Goal: Information Seeking & Learning: Learn about a topic

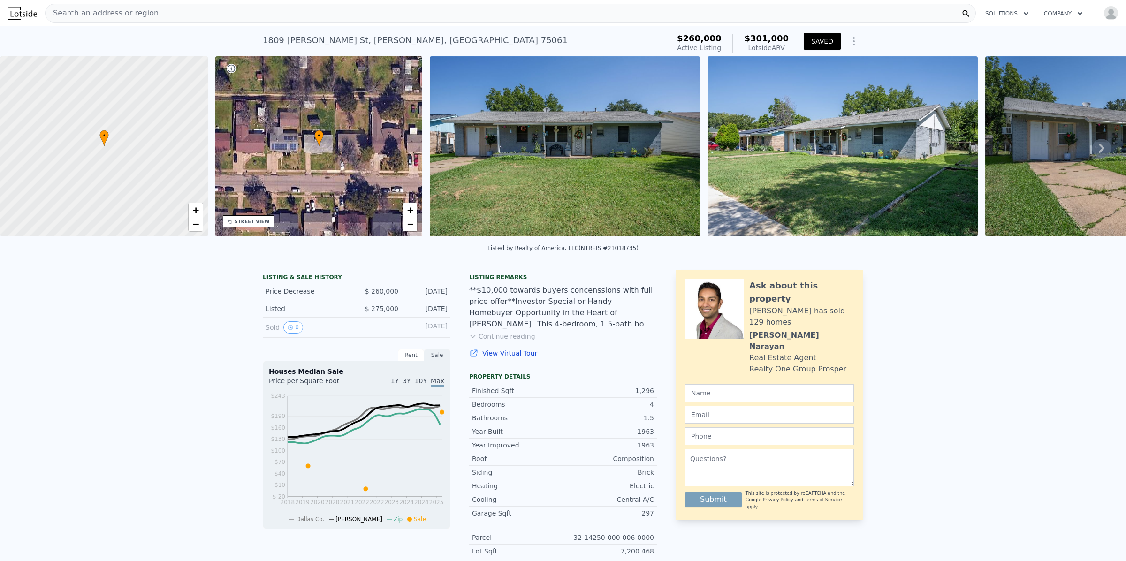
click at [125, 15] on span "Search an address or region" at bounding box center [102, 13] width 113 height 11
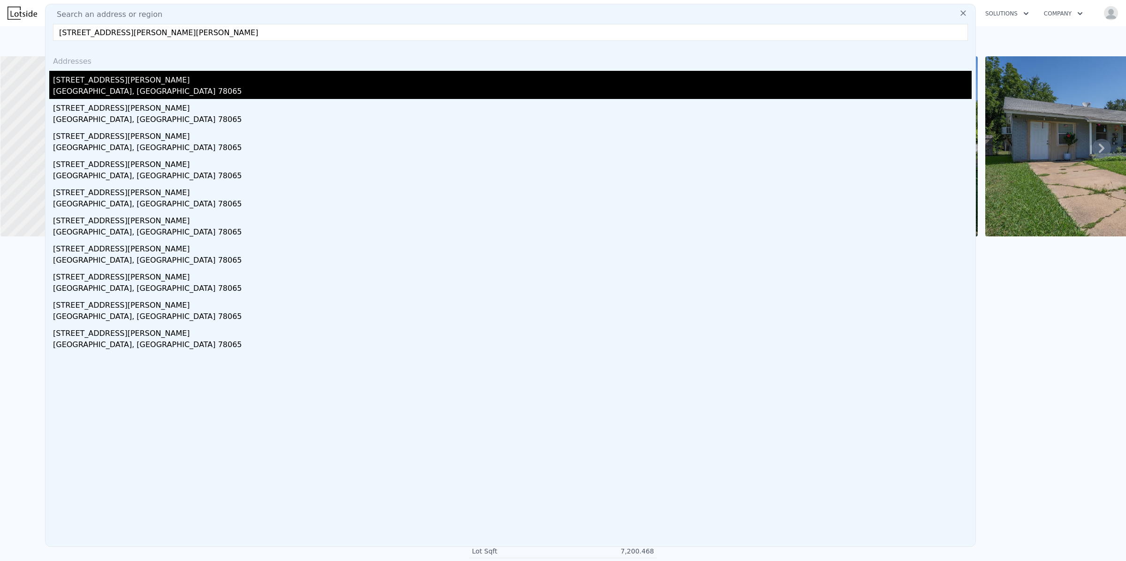
type input "237 Kelly St, Poteet, TX 78065"
click at [74, 88] on div "Poteet, TX 78065" at bounding box center [512, 92] width 919 height 13
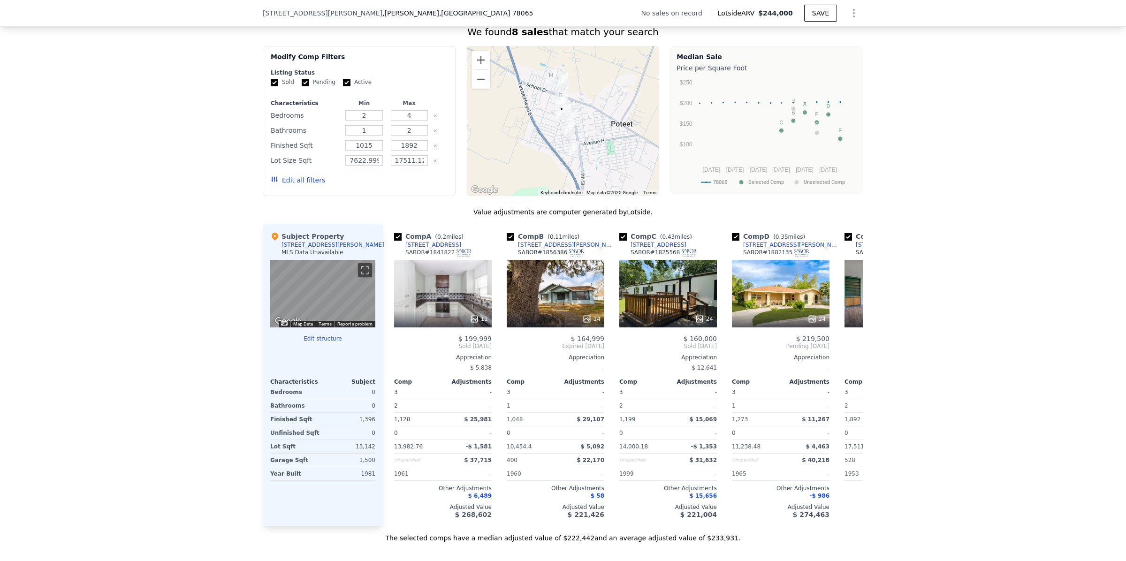
scroll to position [740, 0]
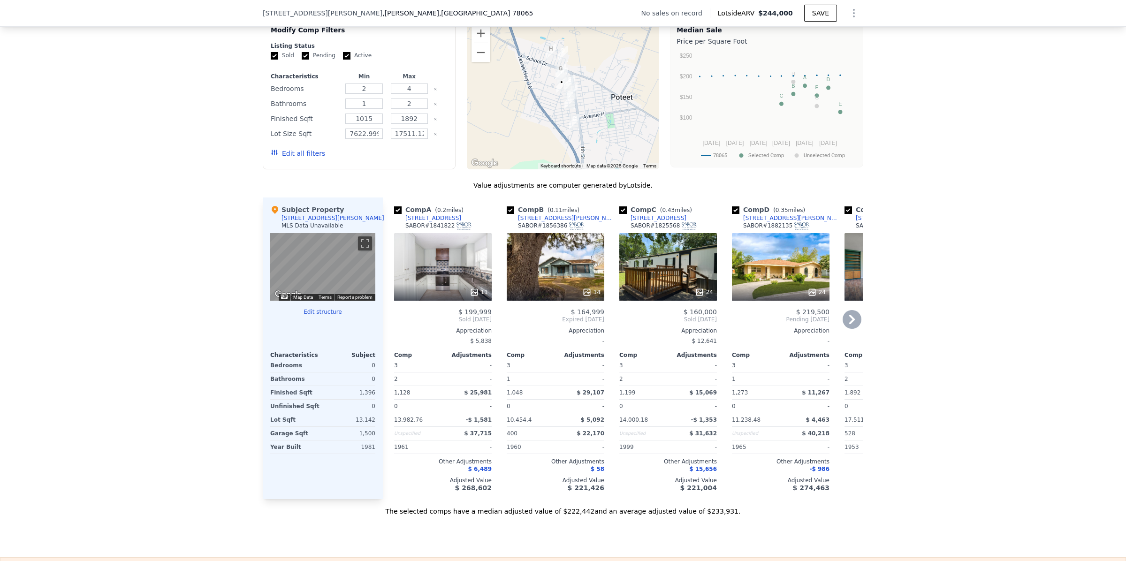
click at [850, 329] on icon at bounding box center [852, 319] width 19 height 19
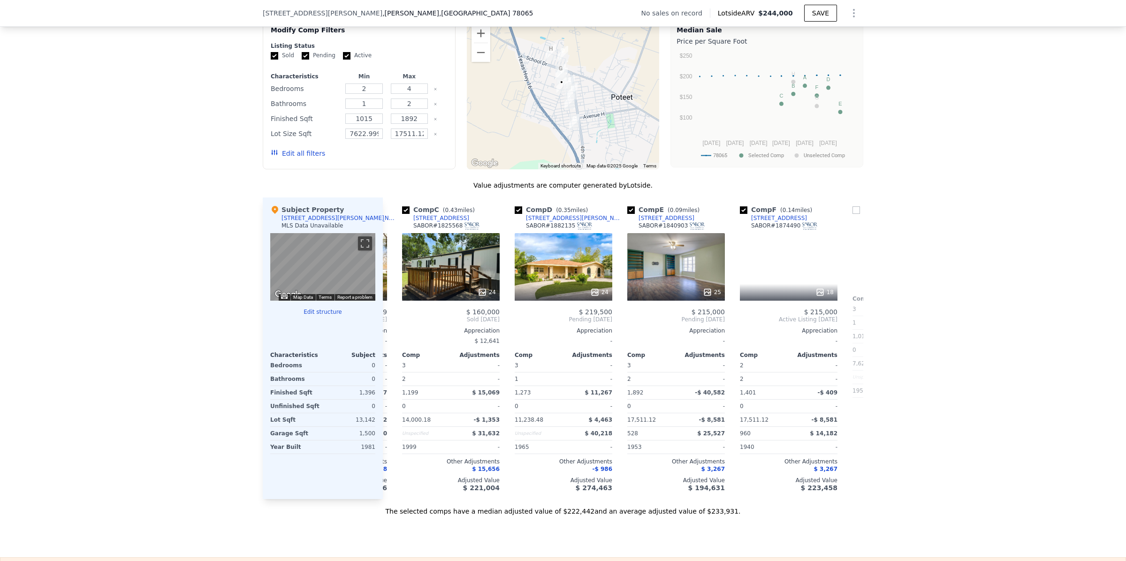
scroll to position [0, 225]
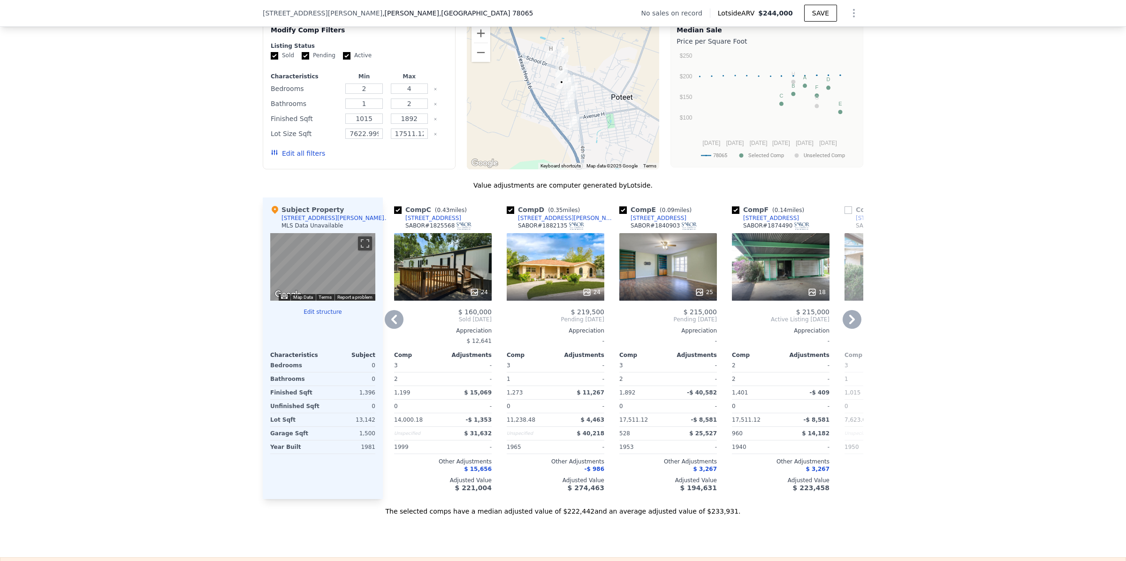
click at [850, 329] on icon at bounding box center [852, 319] width 19 height 19
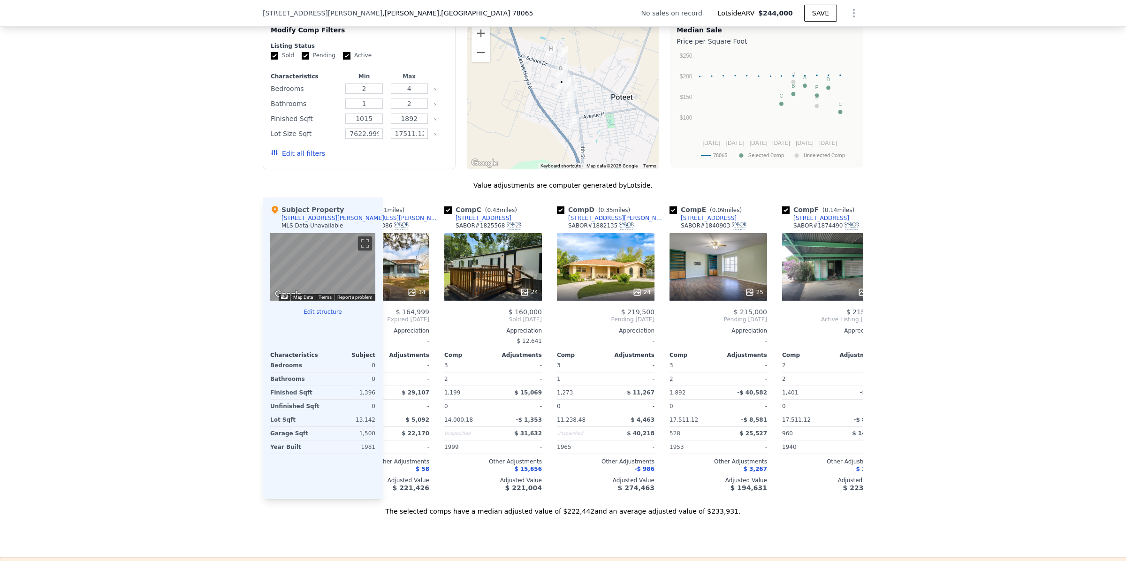
scroll to position [0, 183]
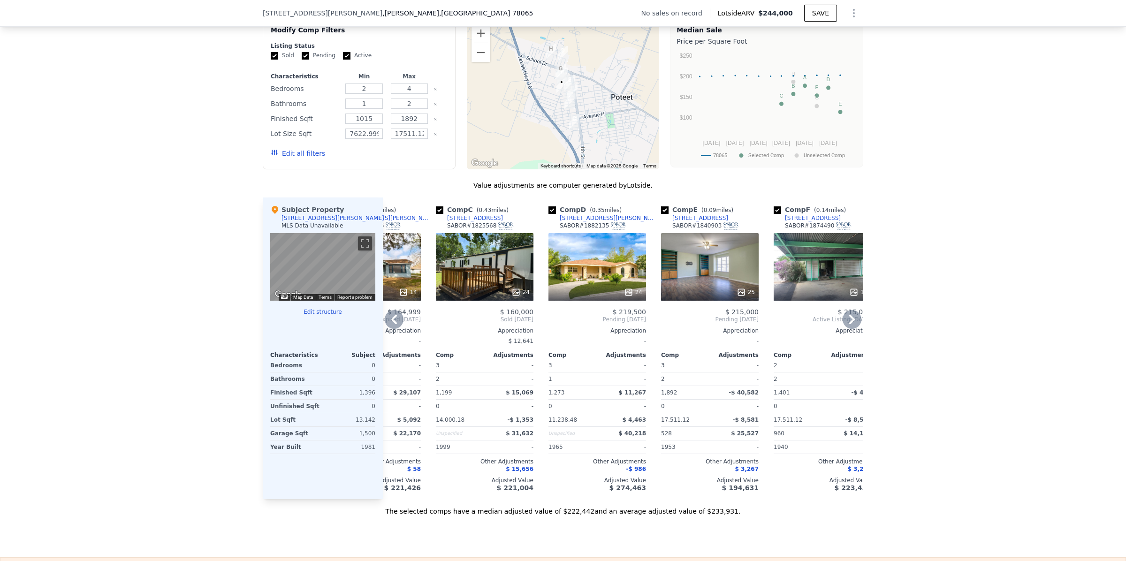
click at [661, 214] on input "checkbox" at bounding box center [665, 210] width 8 height 8
checkbox input "false"
click at [774, 214] on input "checkbox" at bounding box center [778, 210] width 8 height 8
checkbox input "false"
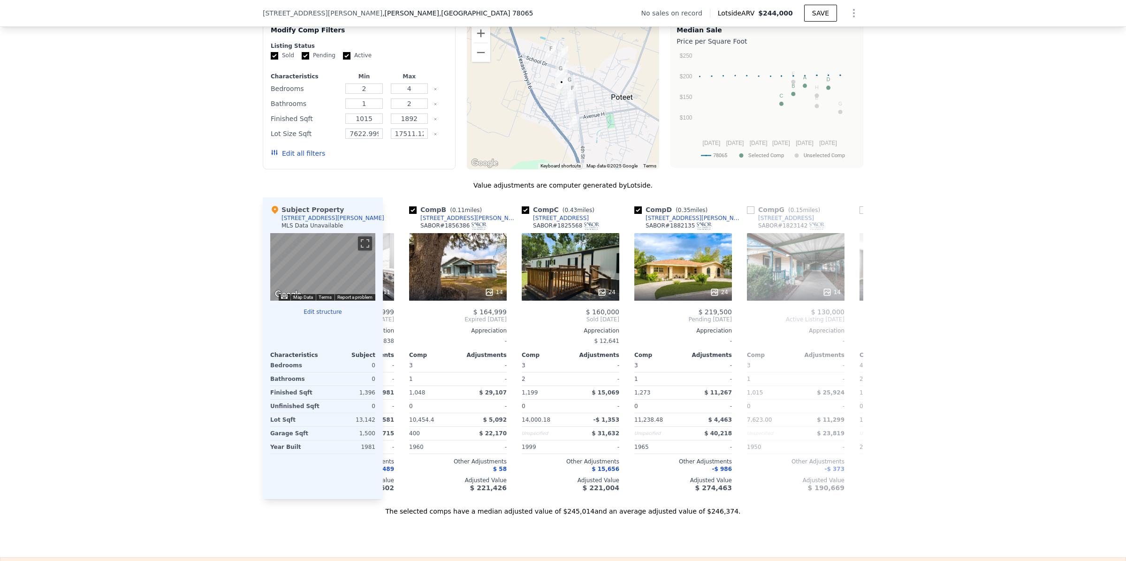
scroll to position [0, 0]
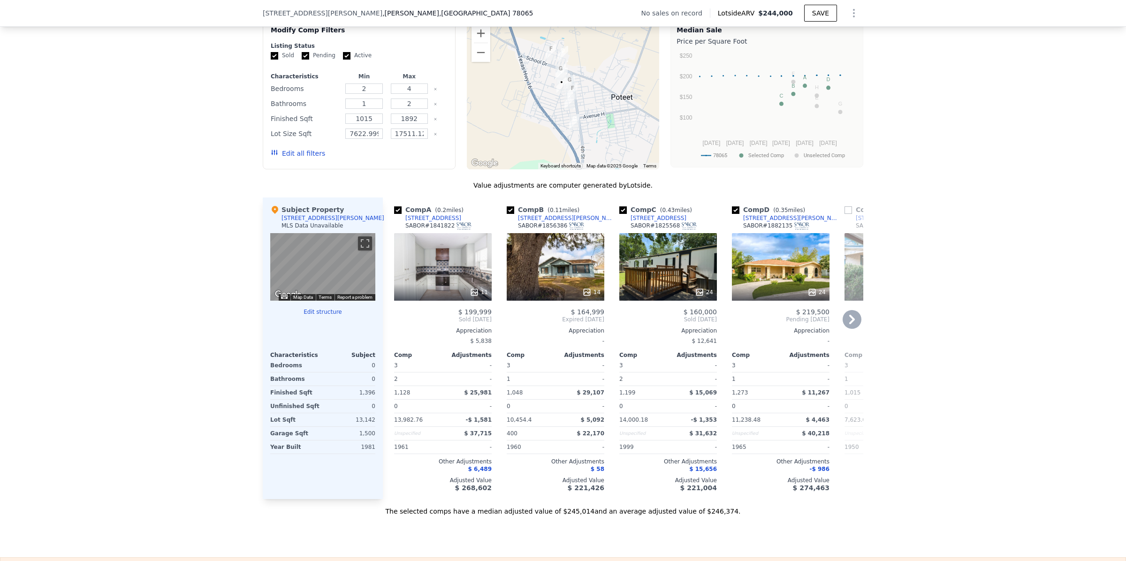
click at [732, 214] on input "checkbox" at bounding box center [736, 210] width 8 height 8
checkbox input "false"
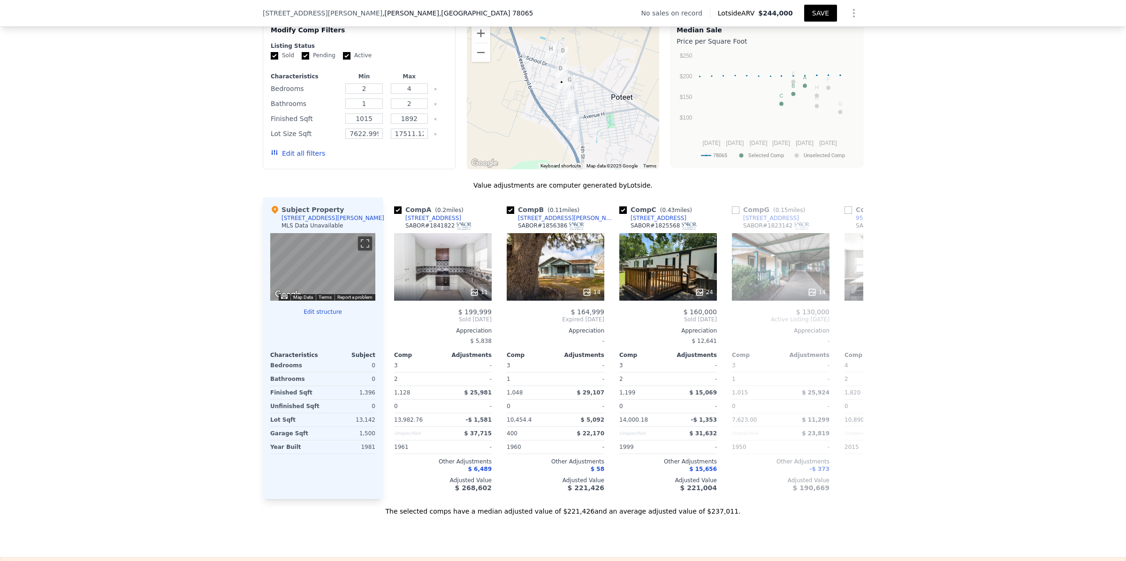
click at [828, 15] on button "SAVE" at bounding box center [820, 13] width 33 height 17
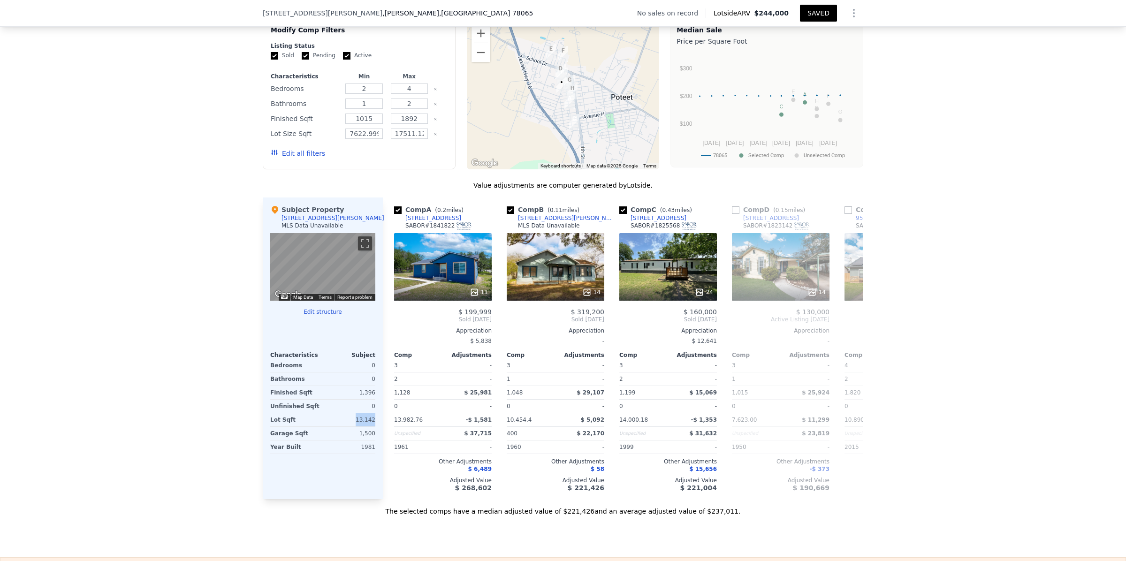
drag, startPoint x: 375, startPoint y: 432, endPoint x: 352, endPoint y: 432, distance: 23.0
click at [352, 432] on div "Subject Property 237 Kelly St # C MLS Data Unavailable ← Move left → Move right…" at bounding box center [323, 348] width 120 height 302
copy div "13,142"
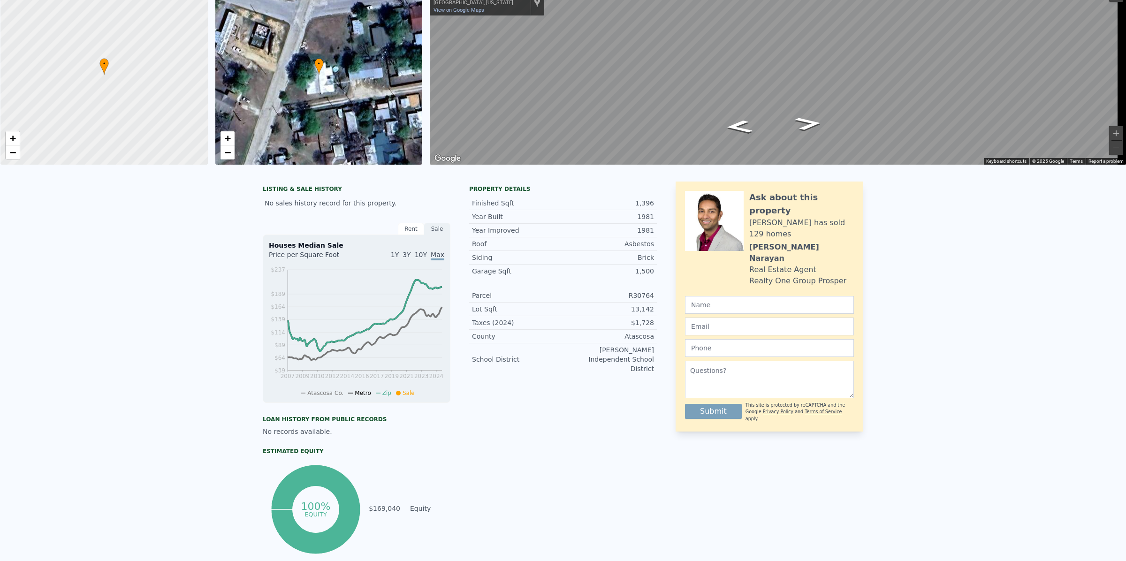
scroll to position [3, 0]
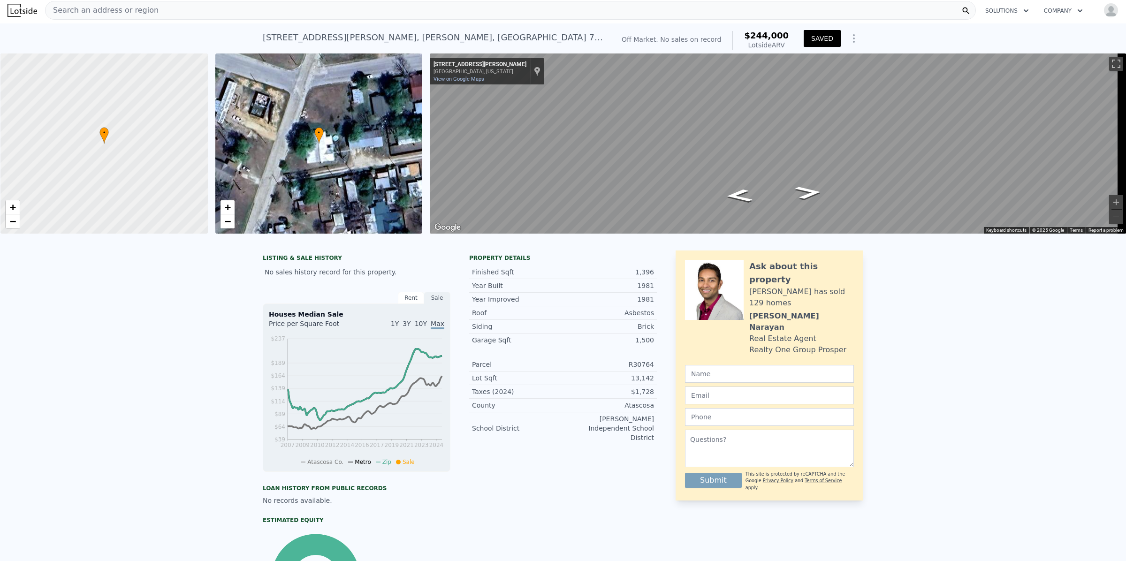
click at [92, 12] on span "Search an address or region" at bounding box center [102, 10] width 113 height 11
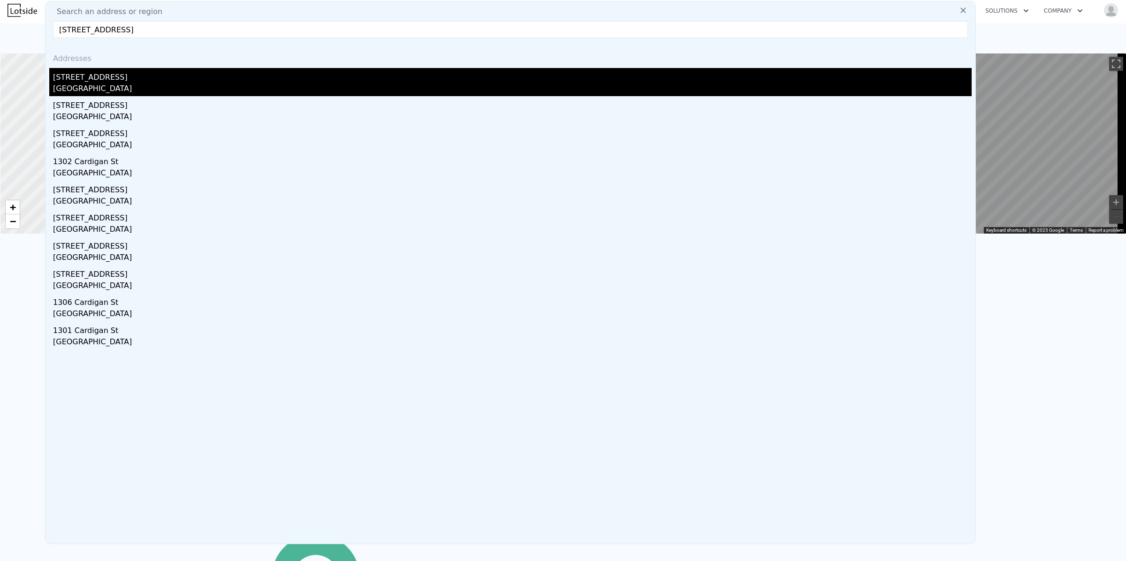
type input "901 Cardigan St, Garland, TX 75040, USA"
click at [101, 76] on div "901 Cardigan St" at bounding box center [512, 75] width 919 height 15
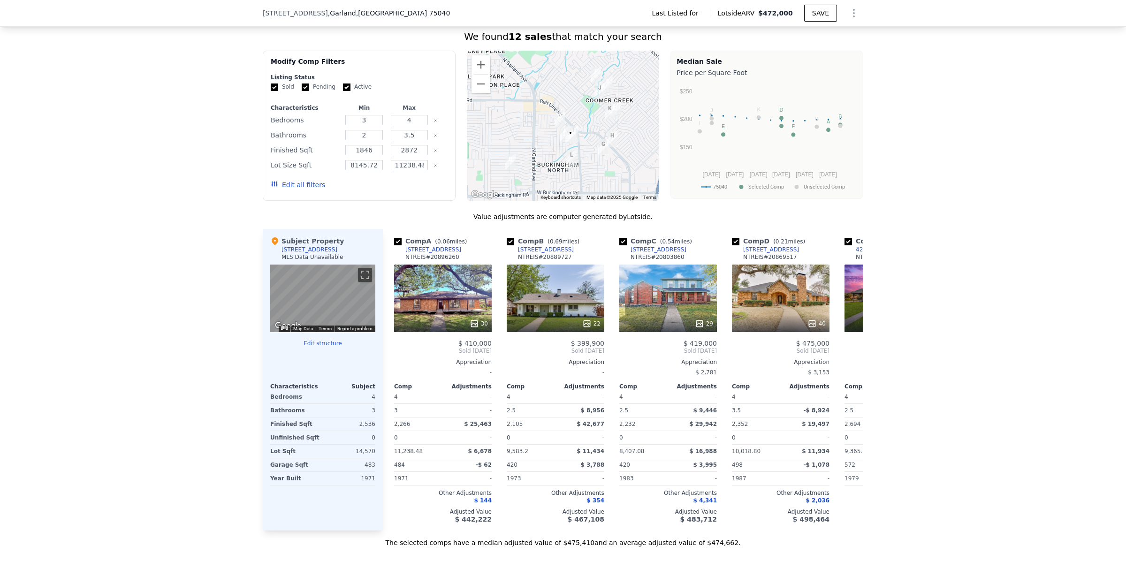
scroll to position [625, 0]
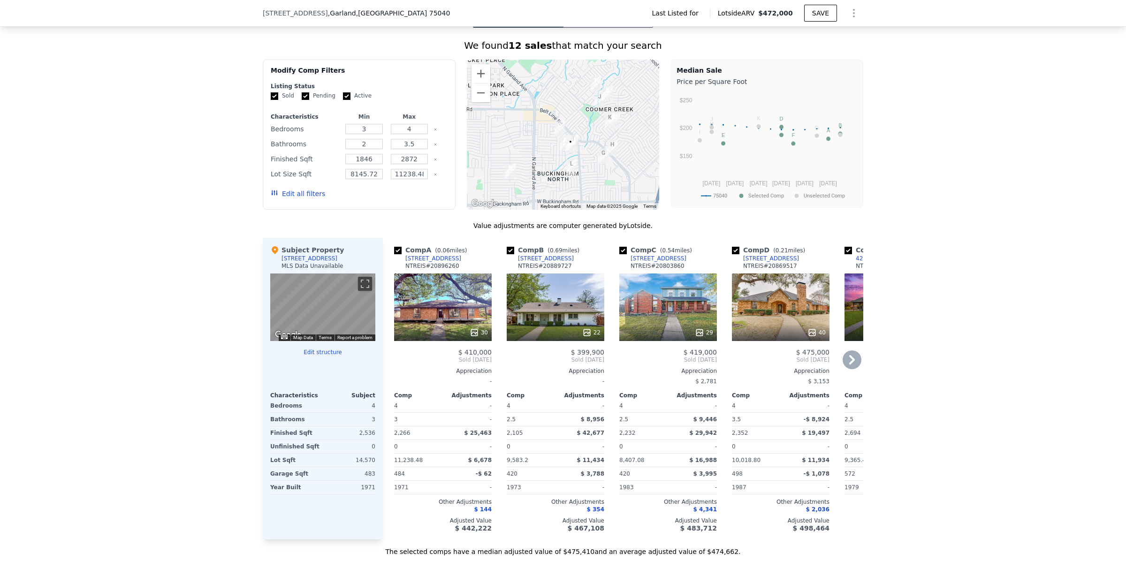
click at [845, 368] on icon at bounding box center [852, 359] width 19 height 19
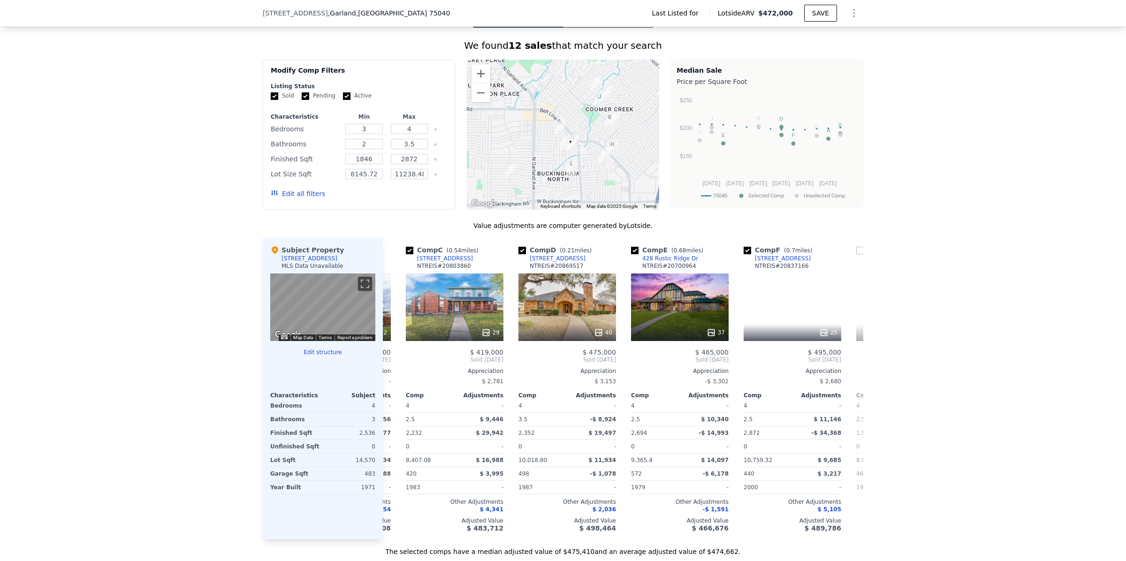
scroll to position [0, 225]
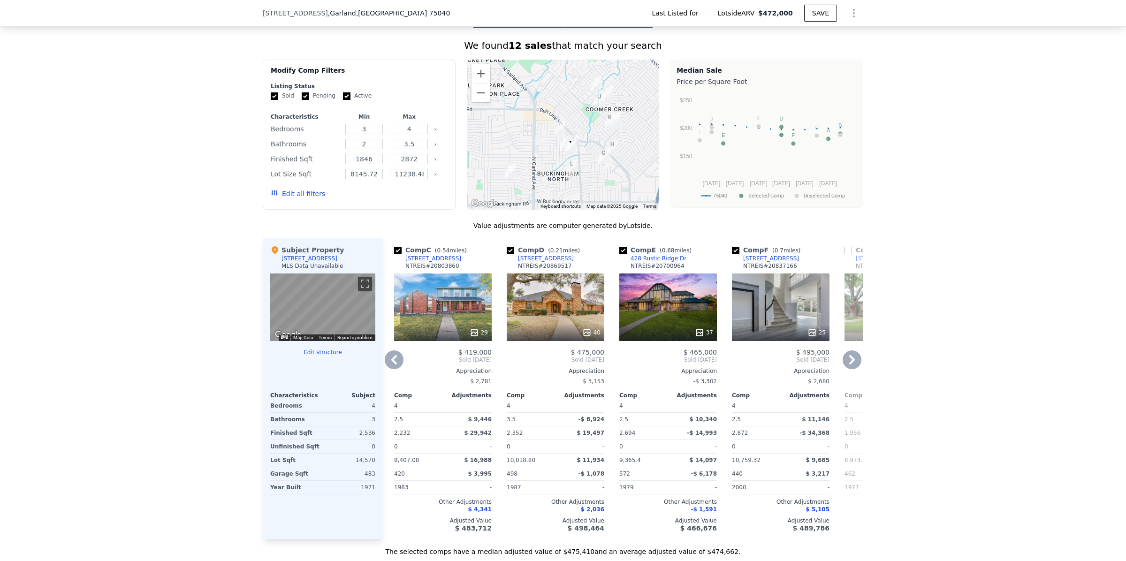
click at [619, 254] on input "checkbox" at bounding box center [623, 251] width 8 height 8
checkbox input "false"
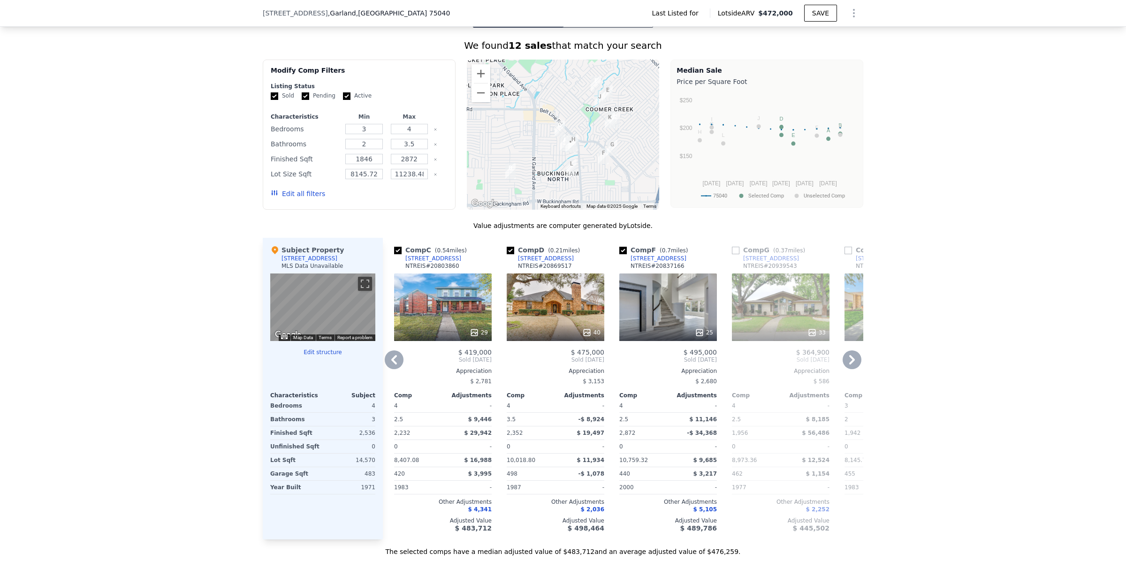
click at [849, 365] on icon at bounding box center [852, 359] width 6 height 9
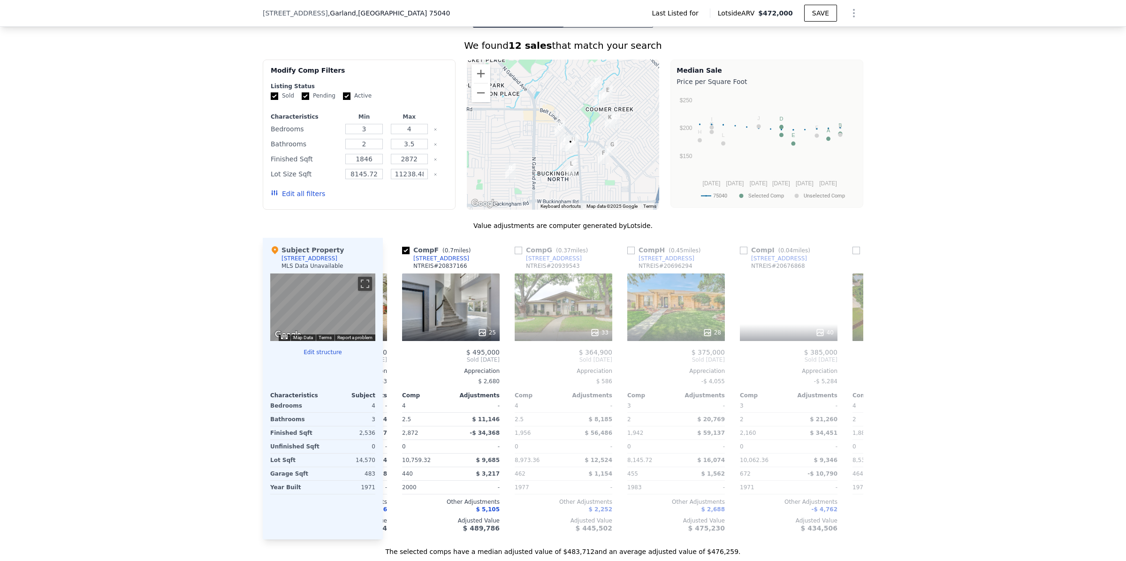
scroll to position [0, 450]
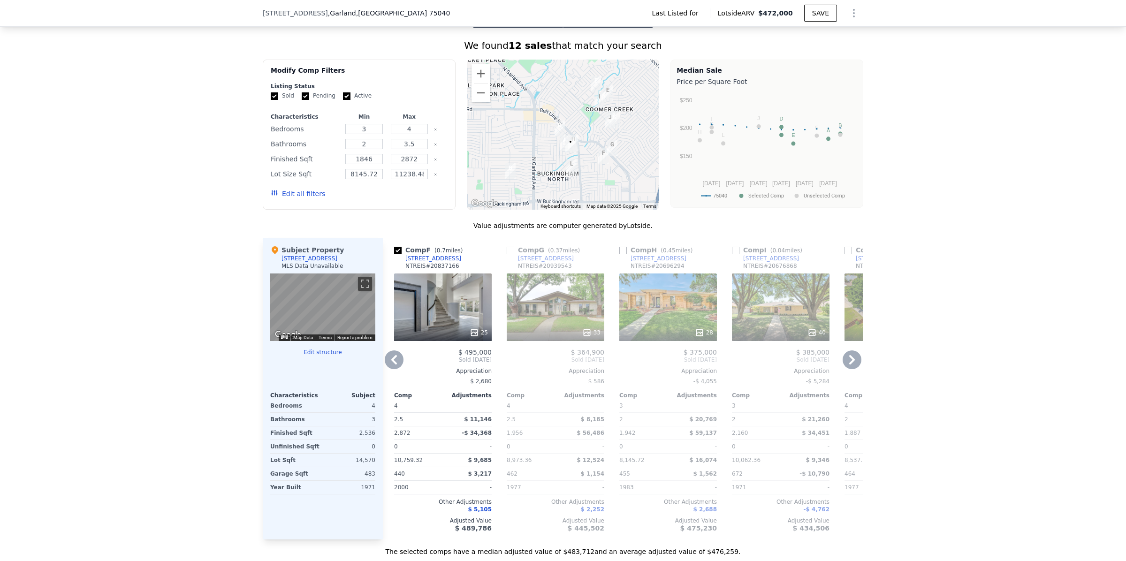
click at [849, 365] on icon at bounding box center [852, 359] width 6 height 9
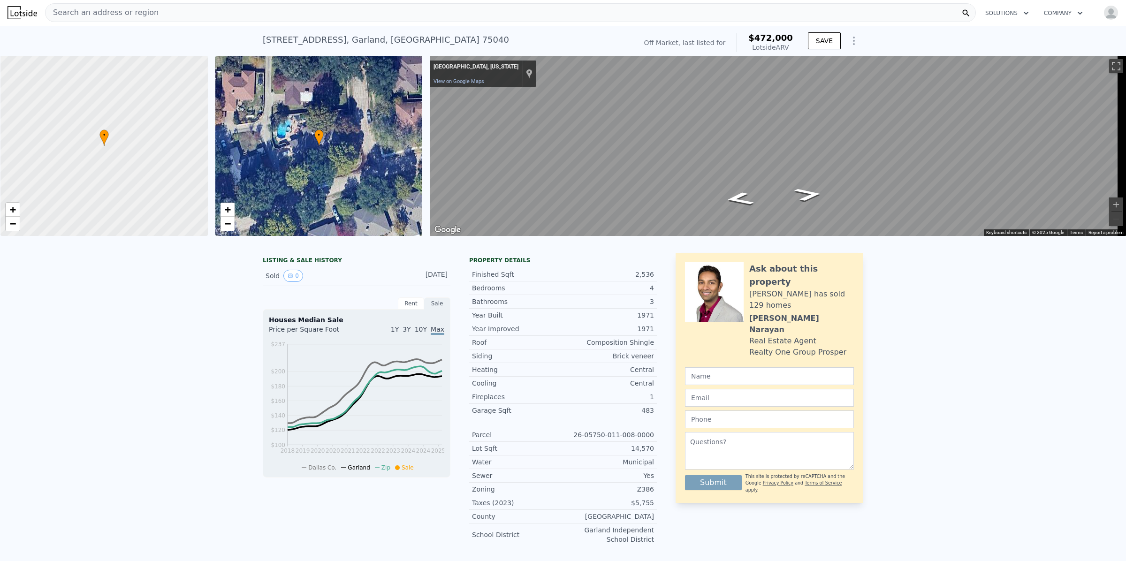
scroll to position [0, 0]
click at [1109, 202] on button "Zoom in" at bounding box center [1116, 205] width 14 height 14
click at [1111, 220] on button "Zoom out" at bounding box center [1116, 220] width 14 height 14
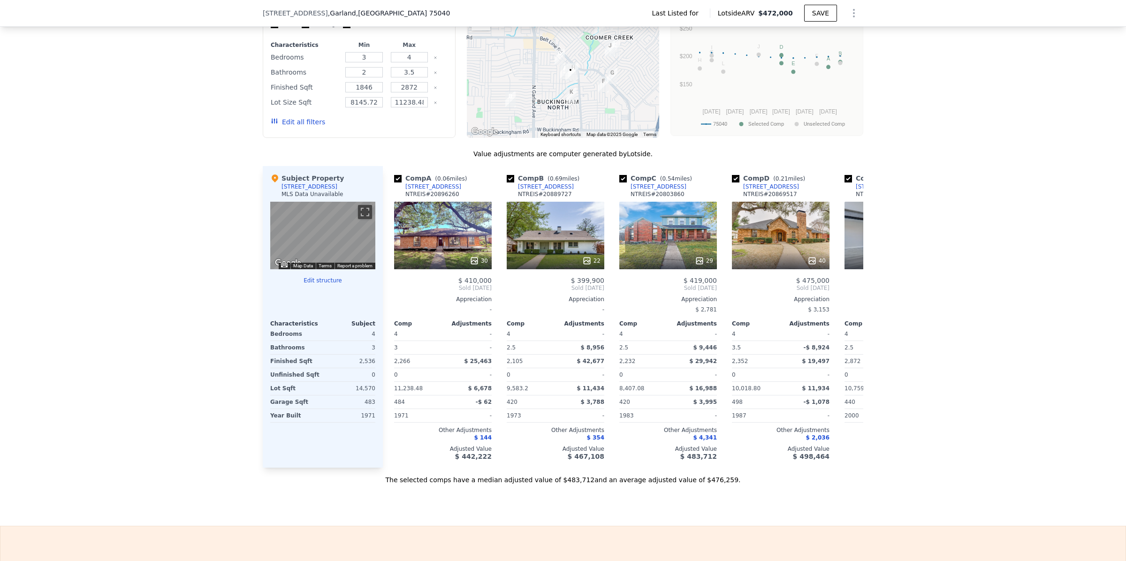
scroll to position [661, 0]
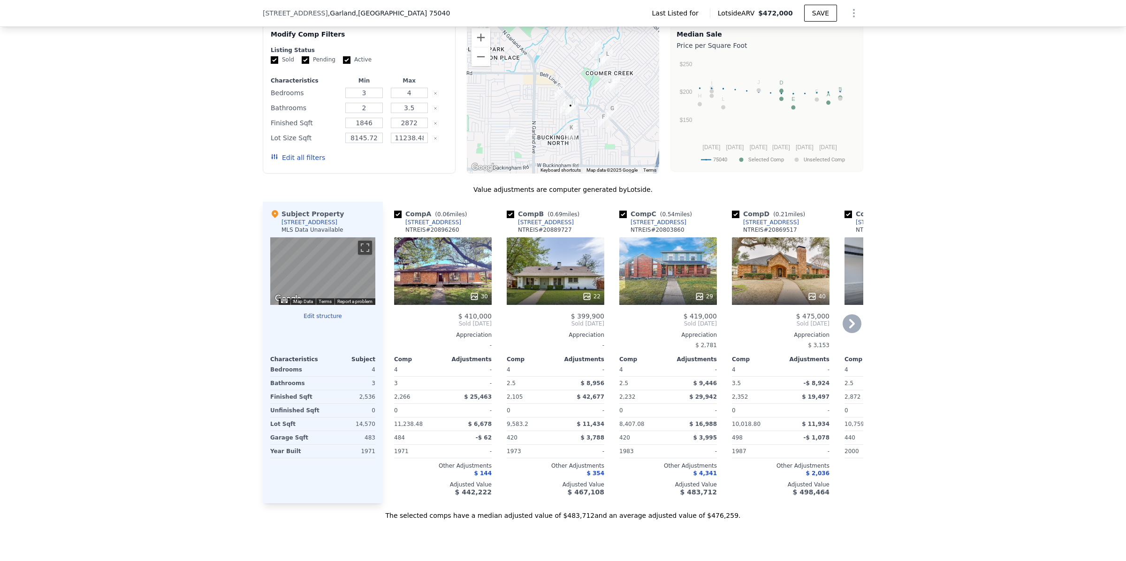
click at [619, 218] on input "checkbox" at bounding box center [623, 215] width 8 height 8
checkbox input "false"
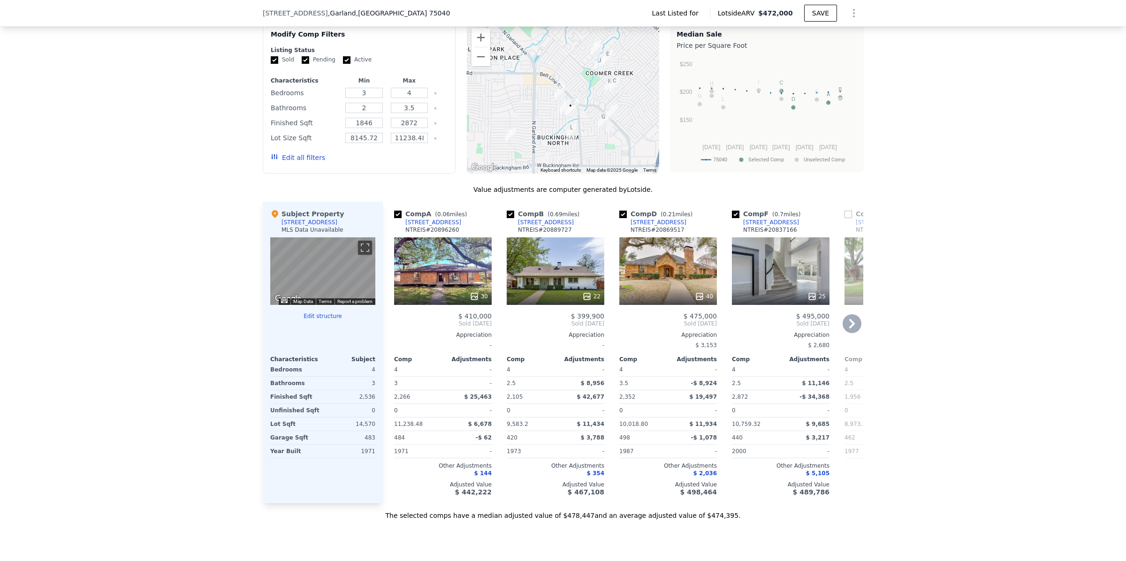
click at [733, 218] on input "checkbox" at bounding box center [736, 215] width 8 height 8
checkbox input "false"
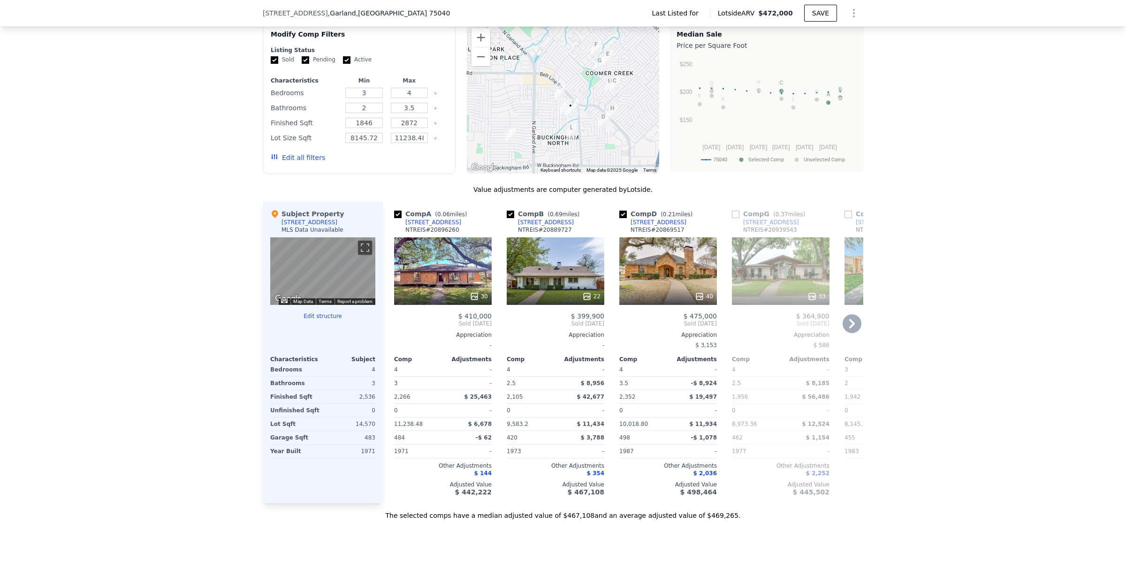
checkbox input "true"
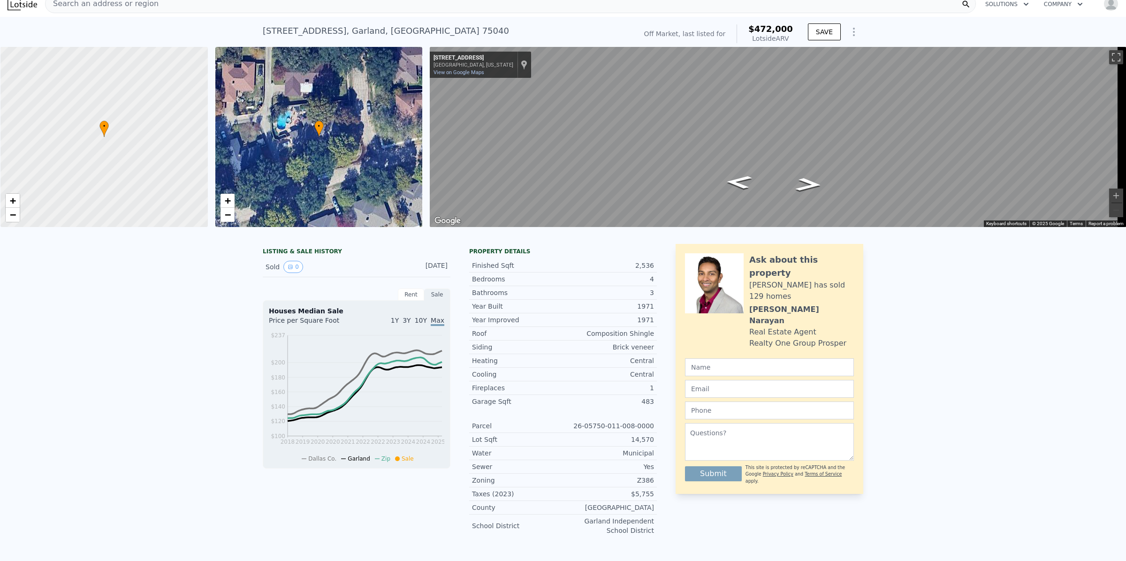
scroll to position [0, 0]
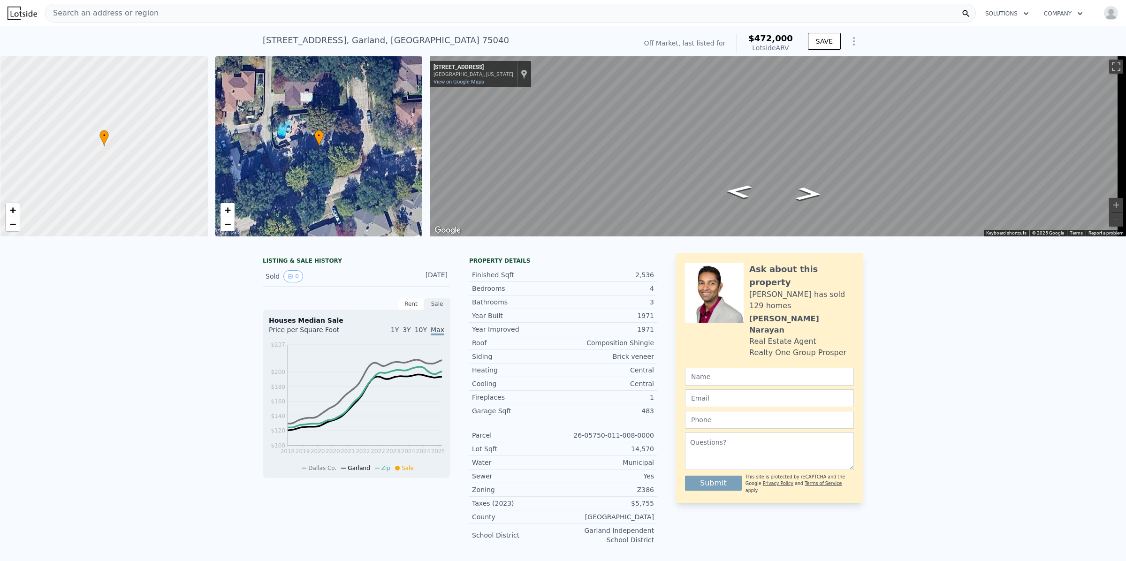
click at [332, 10] on div "Search an address or region" at bounding box center [510, 13] width 931 height 19
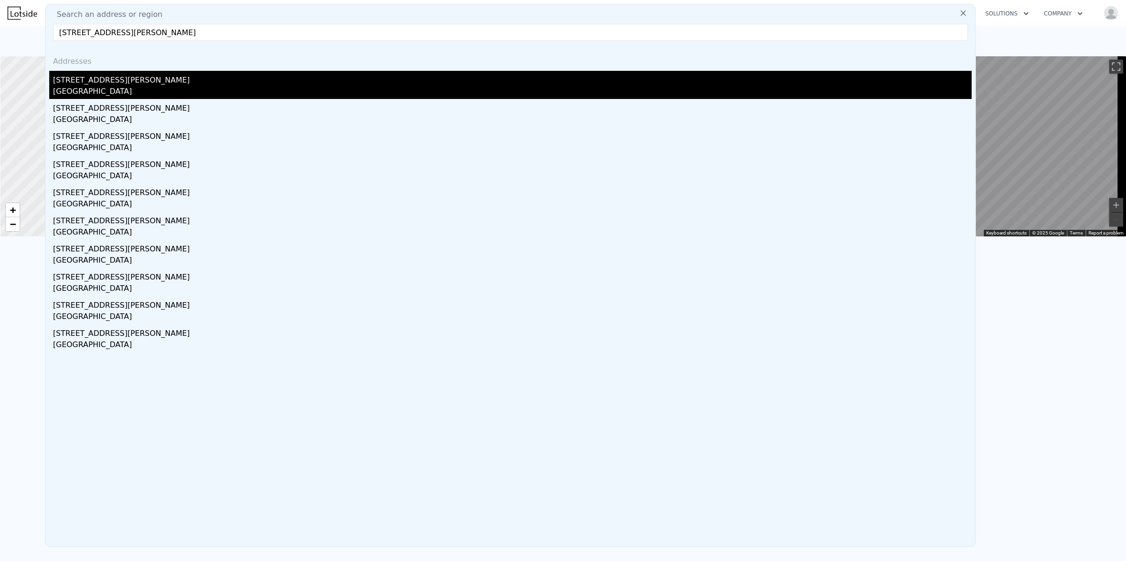
type input "3207 Colburn Ave, Cleveland, OH 44109"
click at [99, 78] on div "3207 Colburn Ave" at bounding box center [512, 78] width 919 height 15
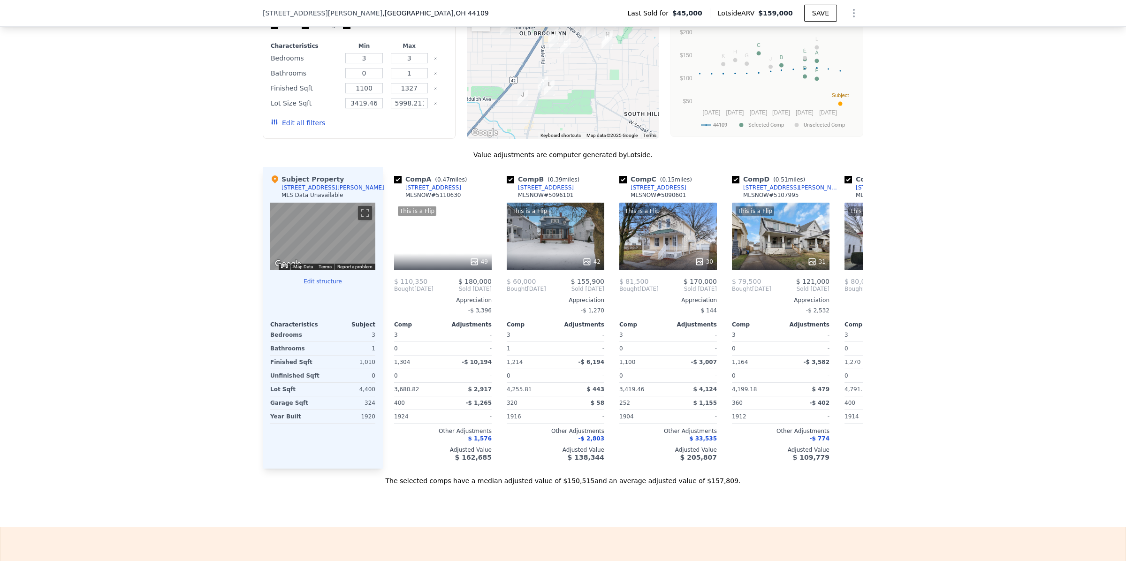
scroll to position [857, 0]
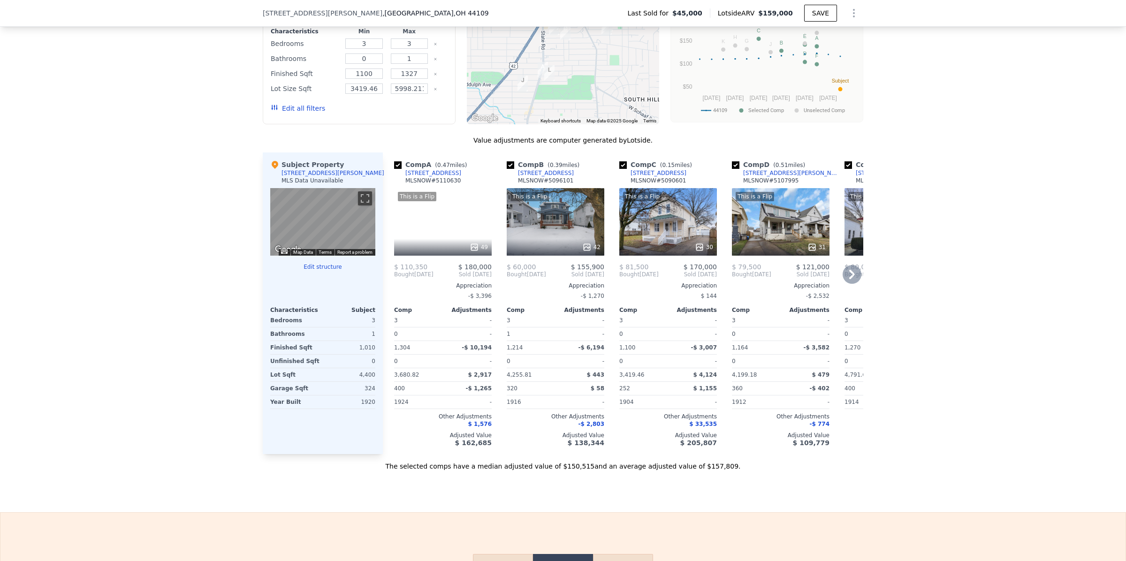
click at [846, 284] on icon at bounding box center [852, 274] width 19 height 19
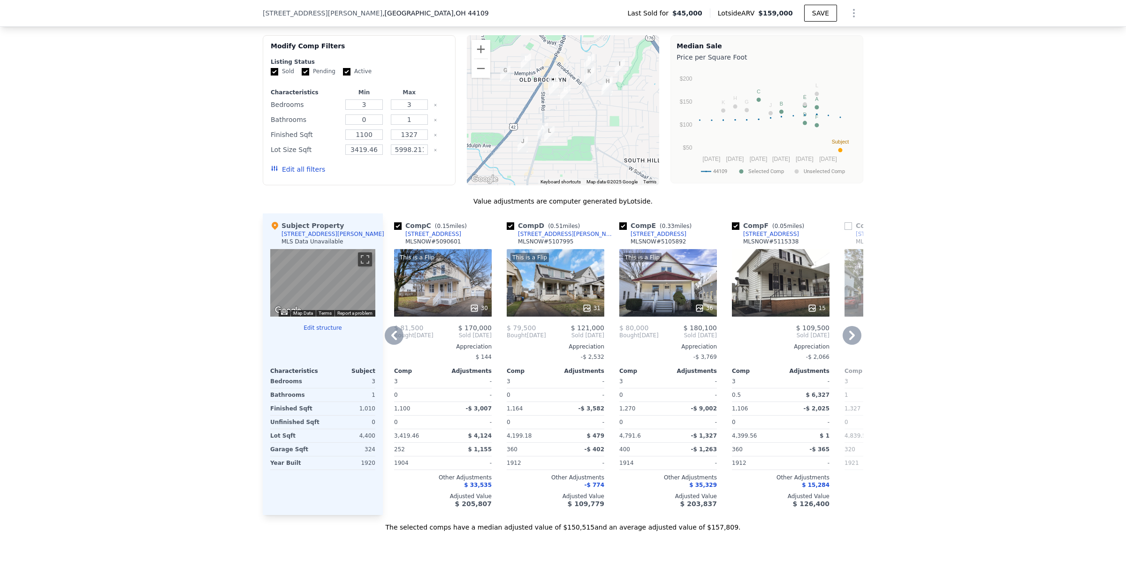
scroll to position [779, 0]
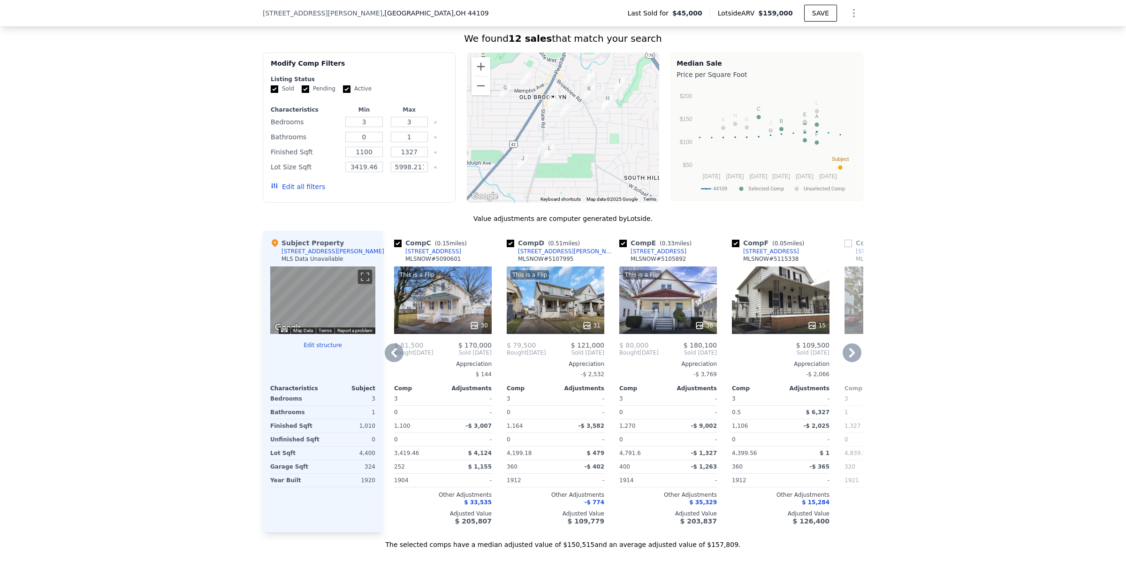
click at [619, 247] on input "checkbox" at bounding box center [623, 244] width 8 height 8
checkbox input "false"
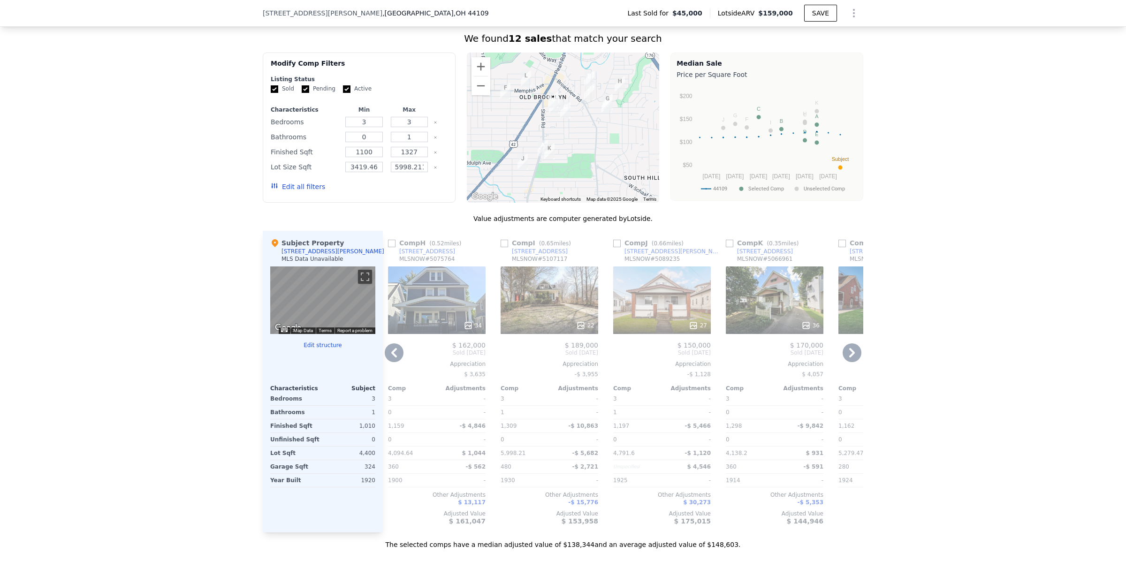
click at [613, 247] on input "checkbox" at bounding box center [617, 244] width 8 height 8
checkbox input "true"
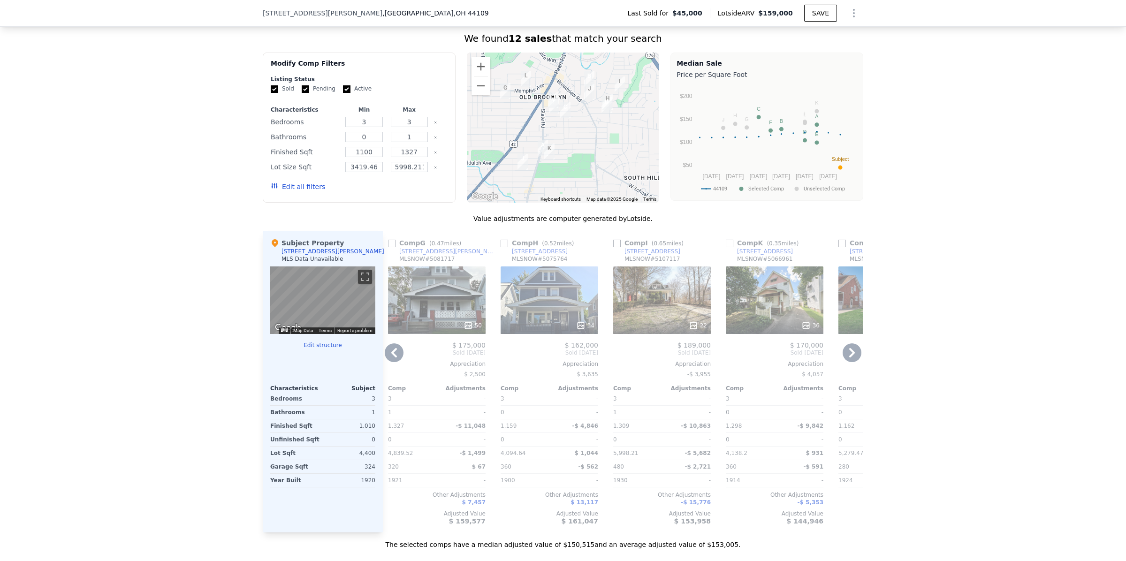
click at [849, 357] on icon at bounding box center [852, 352] width 6 height 9
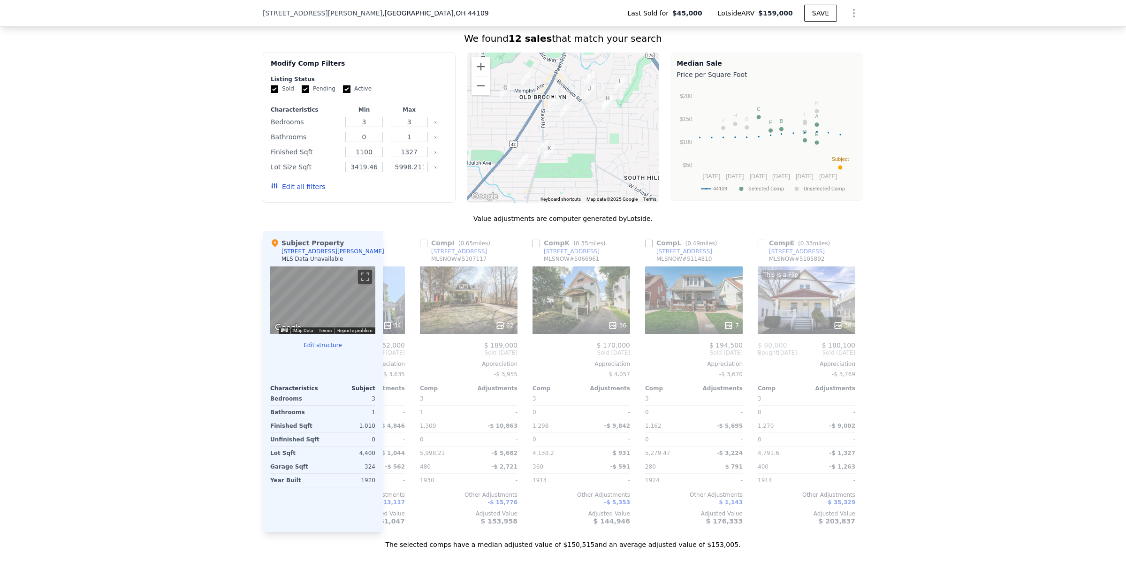
scroll to position [0, 893]
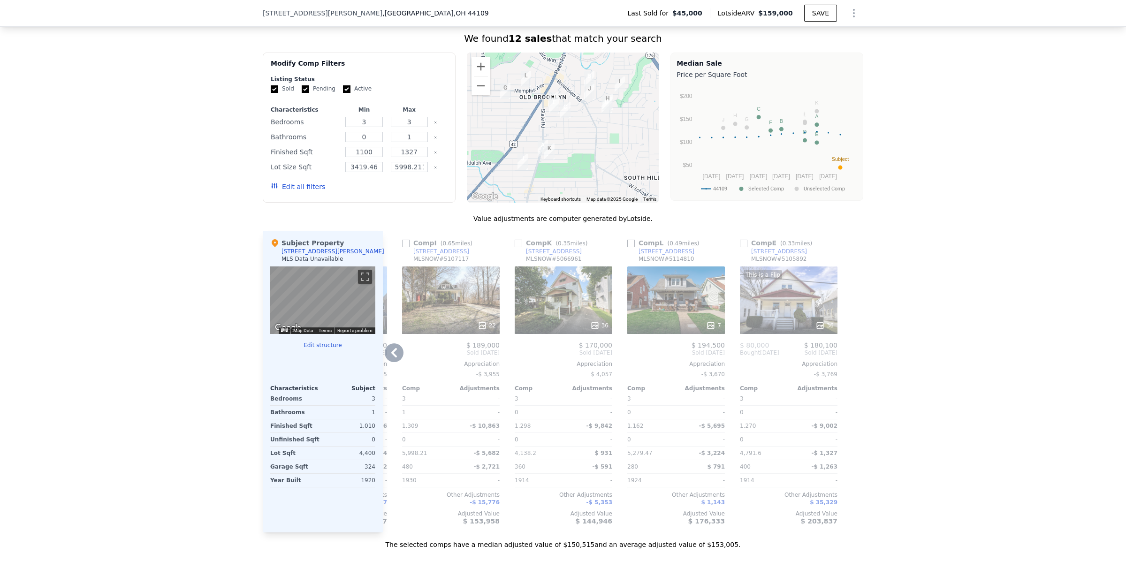
click at [740, 247] on input "checkbox" at bounding box center [744, 244] width 8 height 8
checkbox input "true"
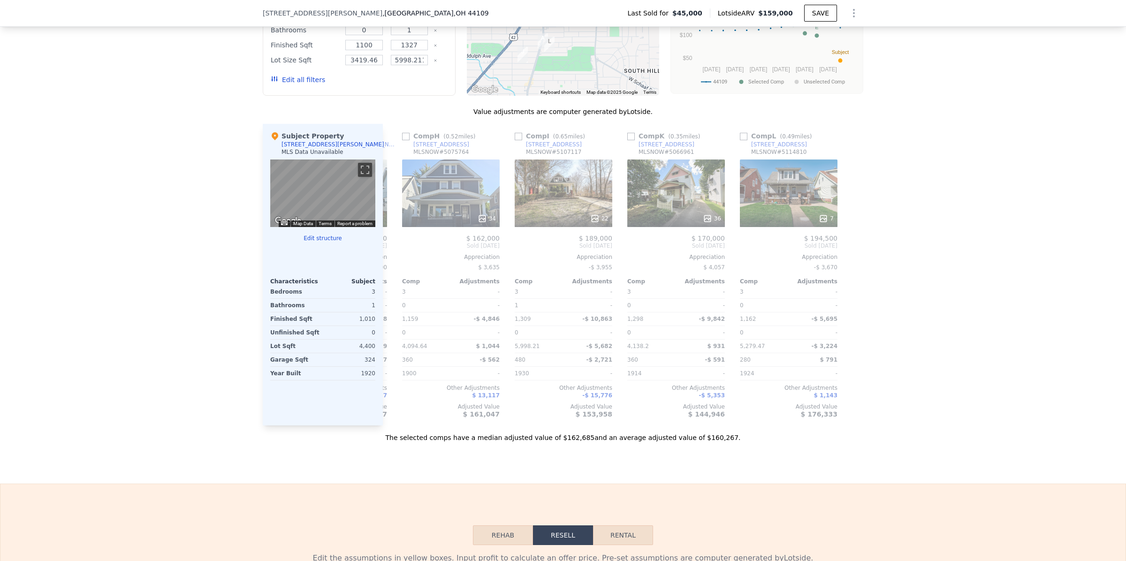
scroll to position [916, 0]
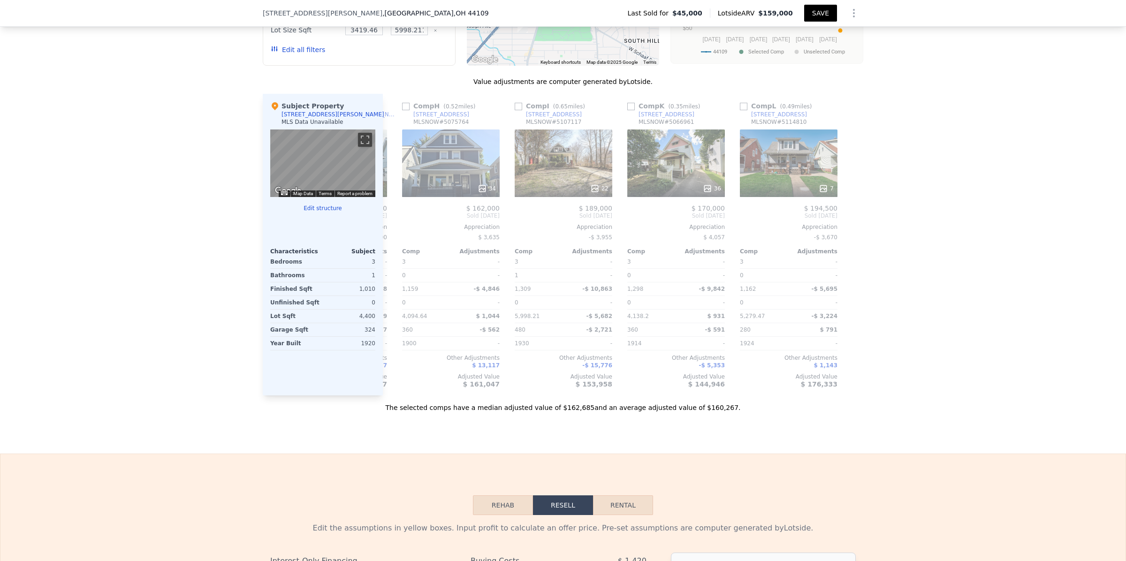
click at [813, 18] on button "SAVE" at bounding box center [820, 13] width 33 height 17
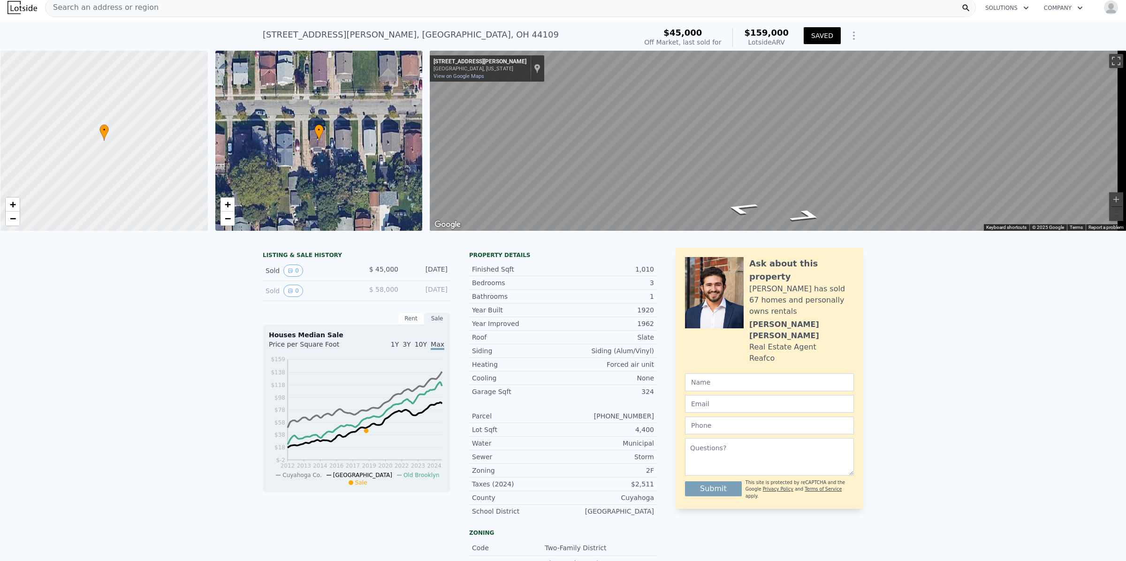
scroll to position [0, 0]
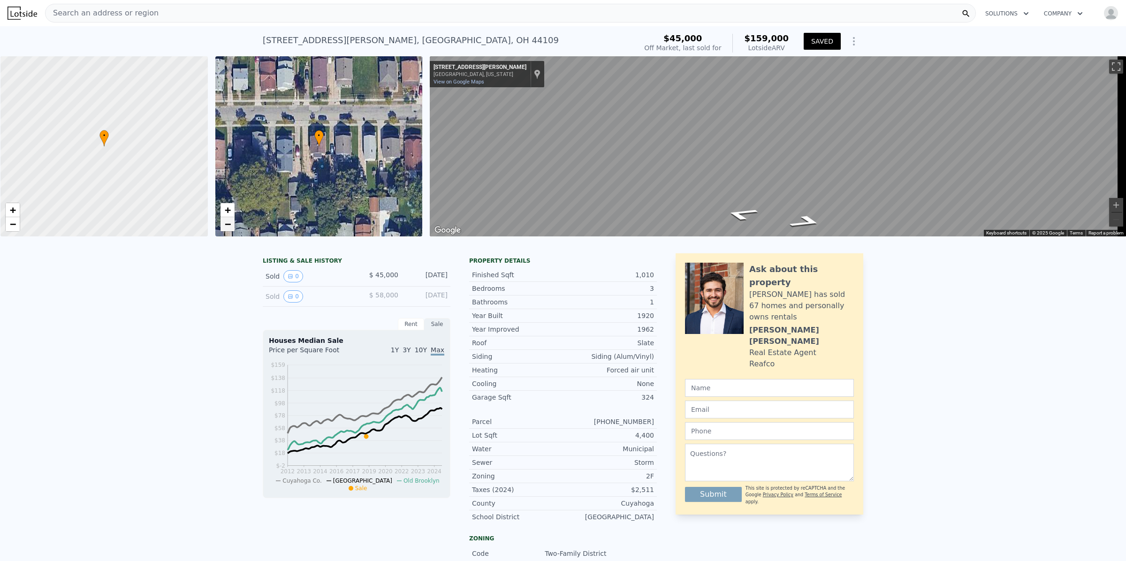
click at [224, 224] on span "−" at bounding box center [227, 224] width 6 height 12
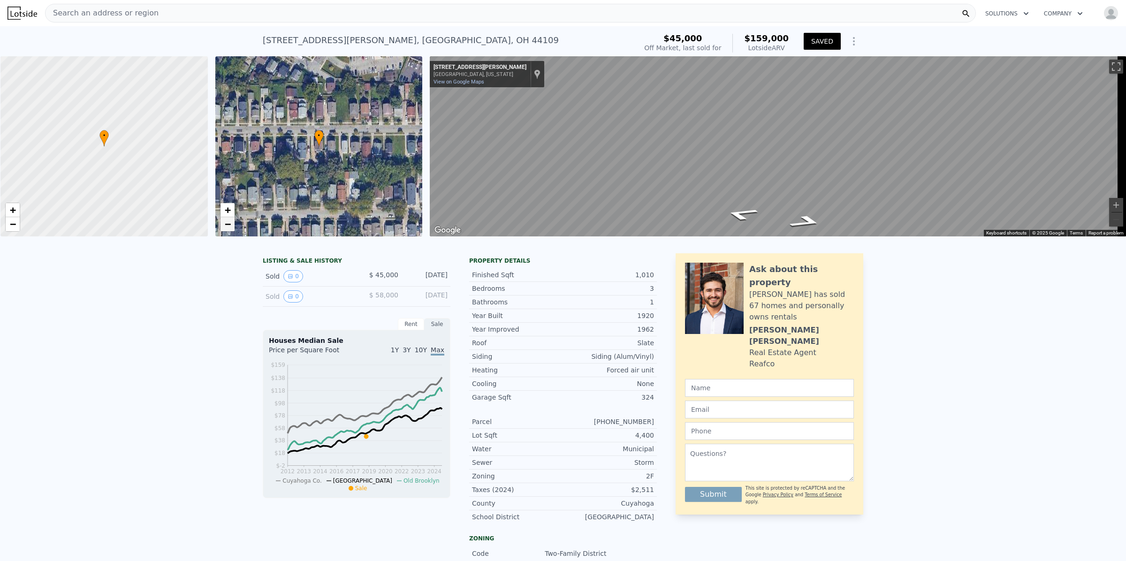
click at [224, 224] on span "−" at bounding box center [227, 224] width 6 height 12
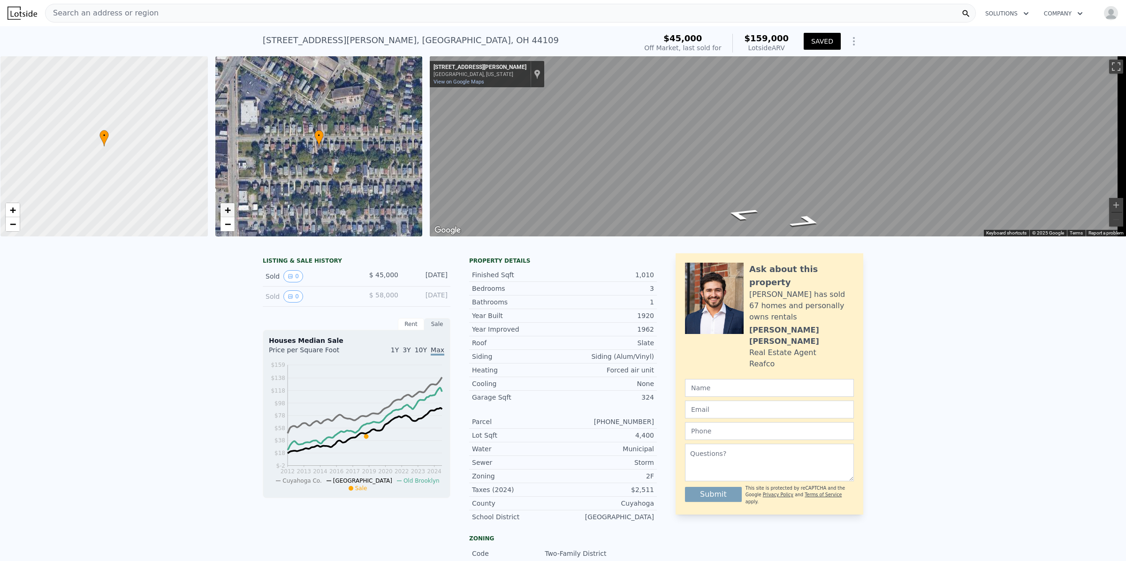
click at [228, 209] on span "+" at bounding box center [227, 210] width 6 height 12
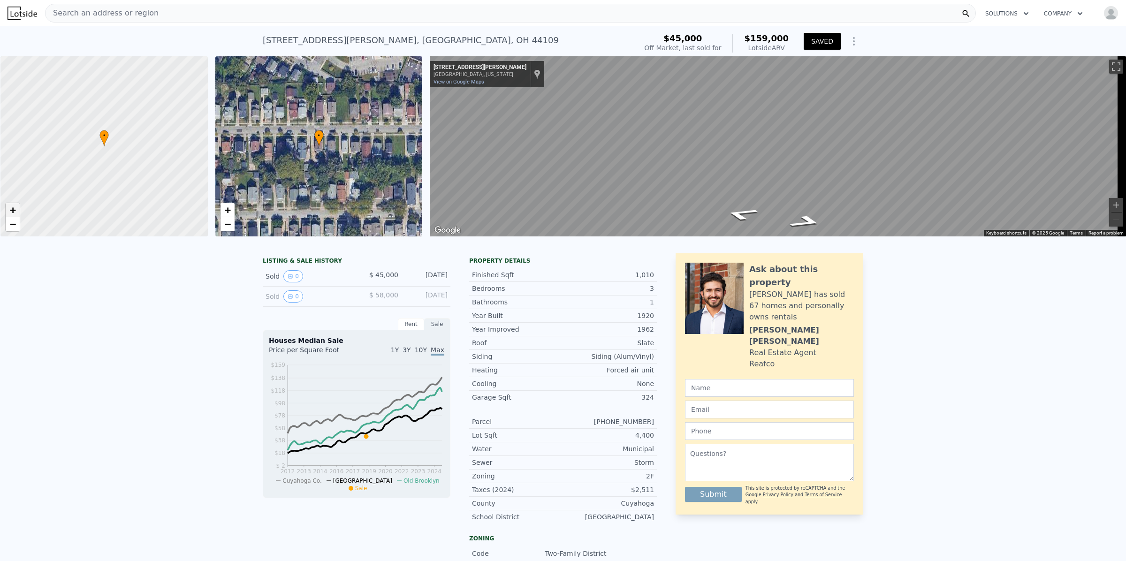
click at [12, 210] on span "+" at bounding box center [13, 210] width 6 height 12
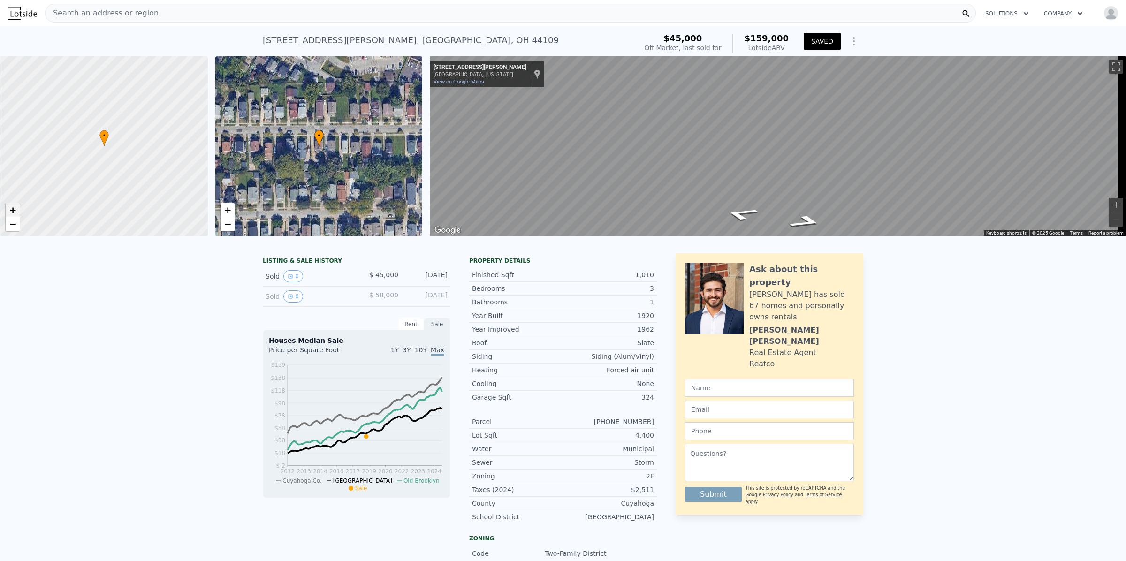
click at [12, 210] on span "+" at bounding box center [13, 210] width 6 height 12
click at [16, 226] on link "−" at bounding box center [13, 224] width 14 height 14
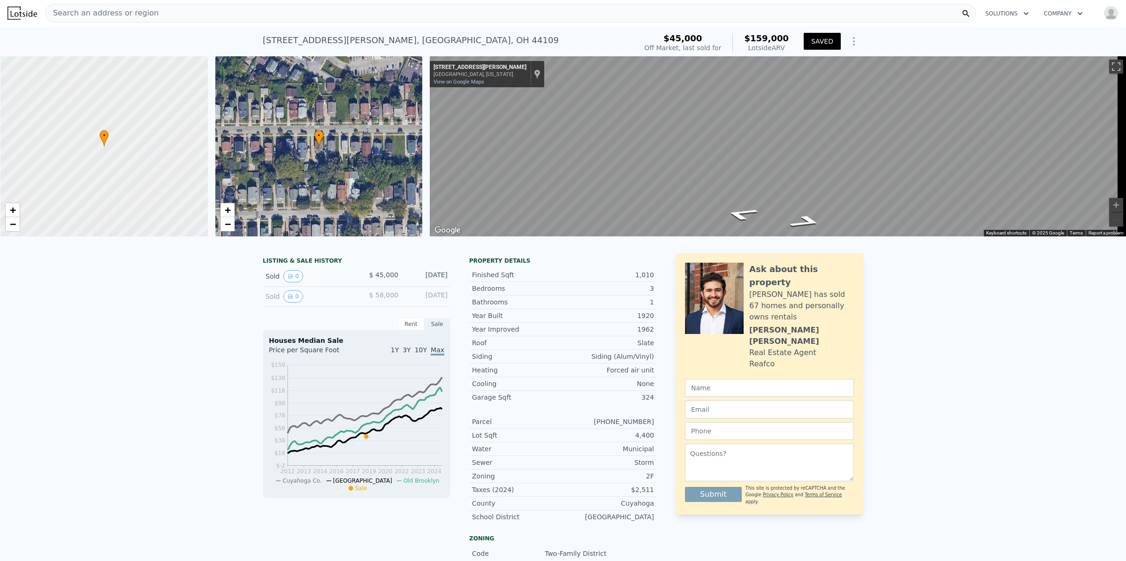
click at [280, 7] on div "Search an address or region" at bounding box center [510, 13] width 931 height 19
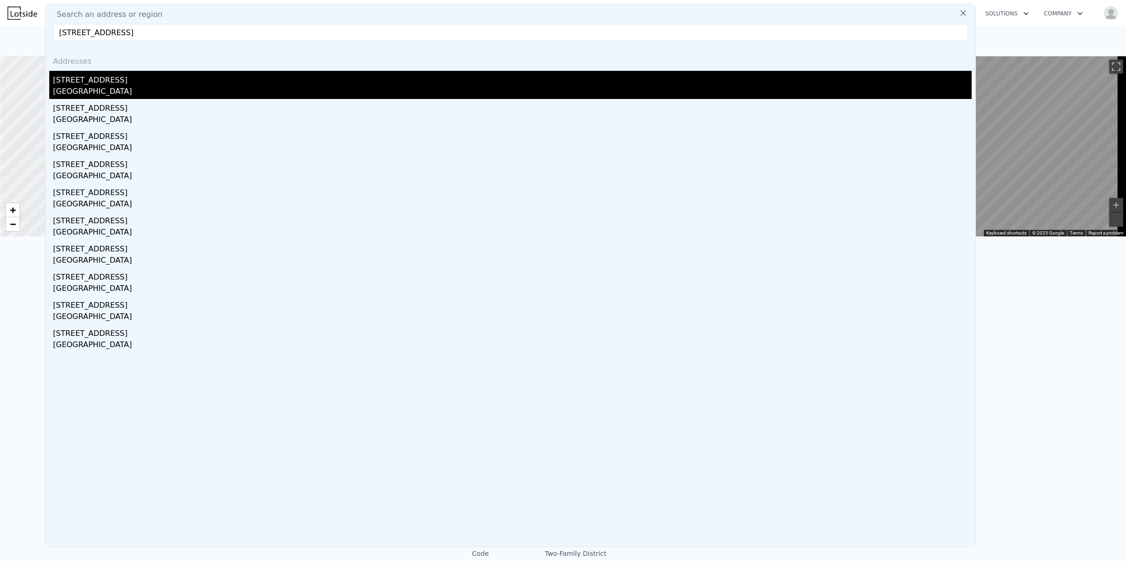
type input "2232 Montclair Ave, Cleveland, OH 44109"
click at [96, 88] on div "Cleveland, OH 44109" at bounding box center [512, 92] width 919 height 13
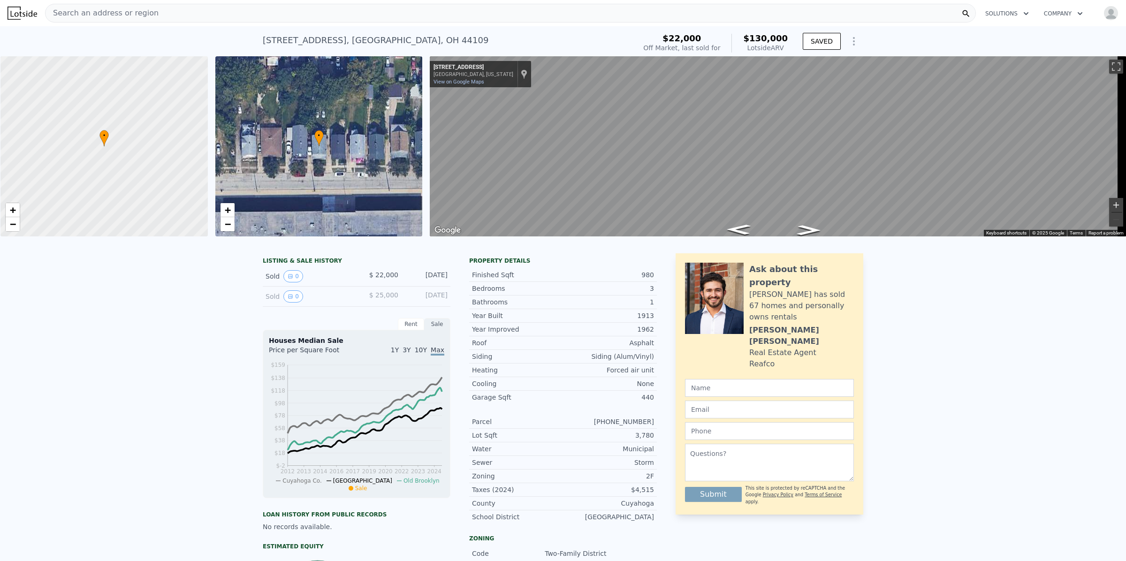
click at [1109, 206] on button "Zoom in" at bounding box center [1116, 205] width 14 height 14
click at [1109, 220] on button "Zoom out" at bounding box center [1116, 220] width 14 height 14
click at [1109, 205] on button "Zoom in" at bounding box center [1116, 205] width 14 height 14
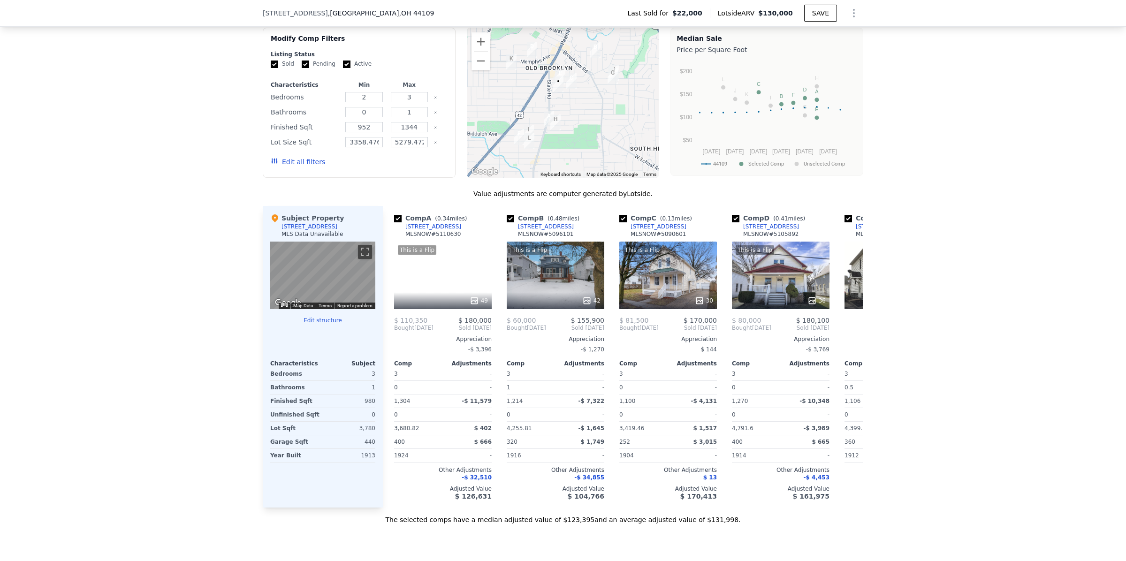
scroll to position [817, 0]
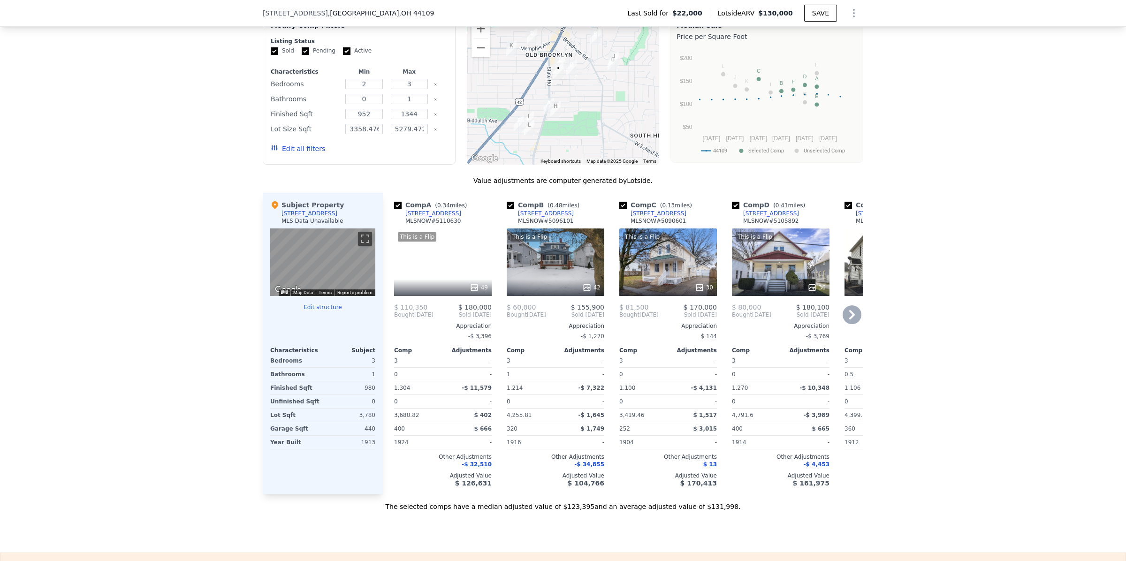
click at [732, 209] on input "checkbox" at bounding box center [736, 206] width 8 height 8
checkbox input "false"
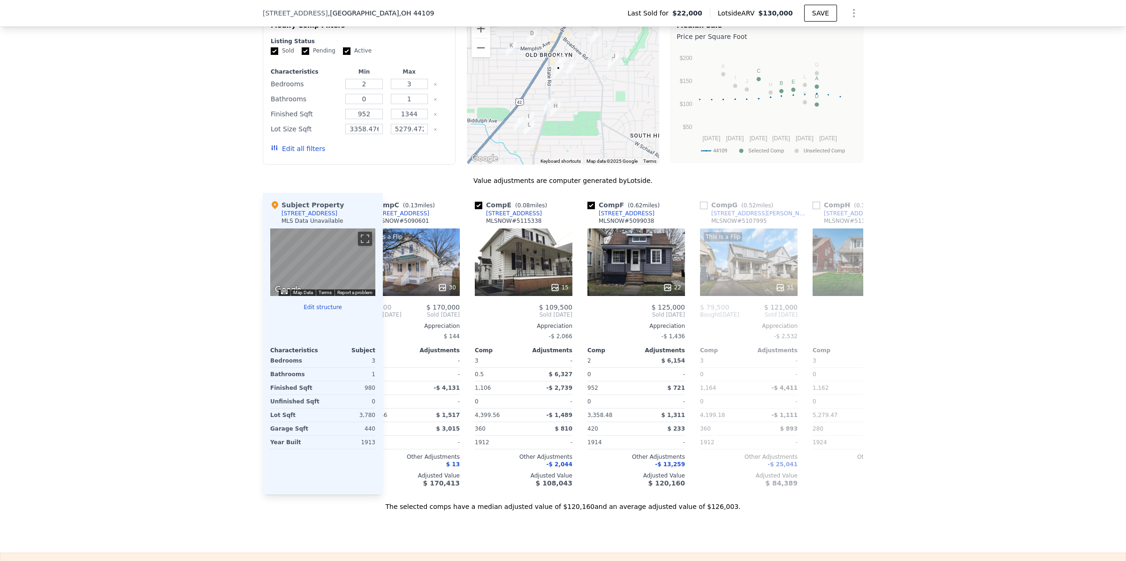
scroll to position [0, 259]
click at [585, 209] on input "checkbox" at bounding box center [589, 206] width 8 height 8
checkbox input "false"
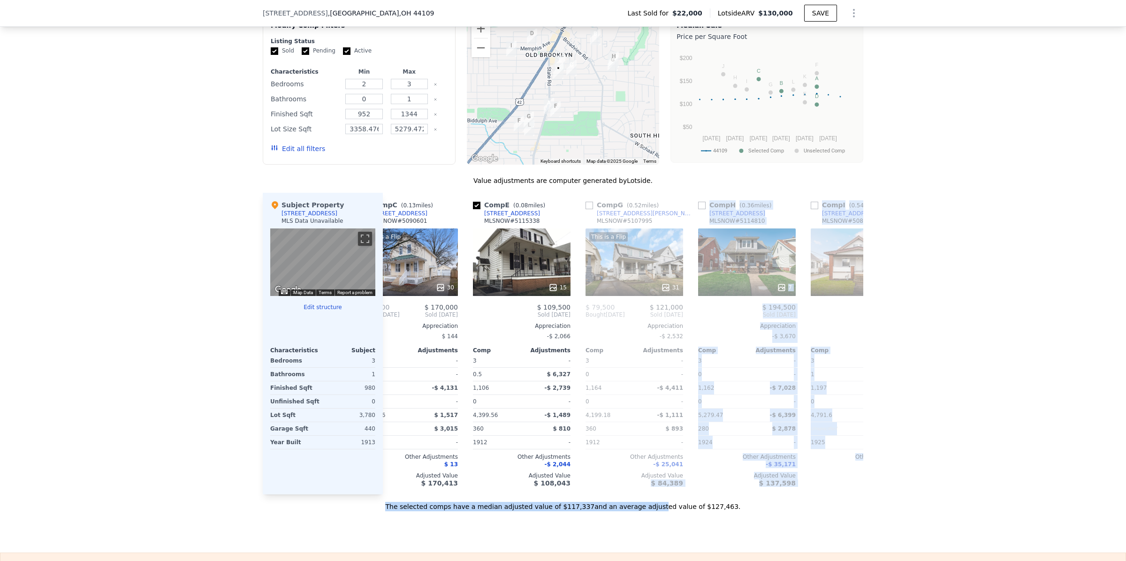
drag, startPoint x: 610, startPoint y: 524, endPoint x: 643, endPoint y: 526, distance: 32.9
click at [643, 511] on div "Value adjustments are computer generated by Lotside . Subject Property 3212 Mon…" at bounding box center [563, 343] width 600 height 335
click at [930, 482] on div "We found 12 sales that match your search Filters Map Prices Modify Comp Filters…" at bounding box center [563, 247] width 1126 height 529
click at [944, 397] on div "We found 12 sales that match your search Filters Map Prices Modify Comp Filters…" at bounding box center [563, 247] width 1126 height 529
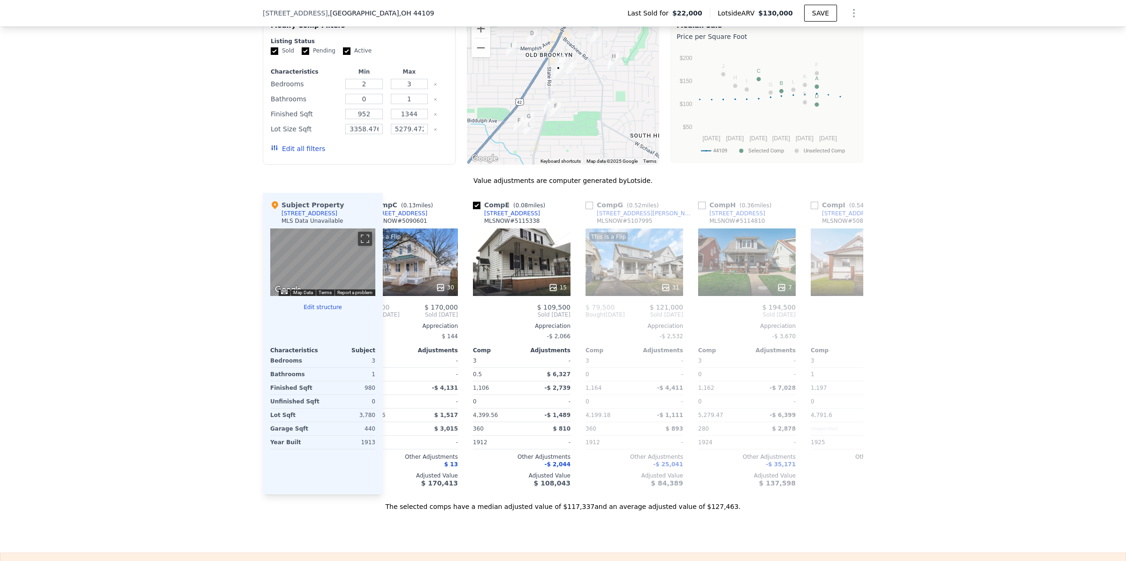
scroll to position [0, 194]
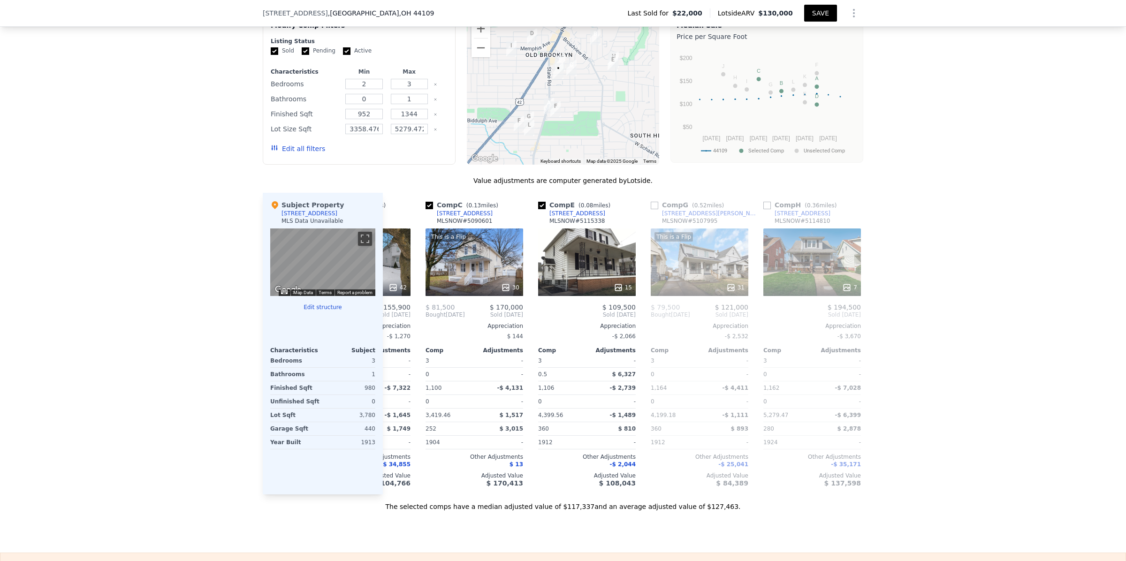
click at [820, 12] on button "SAVE" at bounding box center [820, 13] width 33 height 17
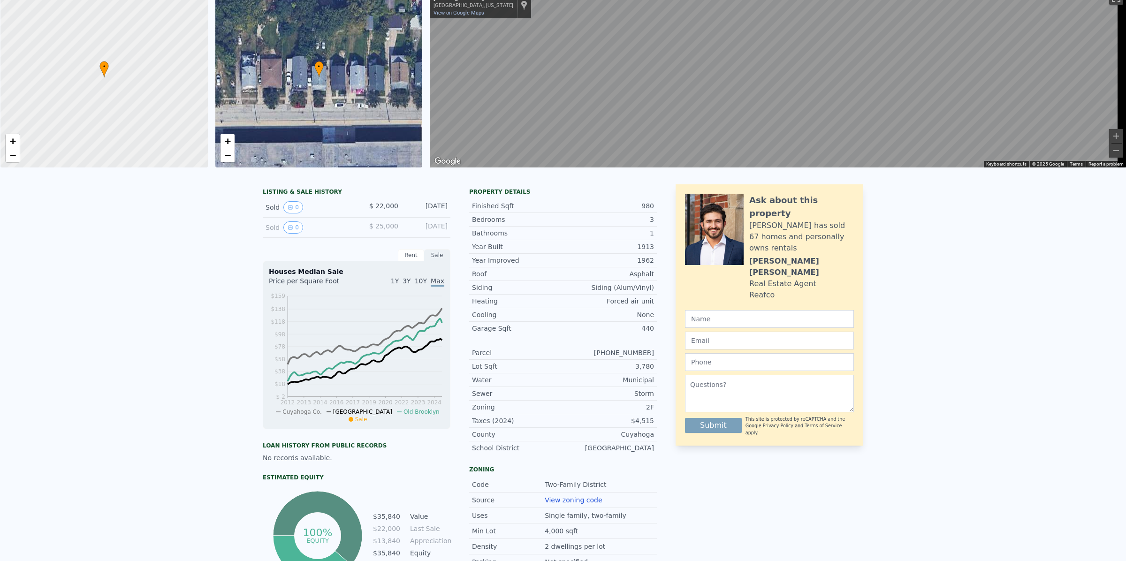
scroll to position [0, 0]
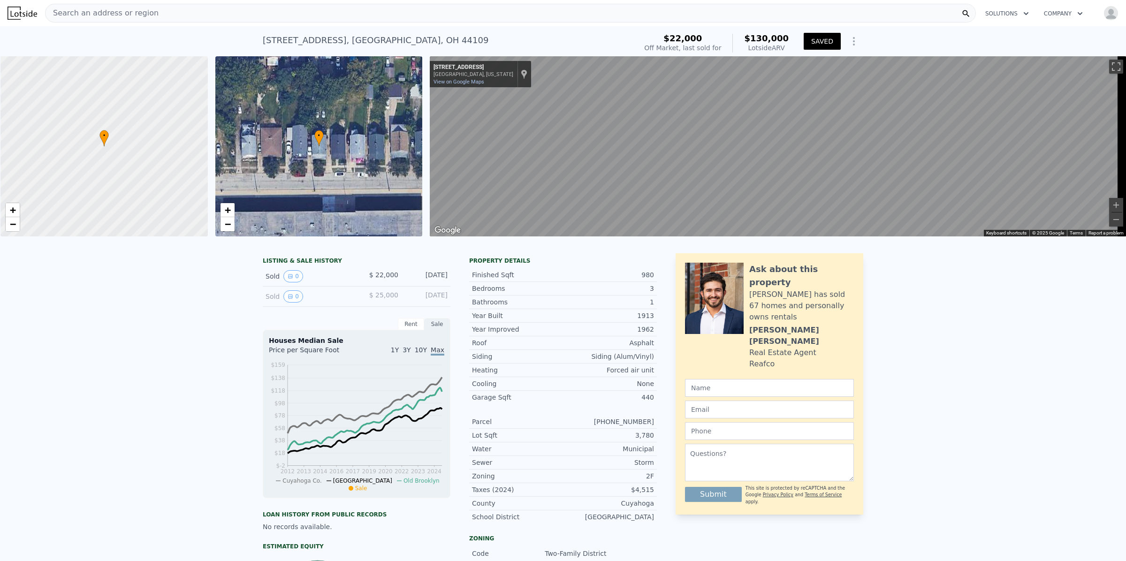
click at [77, 5] on div "Search an address or region" at bounding box center [102, 13] width 113 height 18
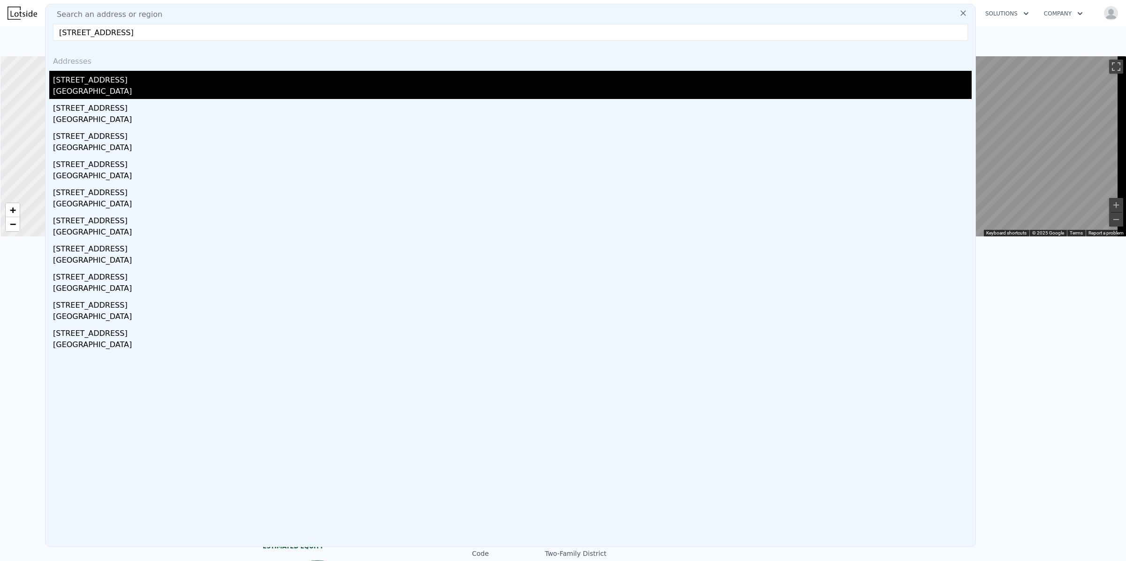
type input "2072 W. 103rd St, Cleveland, OH 44102"
click at [84, 83] on div "2072 W 103rd St" at bounding box center [512, 78] width 919 height 15
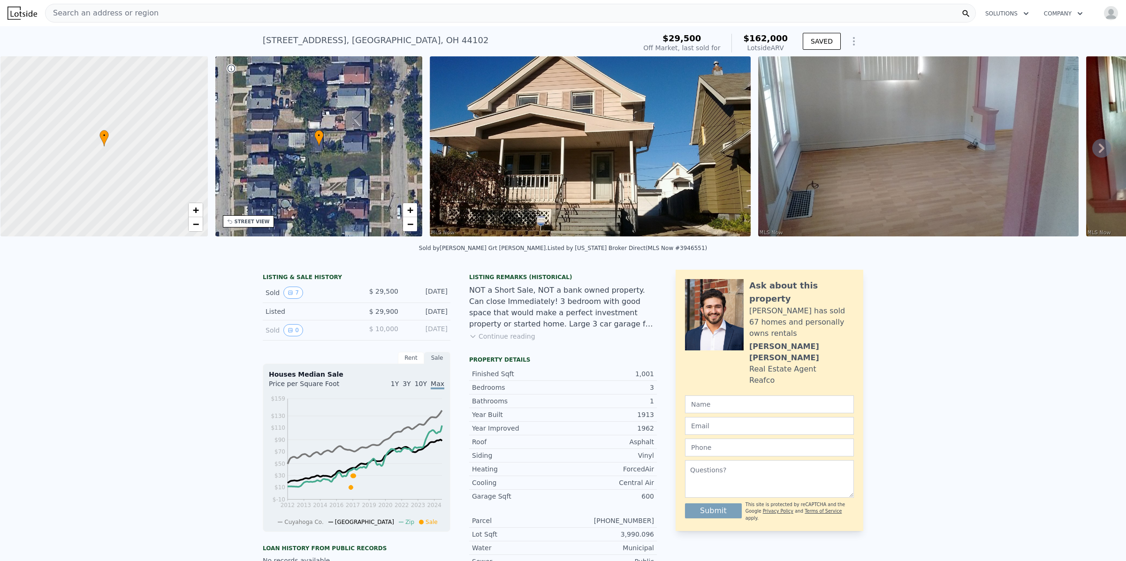
click at [1092, 149] on icon at bounding box center [1101, 148] width 19 height 19
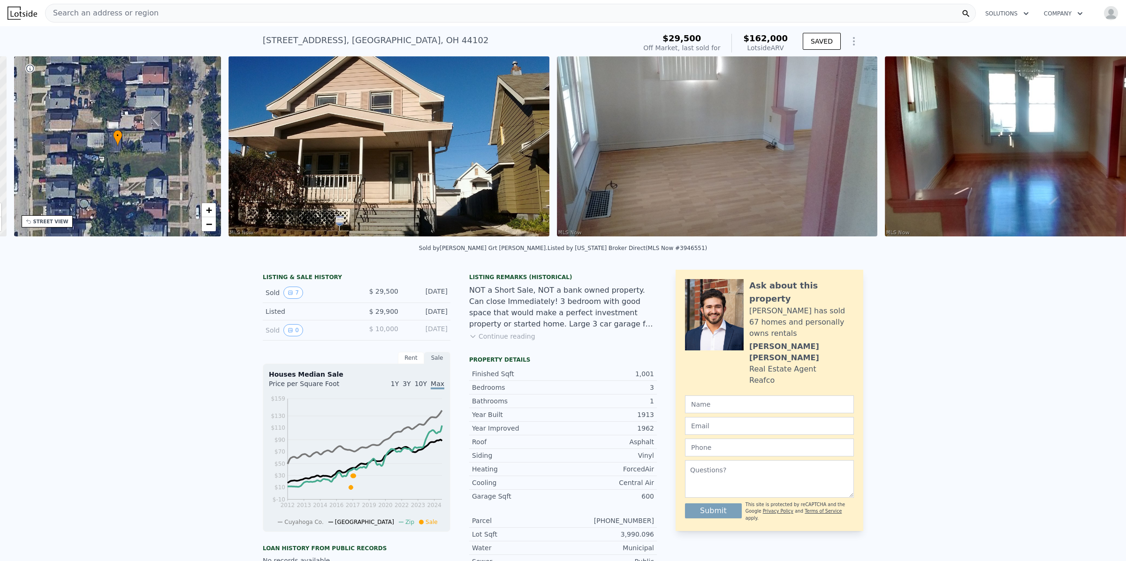
scroll to position [0, 218]
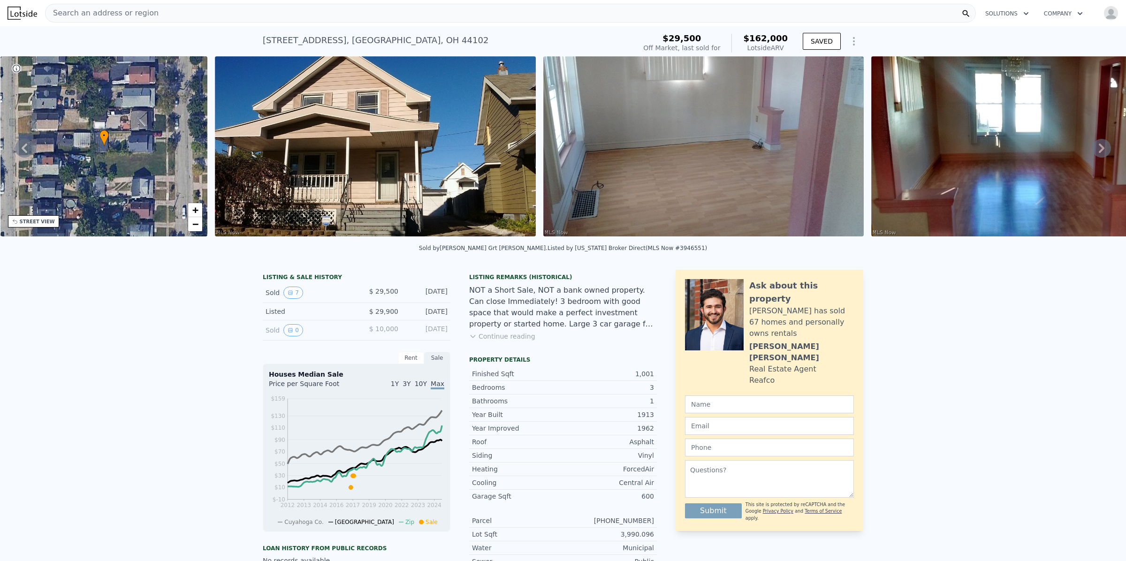
click at [1099, 153] on icon at bounding box center [1102, 148] width 6 height 9
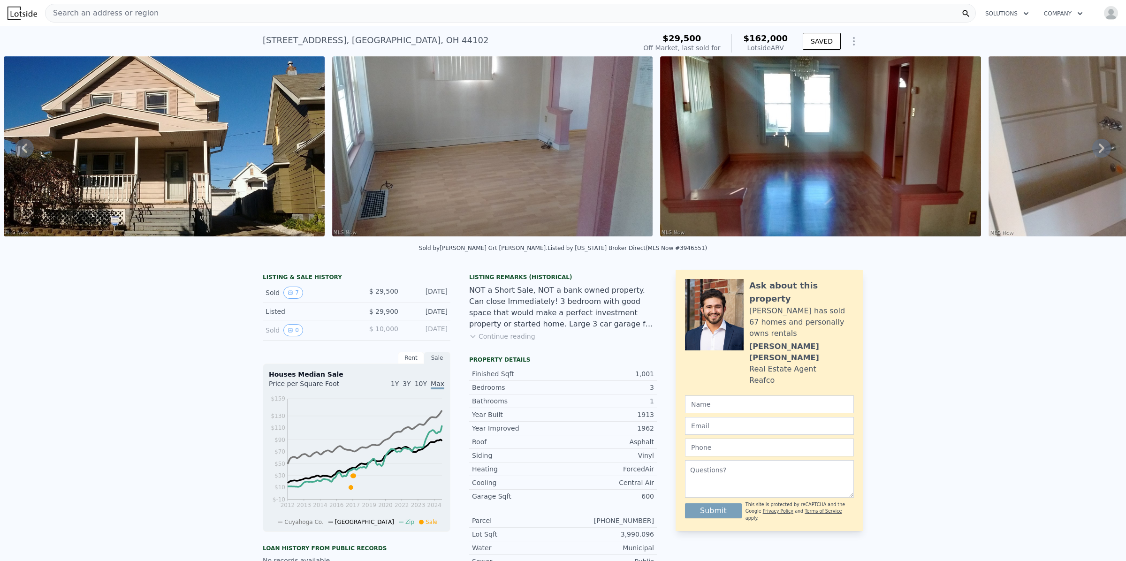
click at [1099, 153] on icon at bounding box center [1102, 148] width 6 height 9
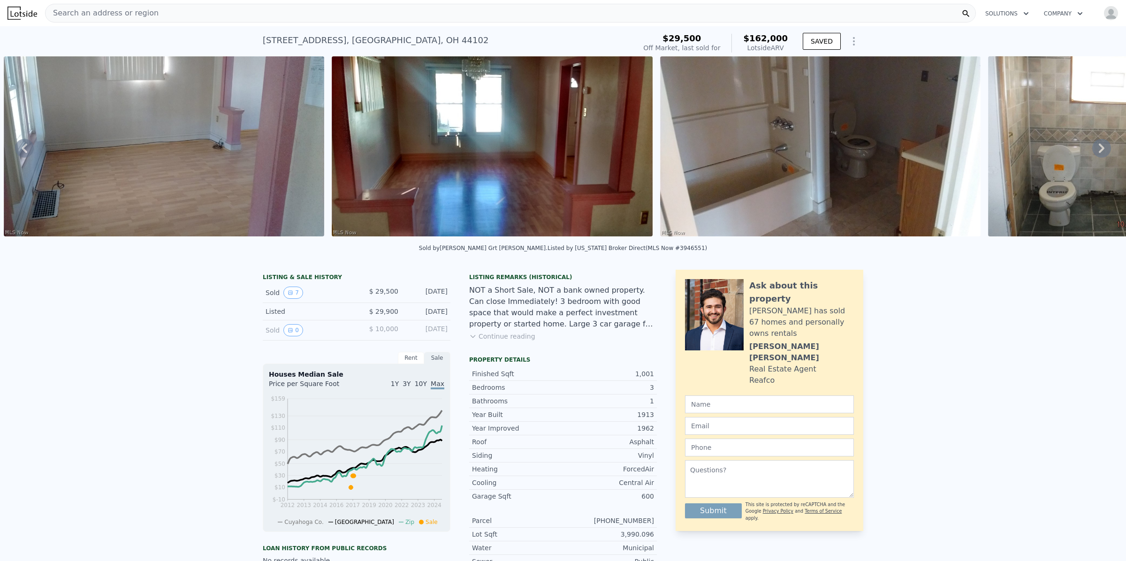
click at [1099, 153] on icon at bounding box center [1102, 148] width 6 height 9
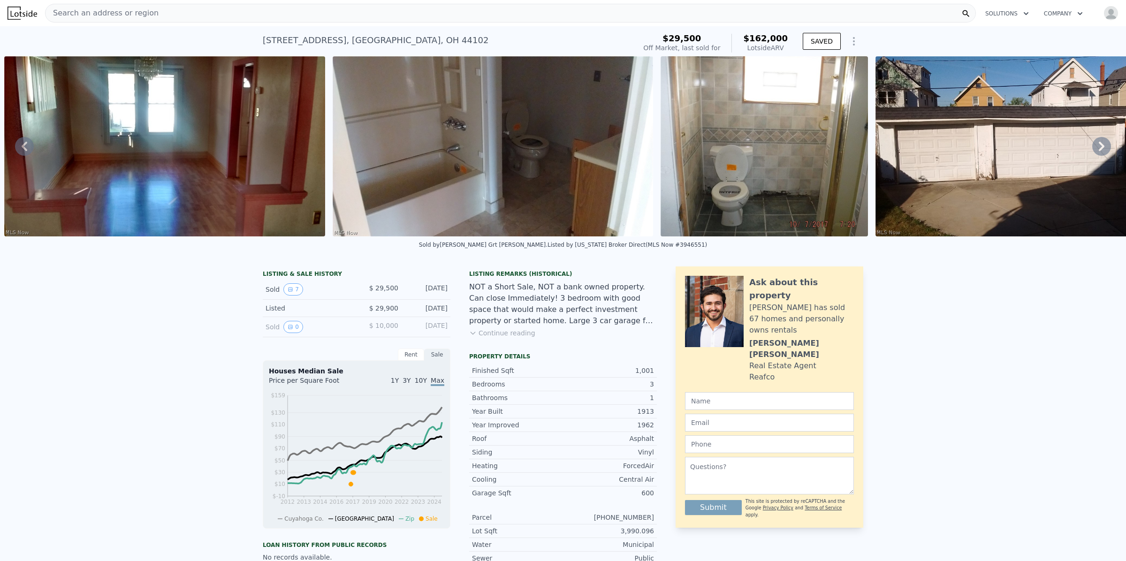
click at [1099, 151] on icon at bounding box center [1102, 146] width 6 height 9
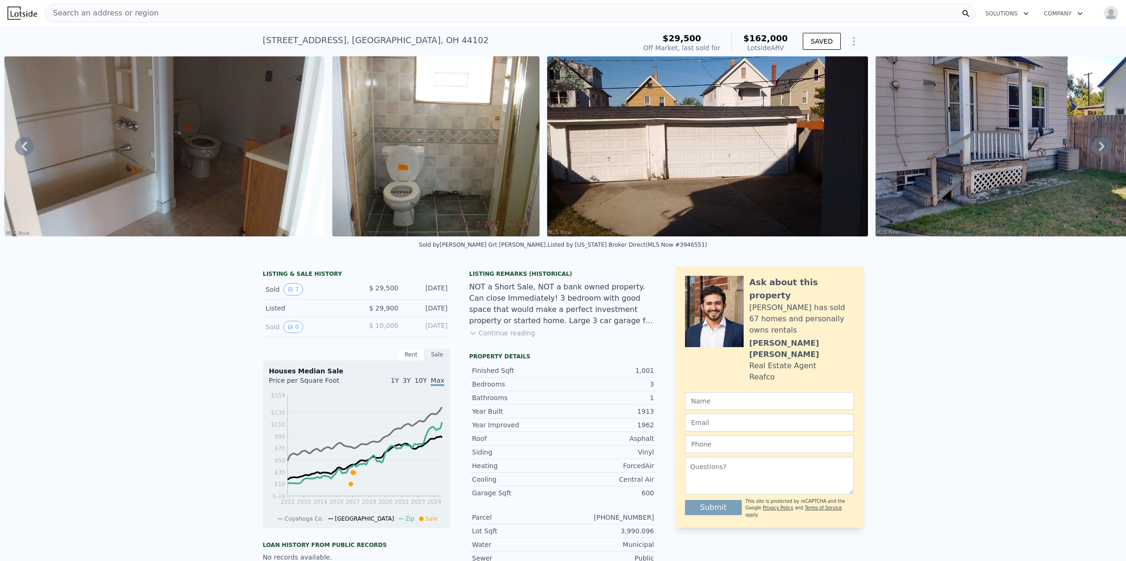
click at [1099, 151] on icon at bounding box center [1102, 146] width 6 height 9
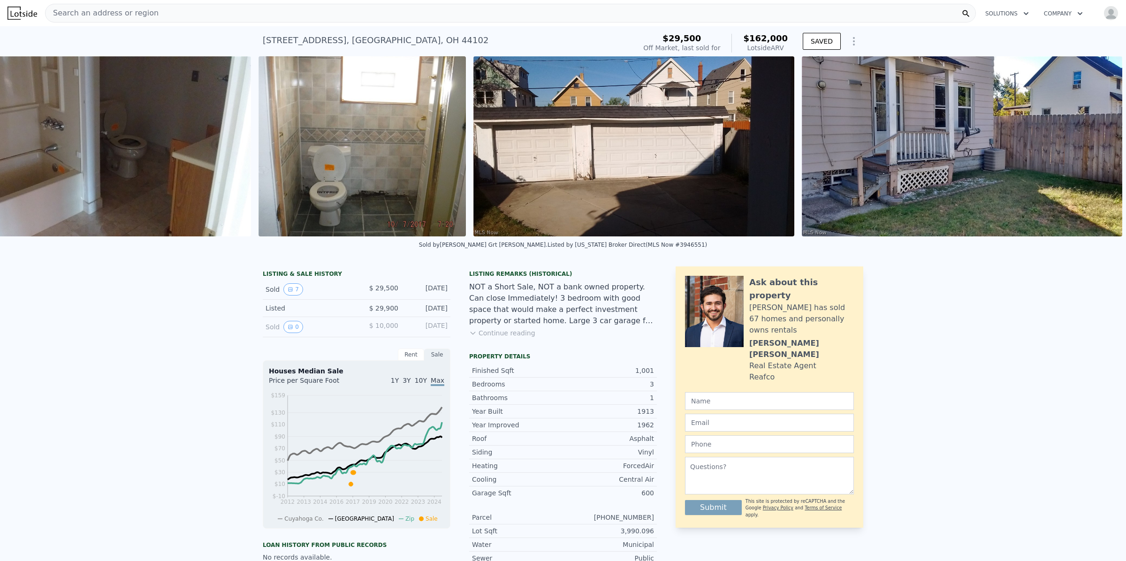
scroll to position [0, 1496]
click at [1092, 153] on img at bounding box center [962, 146] width 321 height 180
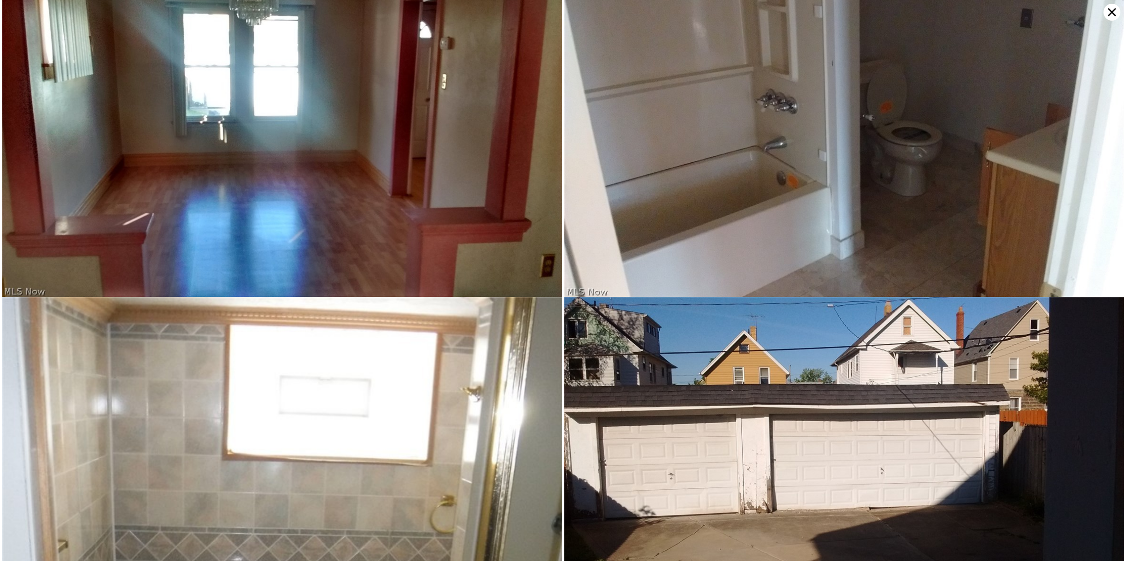
scroll to position [313, 0]
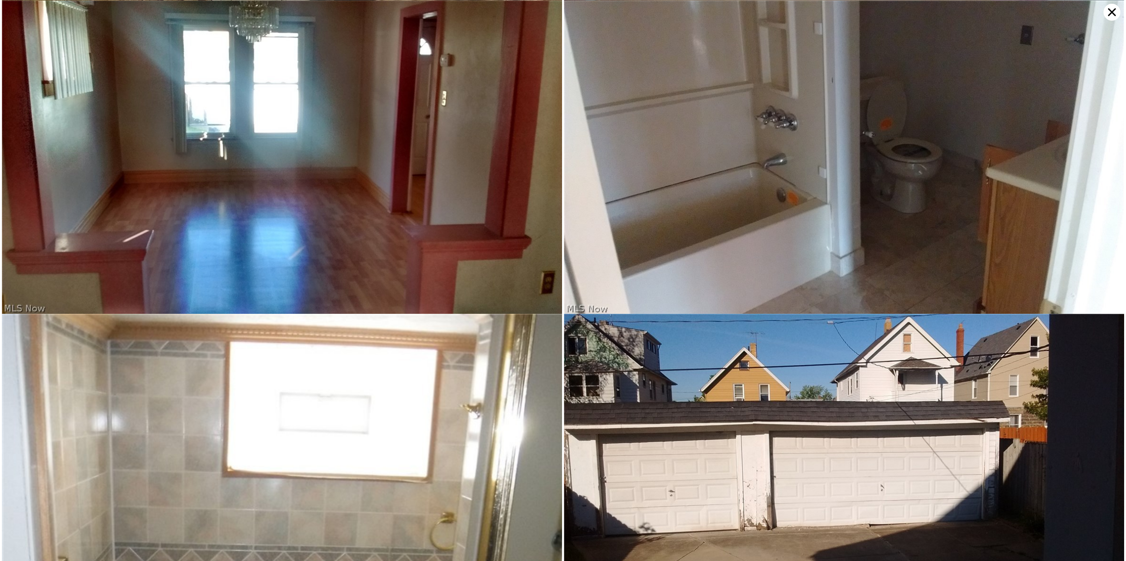
type input "3"
type input "1"
type input "952"
type input "1344"
type input "3358.476"
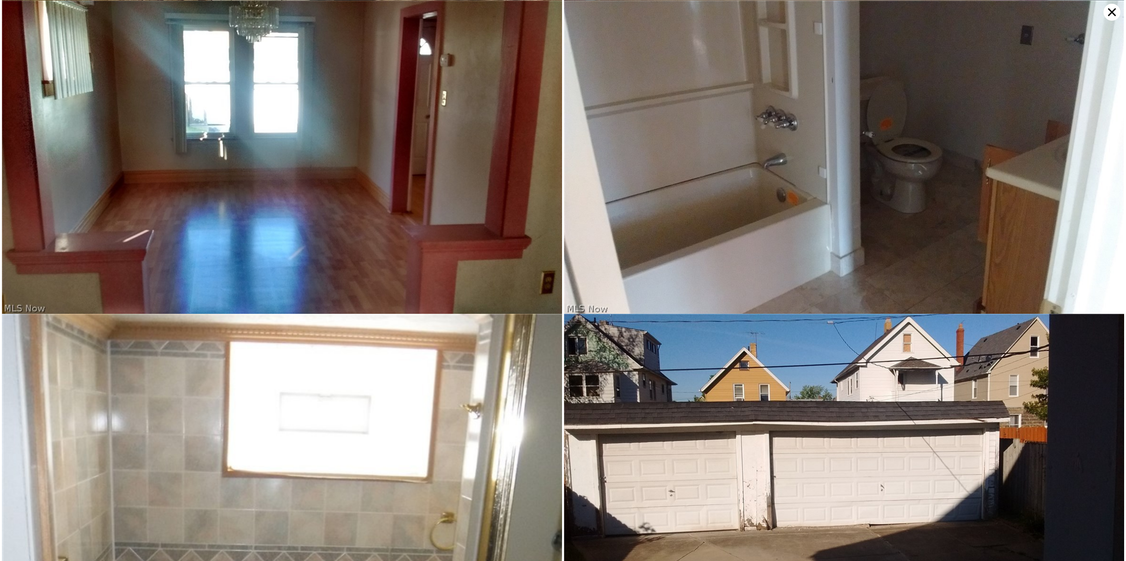
type input "5279.472"
type input "$ 130,000"
type input "$ 95,887"
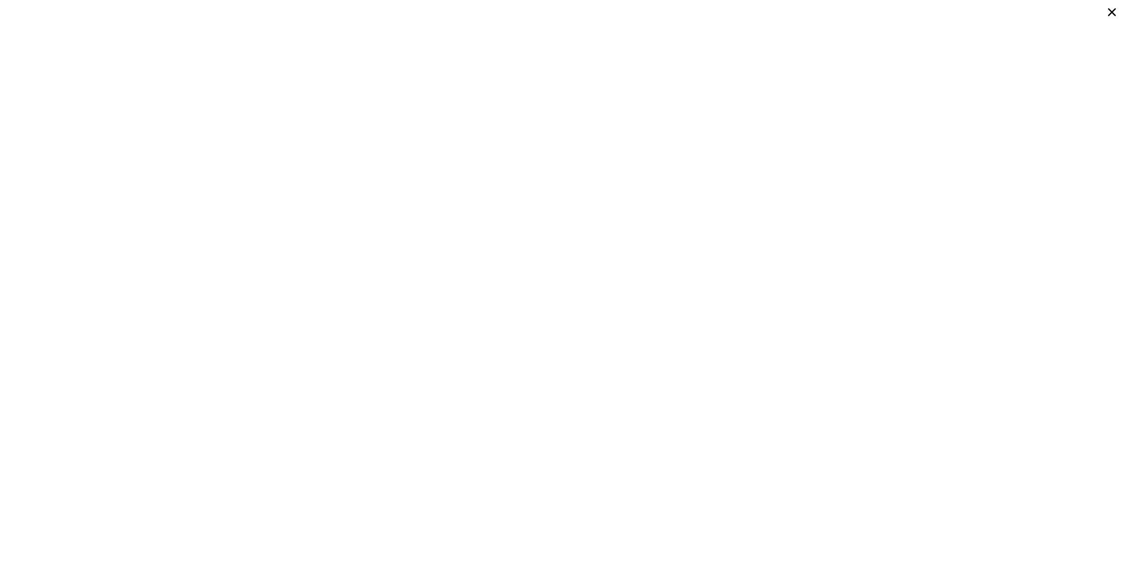
click at [425, 104] on div at bounding box center [563, 280] width 1126 height 561
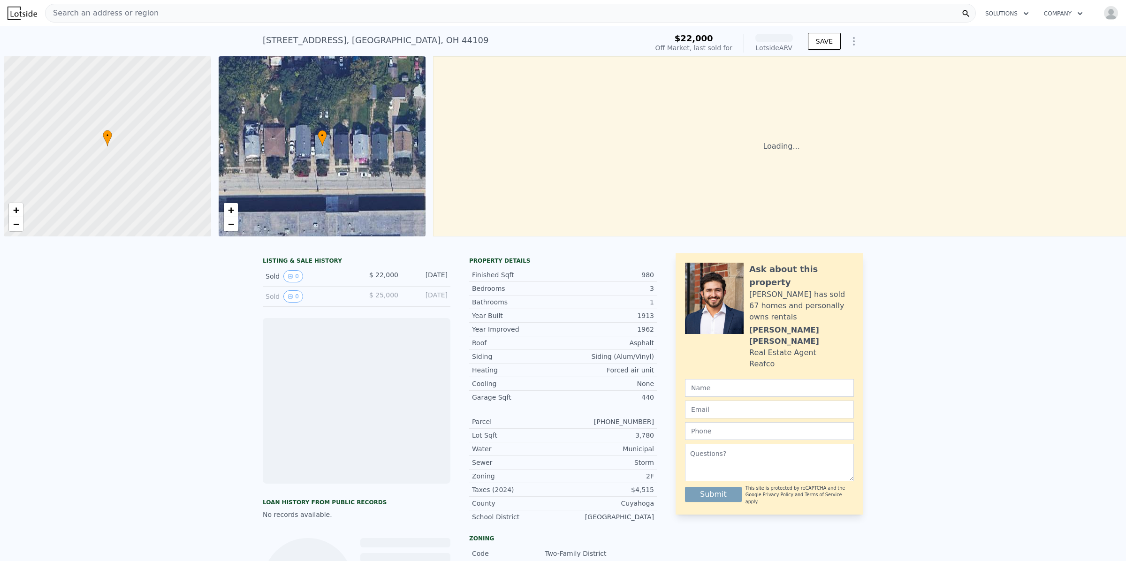
scroll to position [0, 3]
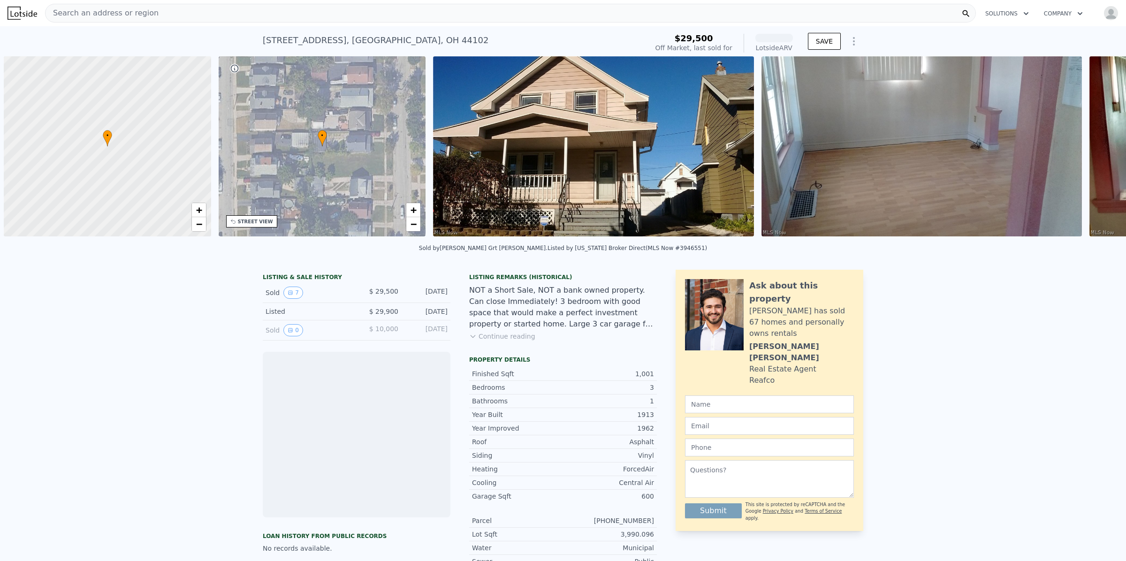
scroll to position [0, 3]
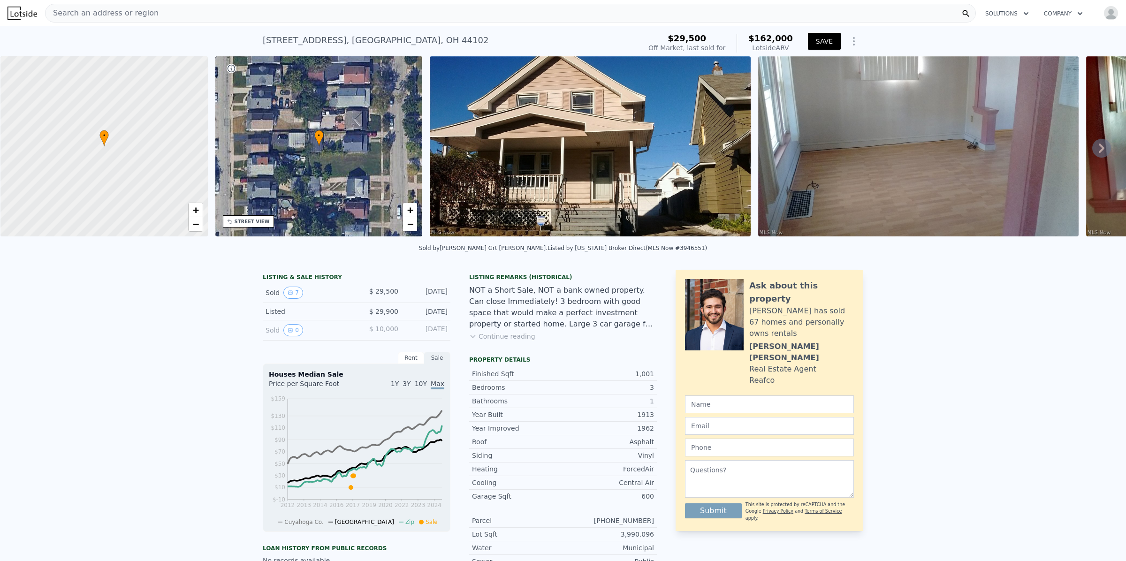
click at [824, 36] on button "SAVE" at bounding box center [824, 41] width 33 height 17
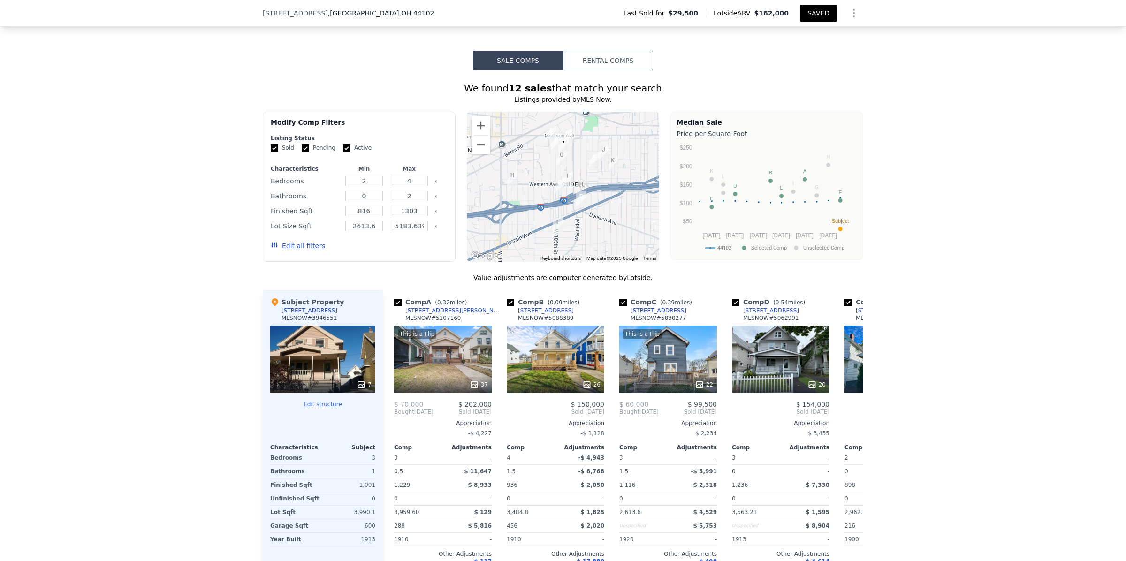
scroll to position [837, 0]
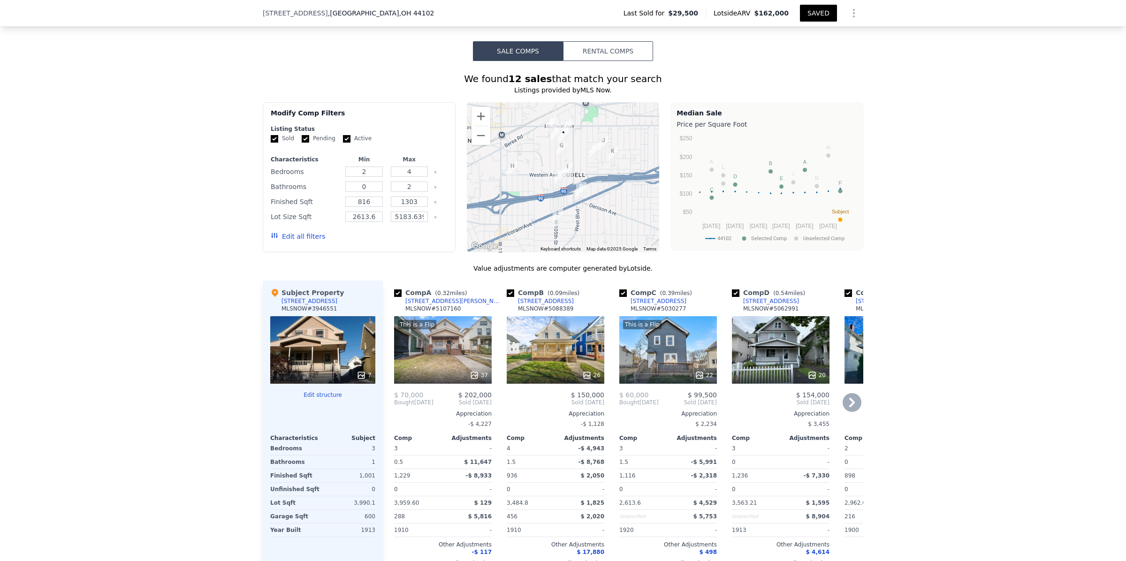
click at [732, 297] on input "checkbox" at bounding box center [736, 293] width 8 height 8
checkbox input "false"
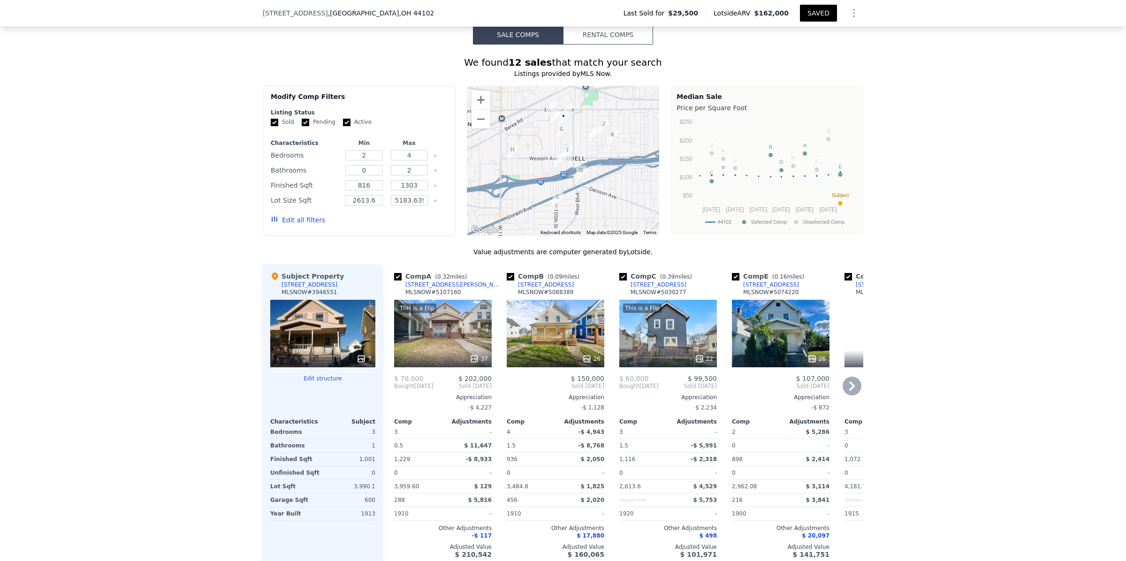
scroll to position [916, 0]
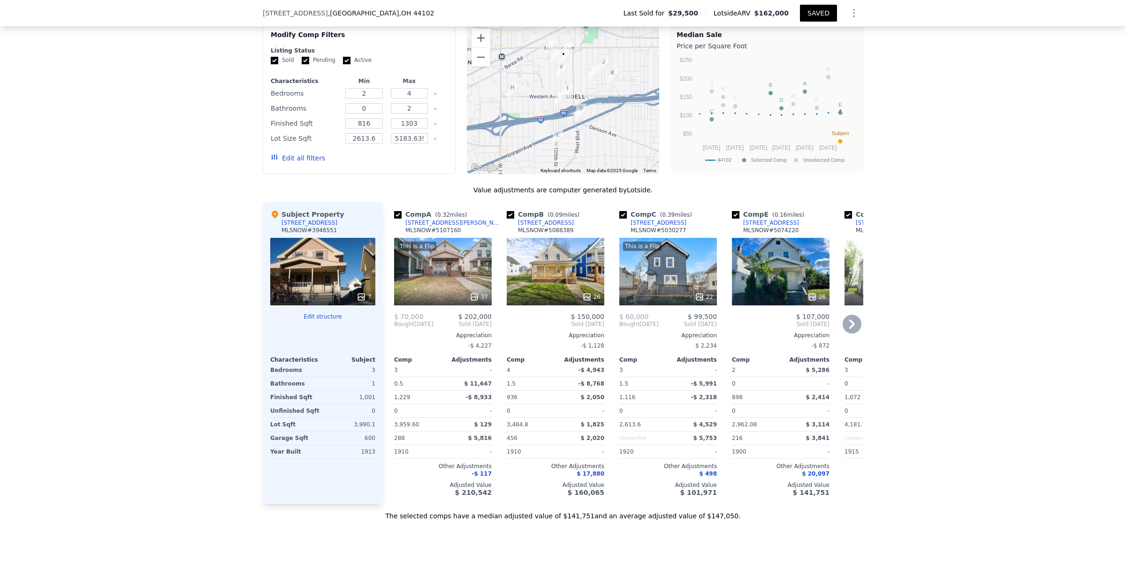
click at [844, 334] on icon at bounding box center [852, 324] width 19 height 19
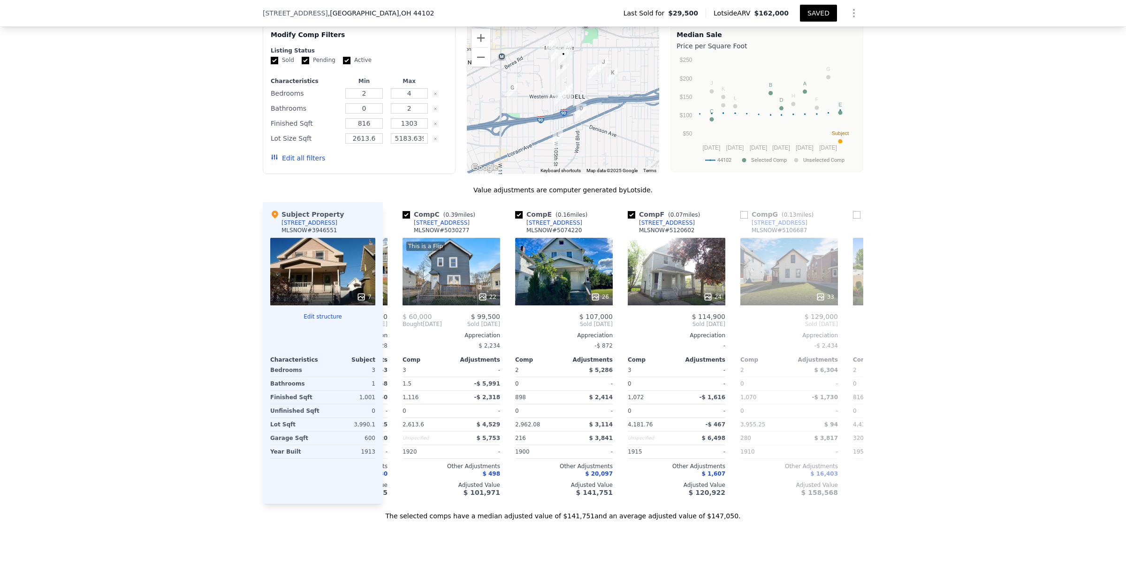
scroll to position [0, 225]
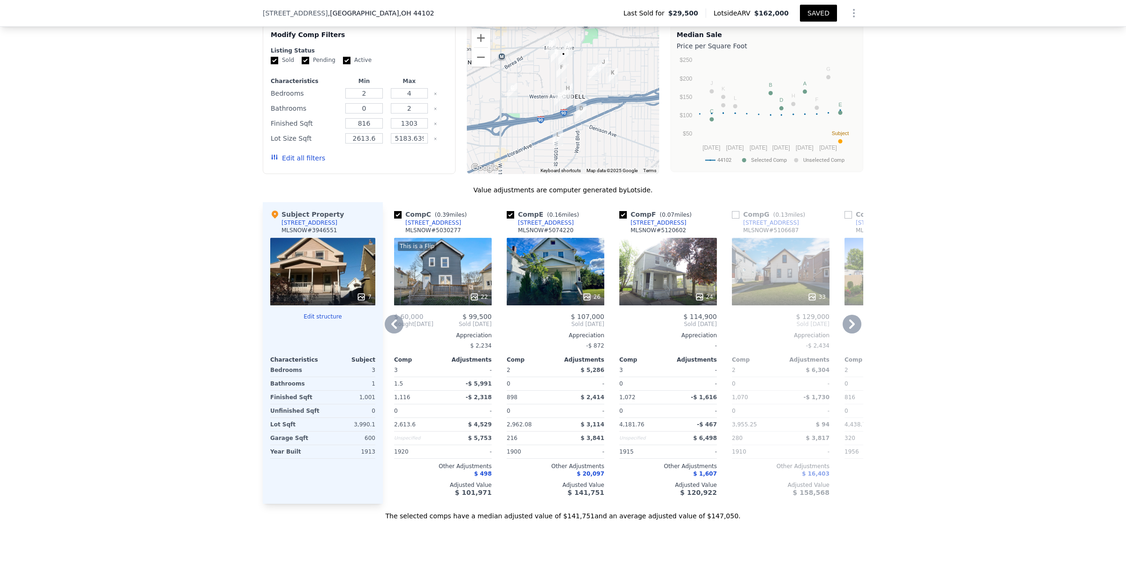
click at [732, 219] on input "checkbox" at bounding box center [736, 215] width 8 height 8
checkbox input "true"
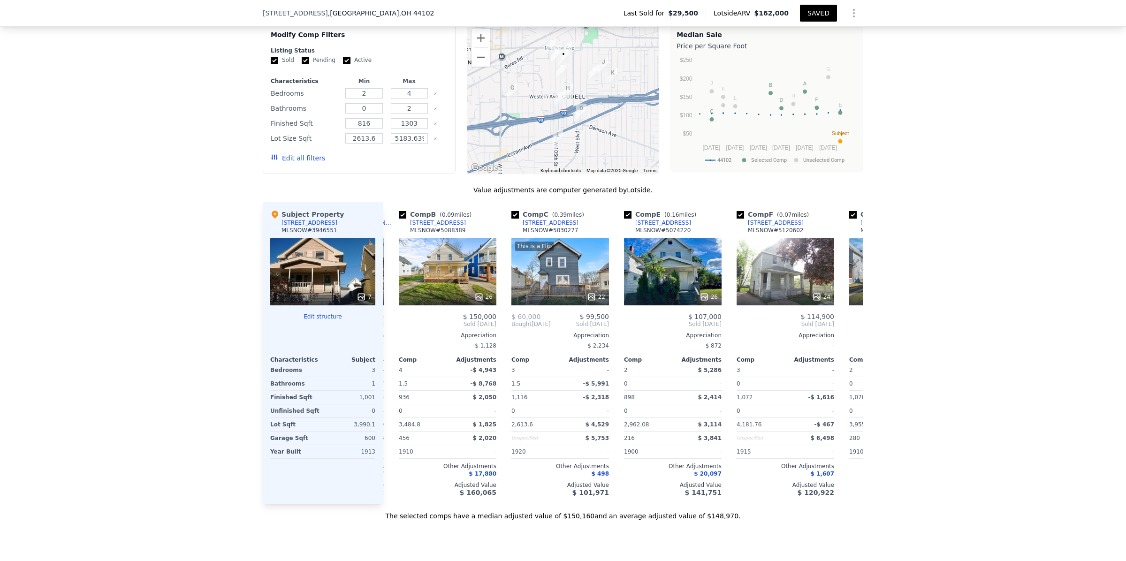
scroll to position [0, 0]
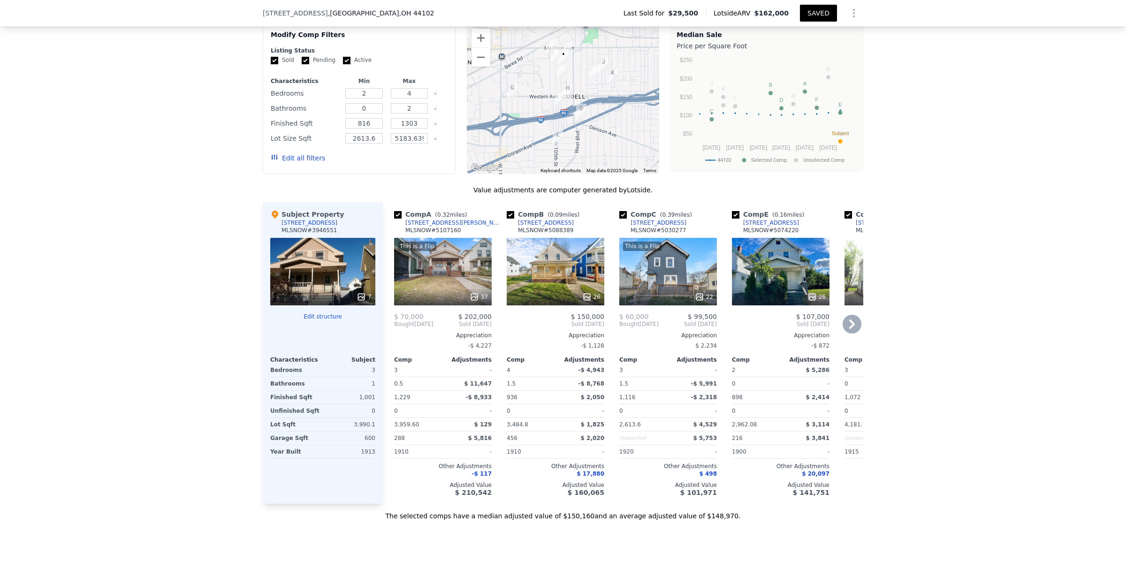
click at [619, 219] on input "checkbox" at bounding box center [623, 215] width 8 height 8
checkbox input "false"
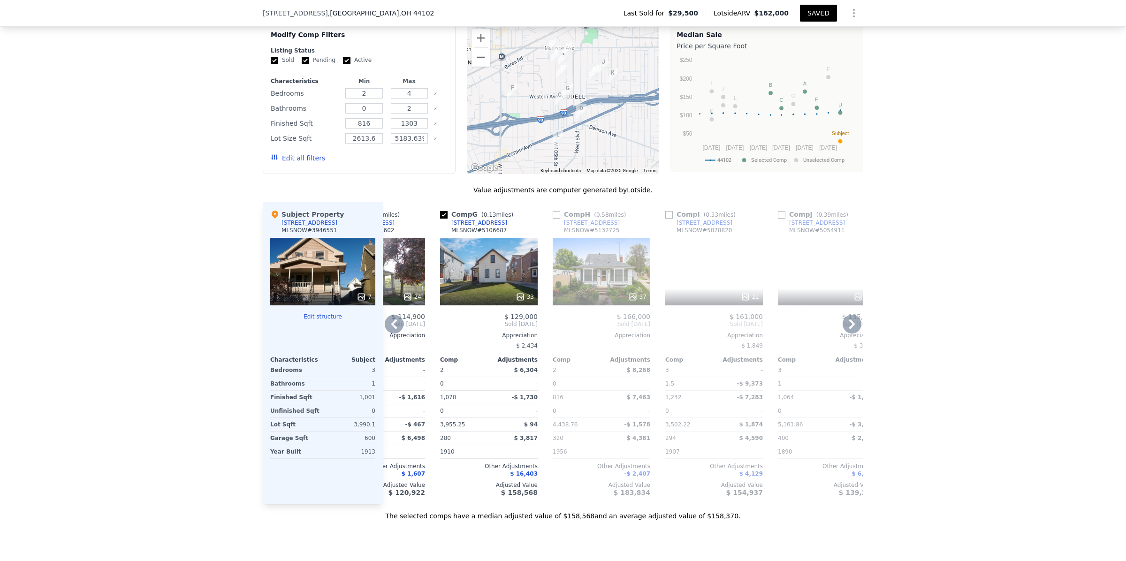
scroll to position [0, 440]
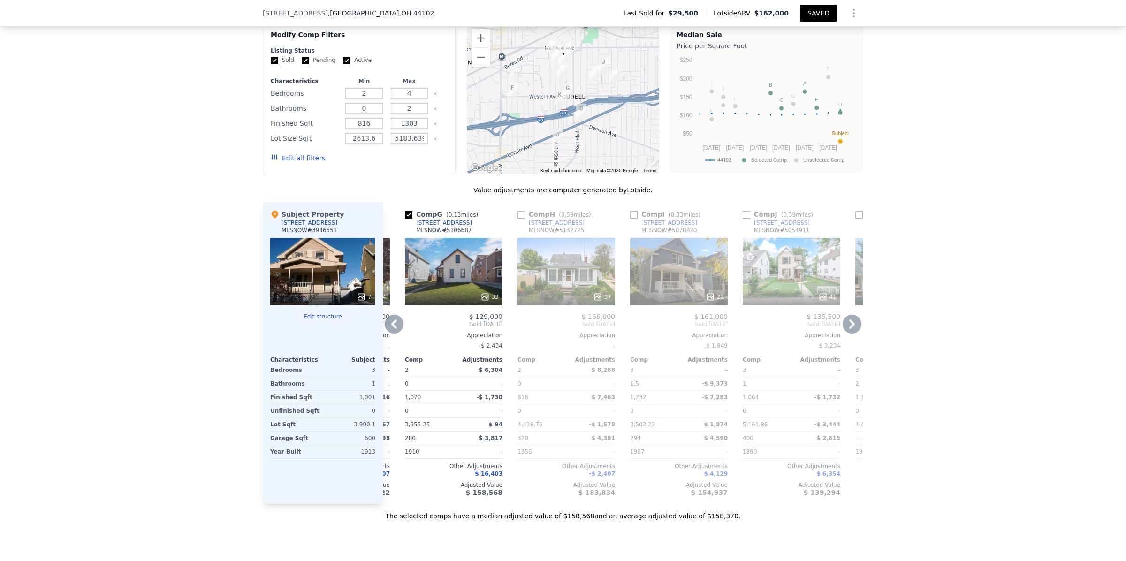
click at [630, 219] on input "checkbox" at bounding box center [634, 215] width 8 height 8
checkbox input "true"
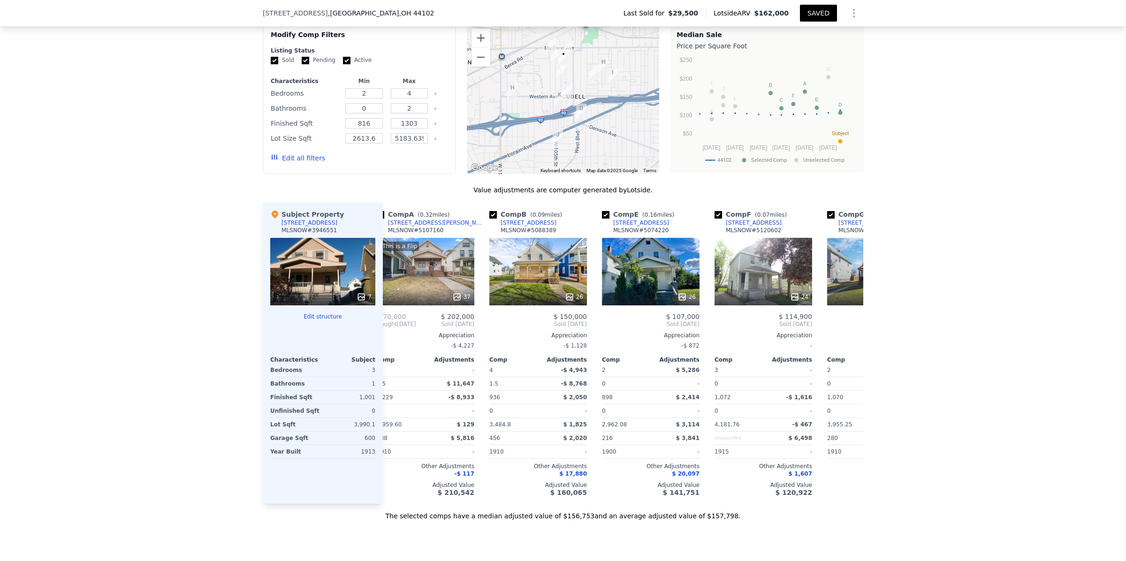
scroll to position [0, 0]
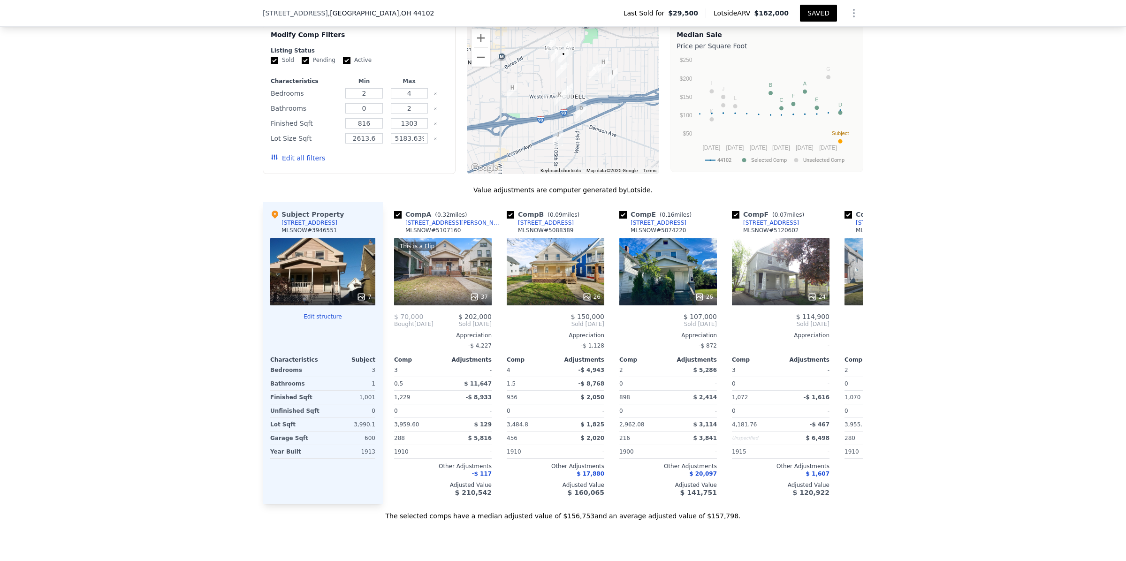
click at [810, 12] on button "SAVED" at bounding box center [818, 13] width 37 height 17
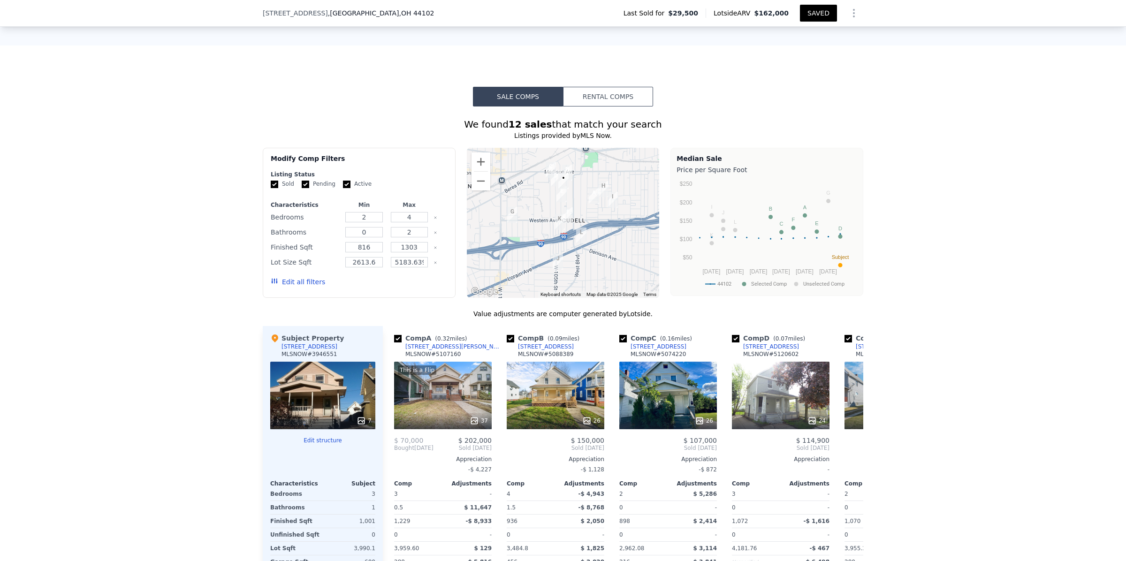
scroll to position [779, 0]
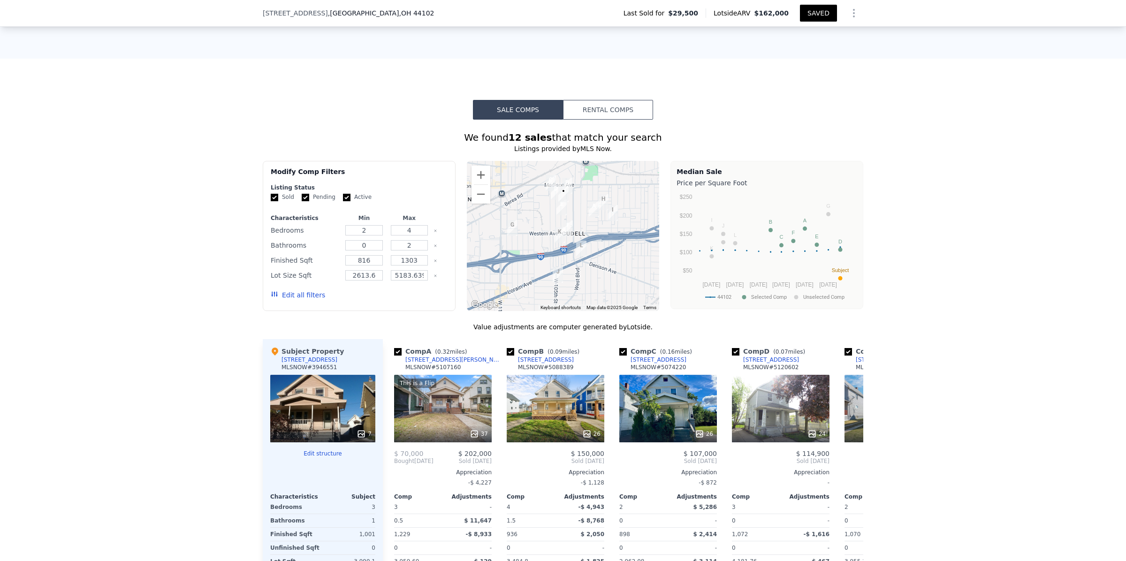
click at [600, 120] on button "Rental Comps" at bounding box center [608, 110] width 90 height 20
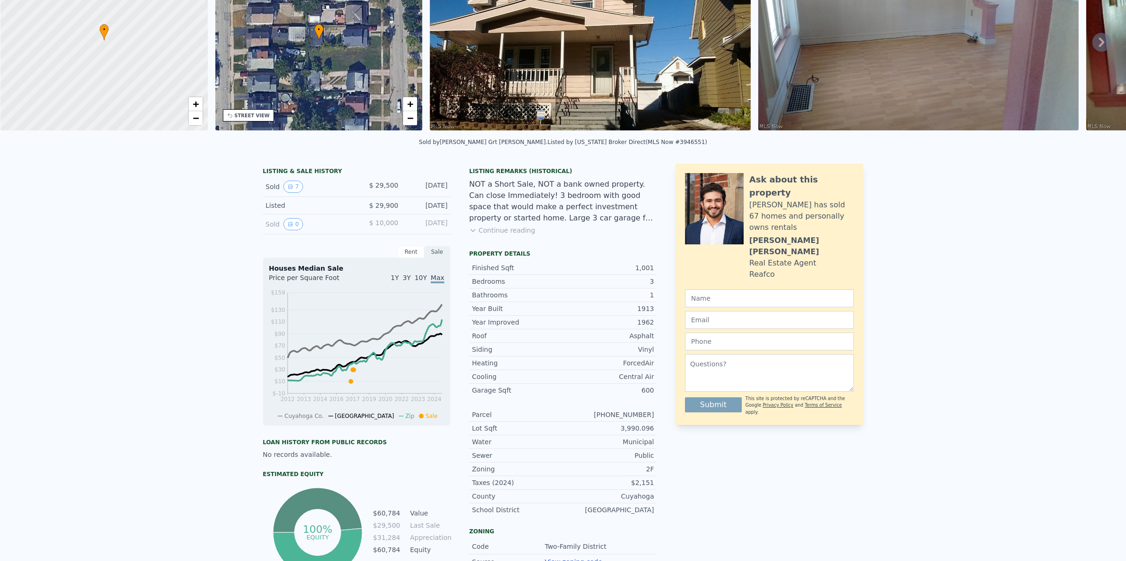
scroll to position [0, 0]
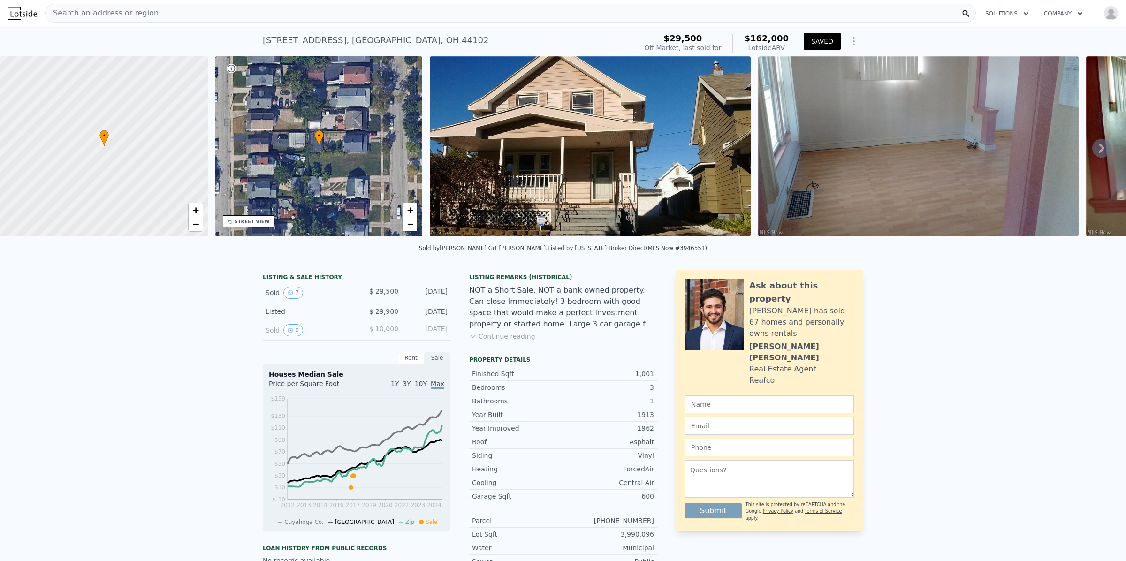
click at [850, 36] on icon "Show Options" at bounding box center [853, 41] width 11 height 11
click at [902, 38] on div "2072 W 103rd St , Cleveland , OH 44102 Sold Nov 2017 for $29,500 (~ARV $162k ) …" at bounding box center [563, 41] width 1126 height 30
click at [824, 43] on button "SAVED" at bounding box center [822, 41] width 37 height 17
click at [207, 19] on div "Search an address or region" at bounding box center [510, 13] width 931 height 19
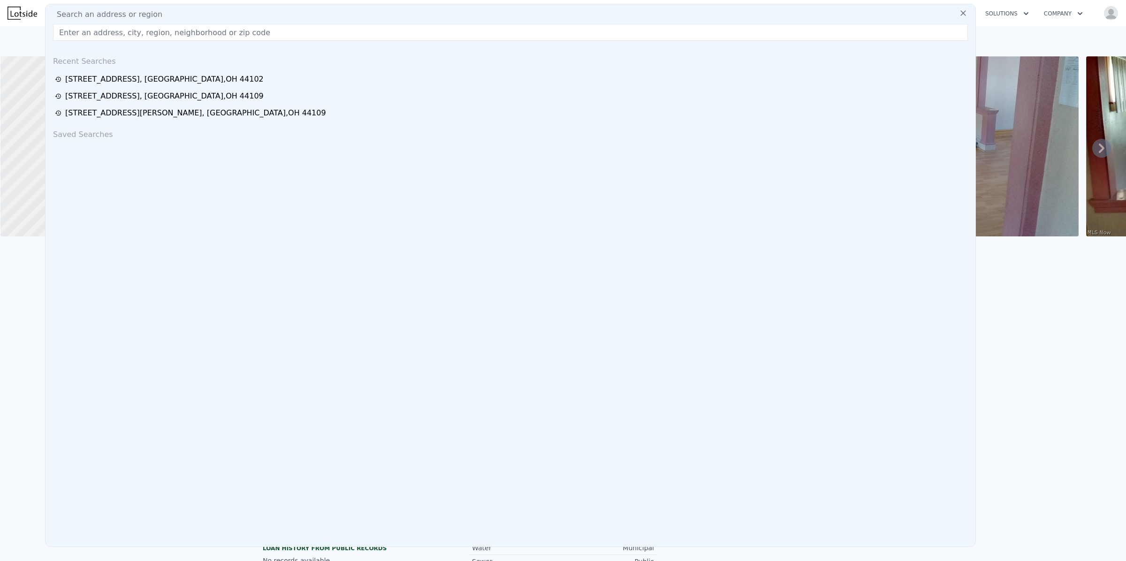
click at [217, 163] on div "Recent Searches 2072 W 103rd St , Cleveland , OH 44102 3212 Montclair Ave , Cle…" at bounding box center [511, 297] width 930 height 498
click at [367, 36] on input "text" at bounding box center [510, 32] width 915 height 17
drag, startPoint x: 87, startPoint y: 30, endPoint x: 46, endPoint y: 30, distance: 41.3
click at [46, 30] on div "Search an address or region 2232 Recent Searches 2072 W 103rd St , Cleveland , …" at bounding box center [510, 275] width 931 height 543
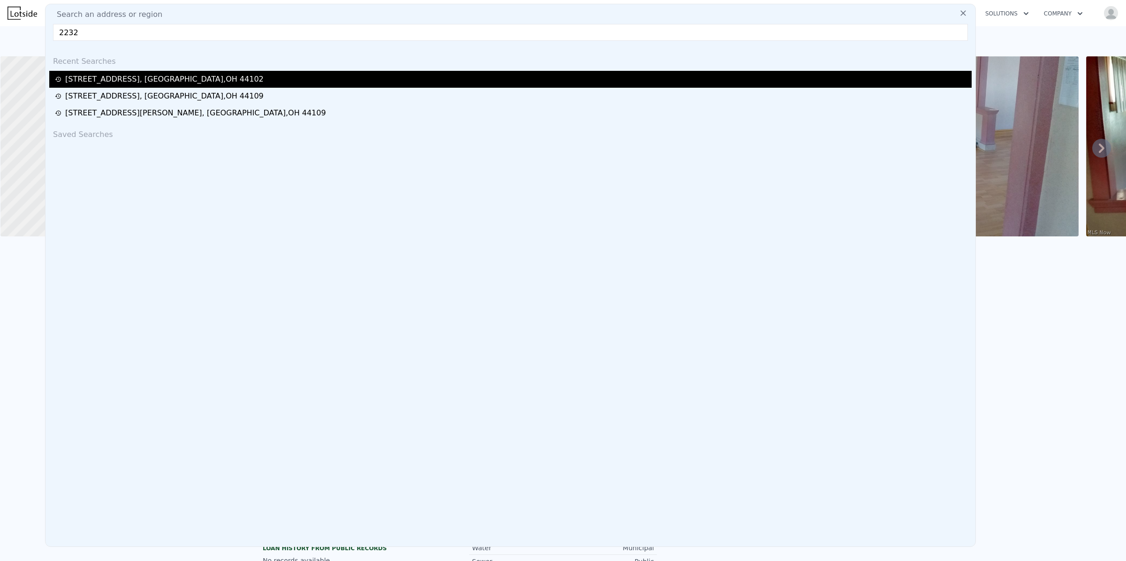
paste input "Montclair Ave, Cleveland, OH 44109"
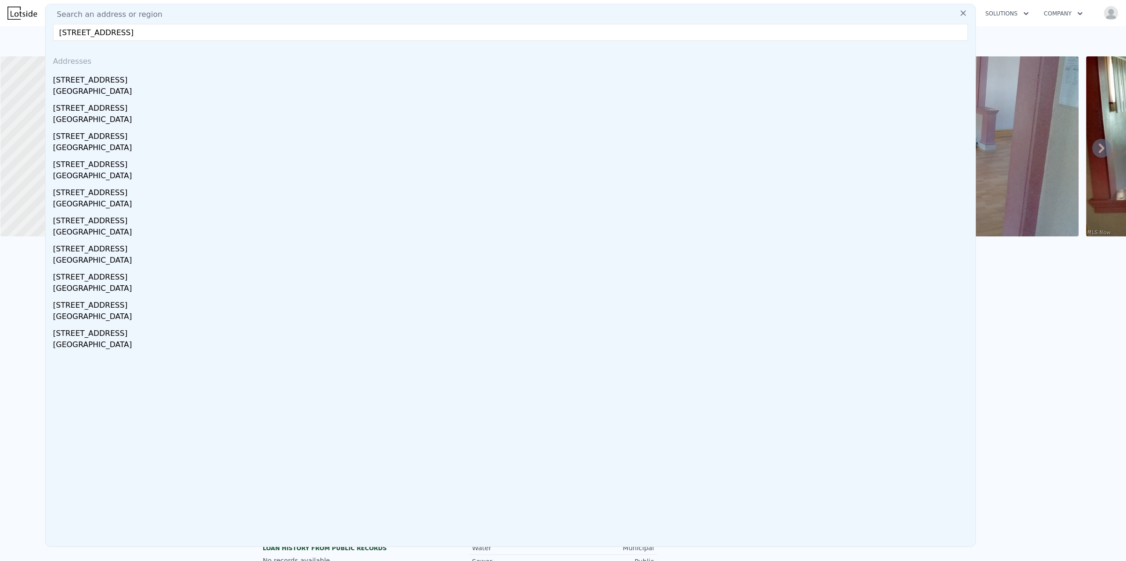
type input "2232 Montclair Ave, Cleveland, OH 44109"
click at [958, 10] on icon at bounding box center [962, 12] width 9 height 9
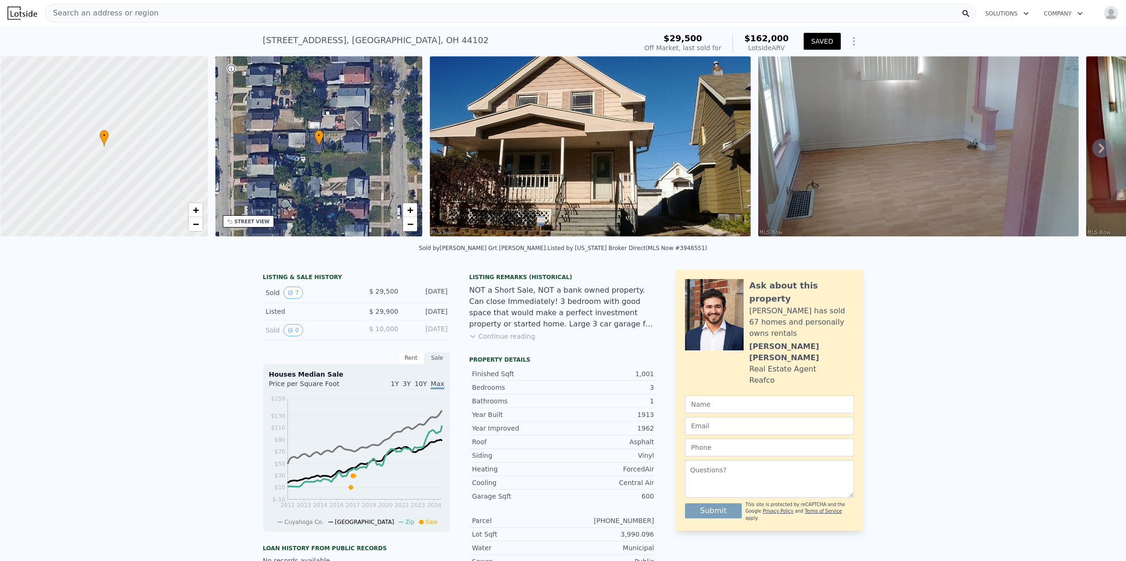
click at [189, 19] on div "Search an address or region" at bounding box center [510, 13] width 931 height 19
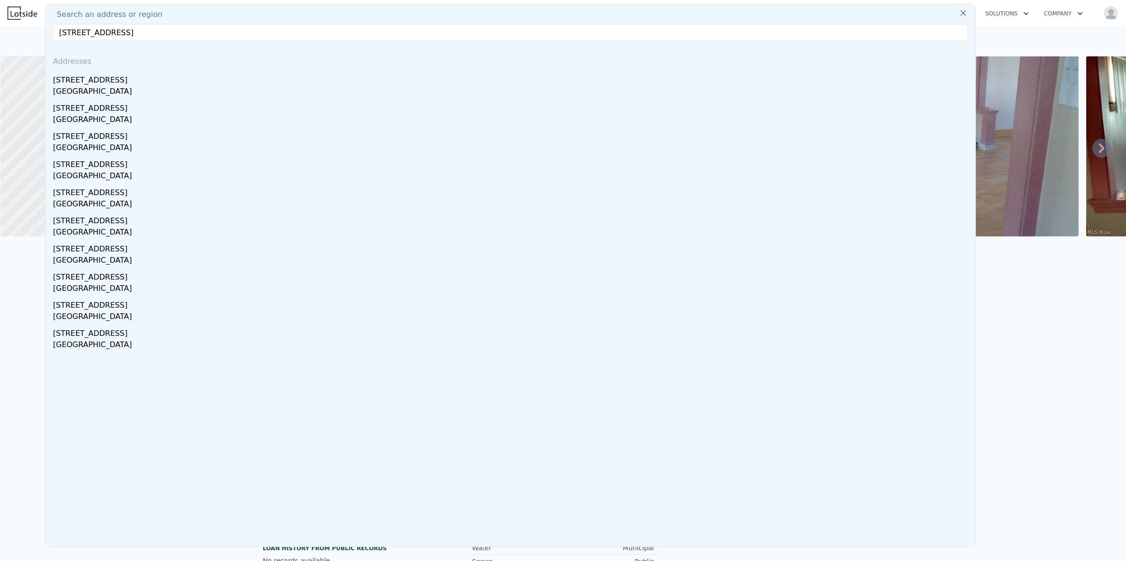
type input "2232 Montclair Ave, Cleveland, OH 44109"
drag, startPoint x: 220, startPoint y: 31, endPoint x: 53, endPoint y: 32, distance: 166.5
click at [53, 32] on input "2232 Montclair Ave, Cleveland, OH 44109" at bounding box center [510, 32] width 915 height 17
click at [958, 16] on icon at bounding box center [962, 12] width 9 height 9
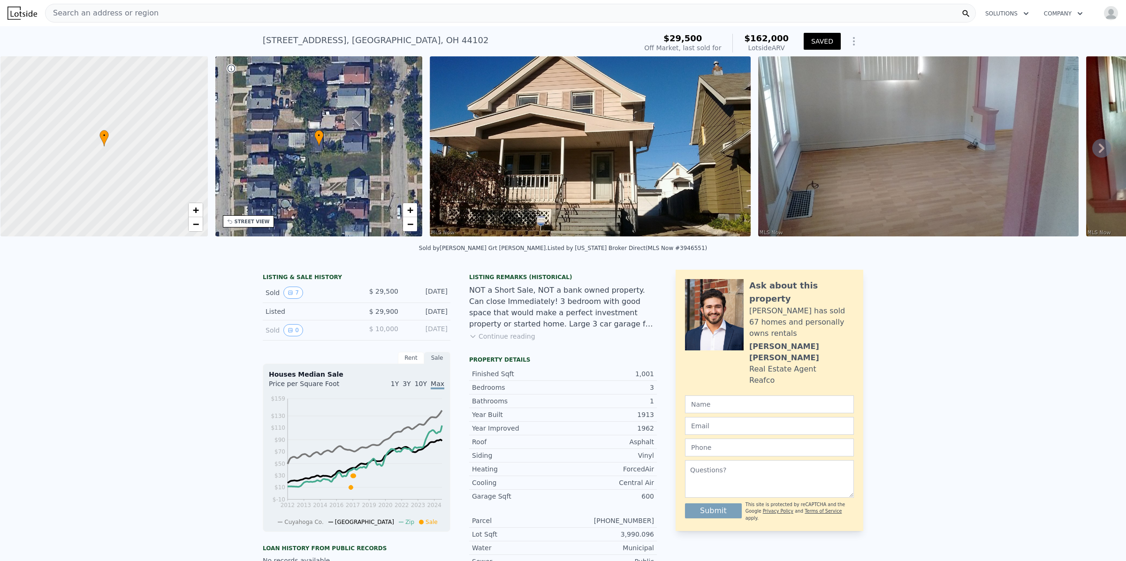
click at [152, 14] on div "Search an address or region" at bounding box center [510, 13] width 931 height 19
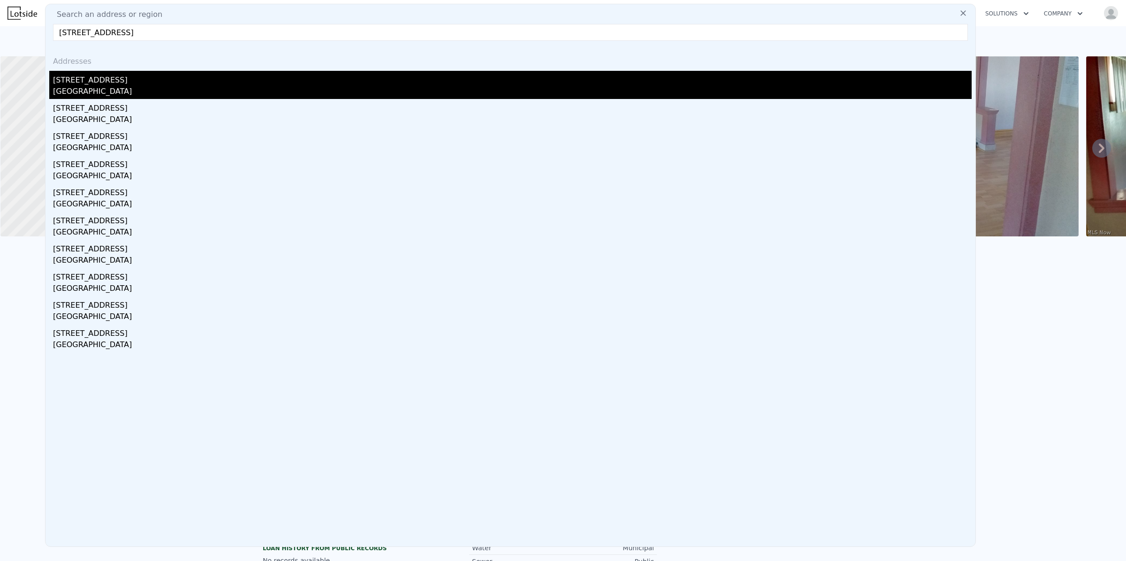
type input "2322 Montclair Ave, Cleveland, OH 44109"
click at [101, 78] on div "2322 Montclair Ave" at bounding box center [512, 78] width 919 height 15
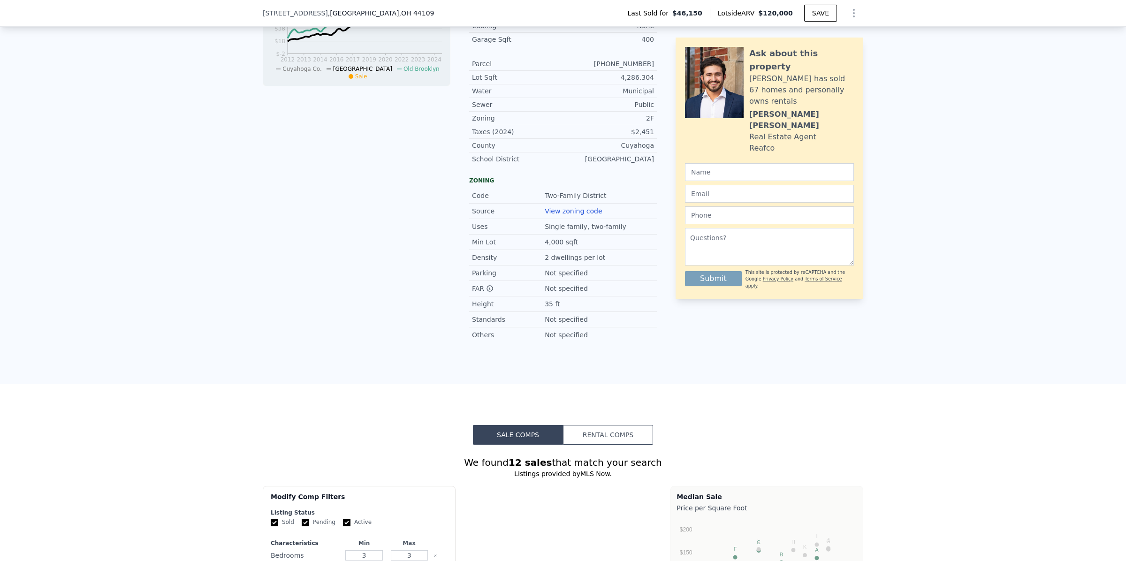
scroll to position [486, 0]
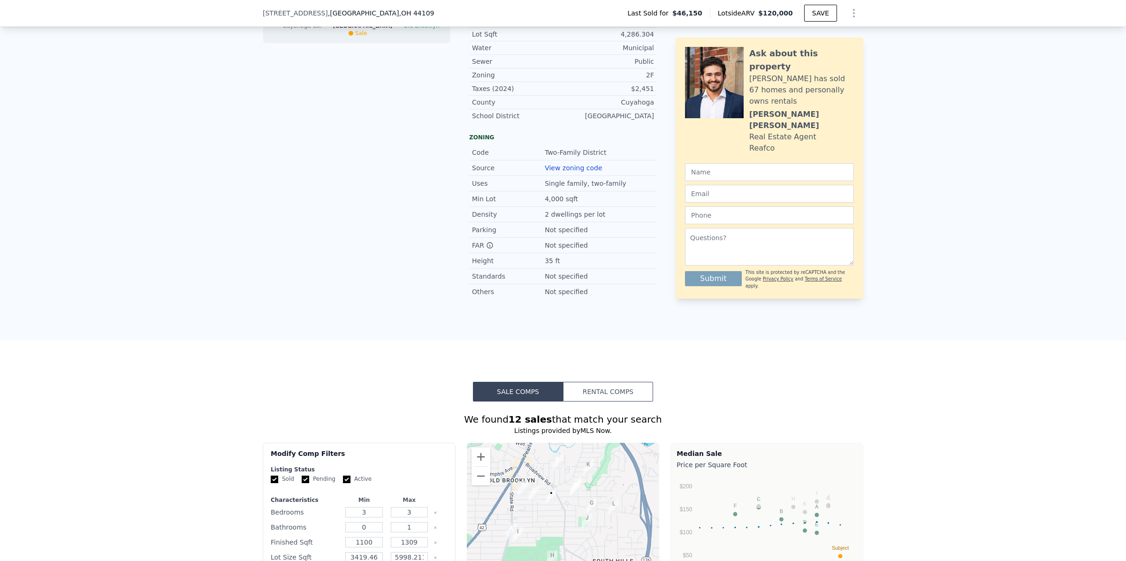
click at [617, 402] on button "Rental Comps" at bounding box center [608, 392] width 90 height 20
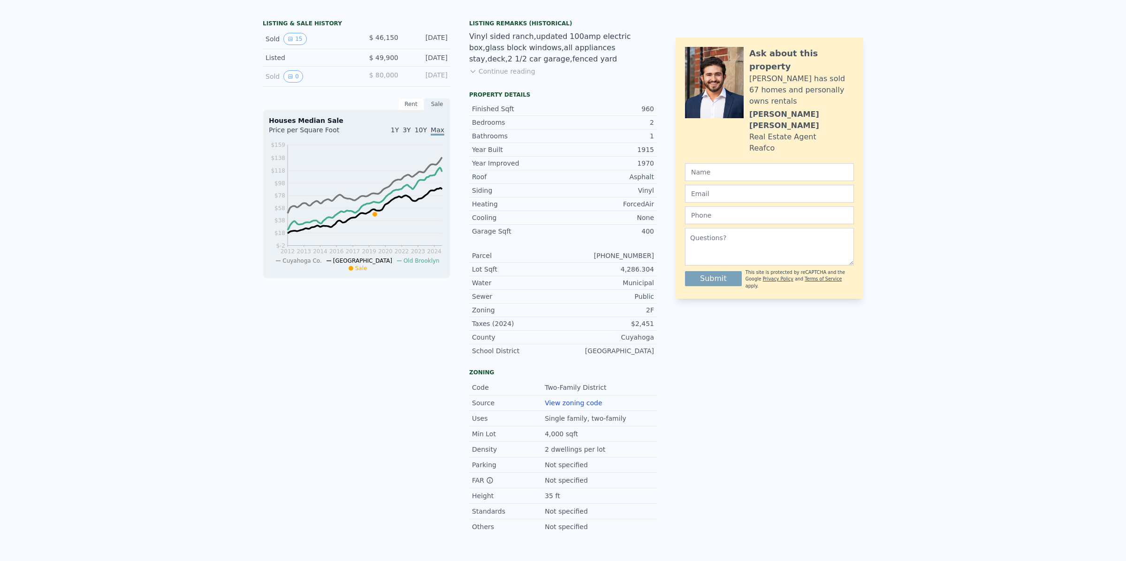
scroll to position [3, 0]
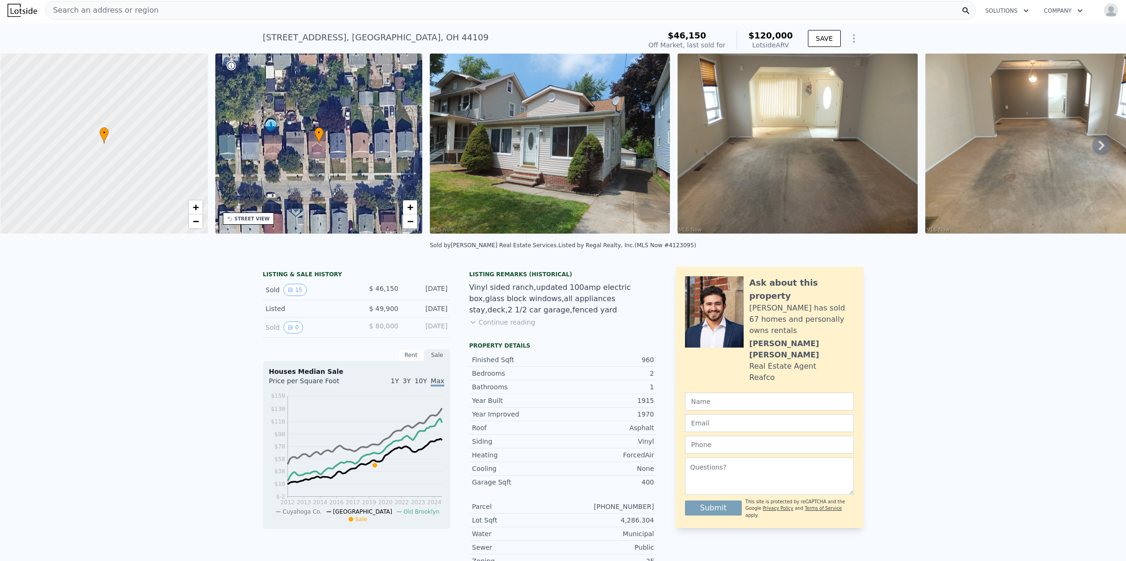
click at [175, 8] on div "Search an address or region" at bounding box center [510, 10] width 931 height 19
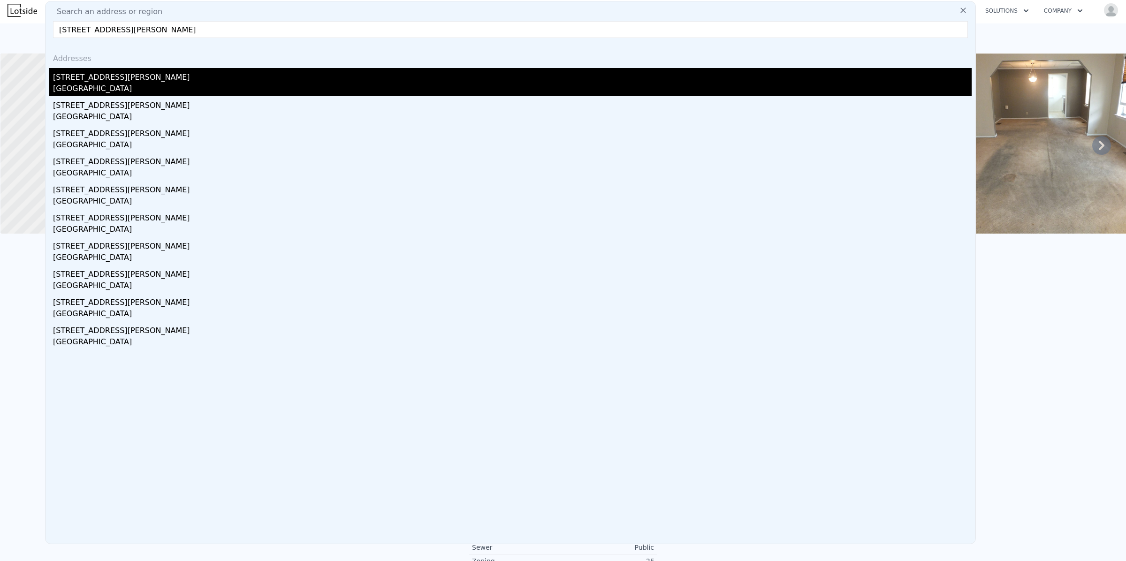
type input "3207 Colburn Ave, Cleveland, OH 44109"
click at [102, 85] on div "Cleveland, OH 44109" at bounding box center [512, 89] width 919 height 13
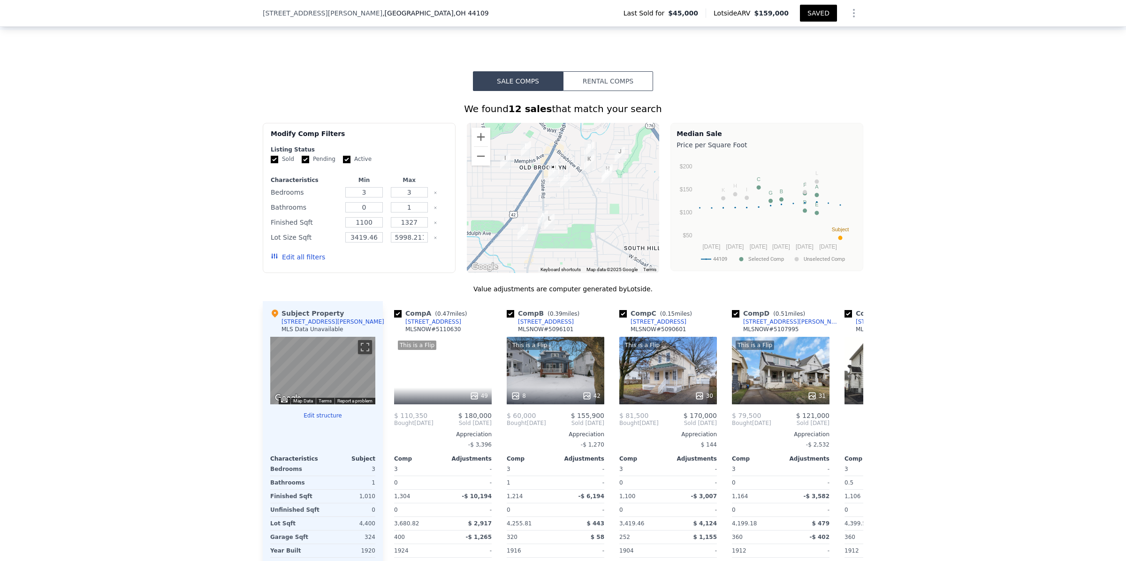
scroll to position [668, 0]
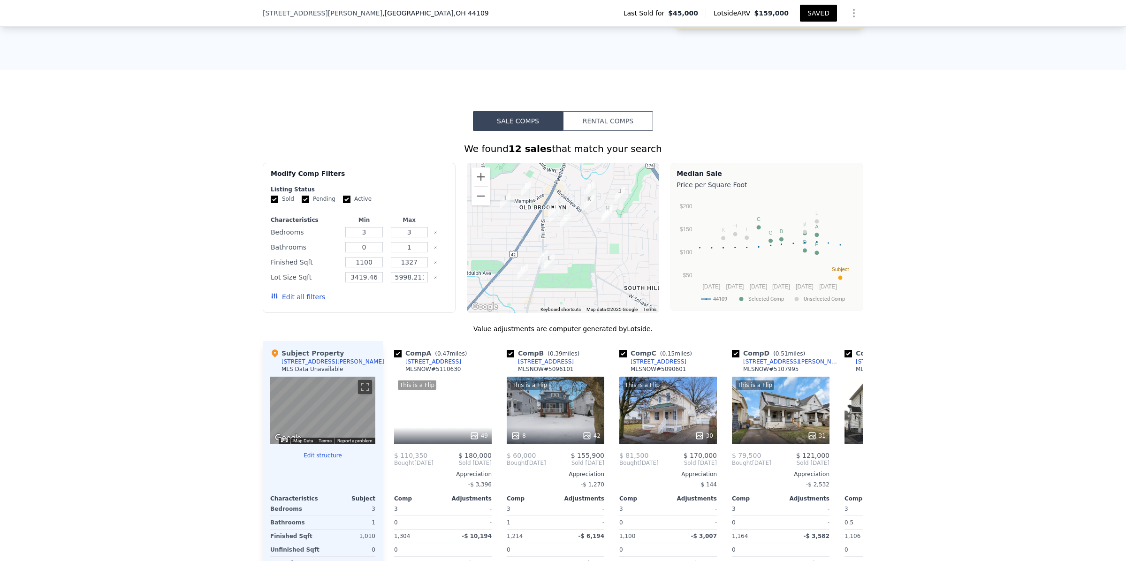
click at [603, 131] on button "Rental Comps" at bounding box center [608, 121] width 90 height 20
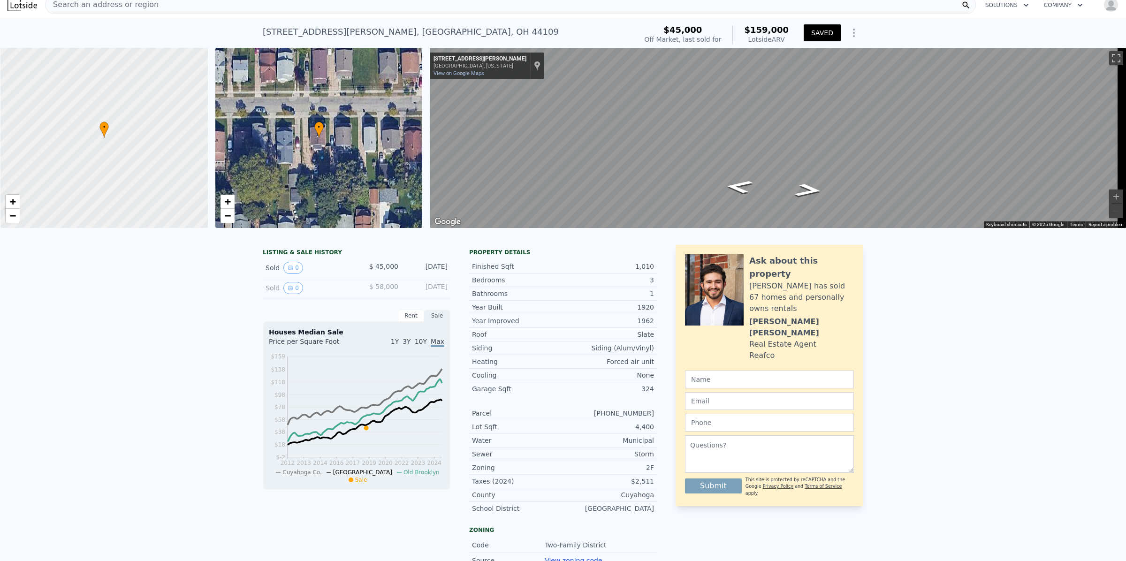
scroll to position [0, 0]
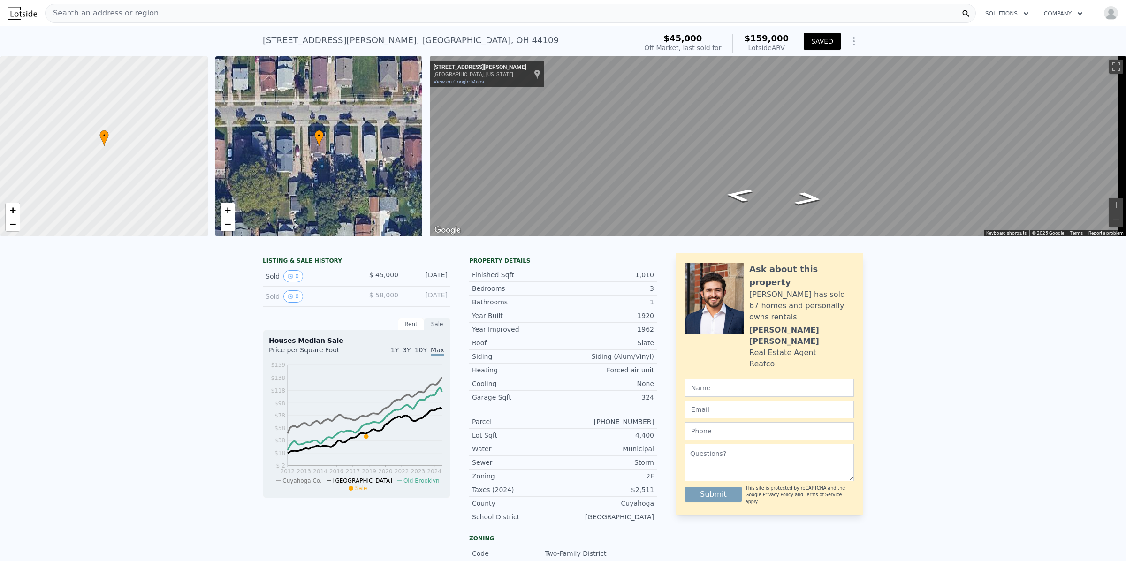
click at [174, 15] on div "Search an address or region" at bounding box center [510, 13] width 931 height 19
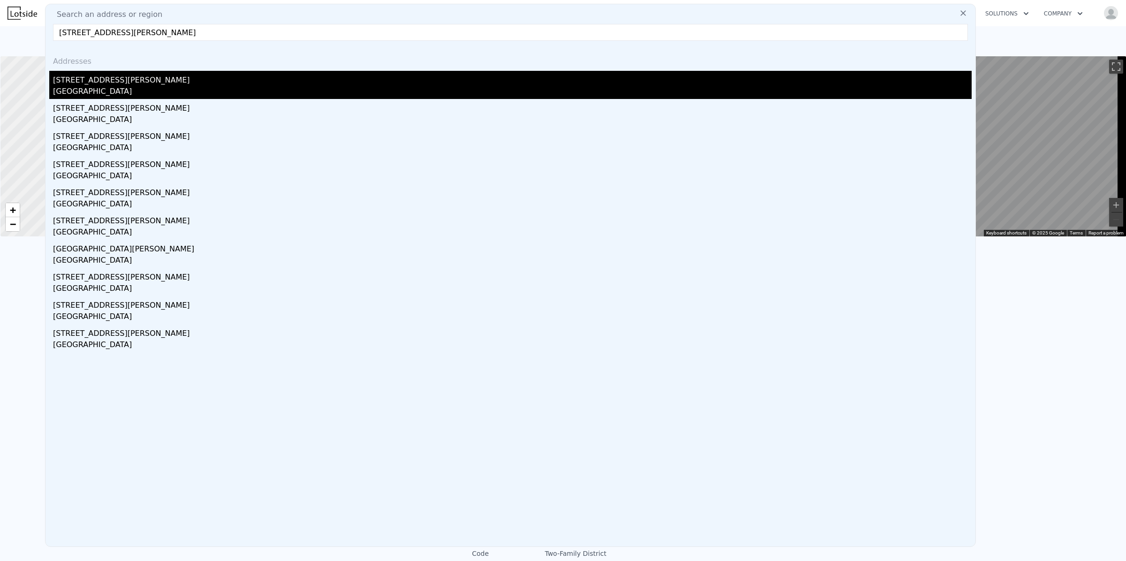
type input "11909 Milligan Ave, Cleveland, OH 44135"
click at [114, 94] on div "[GEOGRAPHIC_DATA]" at bounding box center [512, 92] width 919 height 13
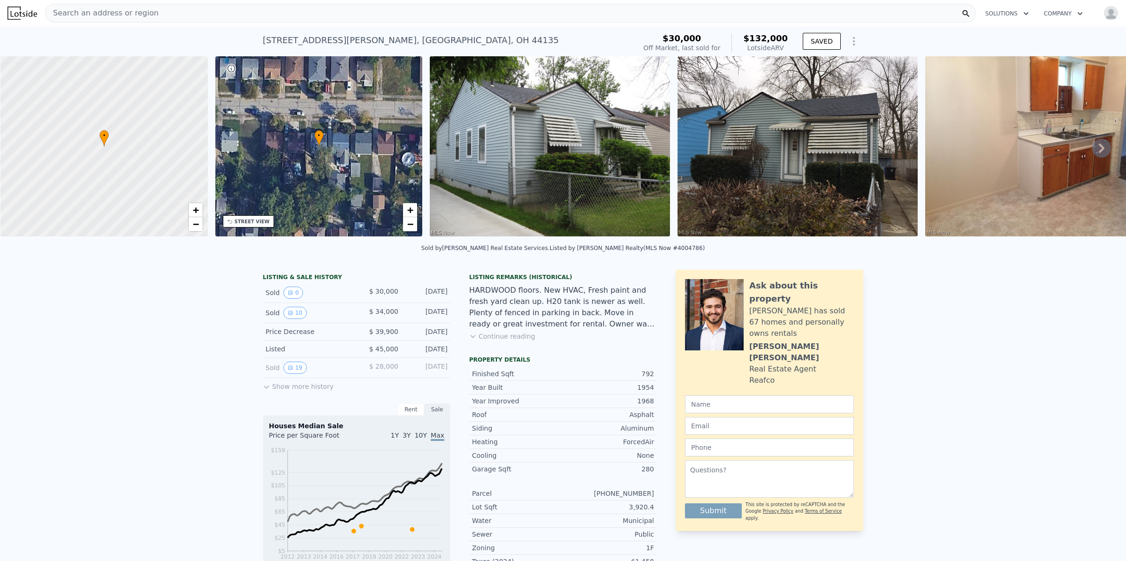
click at [822, 142] on img at bounding box center [797, 146] width 240 height 180
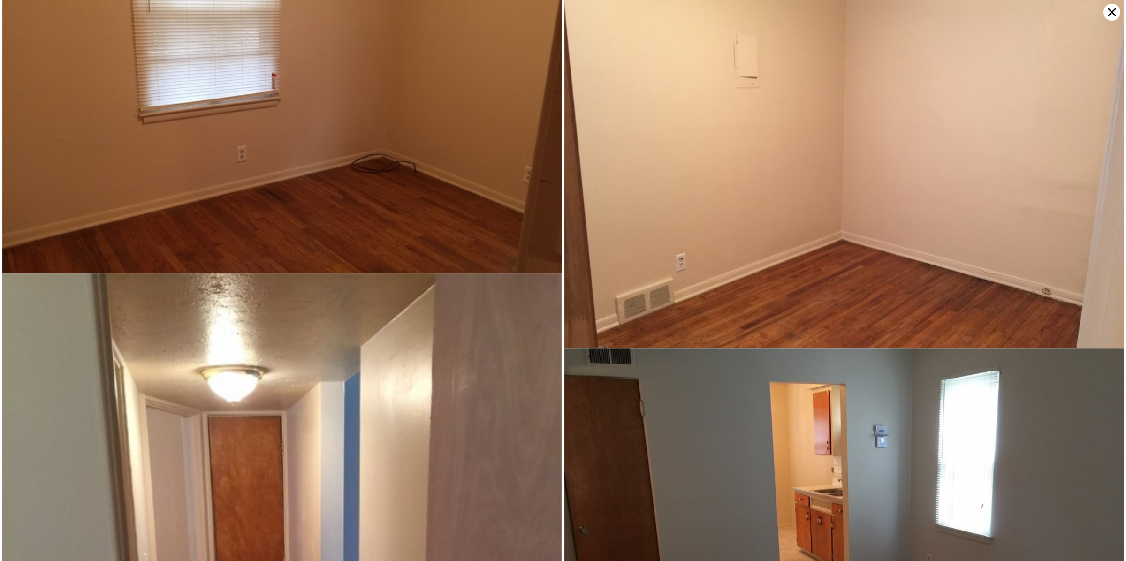
scroll to position [664, 0]
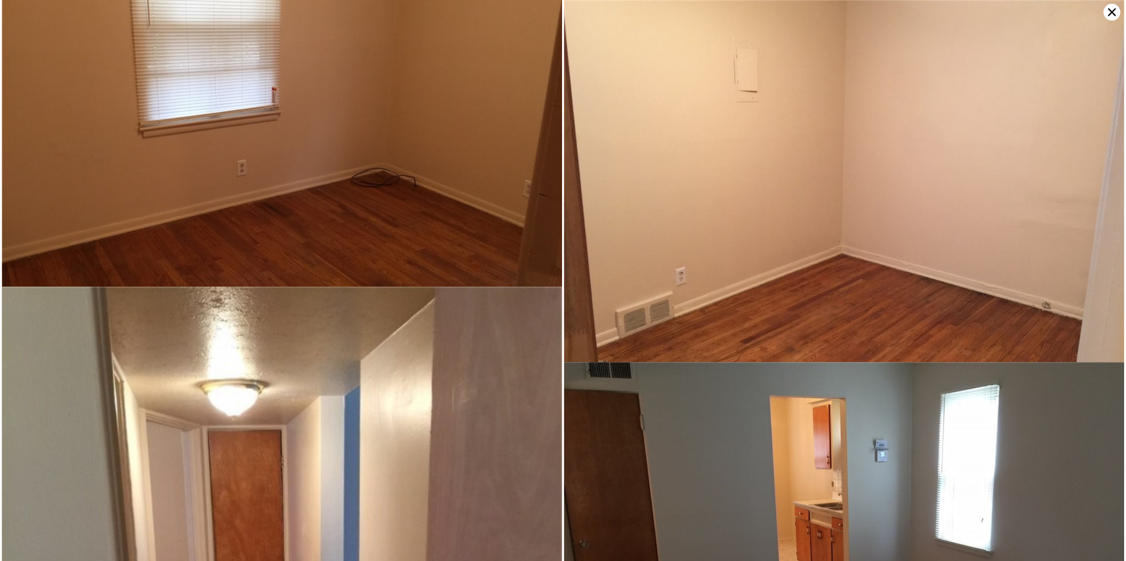
click at [1111, 12] on icon at bounding box center [1112, 12] width 8 height 8
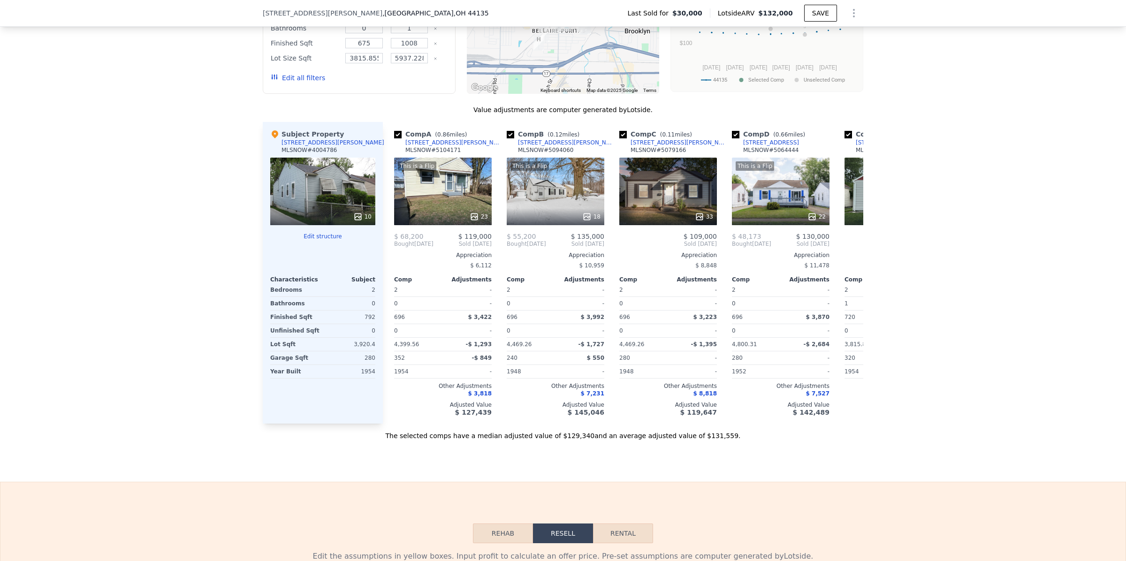
scroll to position [935, 0]
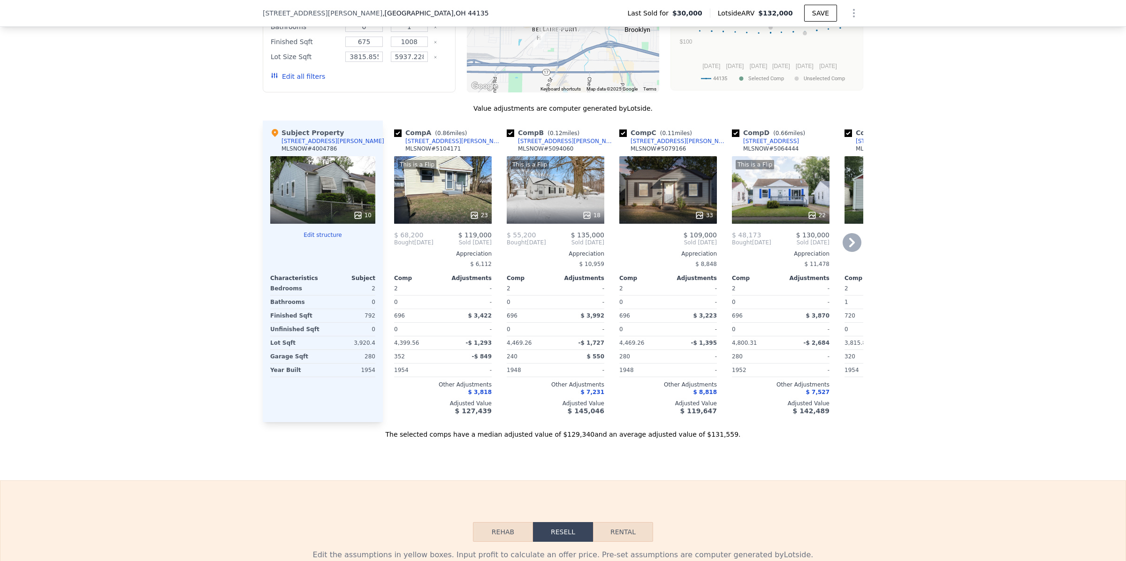
click at [848, 252] on icon at bounding box center [852, 242] width 19 height 19
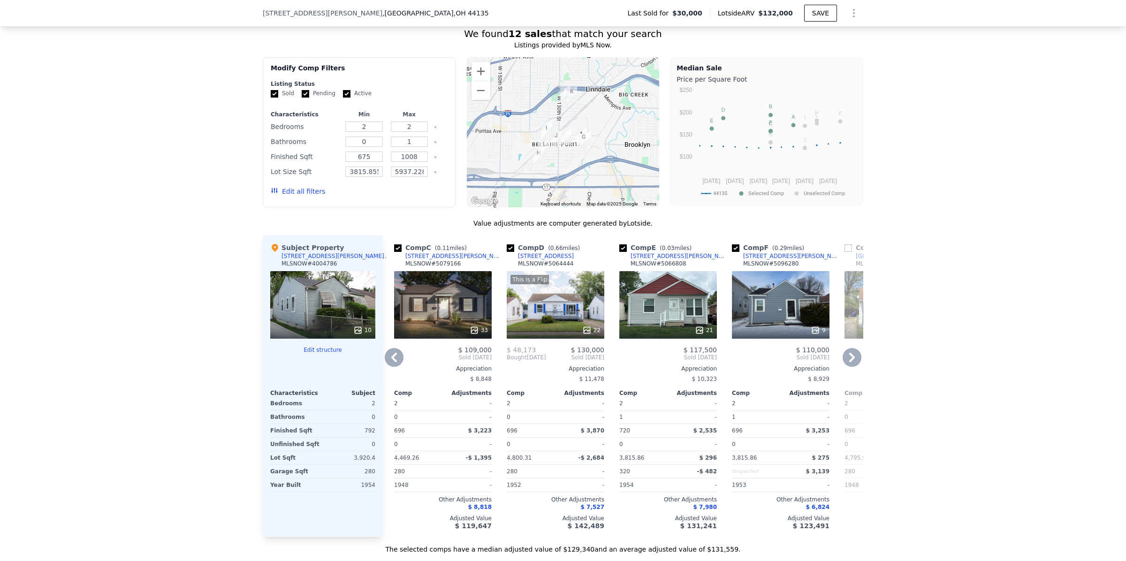
scroll to position [818, 0]
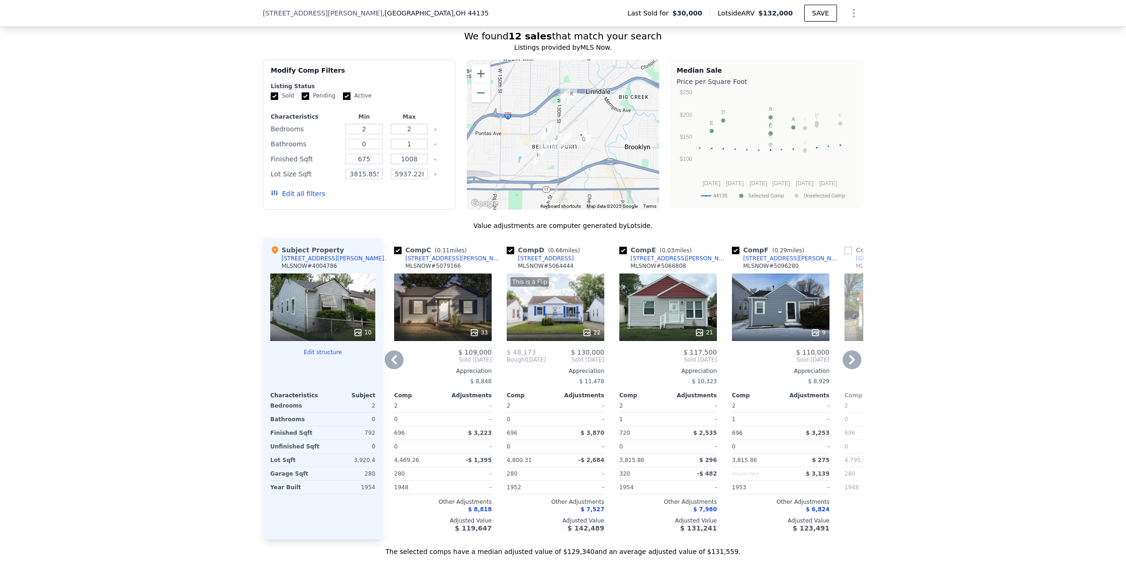
click at [847, 368] on icon at bounding box center [852, 359] width 19 height 19
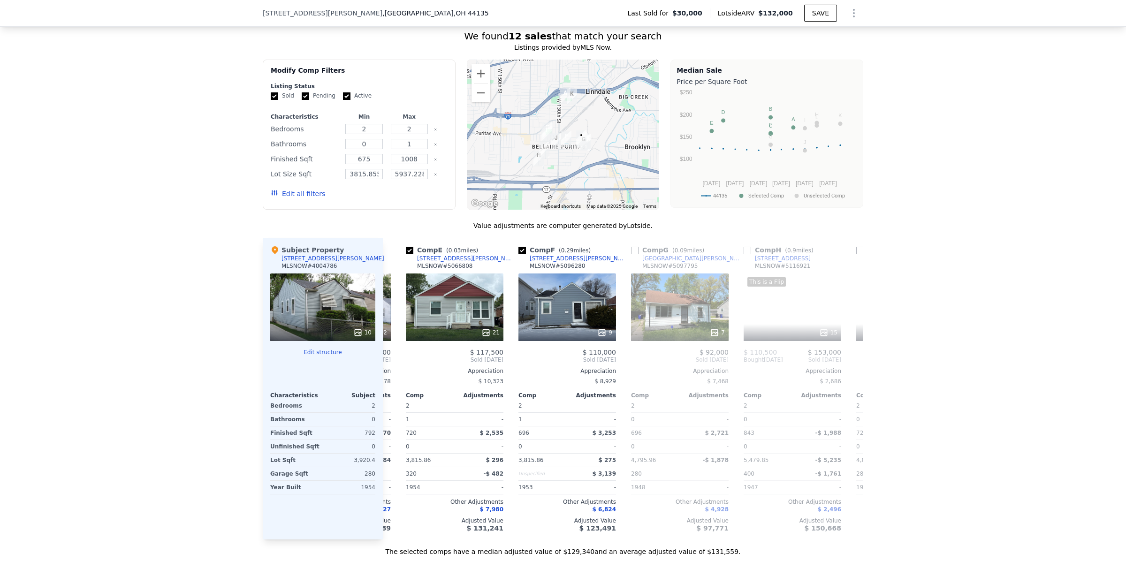
scroll to position [0, 450]
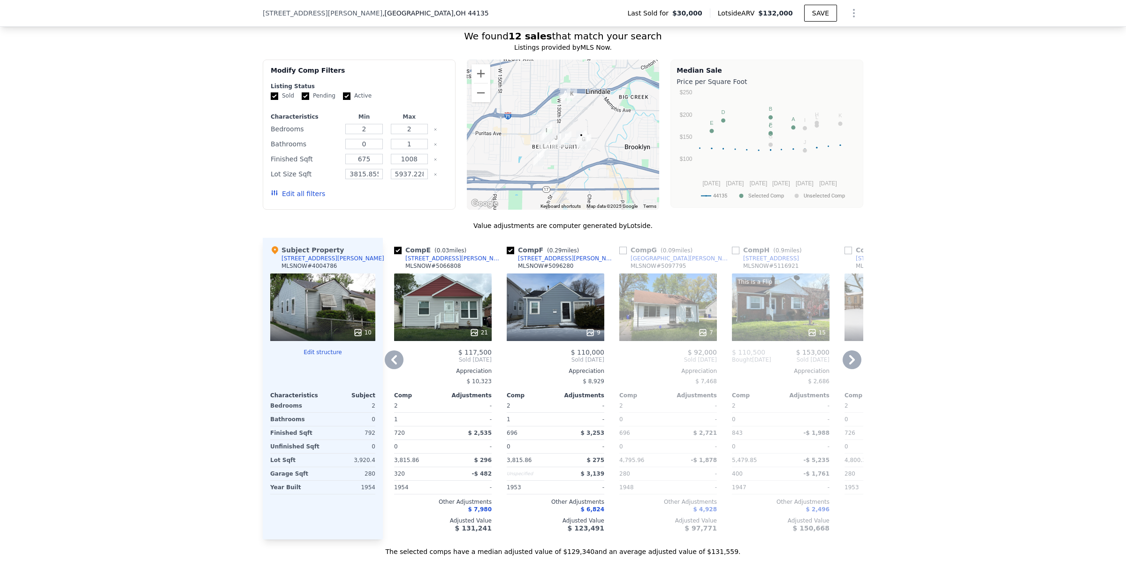
click at [732, 254] on input "checkbox" at bounding box center [736, 251] width 8 height 8
checkbox input "true"
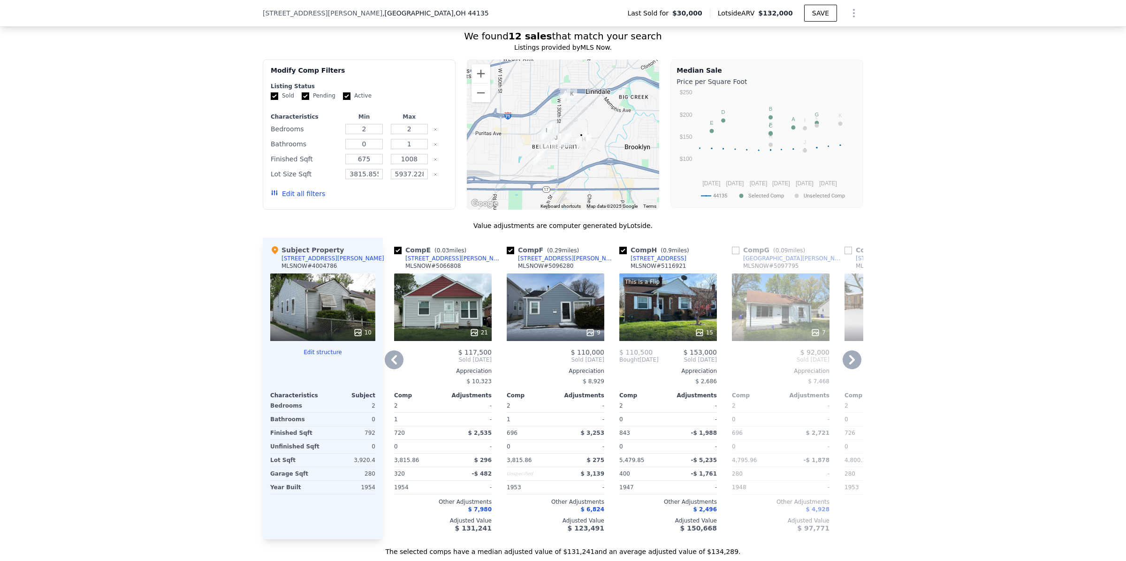
click at [849, 365] on icon at bounding box center [852, 359] width 6 height 9
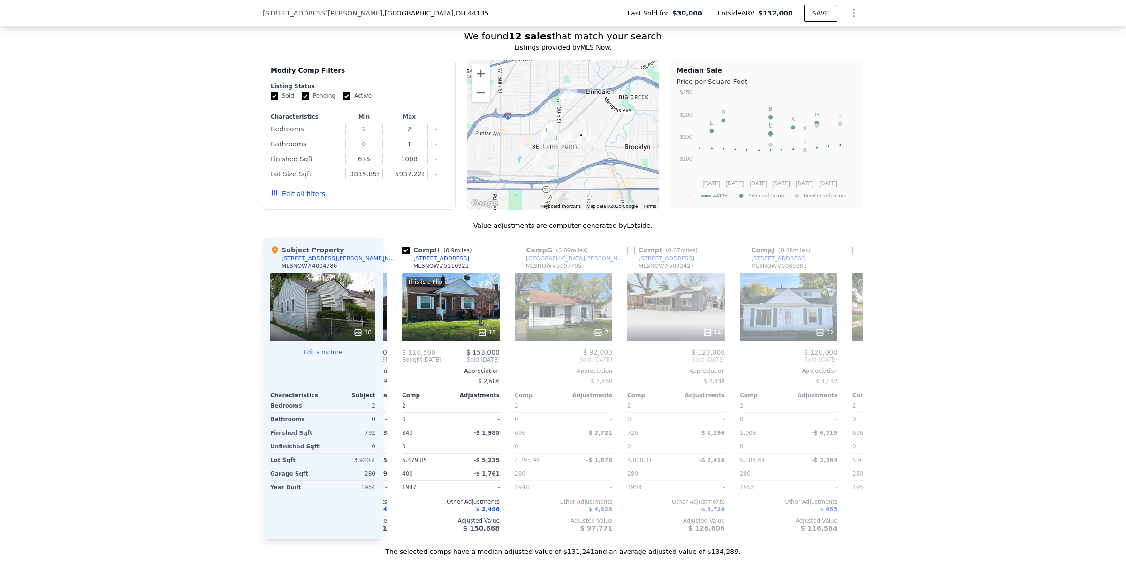
scroll to position [0, 676]
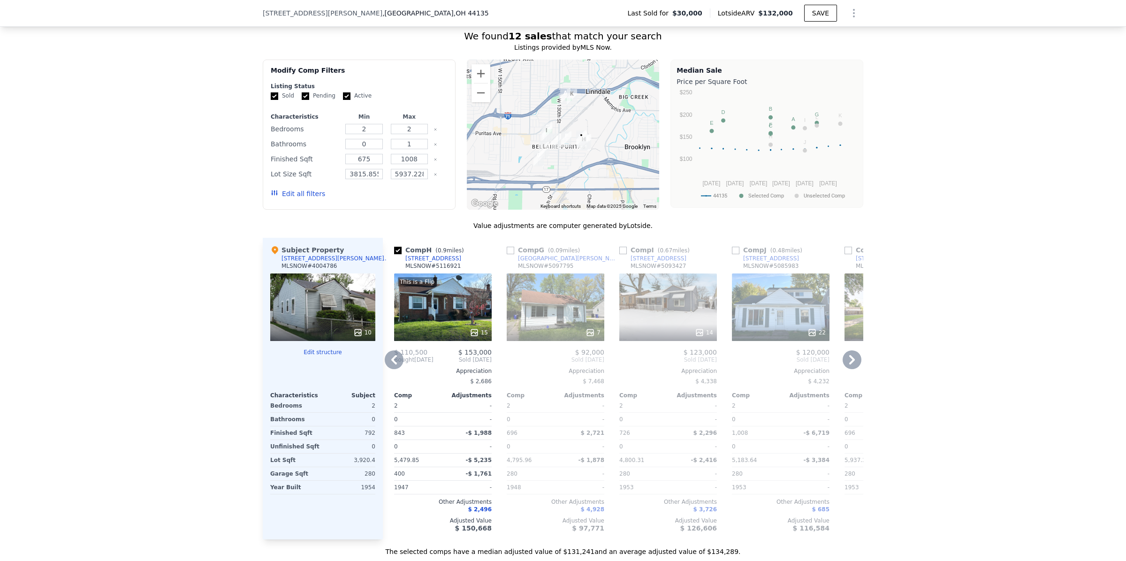
click at [732, 254] on input "checkbox" at bounding box center [736, 251] width 8 height 8
checkbox input "true"
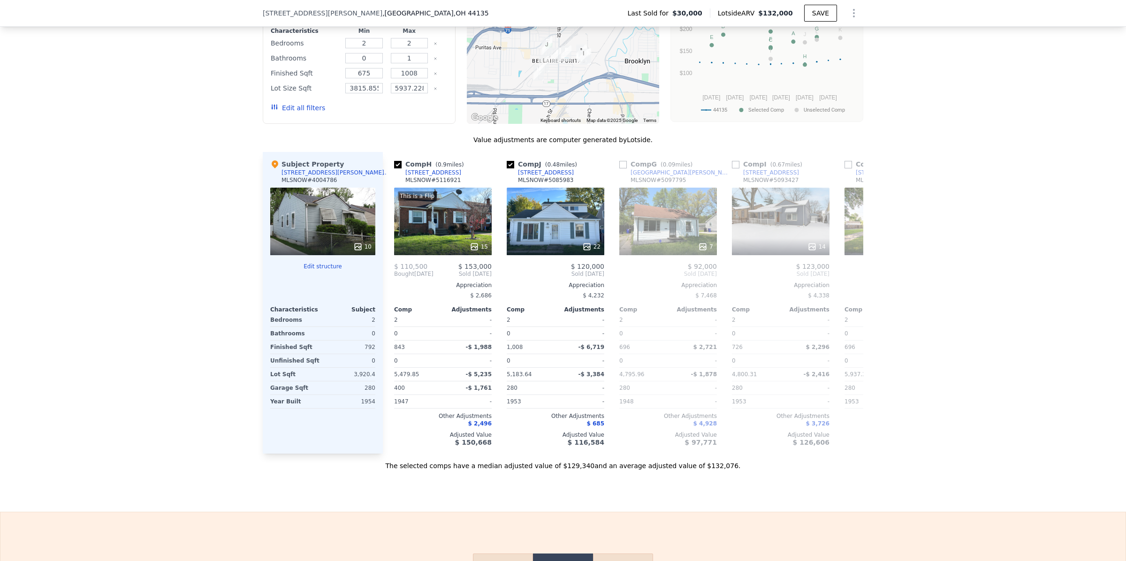
scroll to position [896, 0]
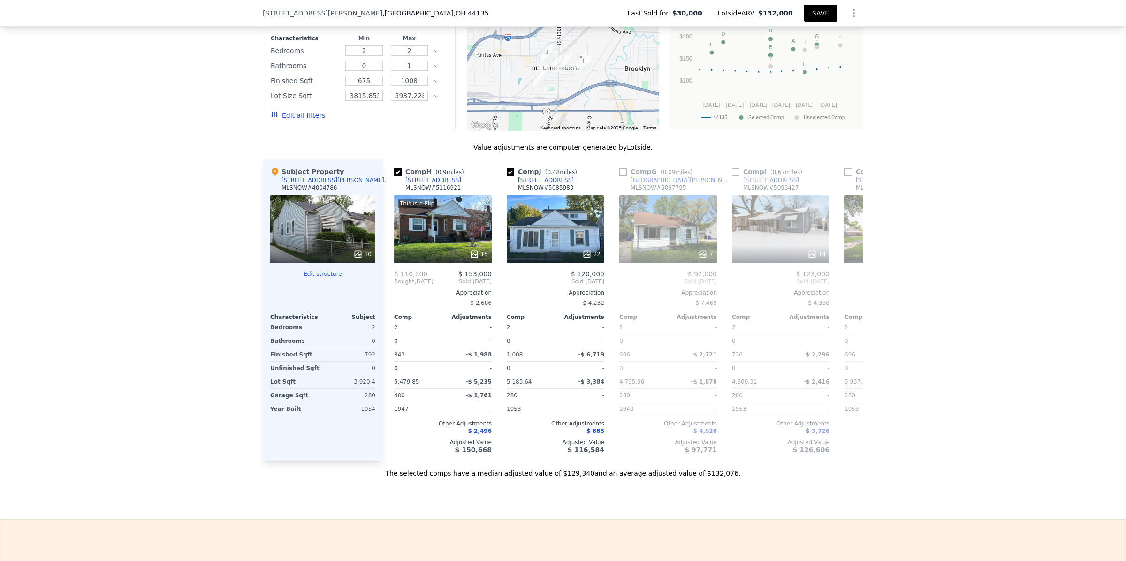
click at [820, 13] on button "SAVE" at bounding box center [820, 13] width 33 height 17
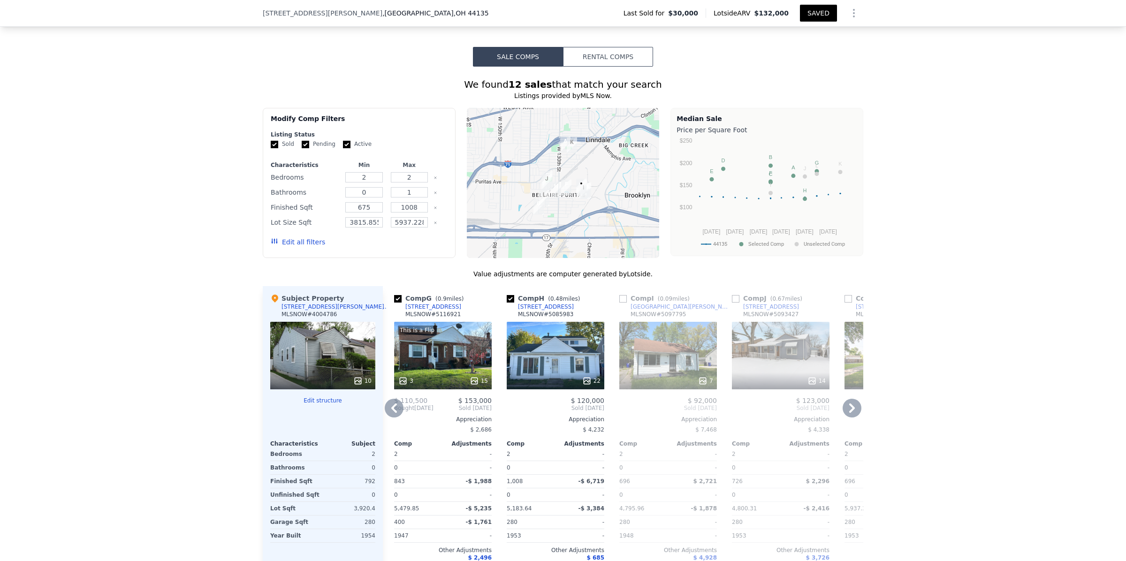
scroll to position [681, 0]
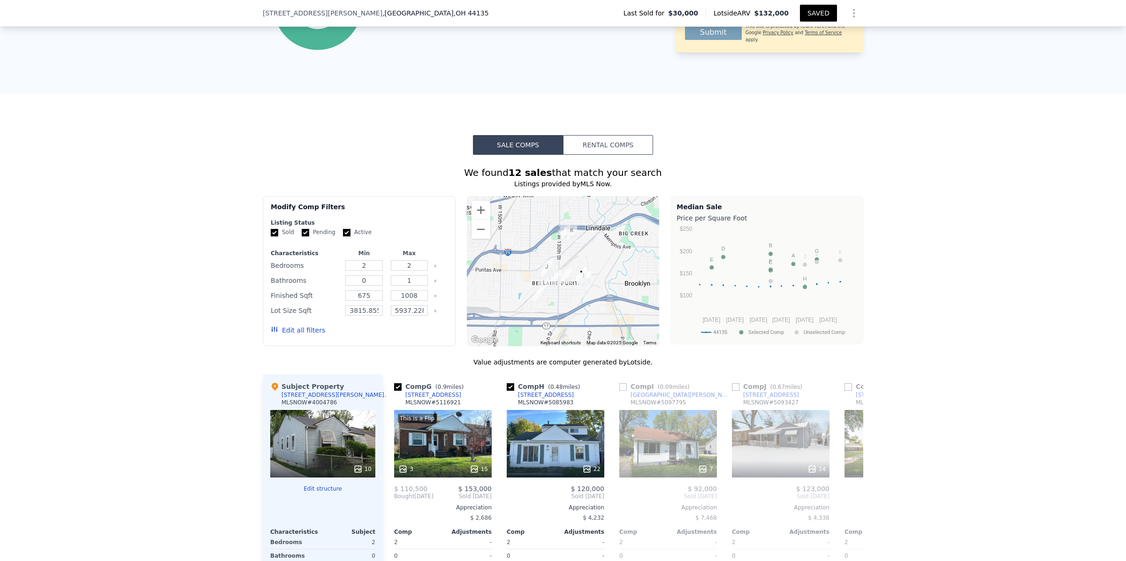
click at [606, 153] on button "Rental Comps" at bounding box center [608, 145] width 90 height 20
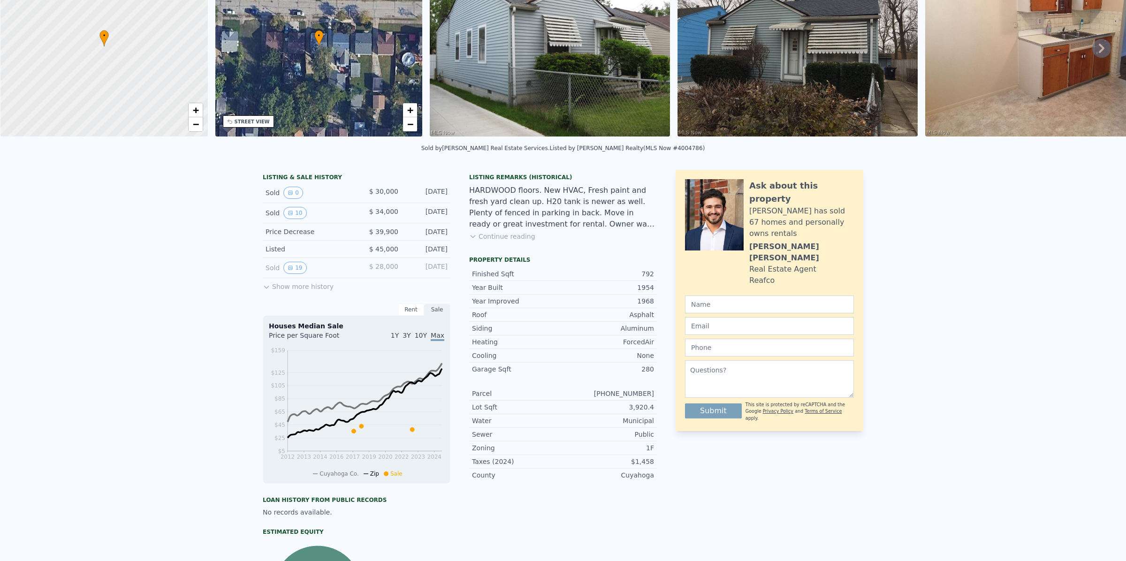
scroll to position [0, 0]
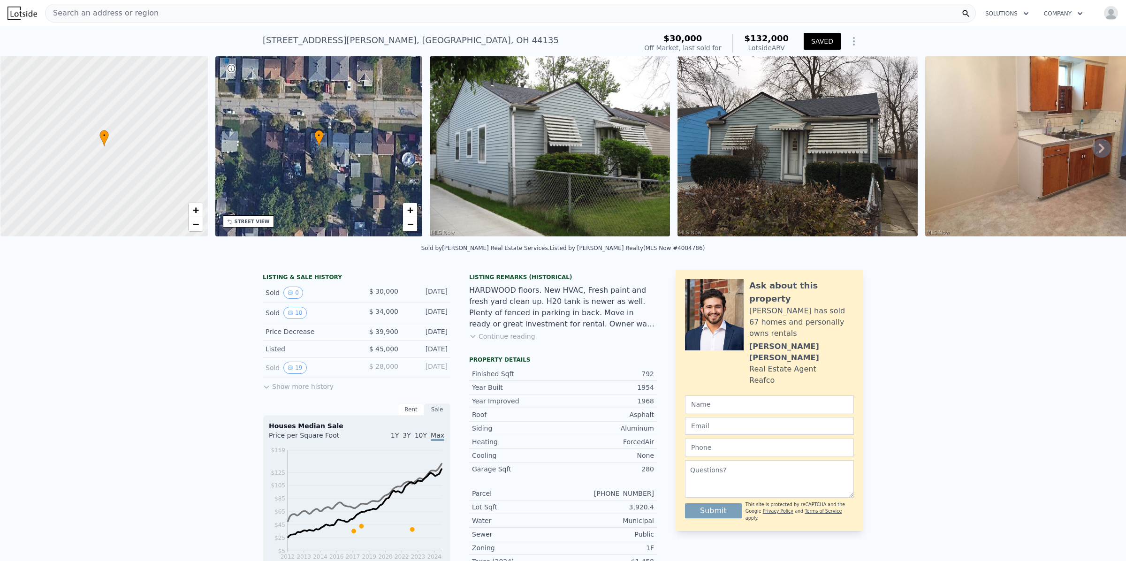
click at [149, 15] on div "Search an address or region" at bounding box center [510, 13] width 931 height 19
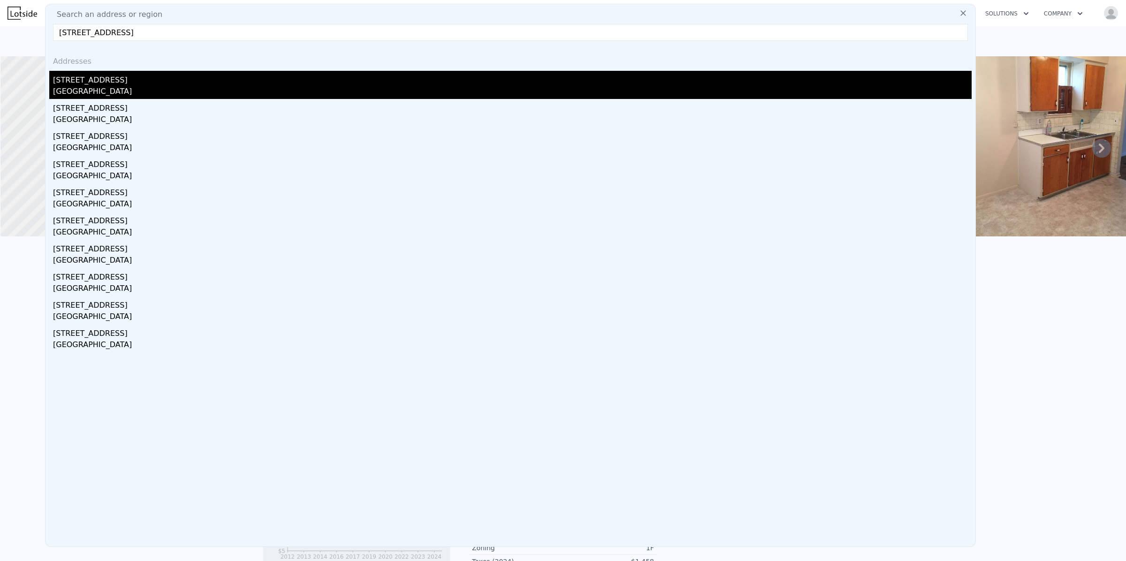
type input "2095 W. 103rd St, Cleveland, OH 44102"
click at [102, 83] on div "[STREET_ADDRESS]" at bounding box center [512, 78] width 919 height 15
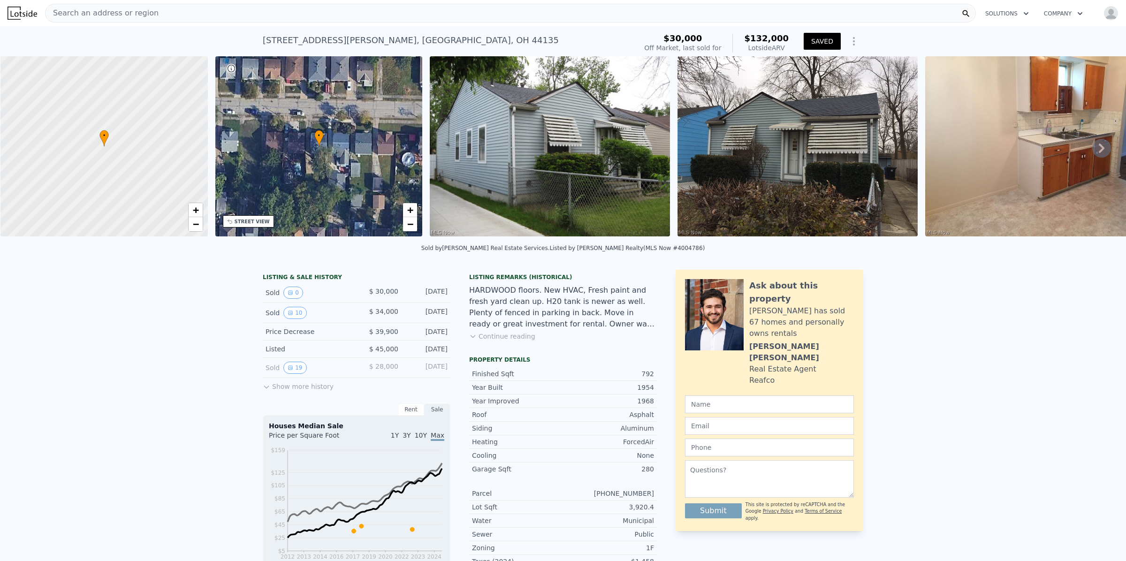
type input "$ 157,000"
type input "$ 90,381"
type input "2"
type input "4"
type input "1"
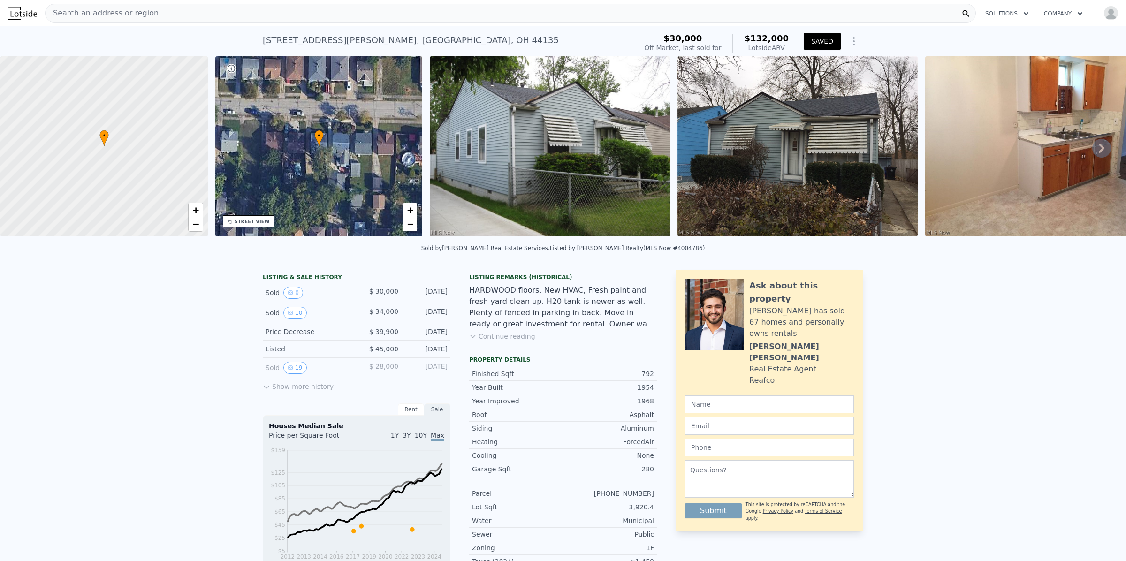
type input "3"
type input "1117"
type input "2125"
type input "1350"
type input "5803"
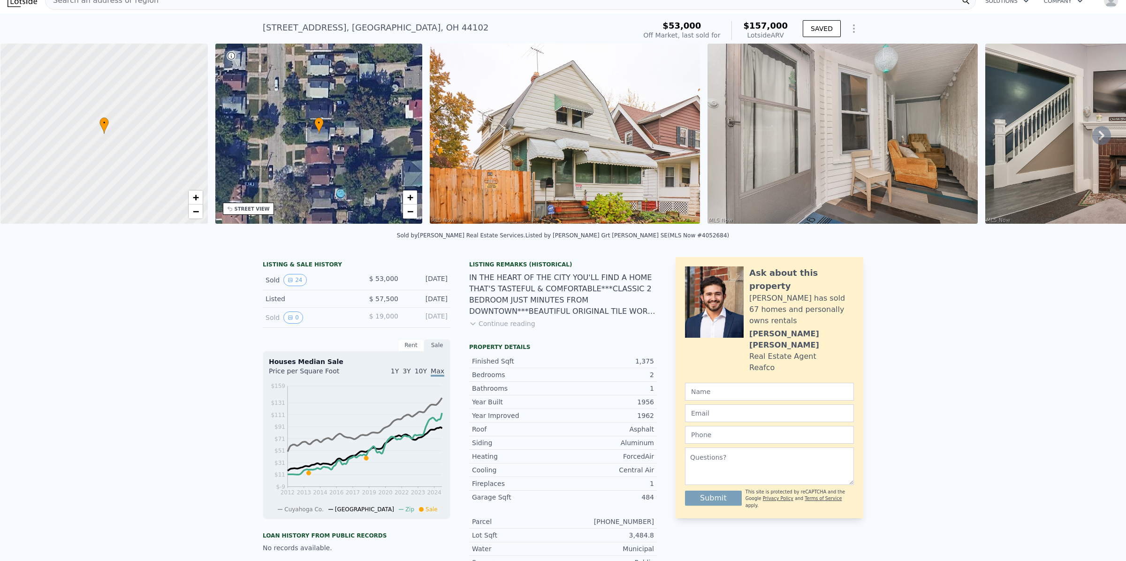
scroll to position [19, 0]
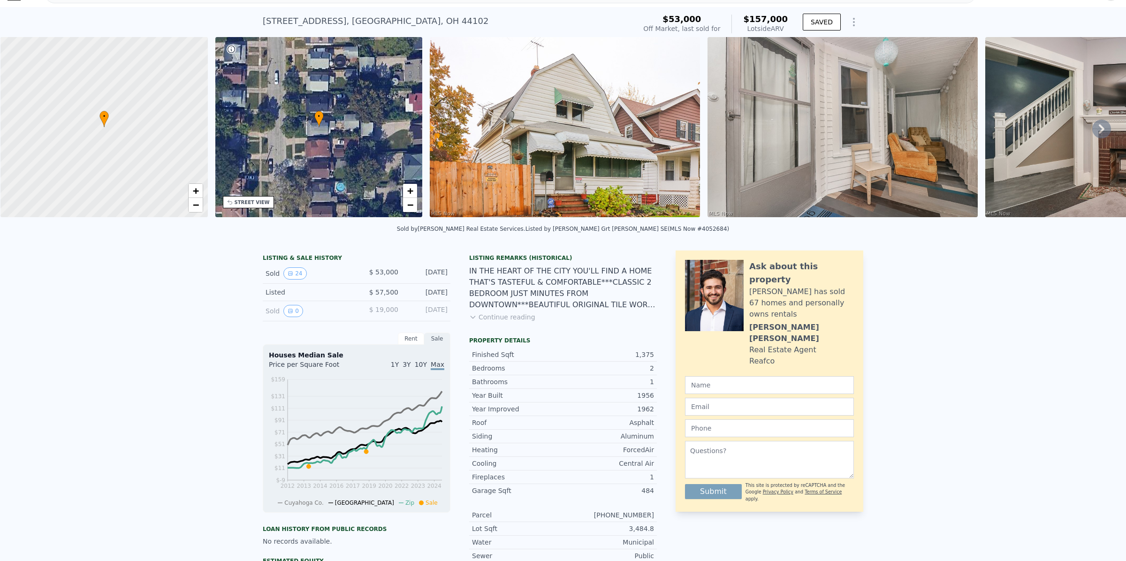
click at [594, 146] on img at bounding box center [565, 127] width 270 height 180
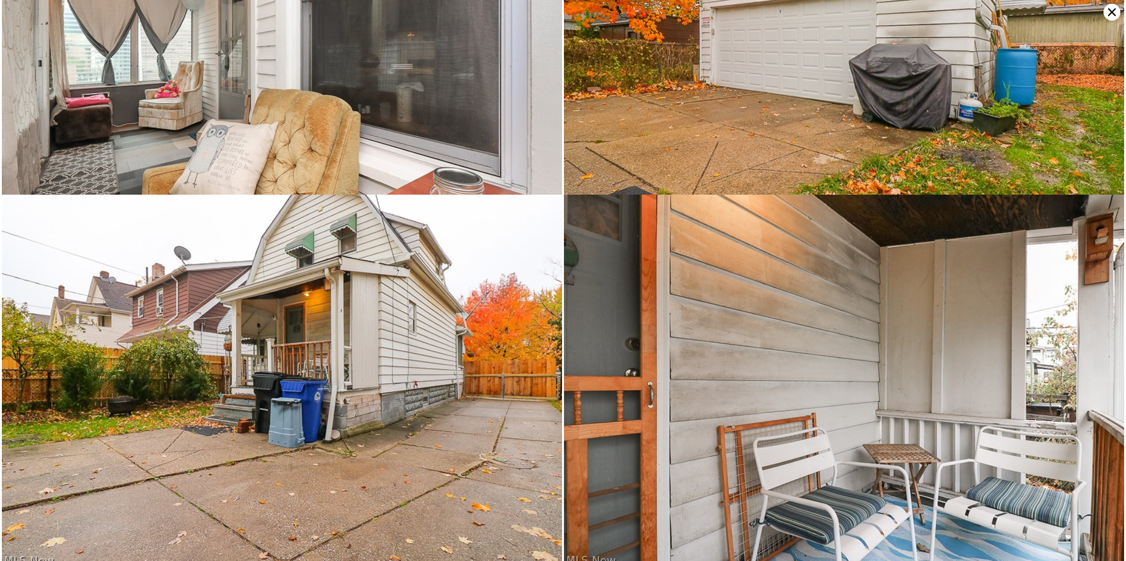
scroll to position [3354, 0]
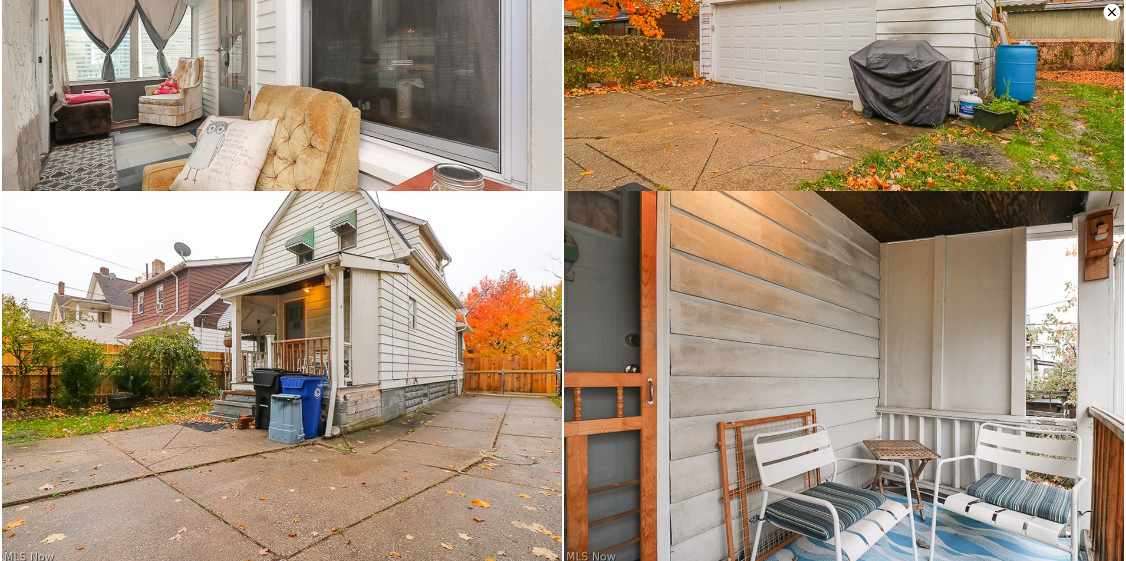
click at [1112, 14] on icon at bounding box center [1111, 12] width 17 height 17
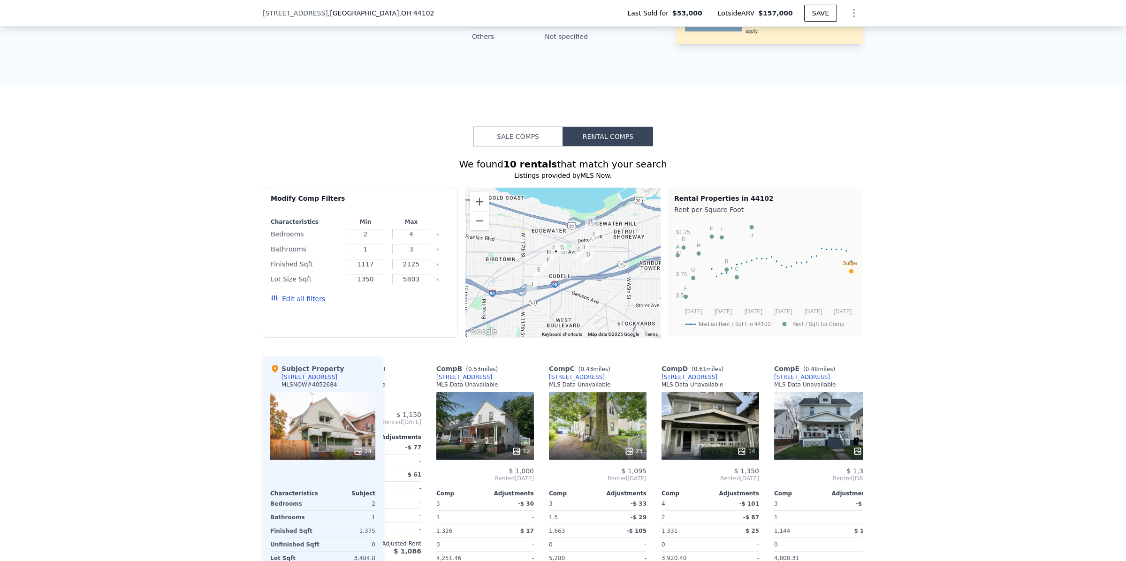
scroll to position [762, 0]
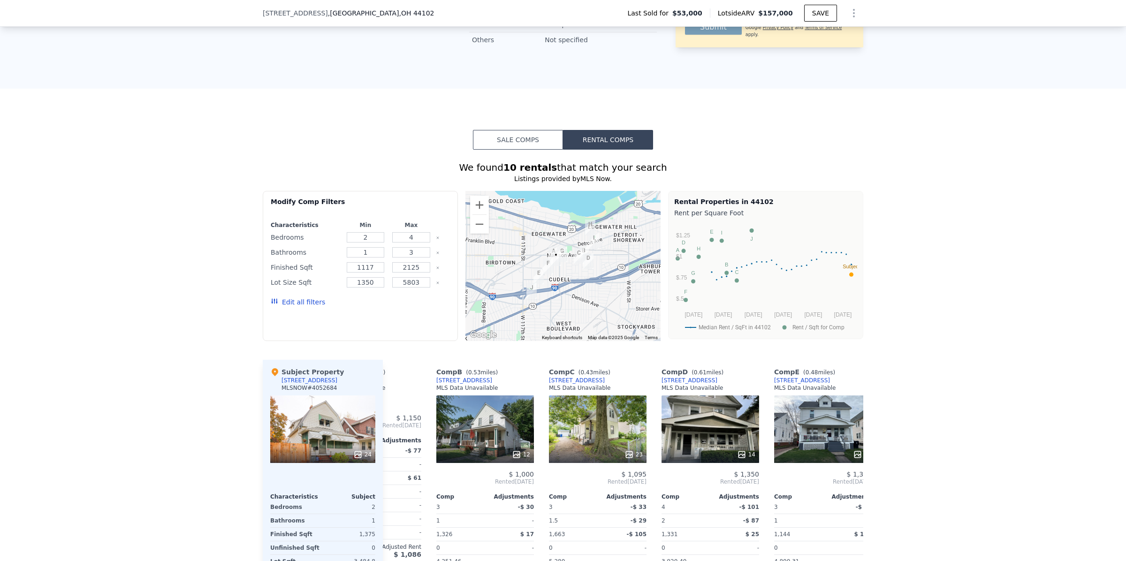
click at [521, 150] on button "Sale Comps" at bounding box center [518, 140] width 90 height 20
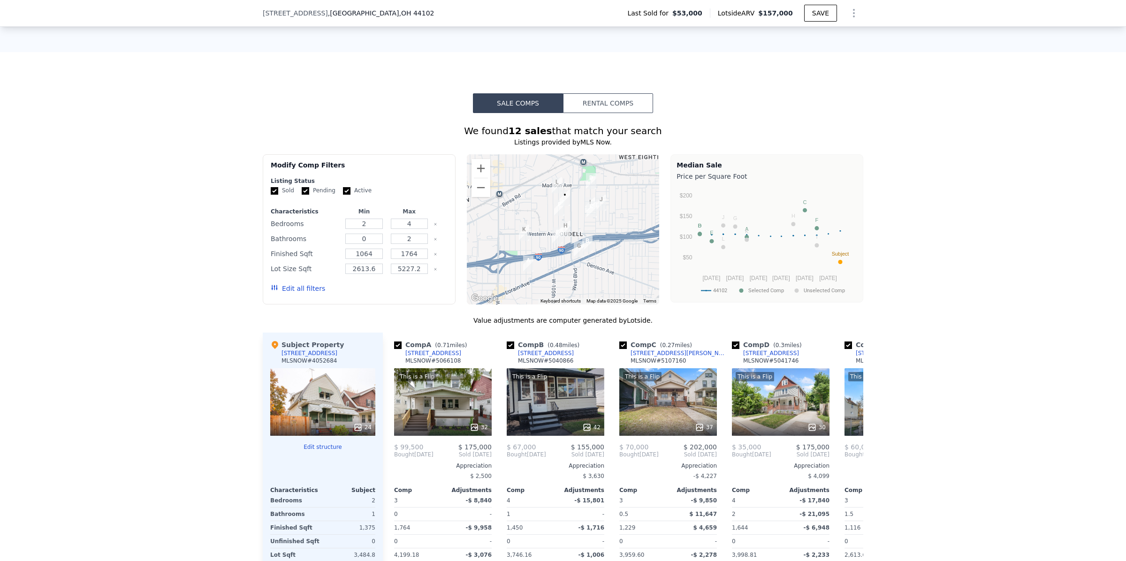
scroll to position [801, 0]
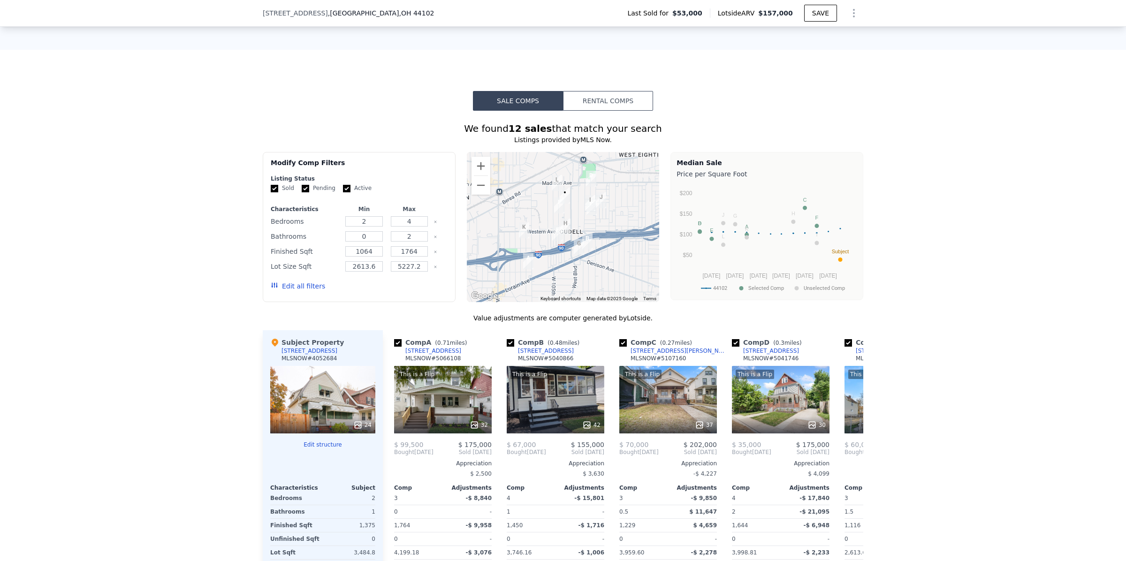
click at [507, 347] on input "checkbox" at bounding box center [511, 343] width 8 height 8
checkbox input "false"
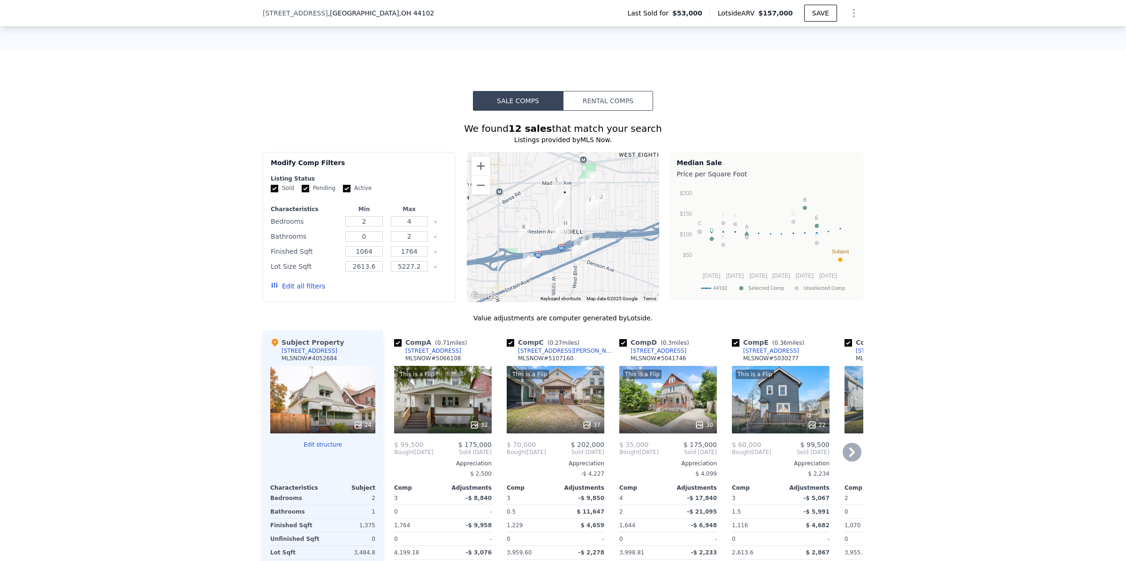
click at [394, 347] on input "checkbox" at bounding box center [398, 343] width 8 height 8
checkbox input "false"
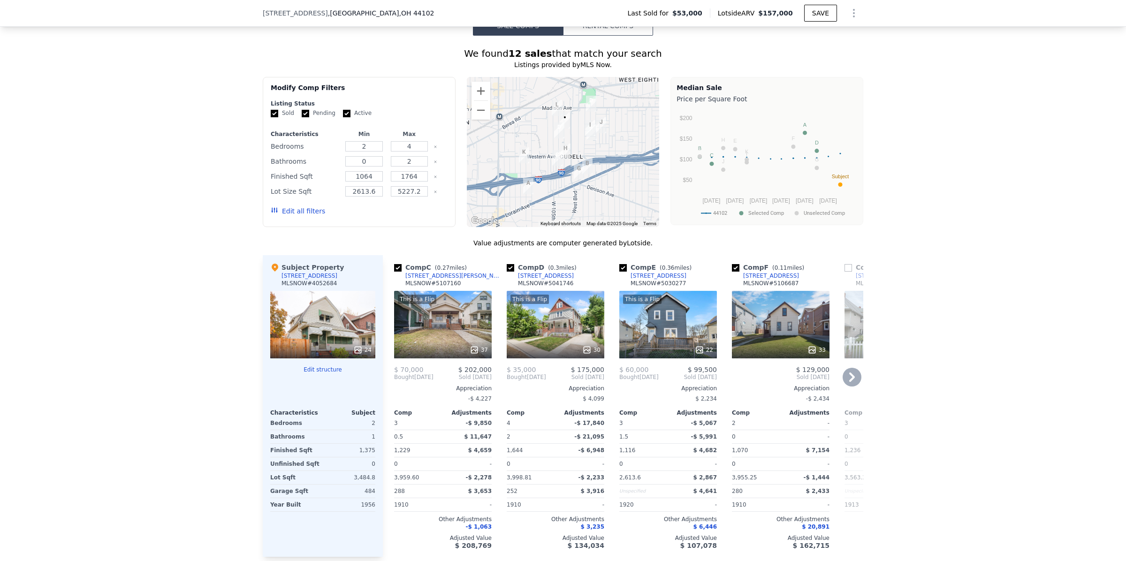
scroll to position [899, 0]
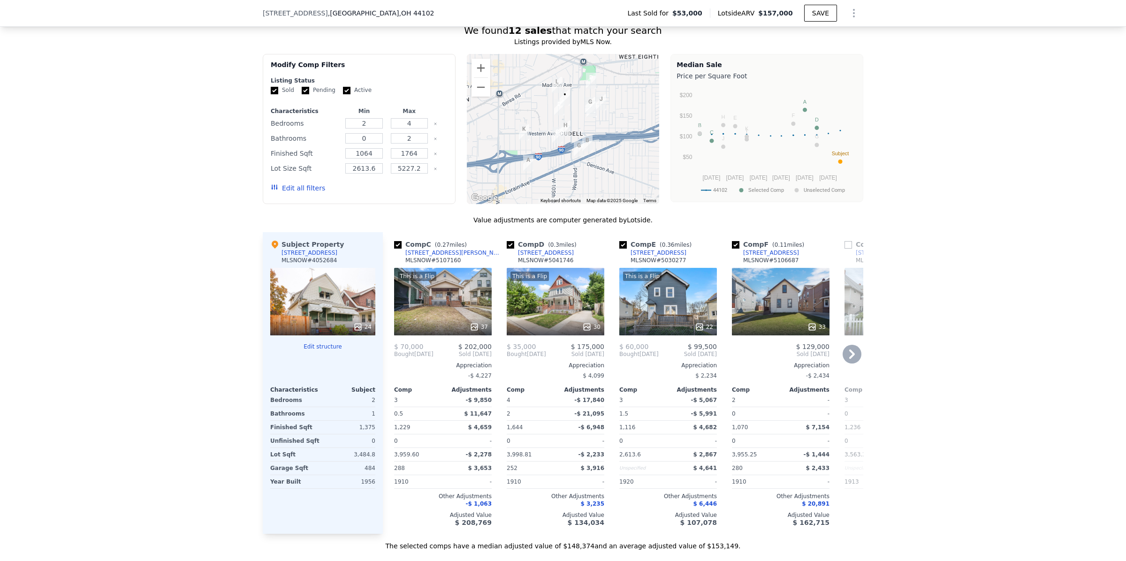
click at [848, 364] on icon at bounding box center [852, 354] width 19 height 19
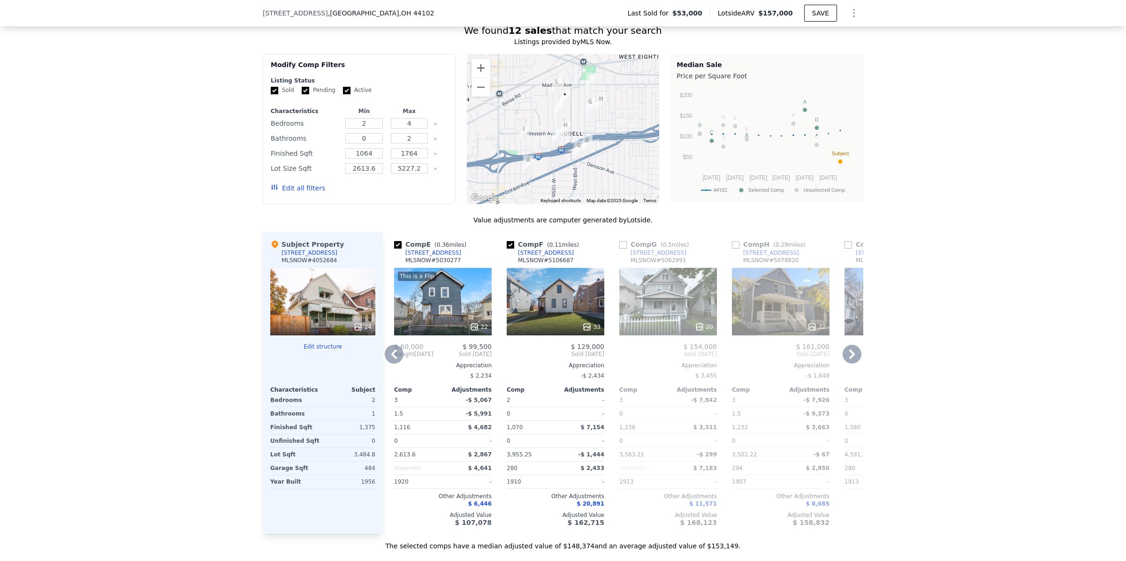
click at [848, 364] on icon at bounding box center [852, 354] width 19 height 19
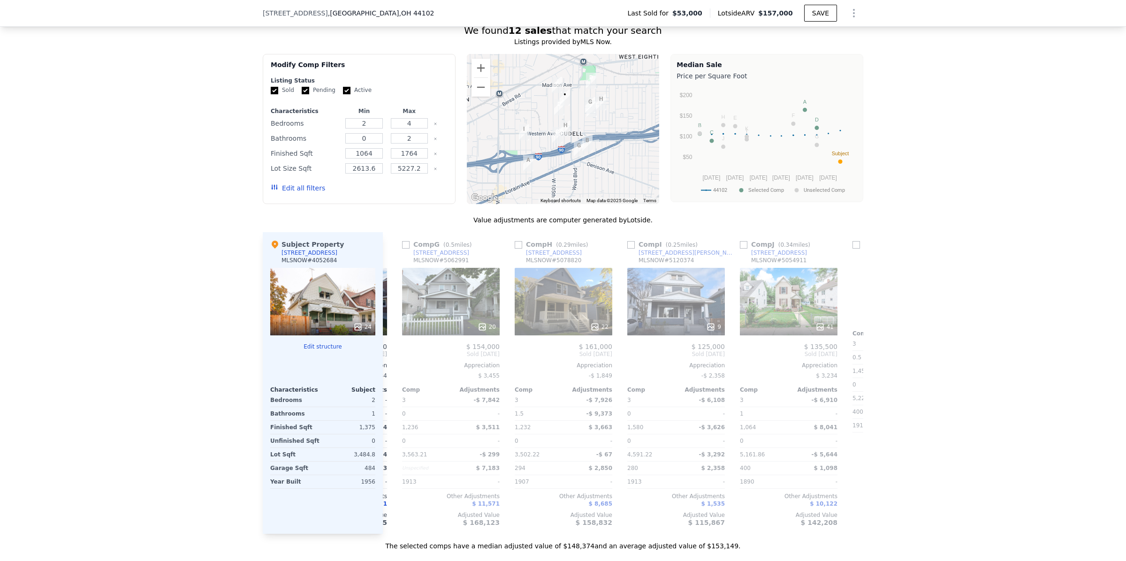
scroll to position [0, 450]
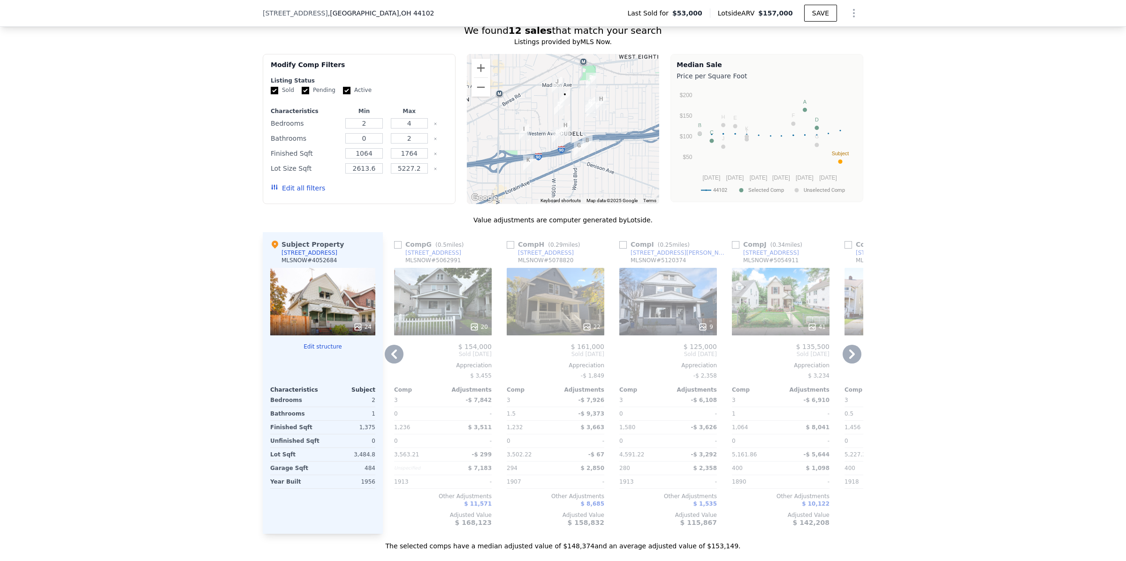
click at [395, 249] on input "checkbox" at bounding box center [398, 245] width 8 height 8
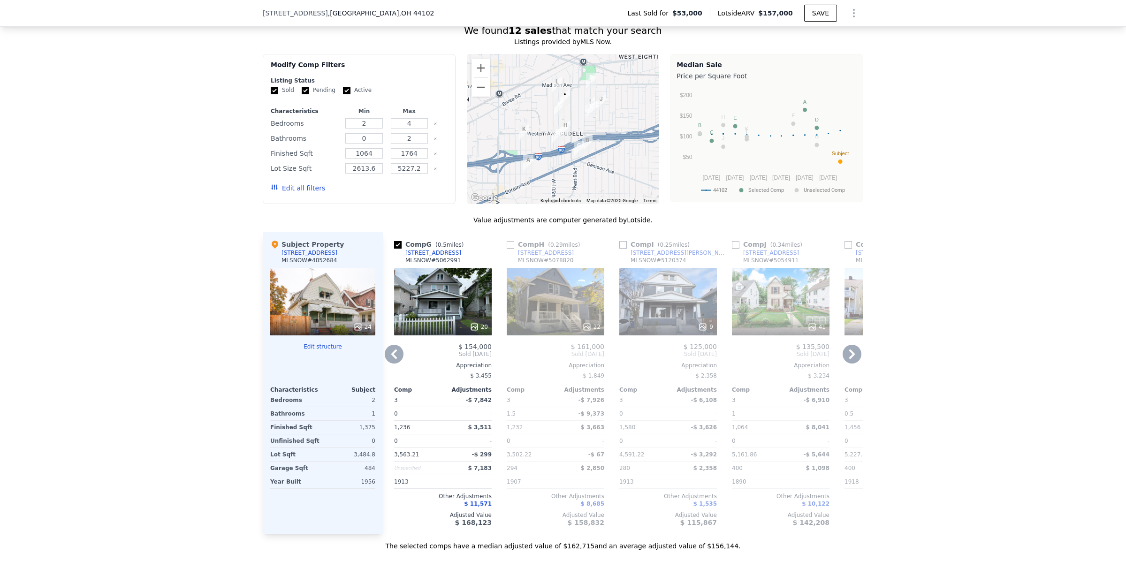
click at [395, 249] on input "checkbox" at bounding box center [398, 245] width 8 height 8
checkbox input "false"
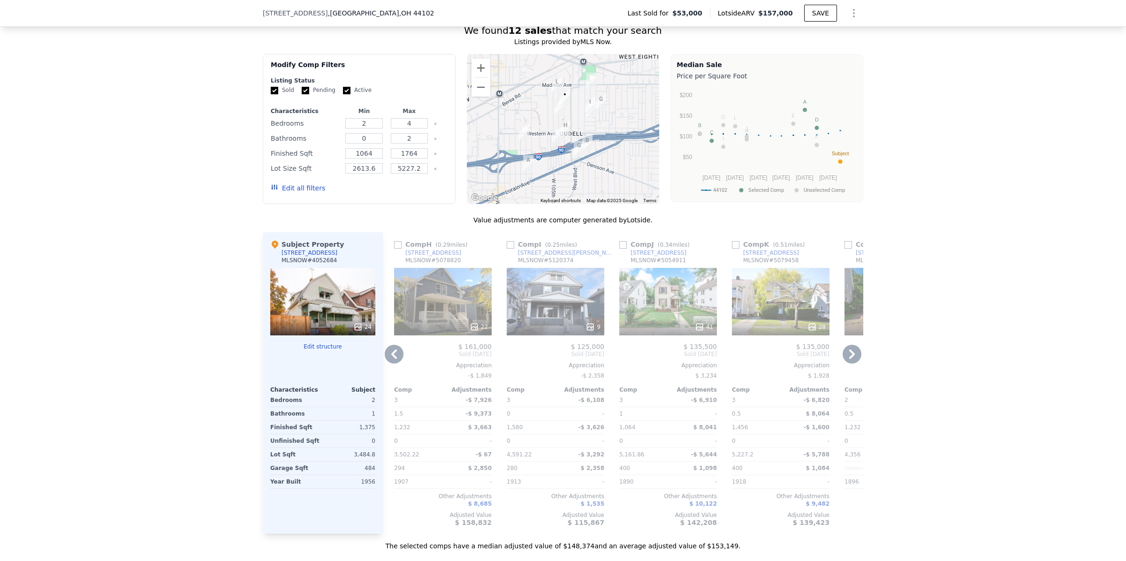
click at [394, 249] on input "checkbox" at bounding box center [398, 245] width 8 height 8
checkbox input "true"
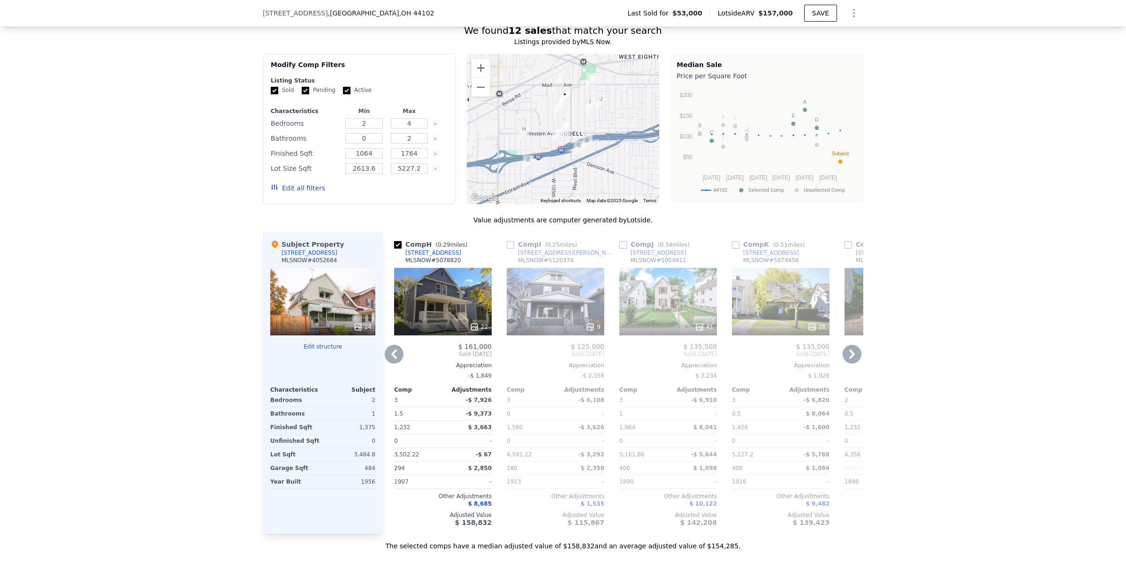
click at [507, 249] on input "checkbox" at bounding box center [511, 245] width 8 height 8
checkbox input "true"
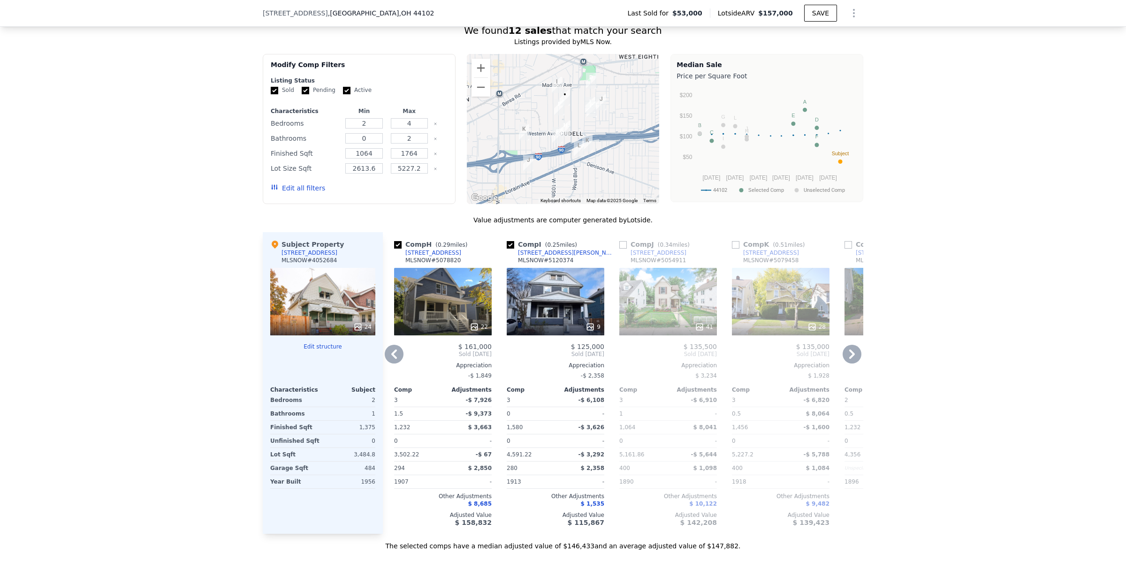
click at [845, 364] on icon at bounding box center [852, 354] width 19 height 19
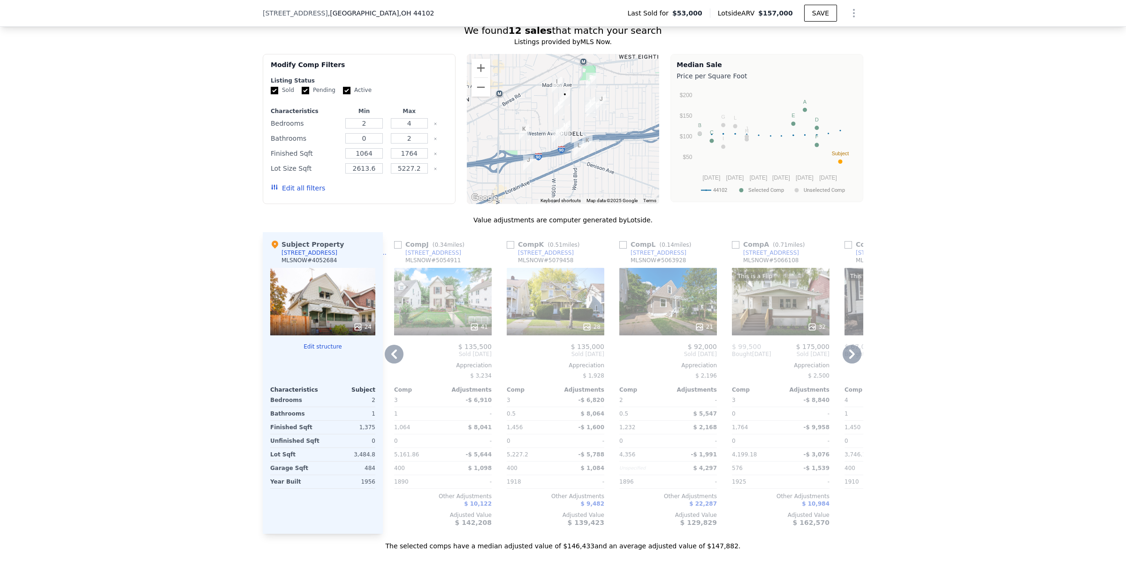
click at [845, 364] on icon at bounding box center [852, 354] width 19 height 19
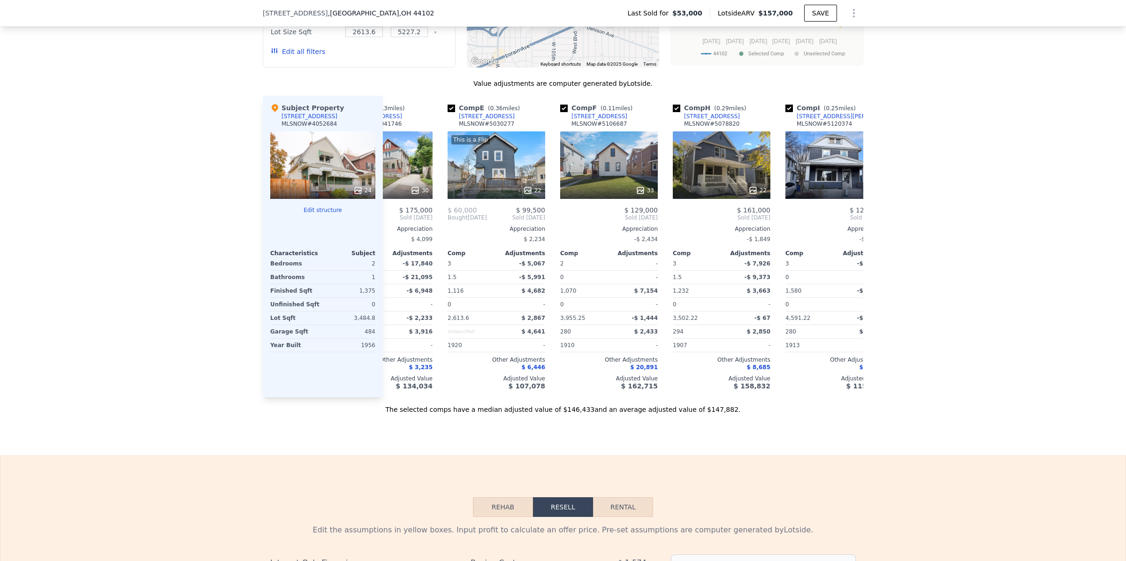
scroll to position [0, 199]
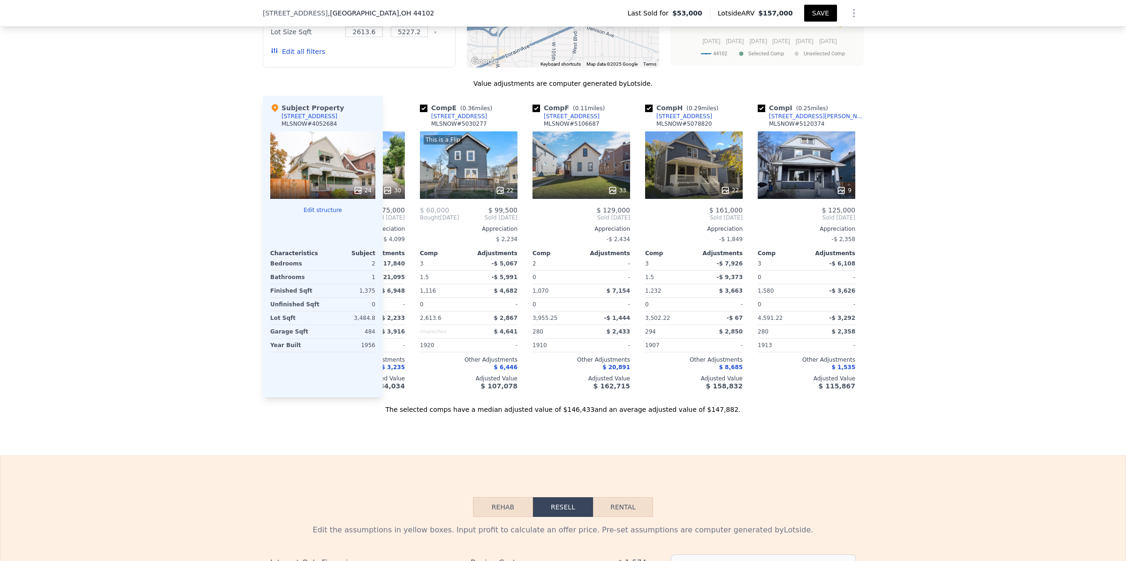
click at [816, 17] on button "SAVE" at bounding box center [820, 13] width 33 height 17
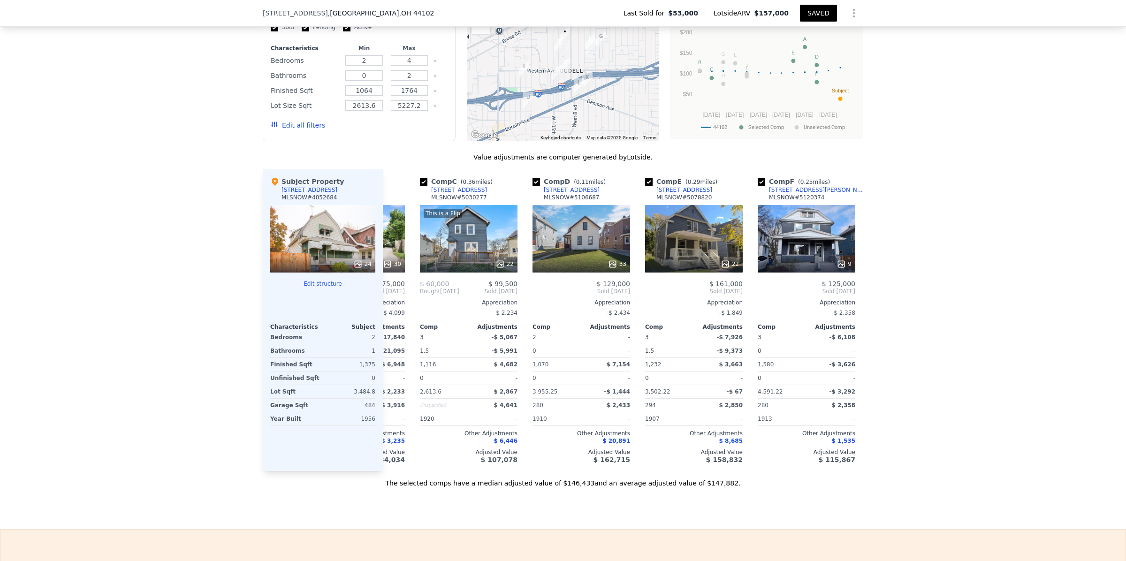
scroll to position [798, 0]
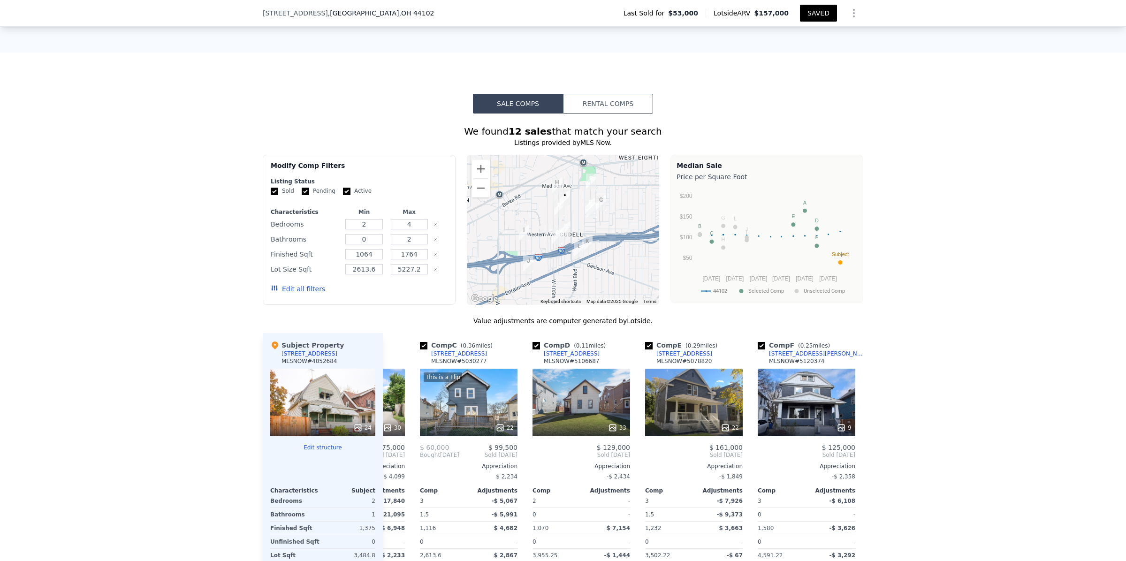
click at [608, 114] on button "Rental Comps" at bounding box center [608, 104] width 90 height 20
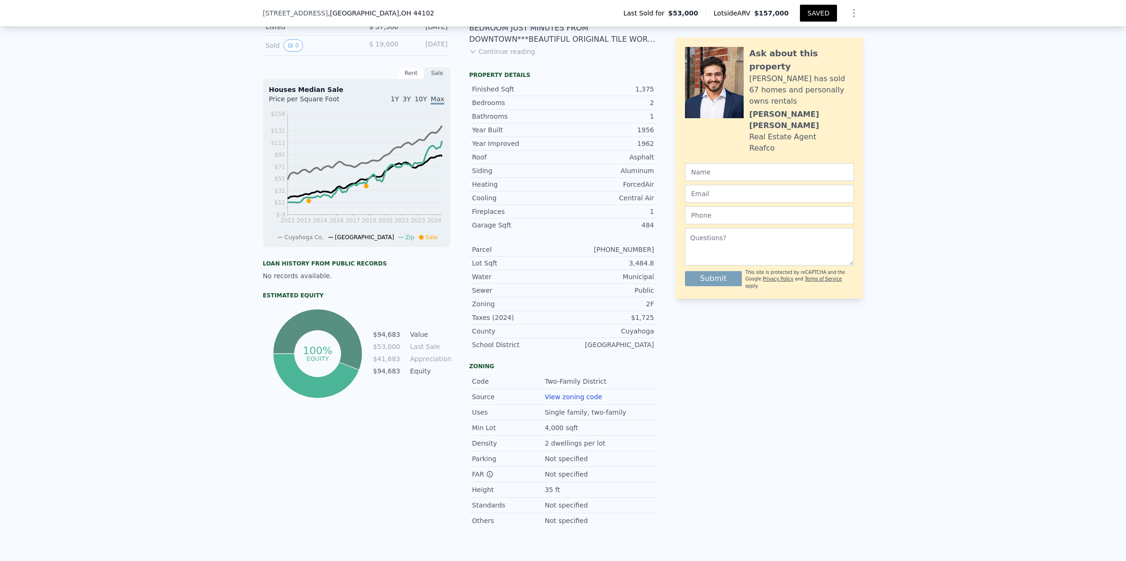
scroll to position [0, 0]
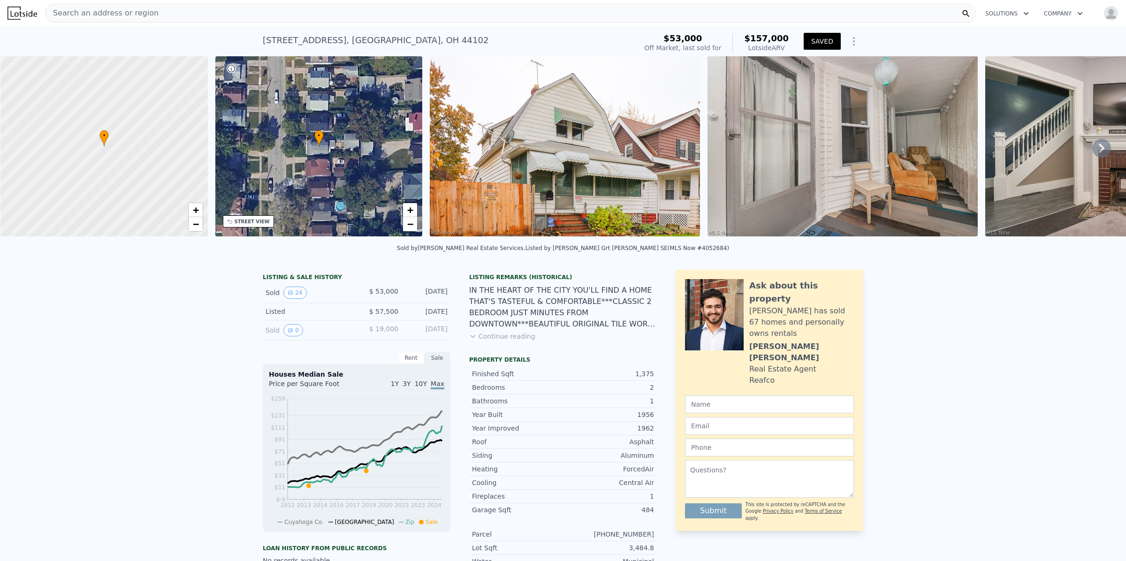
click at [157, 15] on div "Search an address or region" at bounding box center [510, 13] width 931 height 19
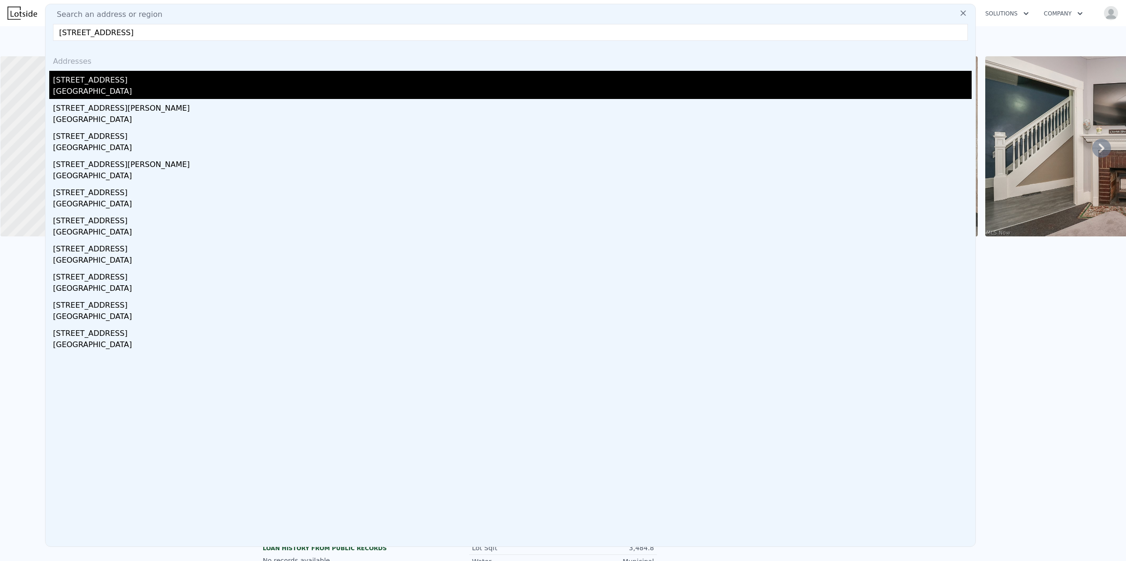
type input "9902 Marietta Ave, Cleveland, OH 44102"
click at [104, 84] on div "[STREET_ADDRESS]" at bounding box center [512, 78] width 919 height 15
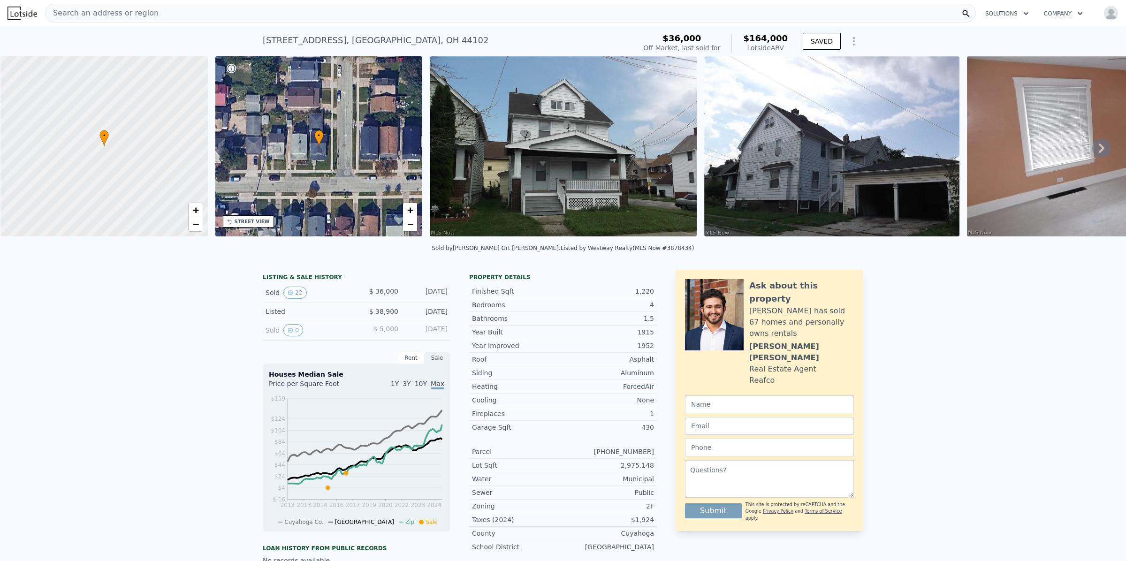
click at [578, 159] on img at bounding box center [563, 146] width 267 height 180
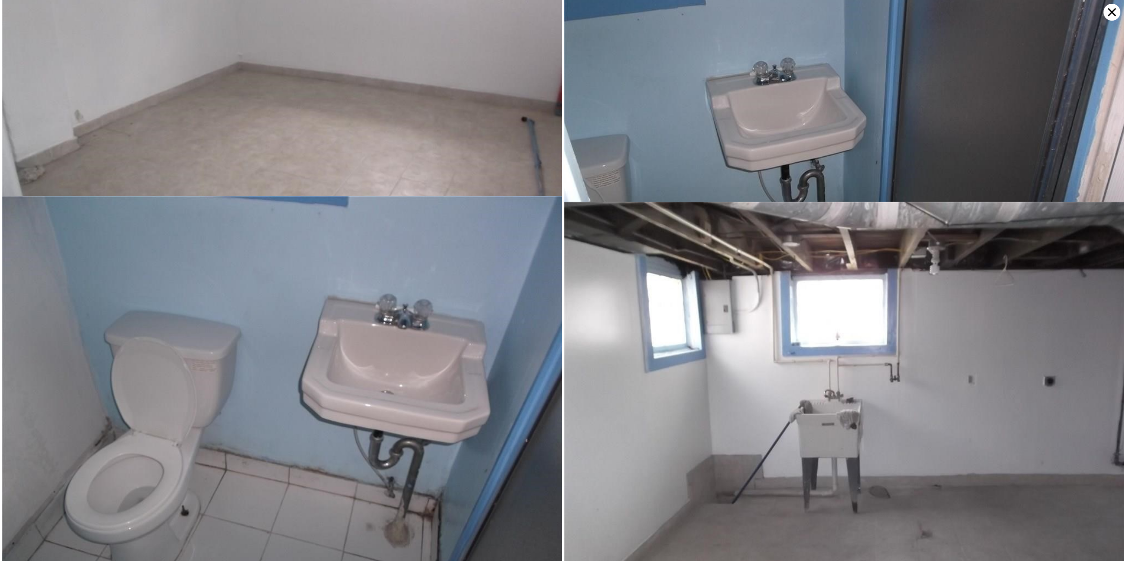
scroll to position [3044, 0]
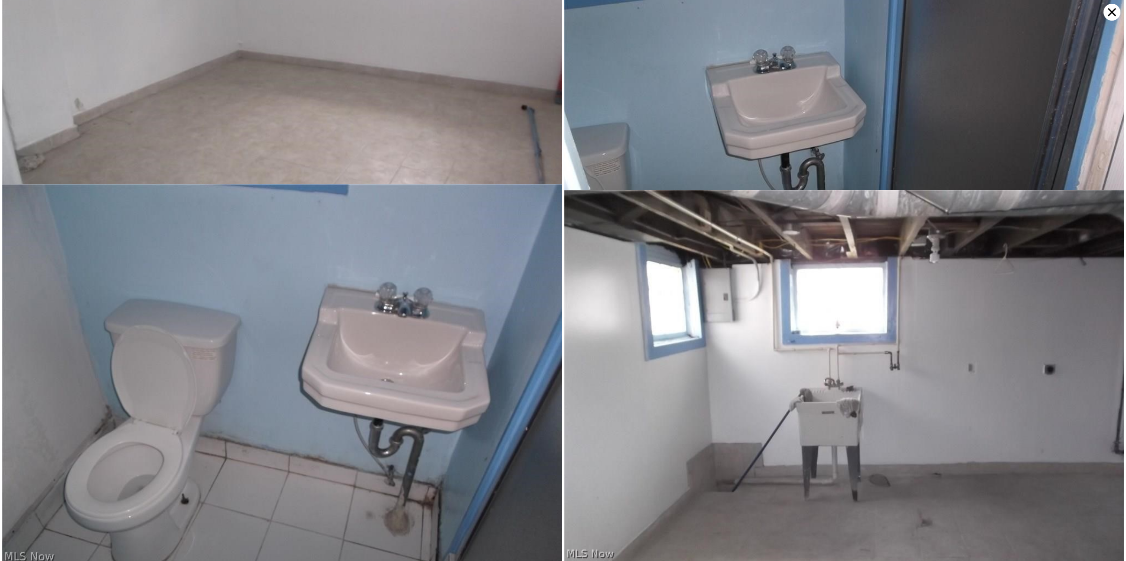
click at [1114, 10] on icon at bounding box center [1112, 12] width 8 height 8
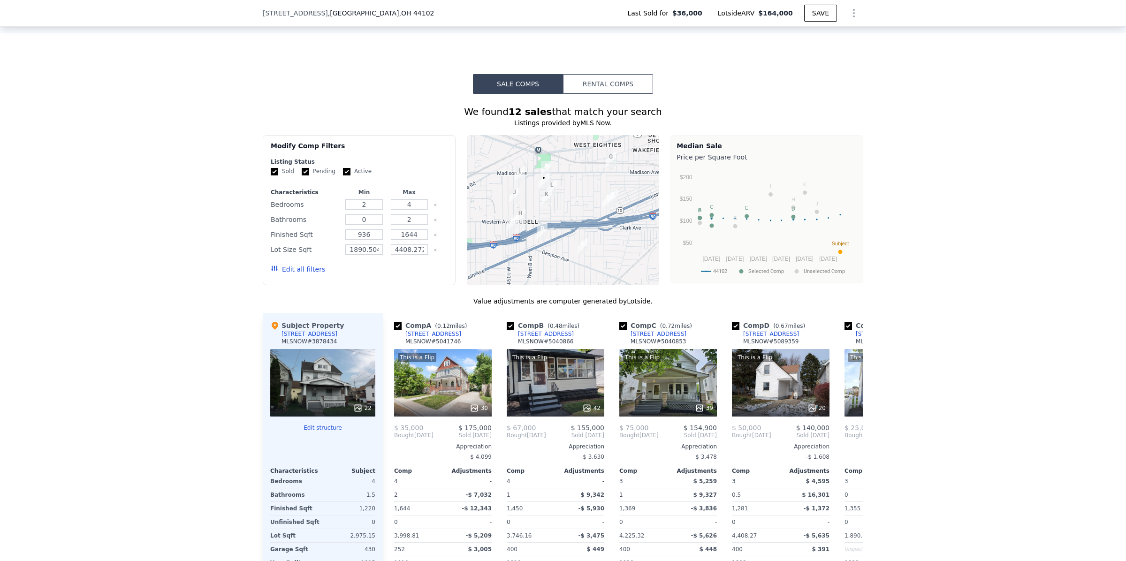
scroll to position [831, 0]
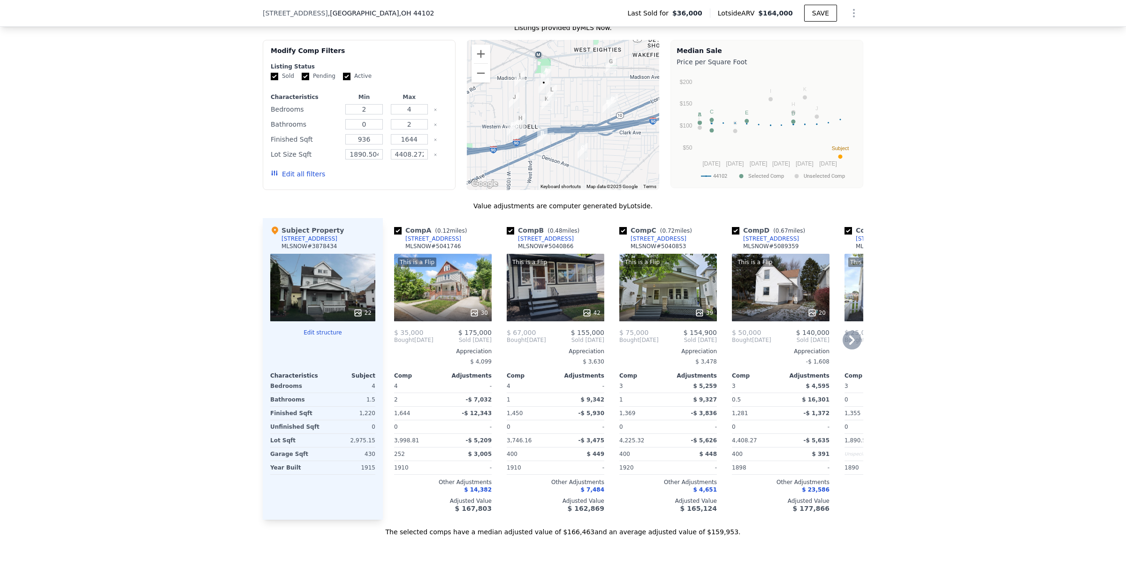
click at [507, 235] on input "checkbox" at bounding box center [511, 231] width 8 height 8
checkbox input "false"
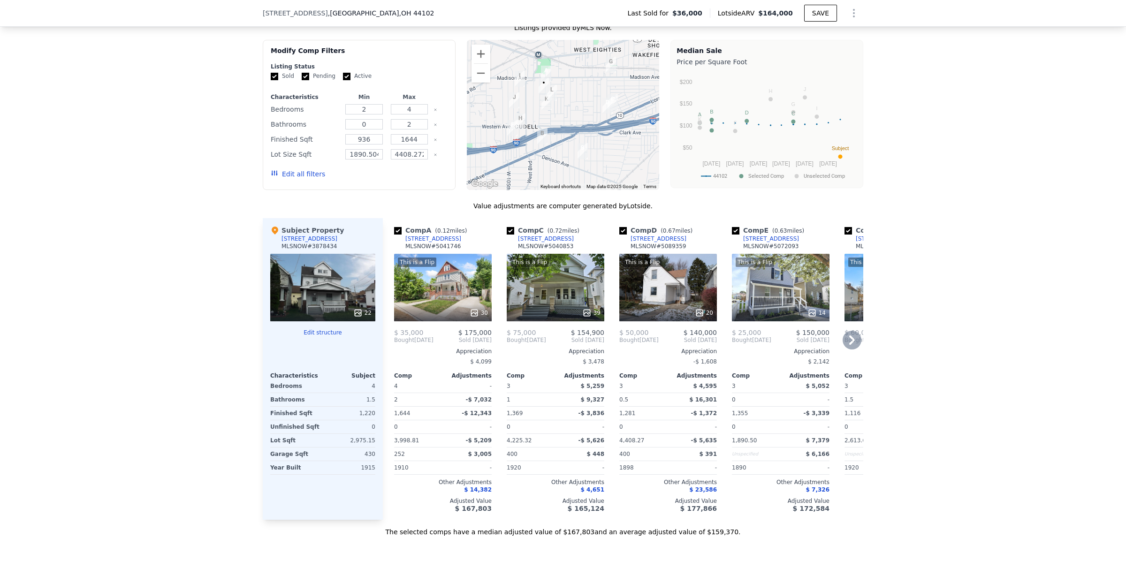
click at [733, 235] on input "checkbox" at bounding box center [736, 231] width 8 height 8
checkbox input "false"
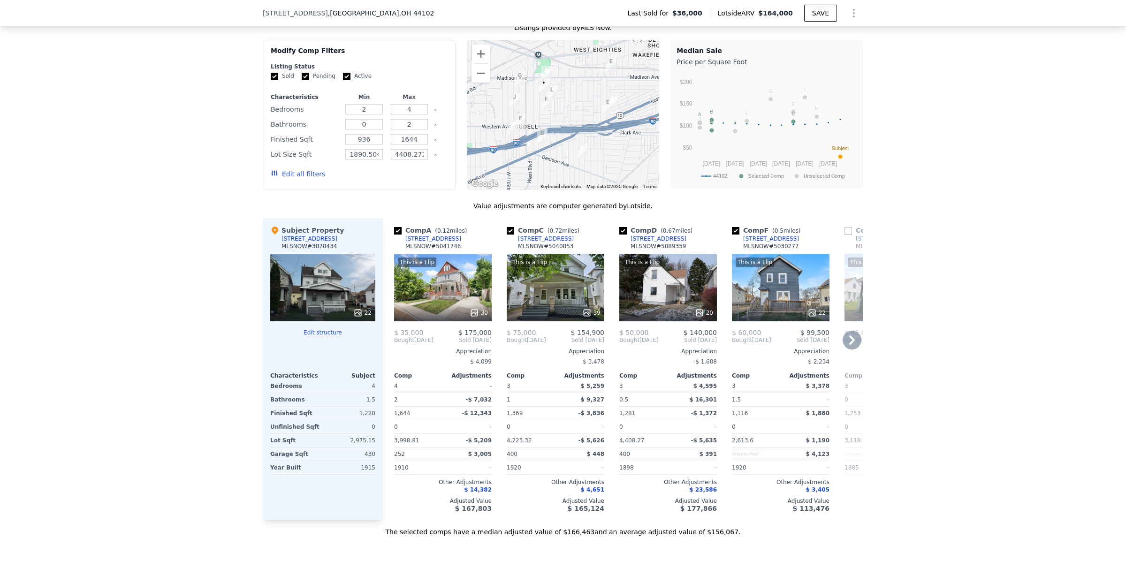
click at [852, 349] on icon at bounding box center [852, 340] width 19 height 19
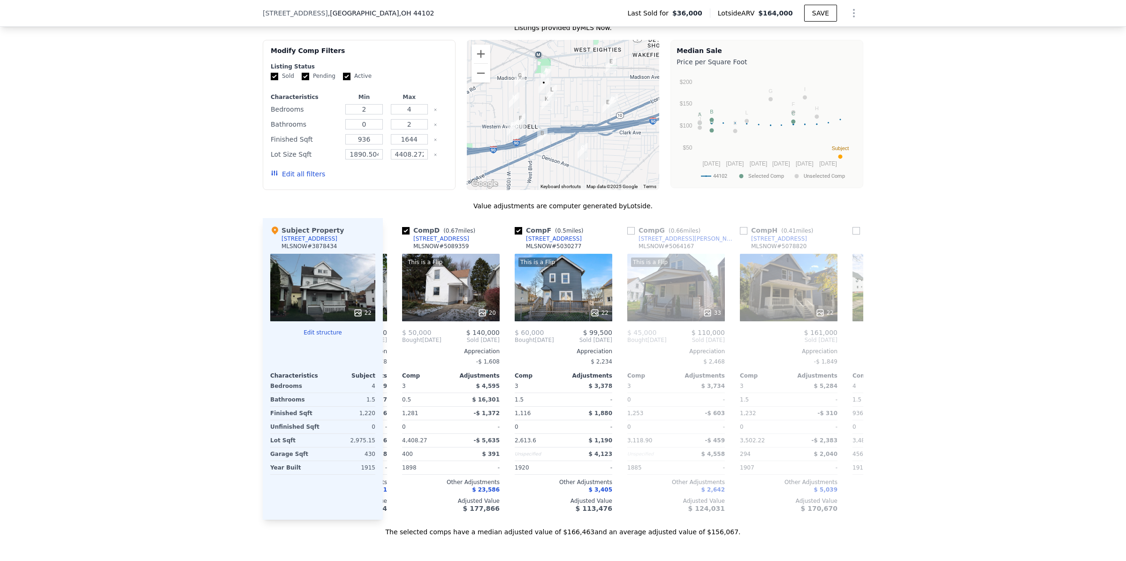
scroll to position [0, 225]
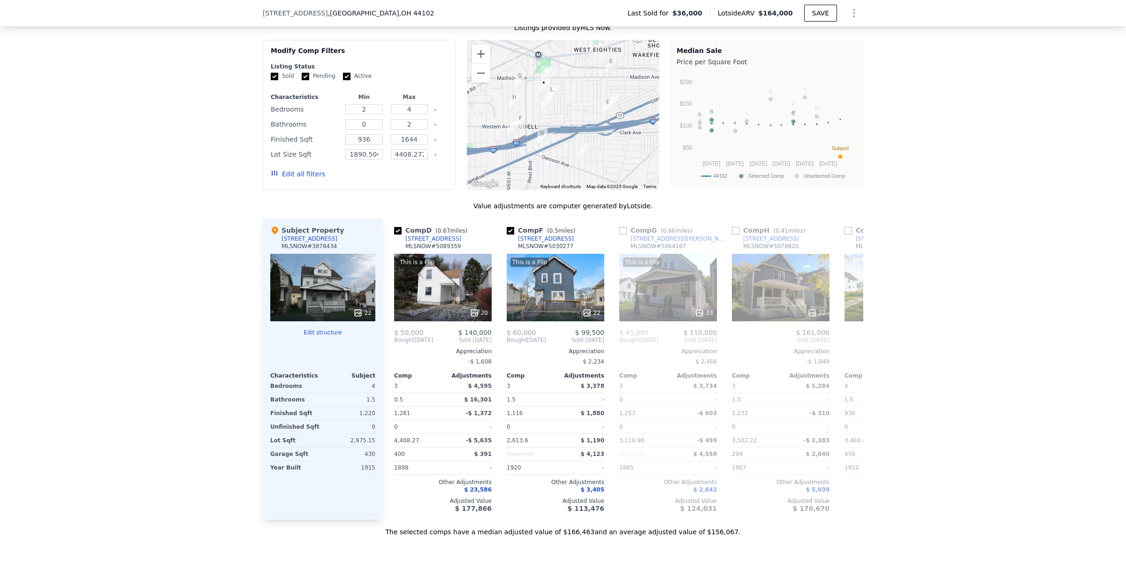
click at [852, 355] on div "Comp A ( 0.12 miles) 2013 W 99th St MLSNOW # 5041746 This is a Flip 30 $ 35,000…" at bounding box center [623, 369] width 480 height 302
click at [620, 235] on input "checkbox" at bounding box center [623, 231] width 8 height 8
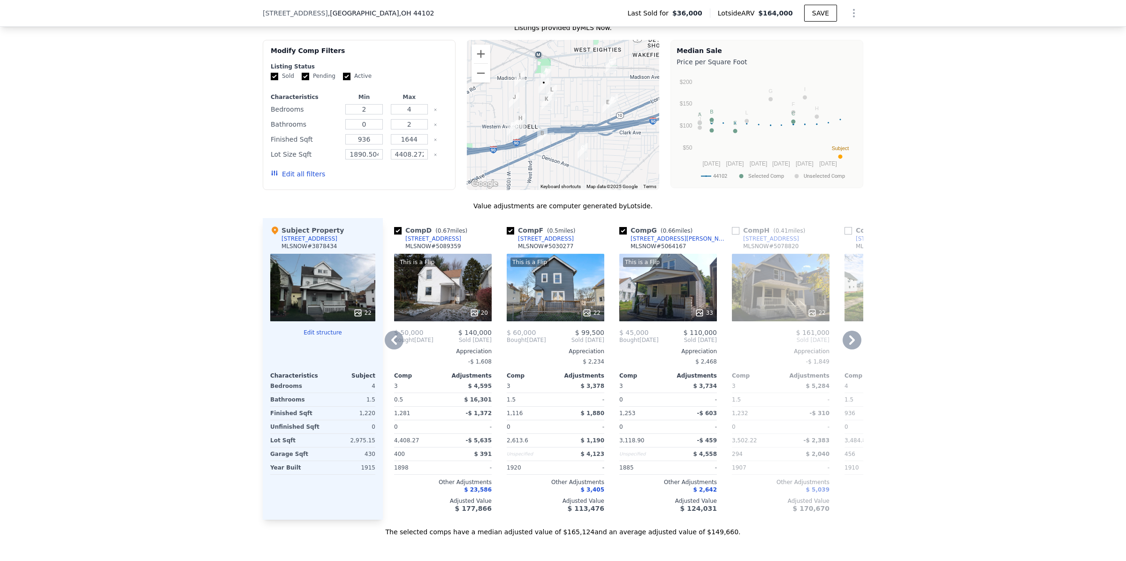
click at [620, 235] on input "checkbox" at bounding box center [623, 231] width 8 height 8
checkbox input "false"
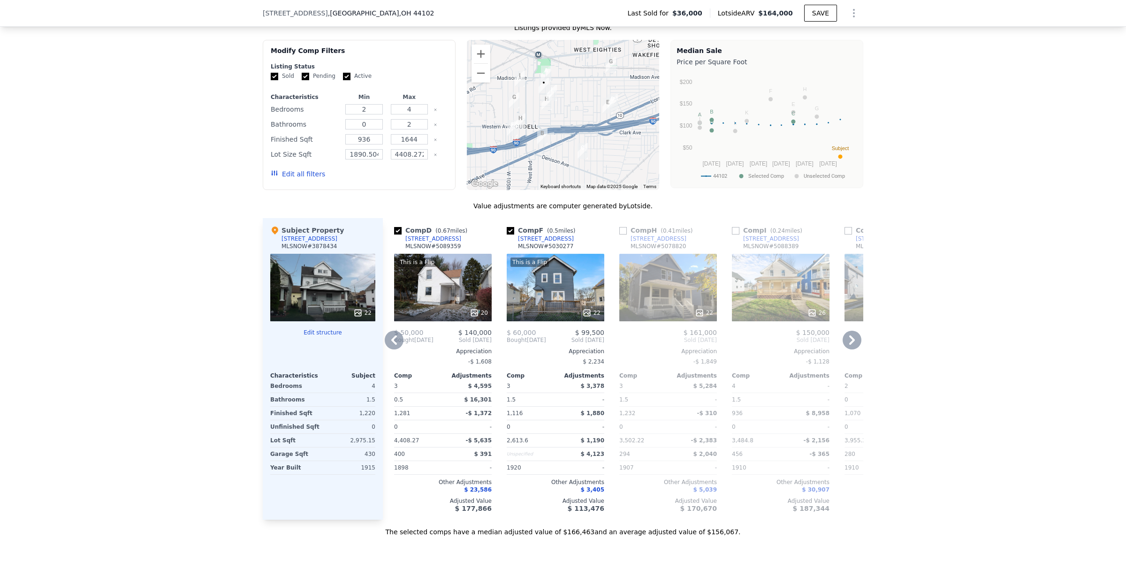
click at [735, 235] on input "checkbox" at bounding box center [736, 231] width 8 height 8
checkbox input "true"
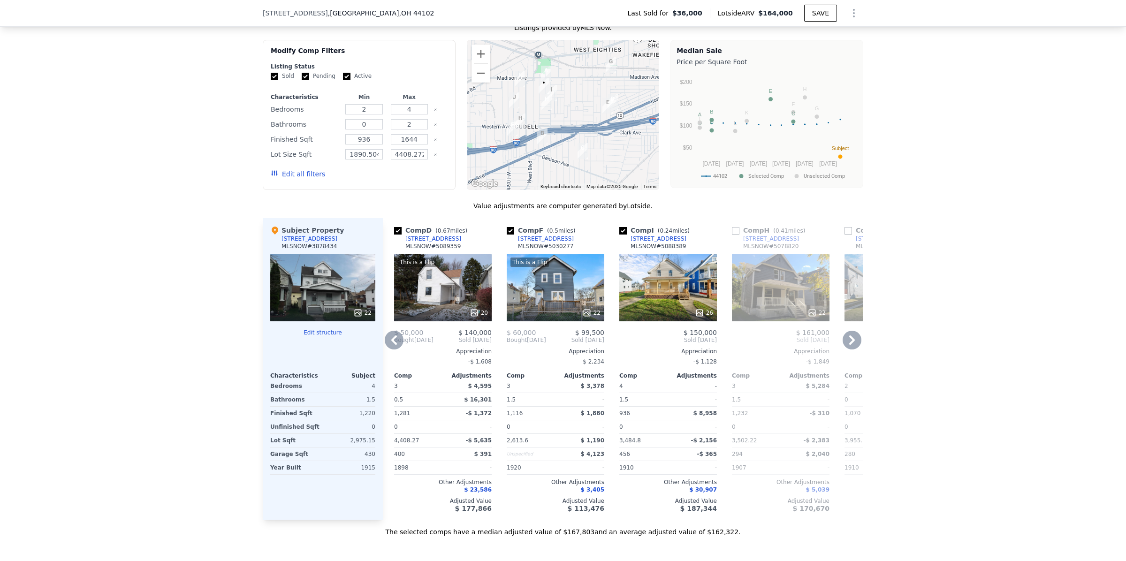
click at [734, 235] on input "checkbox" at bounding box center [736, 231] width 8 height 8
checkbox input "true"
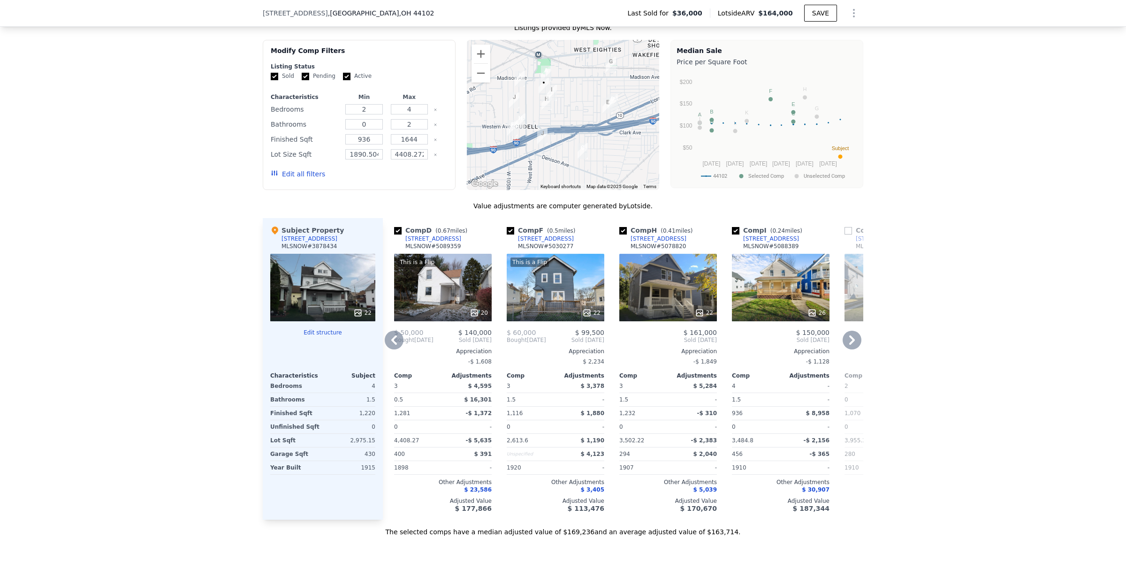
click at [849, 345] on icon at bounding box center [852, 339] width 6 height 9
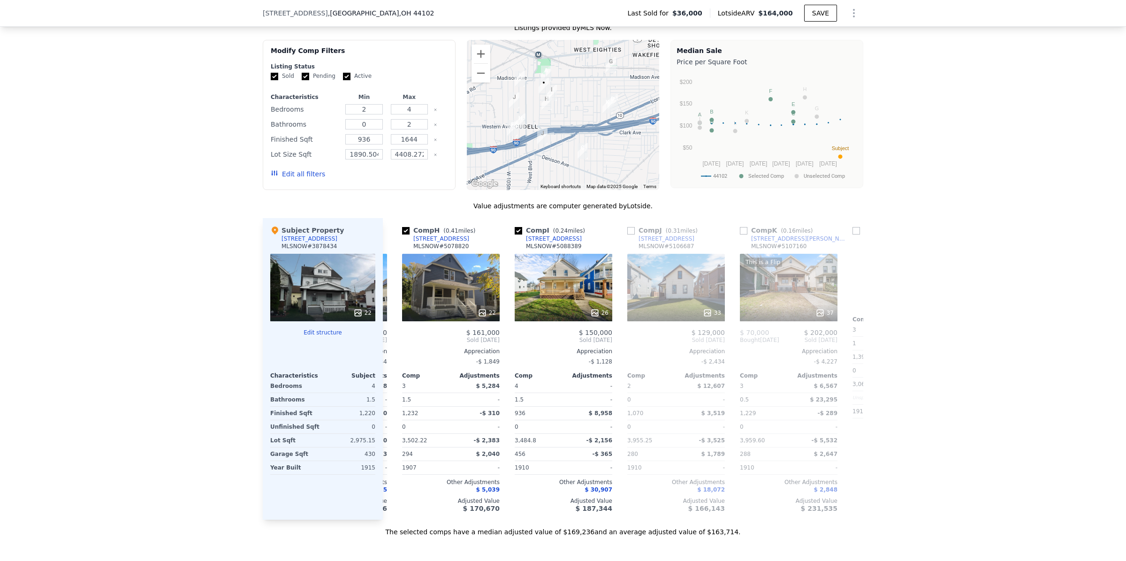
scroll to position [0, 450]
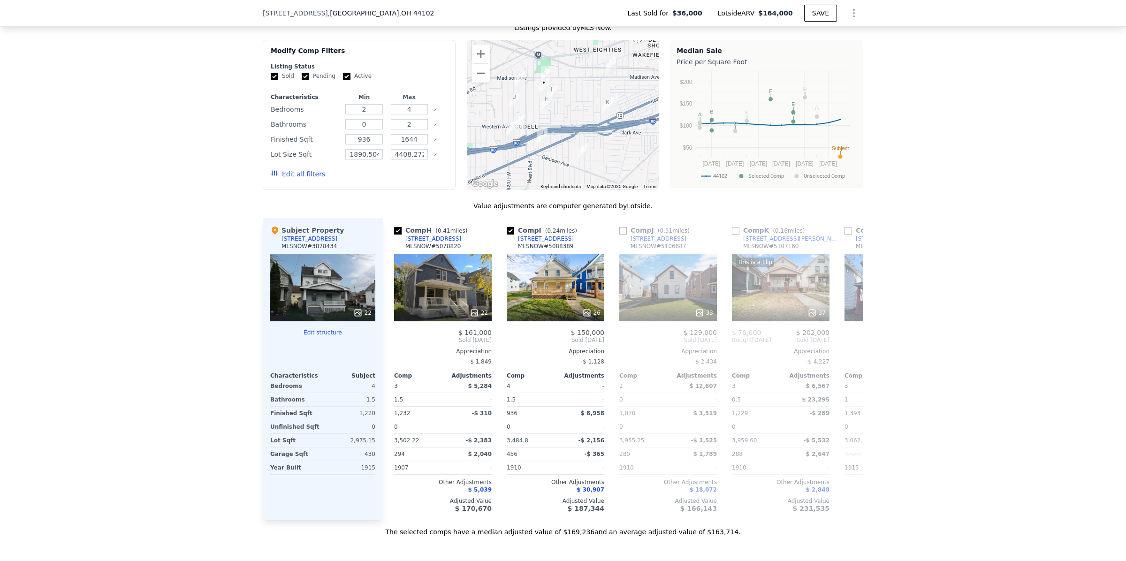
click at [848, 344] on span "Sold Aug 2024" at bounding box center [893, 340] width 98 height 8
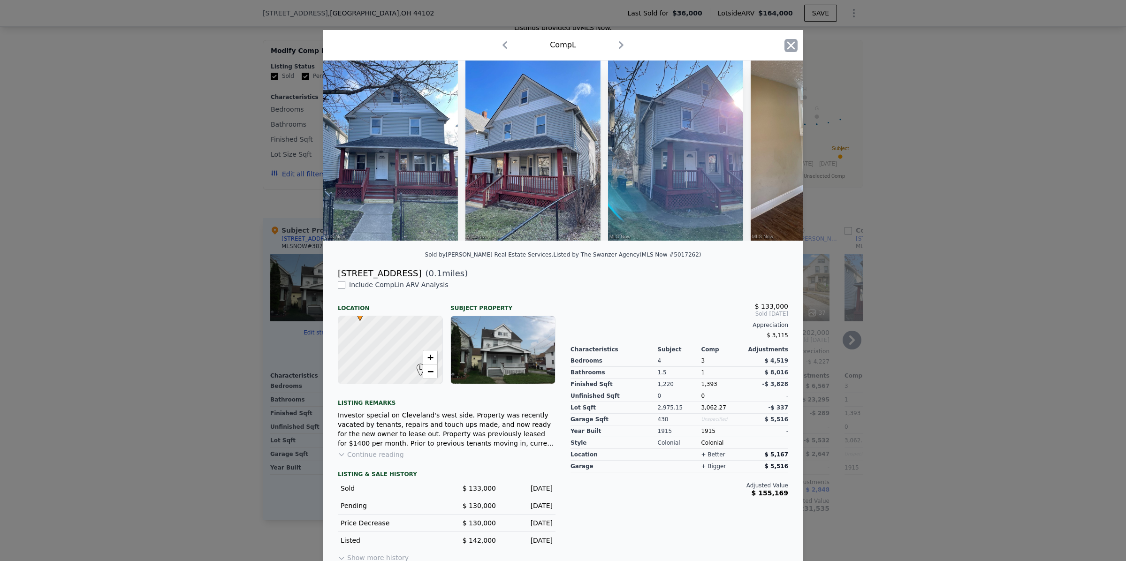
click at [784, 49] on icon "button" at bounding box center [790, 45] width 13 height 13
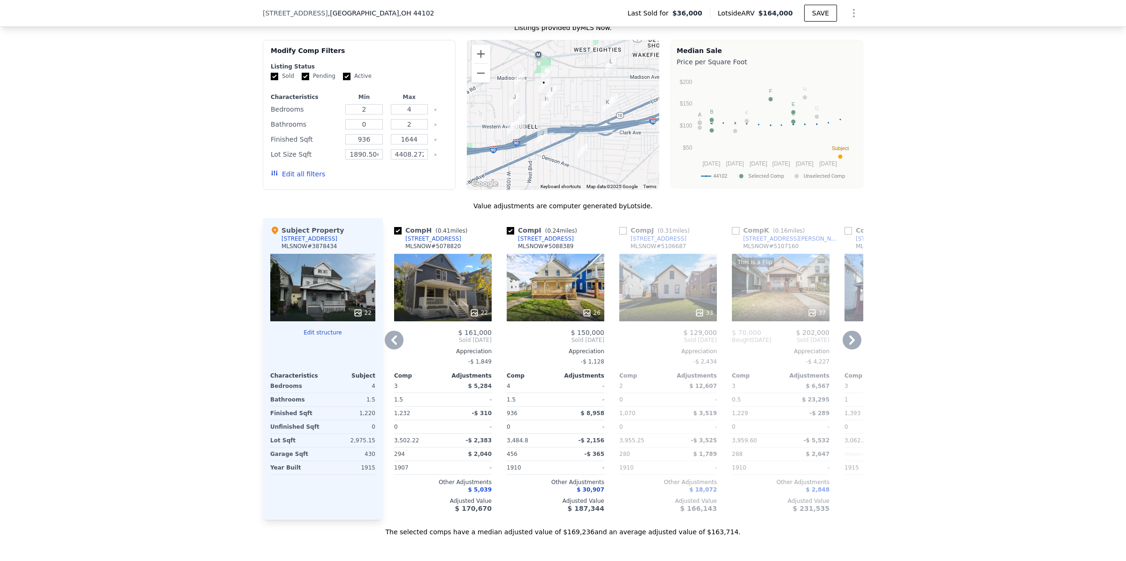
click at [850, 349] on icon at bounding box center [852, 340] width 19 height 19
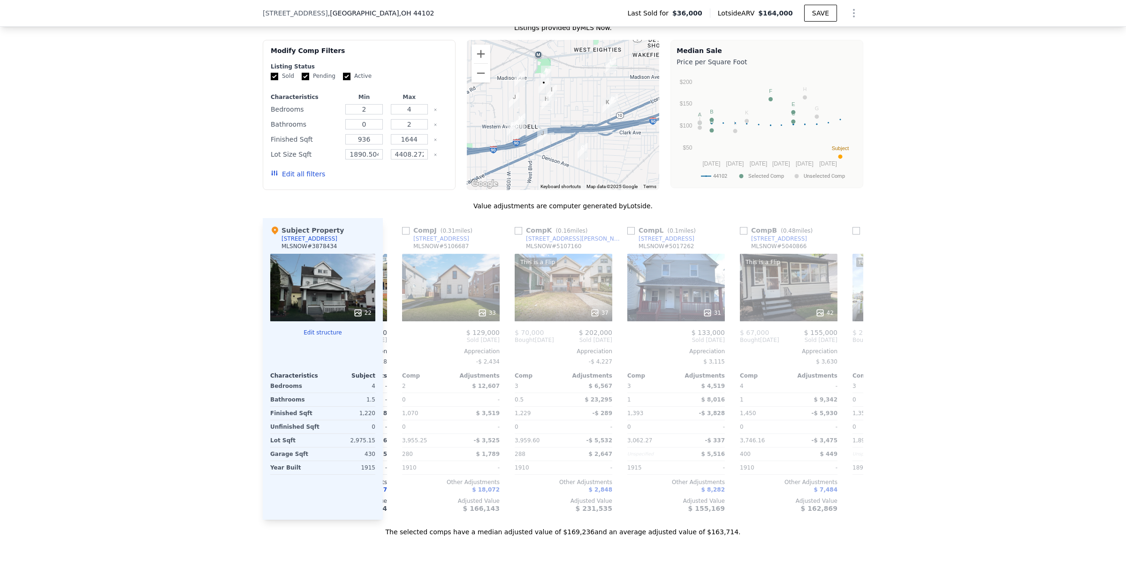
scroll to position [0, 676]
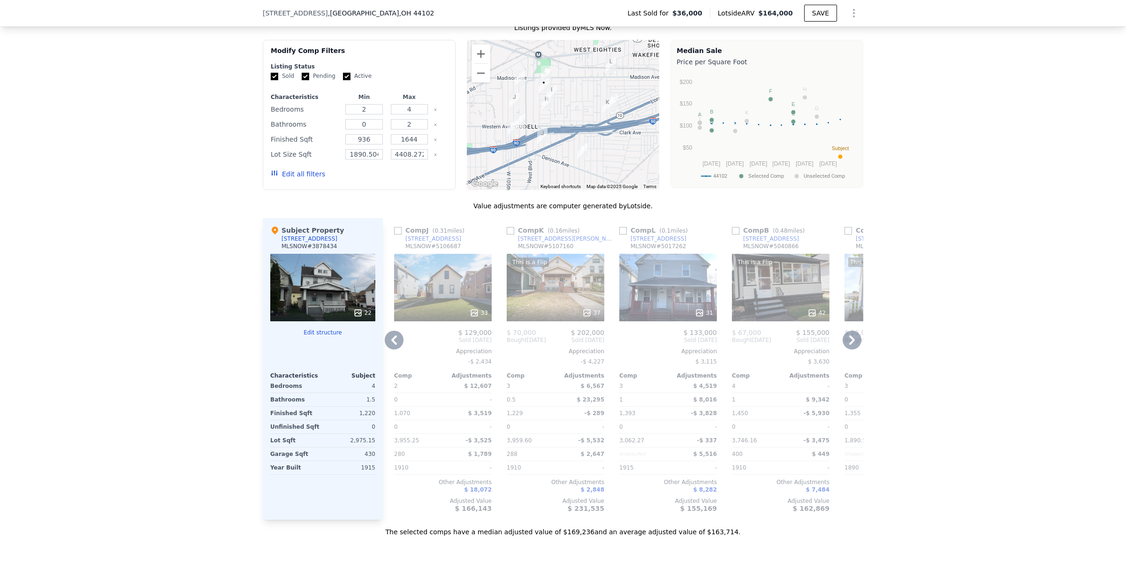
click at [850, 349] on icon at bounding box center [852, 340] width 19 height 19
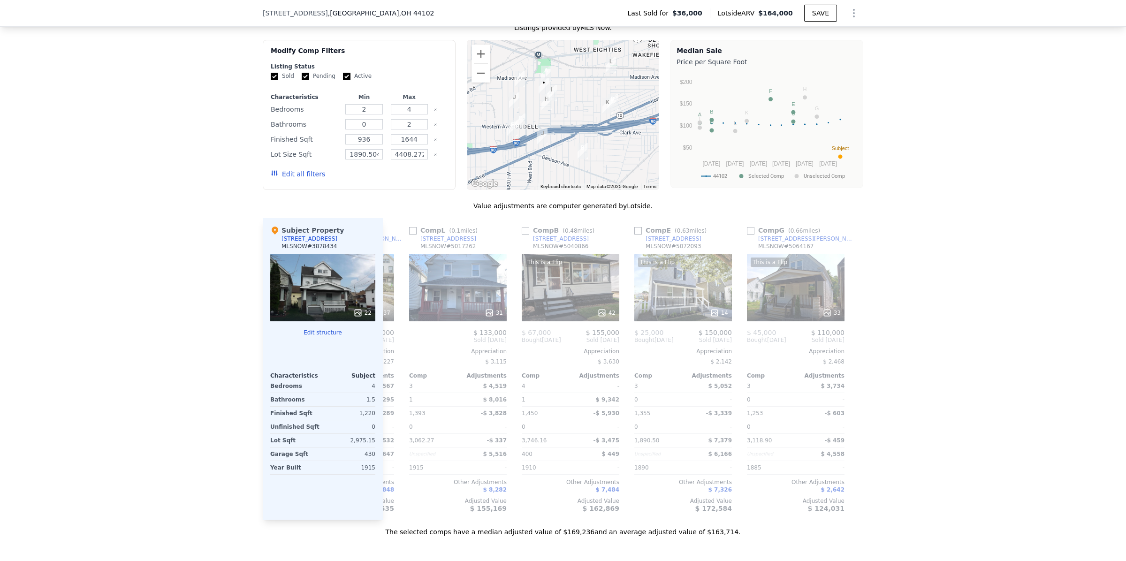
scroll to position [0, 893]
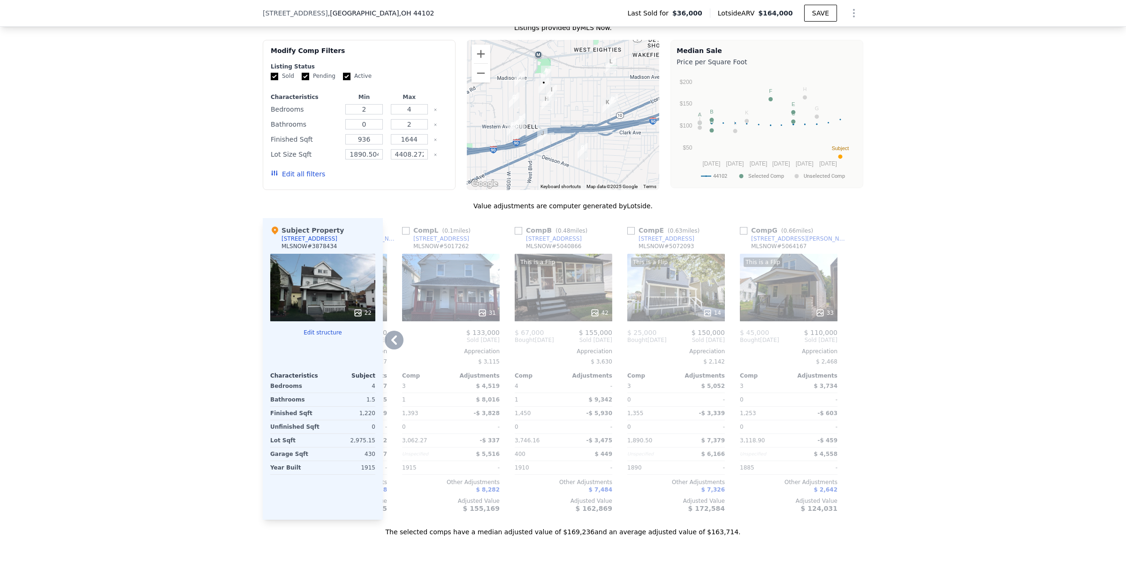
click at [740, 235] on input "checkbox" at bounding box center [744, 231] width 8 height 8
checkbox input "true"
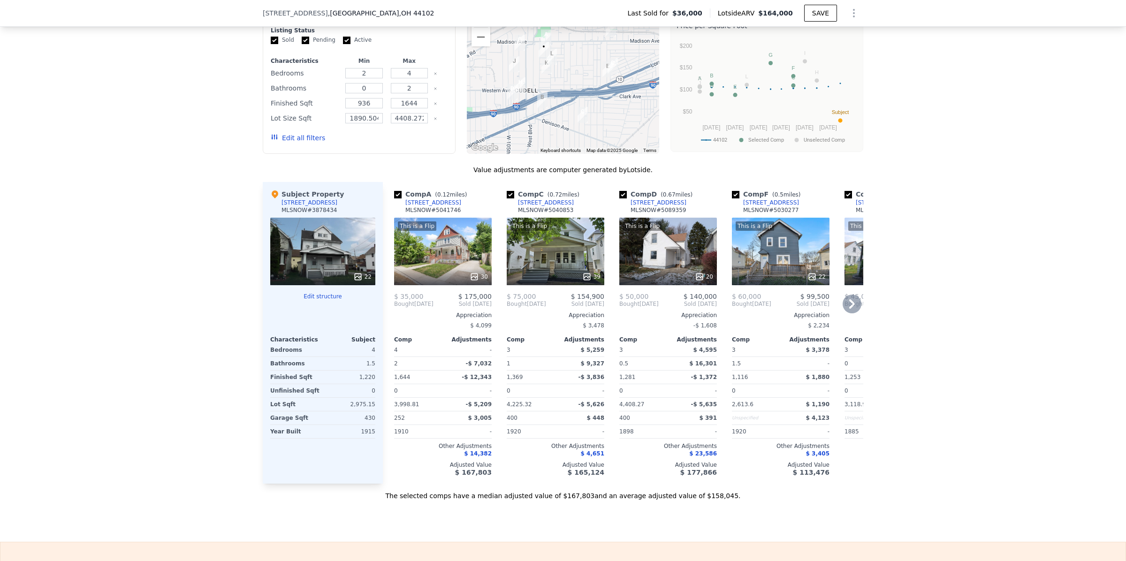
scroll to position [870, 0]
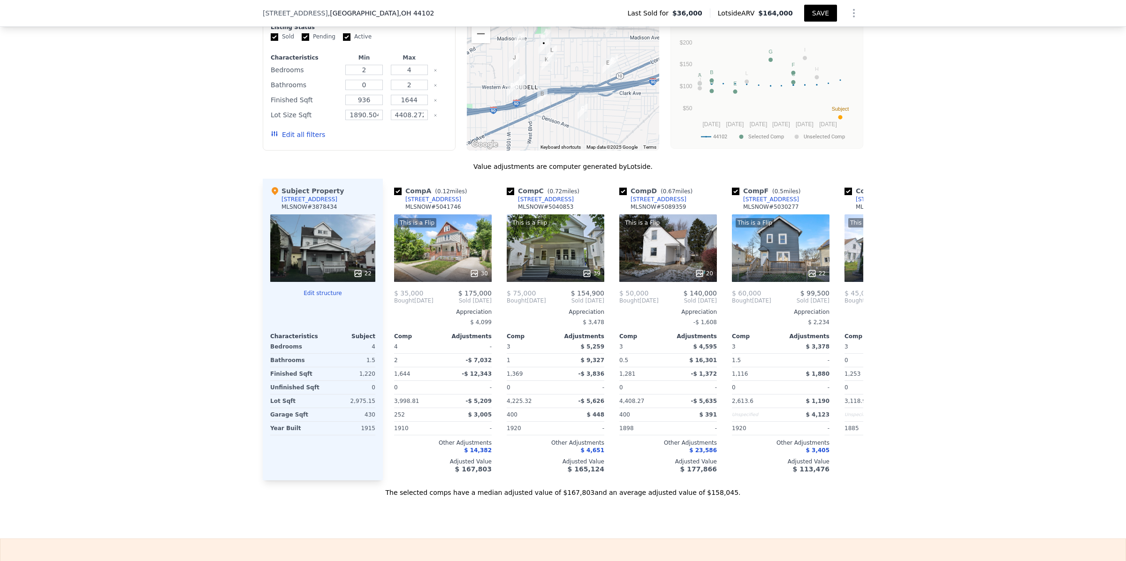
click at [813, 5] on button "SAVE" at bounding box center [820, 13] width 33 height 17
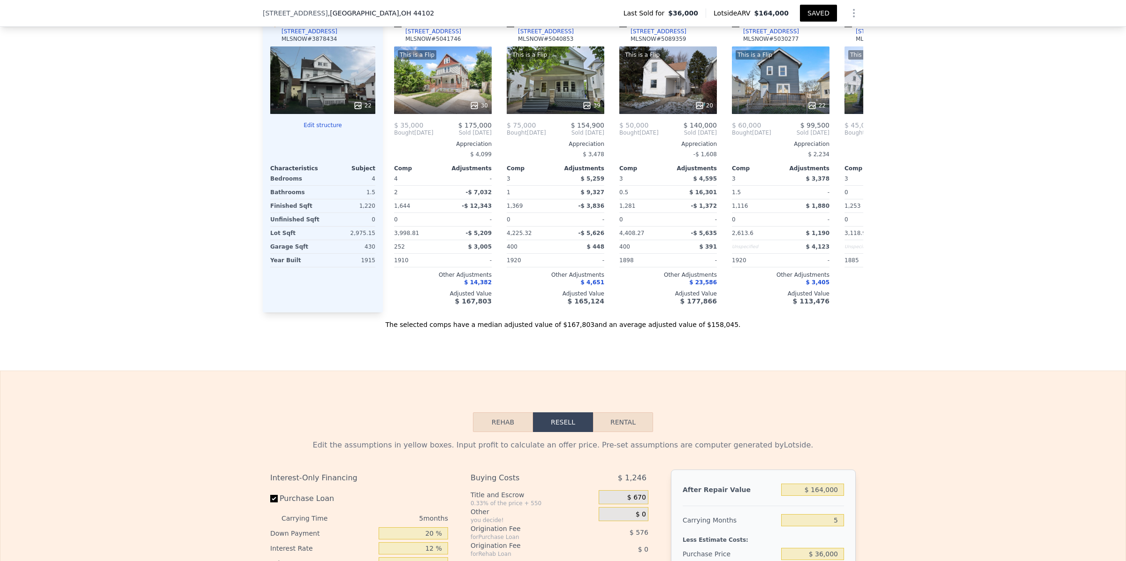
scroll to position [1046, 0]
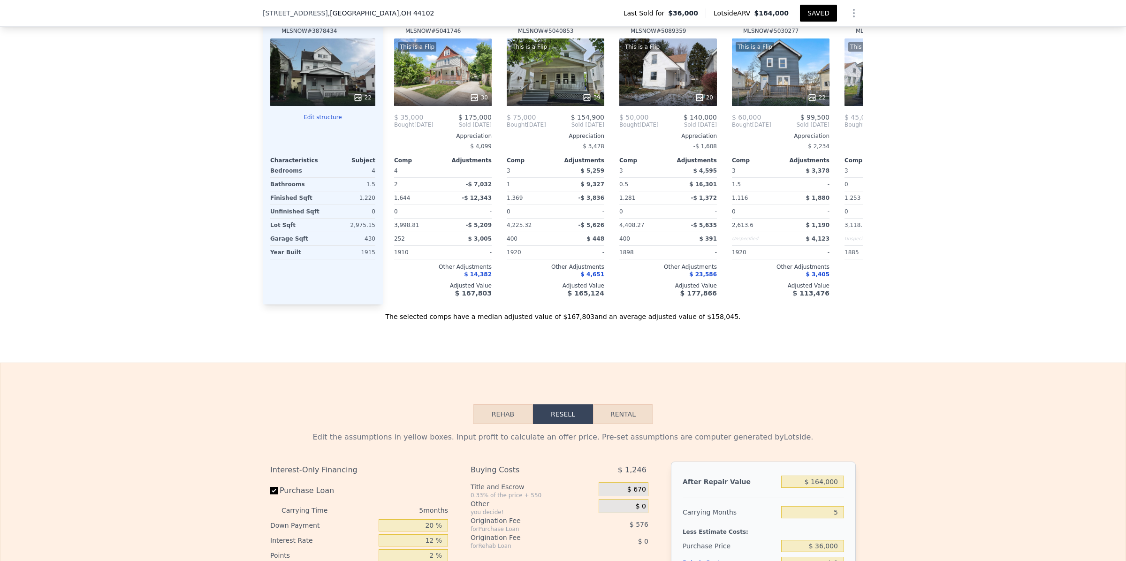
click at [623, 424] on button "Rental" at bounding box center [623, 414] width 60 height 20
select select "30"
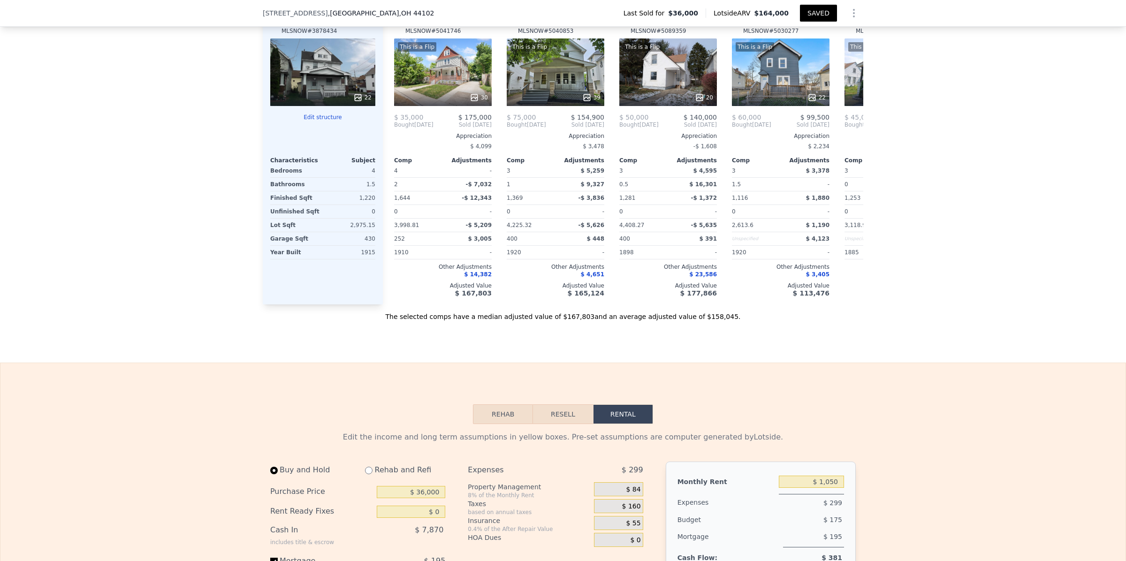
click at [564, 424] on button "Resell" at bounding box center [563, 414] width 60 height 20
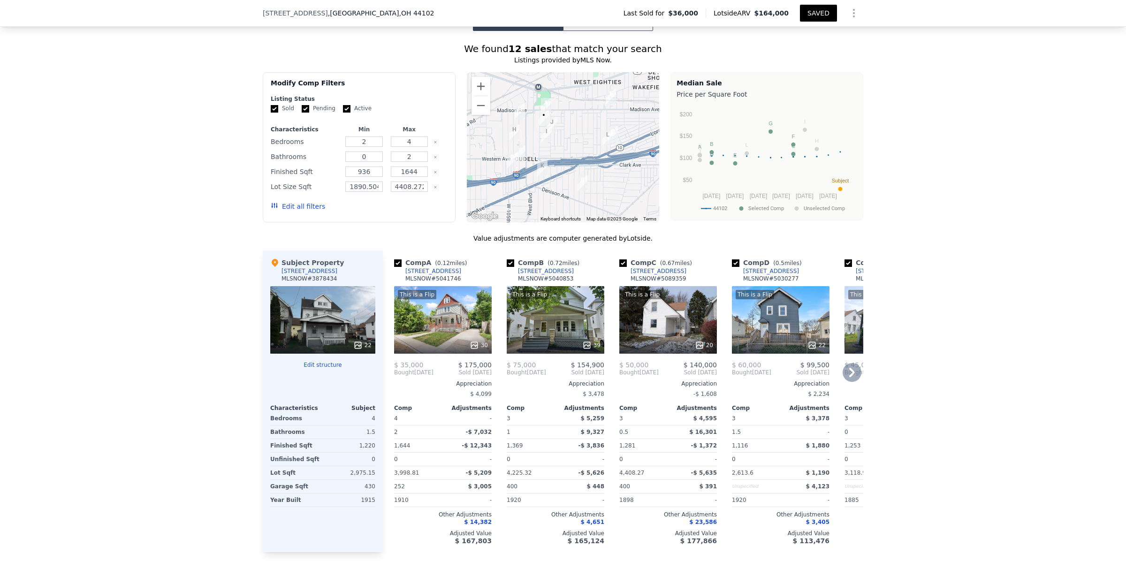
scroll to position [753, 0]
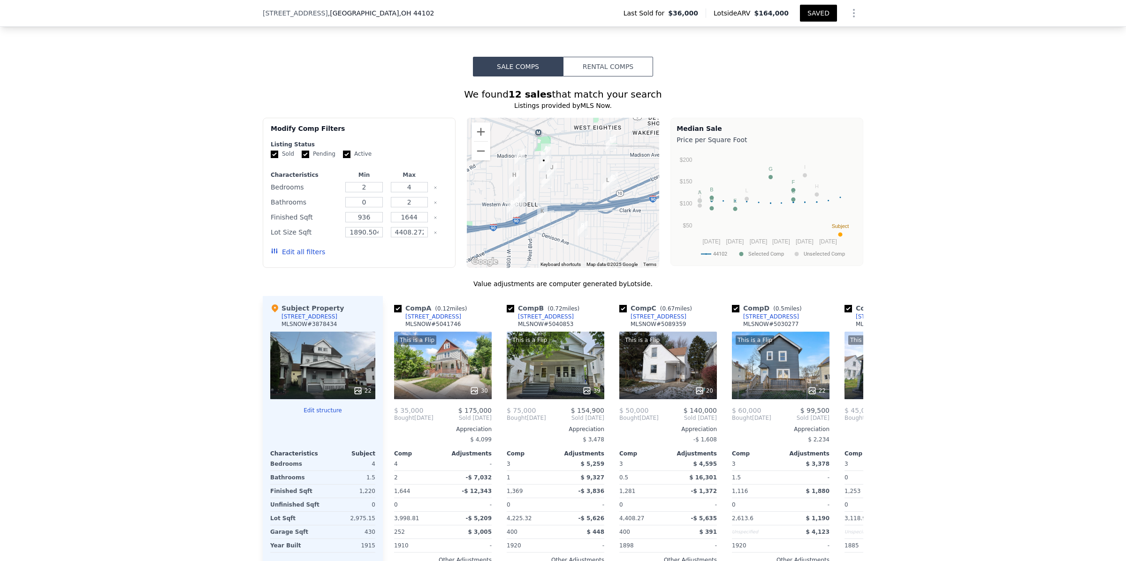
click at [615, 76] on button "Rental Comps" at bounding box center [608, 67] width 90 height 20
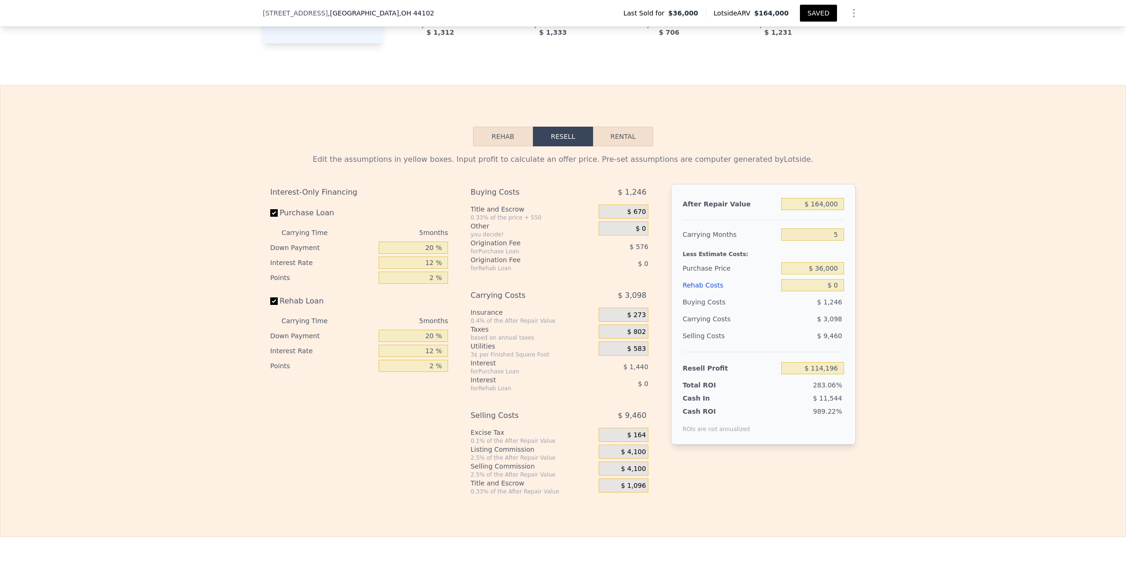
scroll to position [1275, 0]
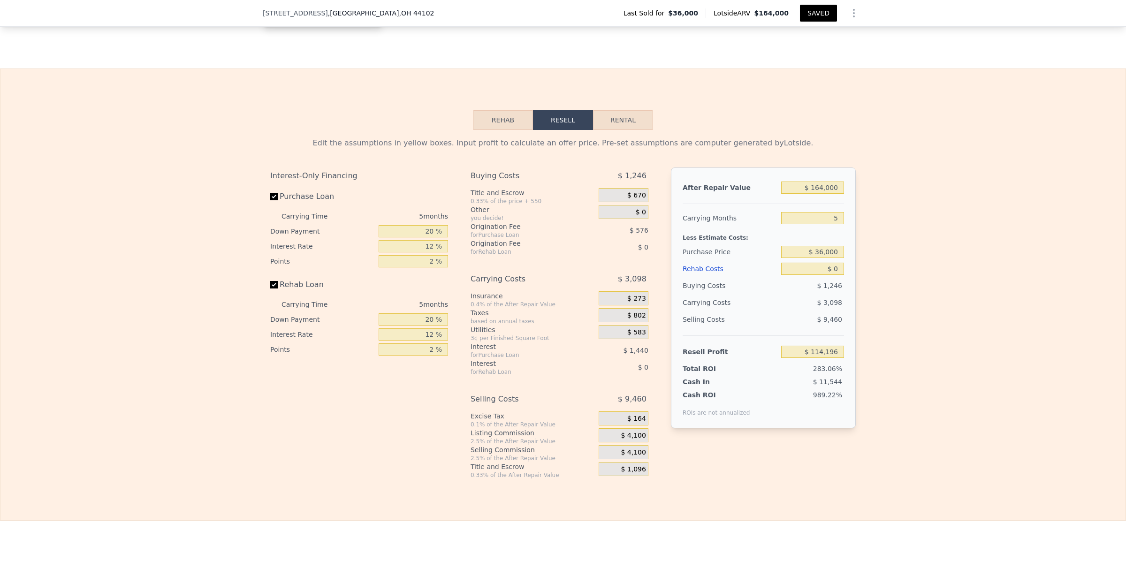
click at [627, 130] on button "Rental" at bounding box center [623, 120] width 60 height 20
select select "30"
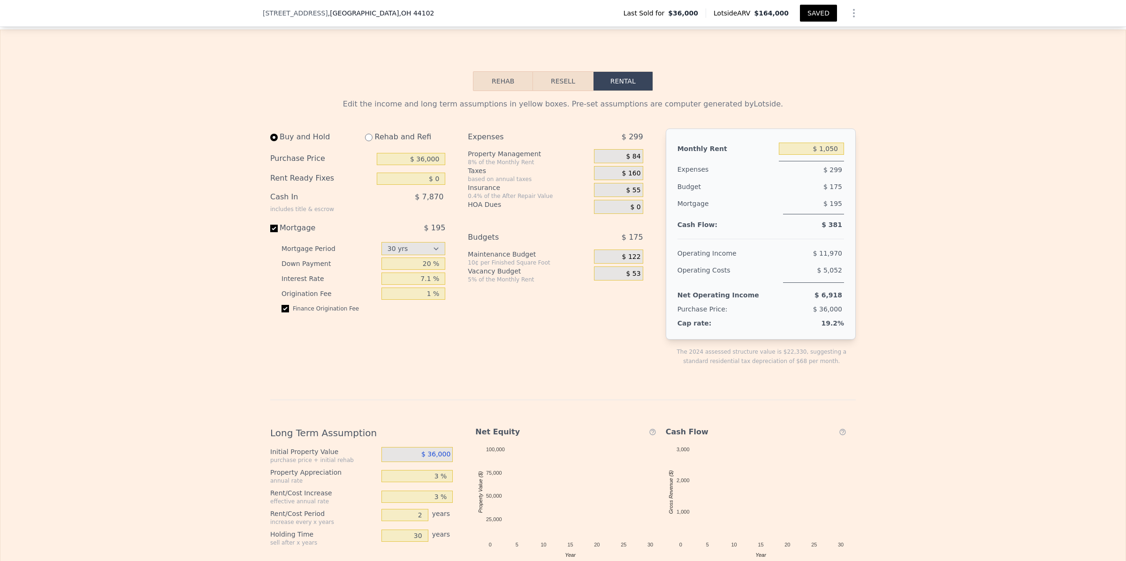
scroll to position [1314, 0]
click at [434, 165] on input "$ 36,000" at bounding box center [411, 158] width 68 height 12
type input "$ 3"
click at [972, 314] on div "Edit the income and long term assumptions in yellow boxes. Pre-set assumptions …" at bounding box center [562, 410] width 1125 height 638
click at [438, 165] on input "$ 90,000" at bounding box center [411, 158] width 68 height 12
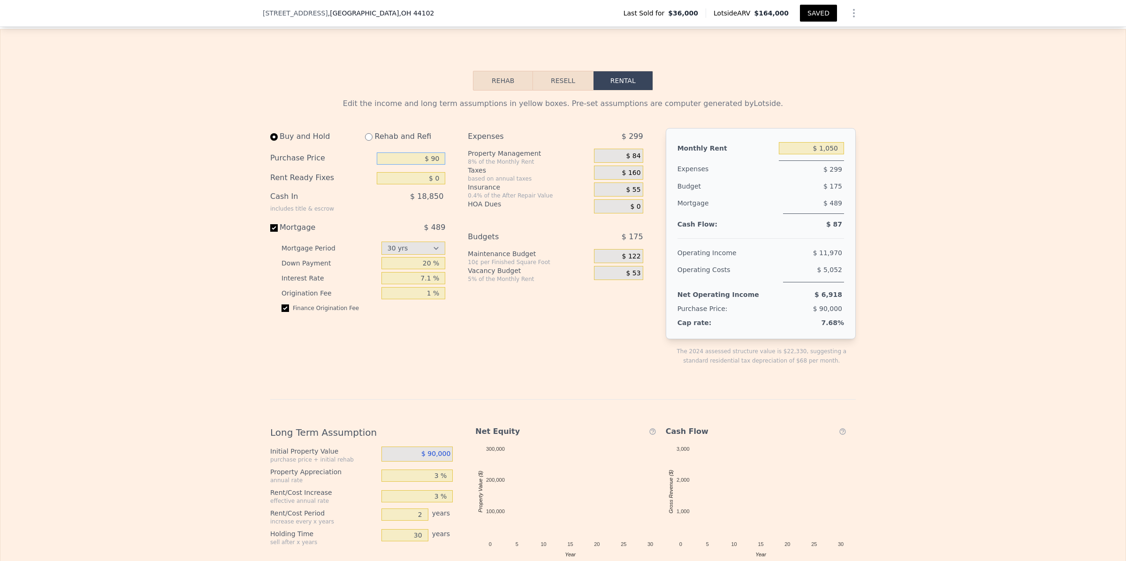
type input "$ 9"
click at [954, 263] on div "Edit the income and long term assumptions in yellow boxes. Pre-set assumptions …" at bounding box center [562, 410] width 1125 height 638
click at [434, 165] on input "$ 75,000" at bounding box center [411, 158] width 68 height 12
type input "$ 7"
type input "$ 65,000"
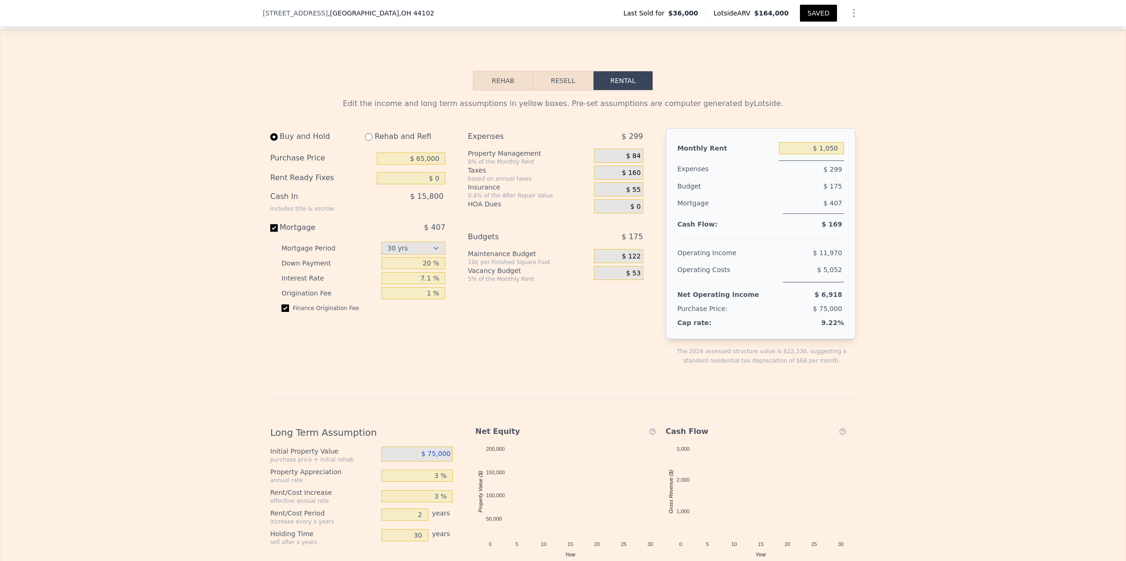
click at [913, 291] on div "Edit the income and long term assumptions in yellow boxes. Pre-set assumptions …" at bounding box center [562, 410] width 1125 height 638
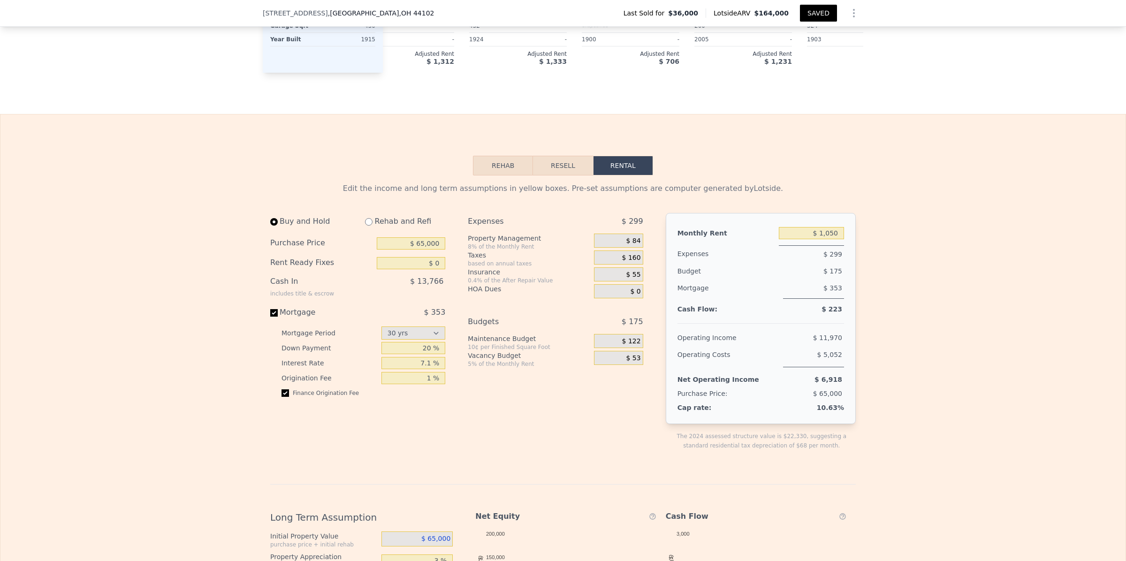
scroll to position [1235, 0]
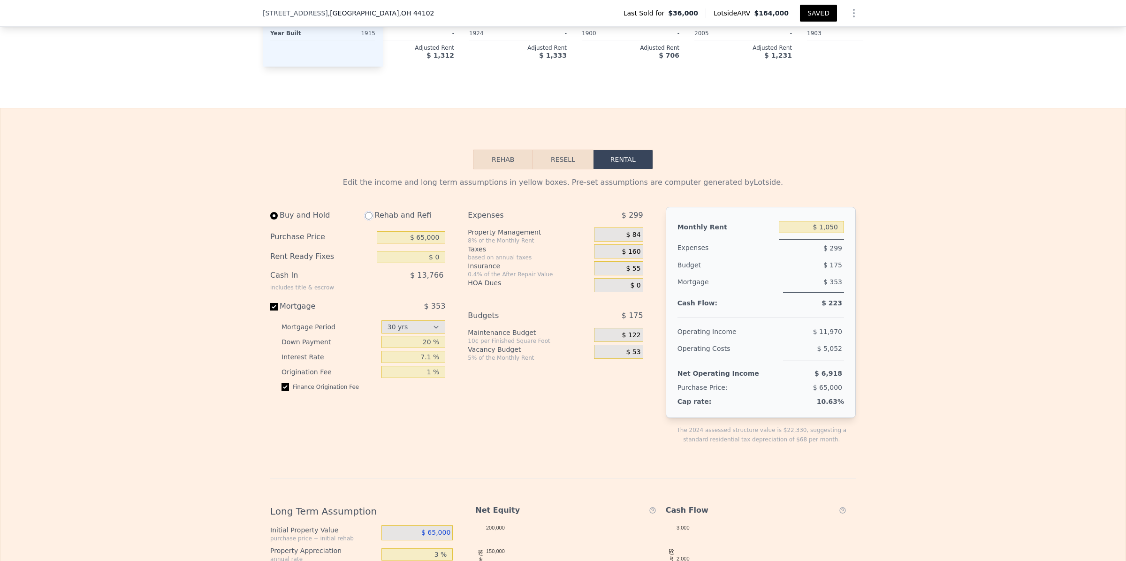
click at [365, 220] on input "radio" at bounding box center [369, 216] width 8 height 8
radio input "true"
type input "$ 1,500"
select select "30"
click at [431, 263] on input "$ 0" at bounding box center [411, 257] width 68 height 12
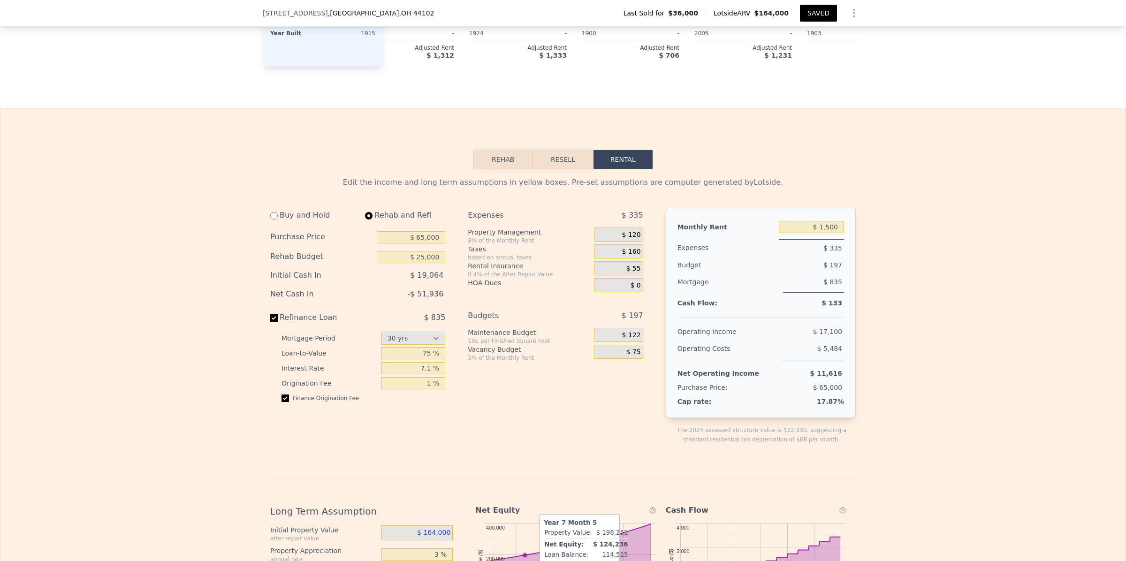
click at [500, 441] on div "Expenses $ 335 Property Management 8% of the Monthly Rent $ 120 Taxes based on …" at bounding box center [559, 333] width 182 height 252
click at [425, 263] on input "$ 25,000" at bounding box center [411, 257] width 68 height 12
type input "$ 15,000"
click at [506, 459] on div "Expenses $ 335 Property Management 8% of the Monthly Rent $ 120 Taxes based on …" at bounding box center [559, 333] width 182 height 252
click at [942, 427] on div "Edit the income and long term assumptions in yellow boxes. Pre-set assumptions …" at bounding box center [562, 488] width 1125 height 638
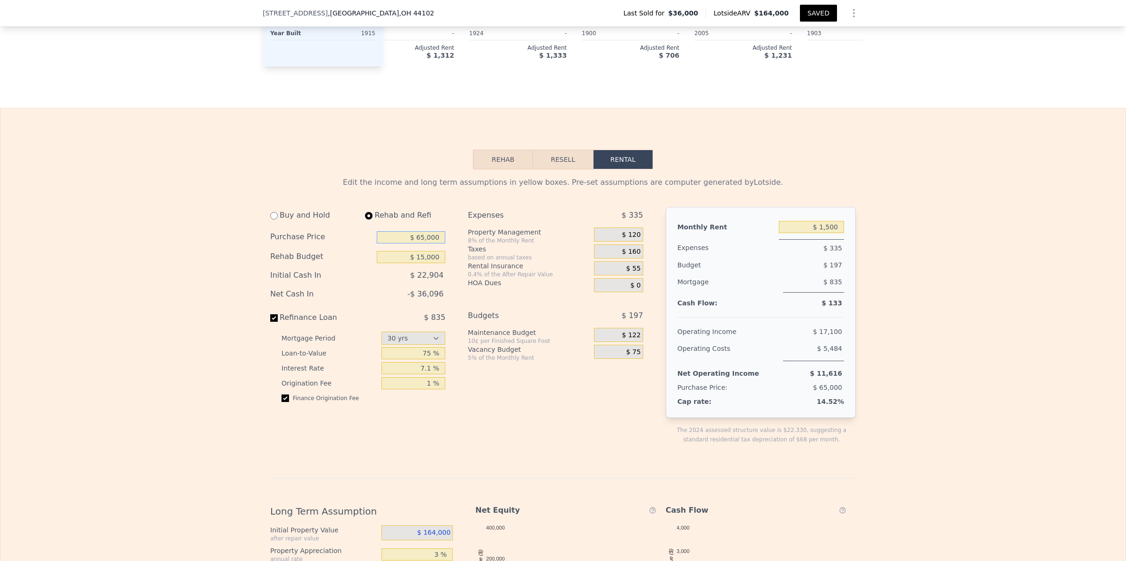
click at [418, 243] on input "$ 65,000" at bounding box center [411, 237] width 68 height 12
type input "$ 75,000"
click at [922, 324] on div "Edit the income and long term assumptions in yellow boxes. Pre-set assumptions …" at bounding box center [562, 488] width 1125 height 638
click at [420, 263] on input "$ 15,000" at bounding box center [411, 257] width 68 height 12
type input "$ 25,000"
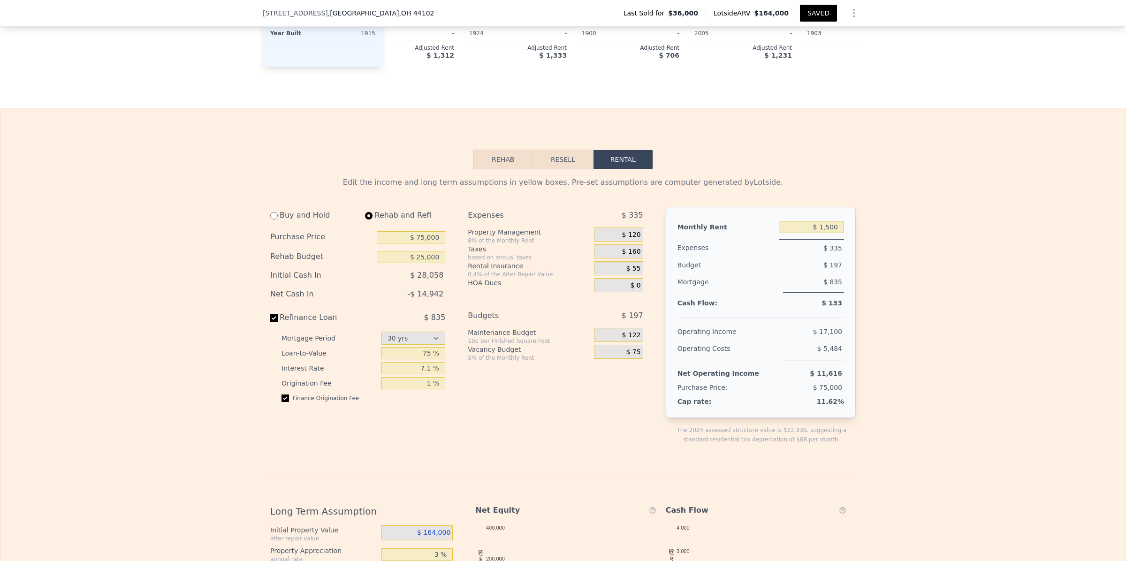
click at [964, 369] on div "Edit the income and long term assumptions in yellow boxes. Pre-set assumptions …" at bounding box center [562, 488] width 1125 height 638
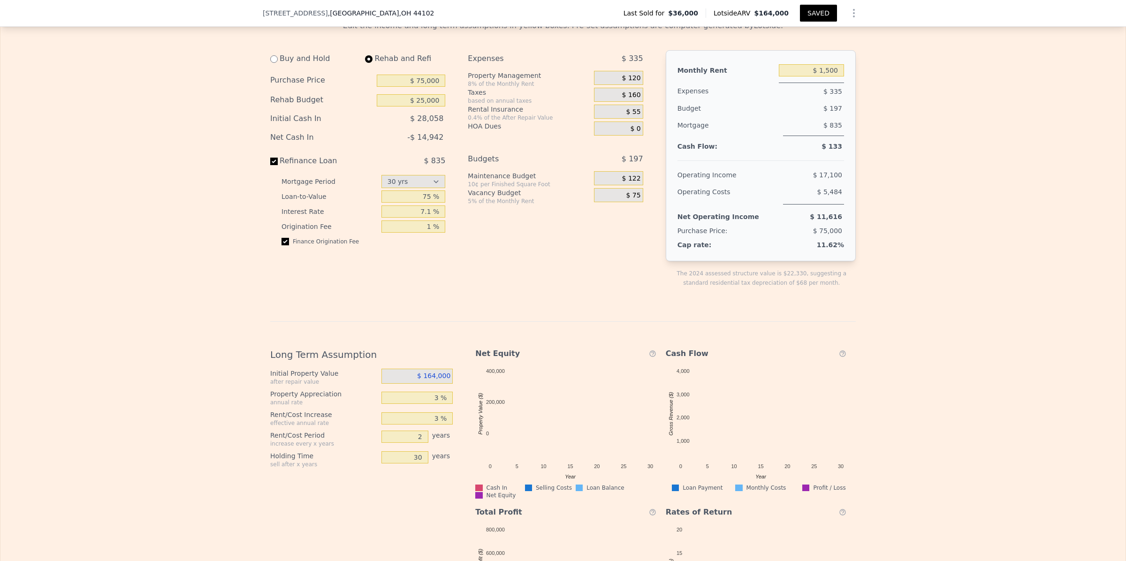
scroll to position [1373, 0]
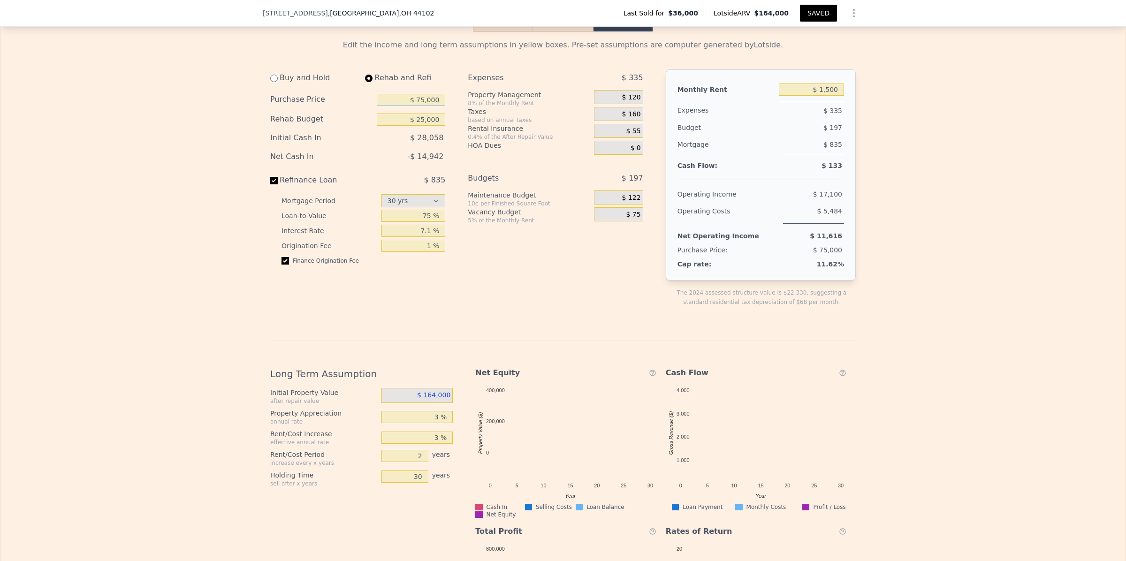
click at [421, 106] on input "$ 75,000" at bounding box center [411, 100] width 68 height 12
type input "$ 70,000"
click at [951, 194] on div "Edit the income and long term assumptions in yellow boxes. Pre-set assumptions …" at bounding box center [562, 351] width 1125 height 638
type input "$ 0"
type input "$ 1,050"
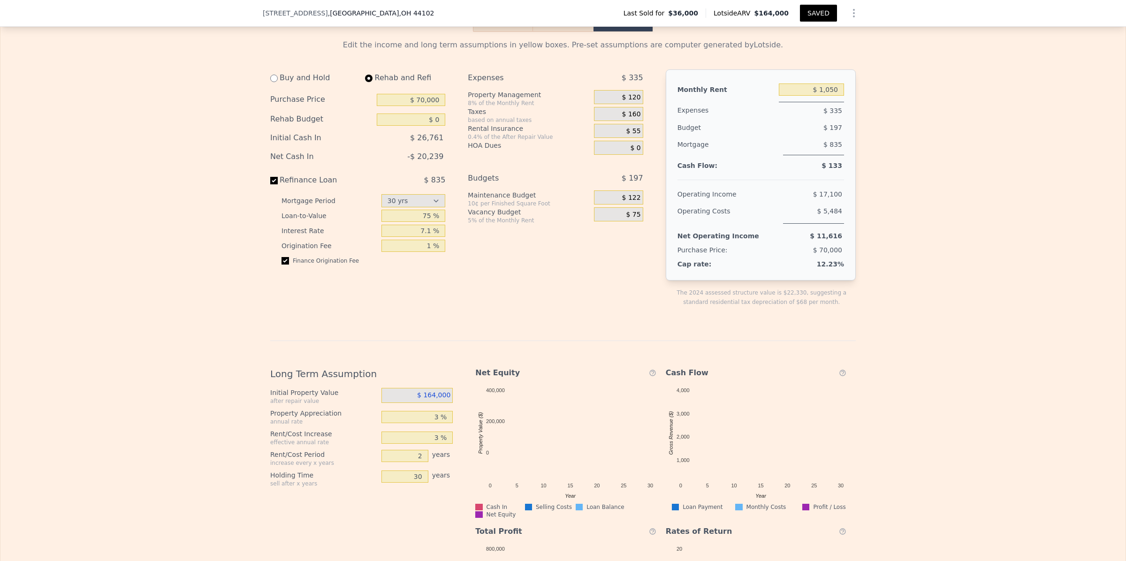
select select "30"
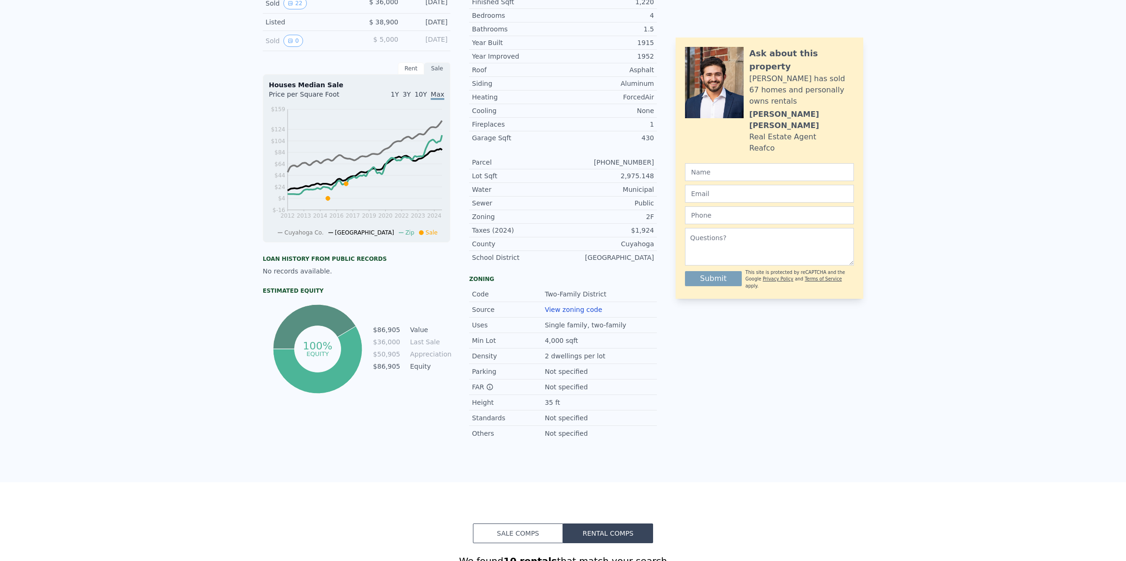
scroll to position [0, 0]
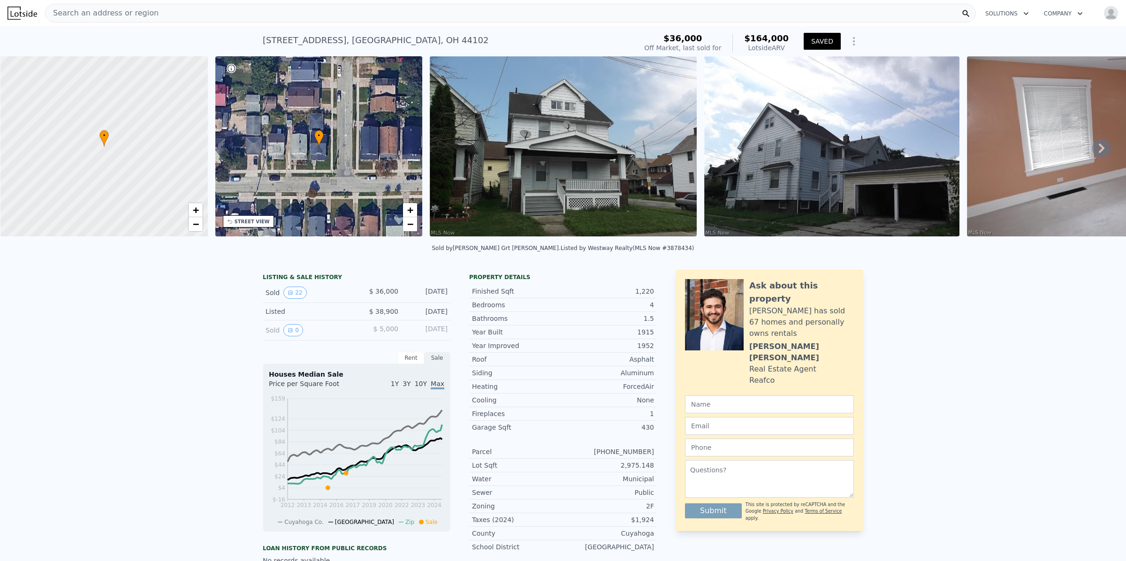
click at [224, 10] on div "Search an address or region" at bounding box center [510, 13] width 931 height 19
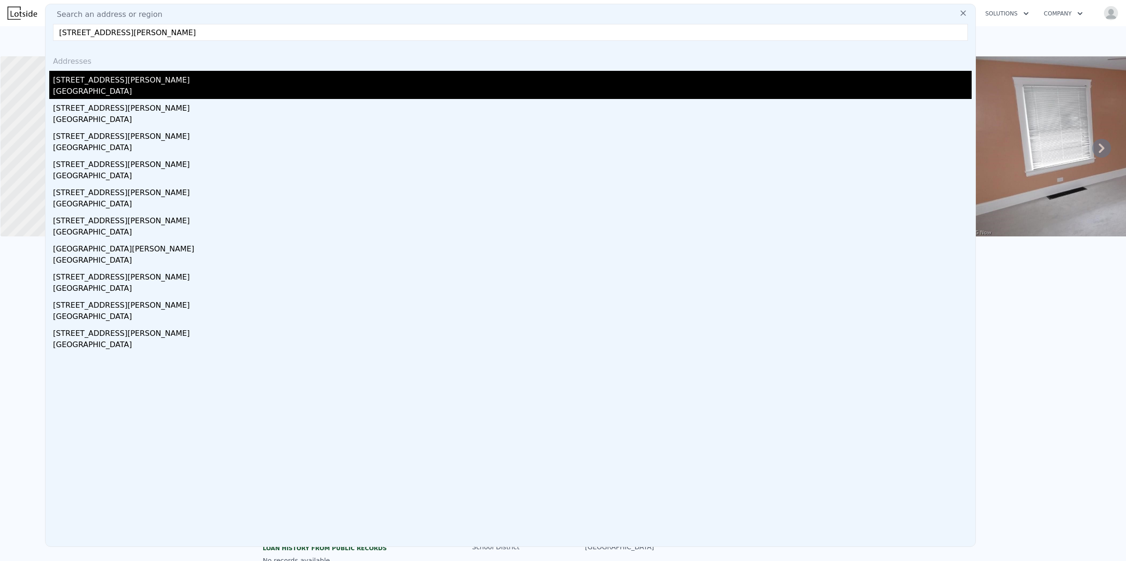
type input "[STREET_ADDRESS][PERSON_NAME]"
click at [108, 85] on div "[STREET_ADDRESS][PERSON_NAME]" at bounding box center [512, 78] width 919 height 15
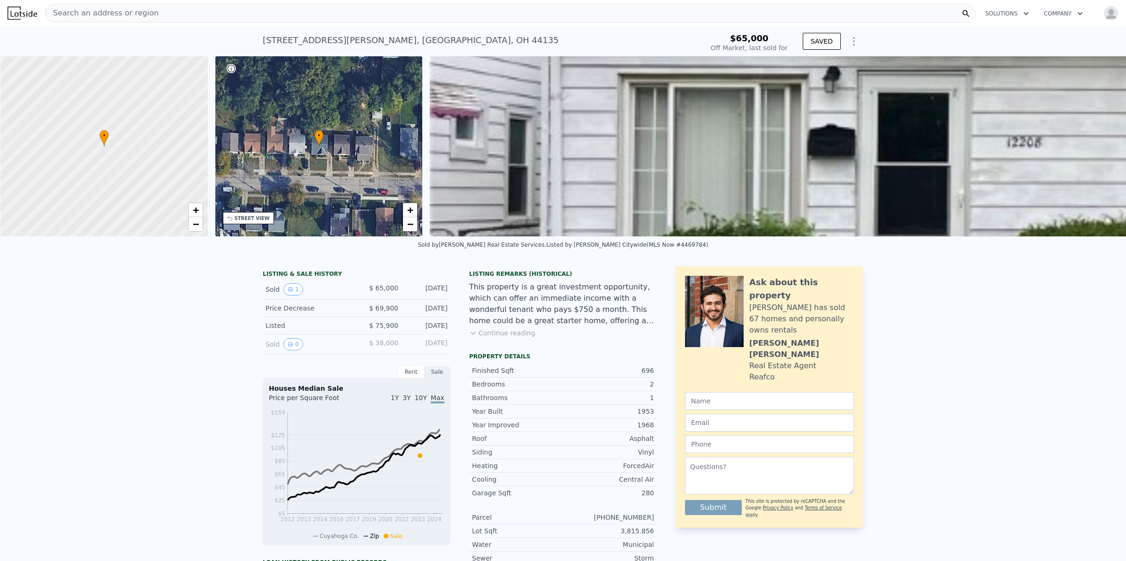
click at [888, 176] on img at bounding box center [989, 146] width 1118 height 180
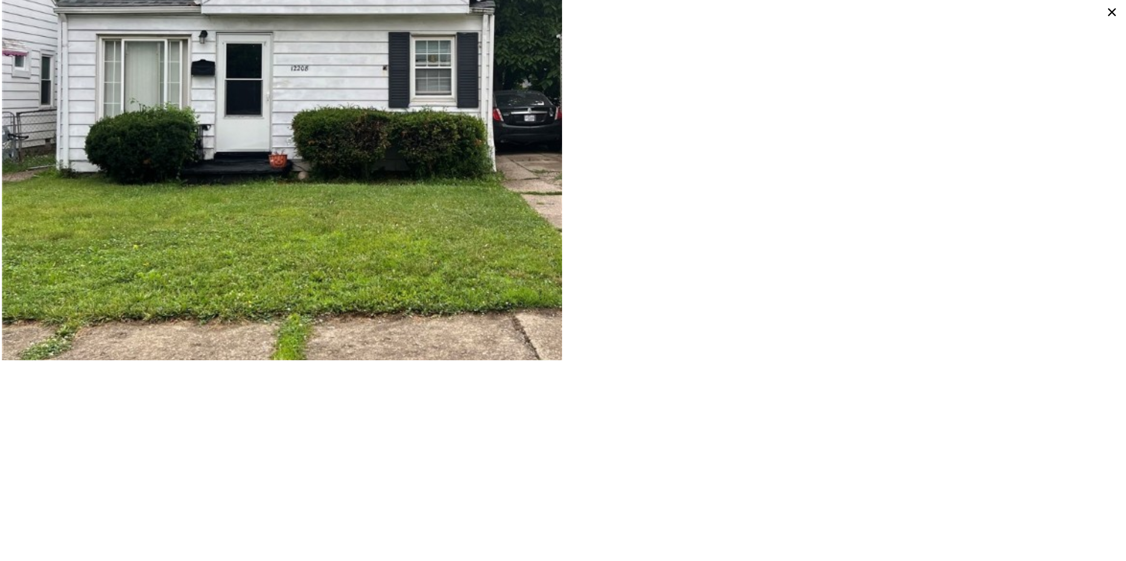
scroll to position [312, 0]
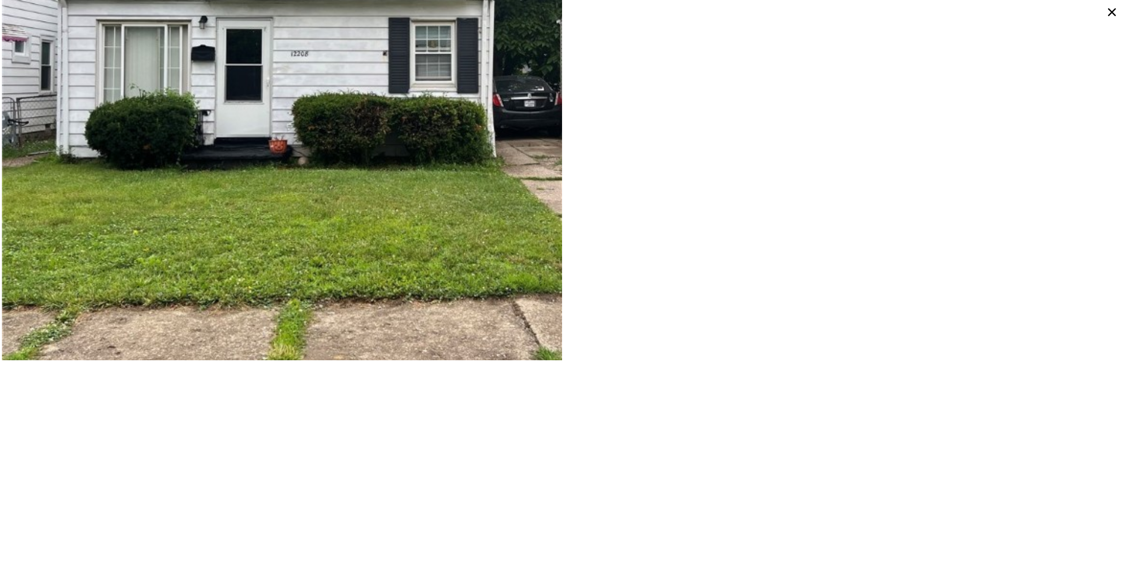
type input "4"
type input "2"
type input "936"
type input "1644"
type input "1890.5040000000001"
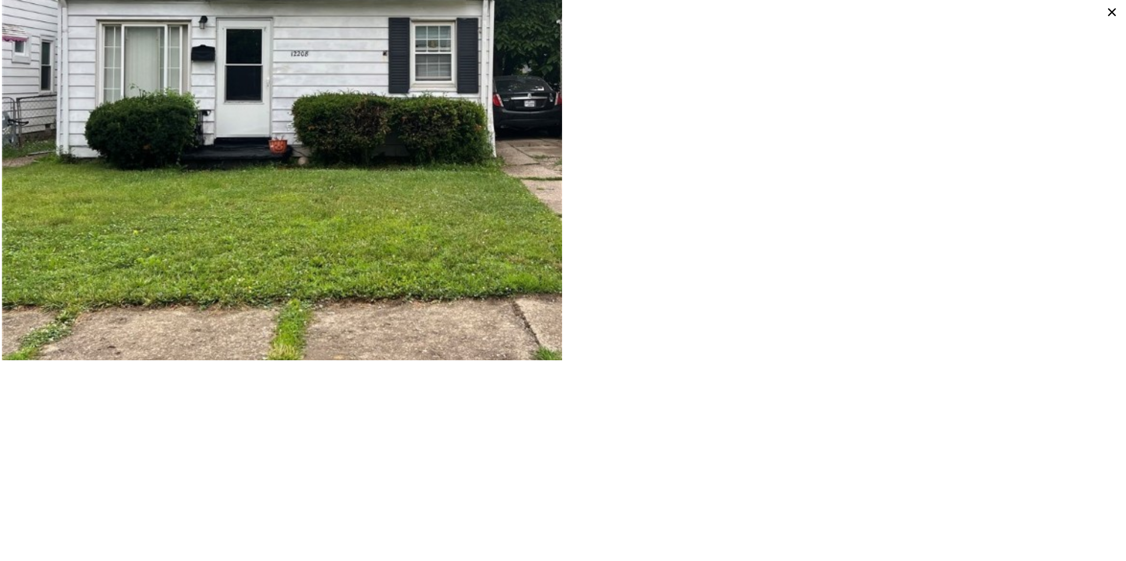
type input "4408.272"
type input "$ 164,000"
type input "5"
type input "$ 114,196"
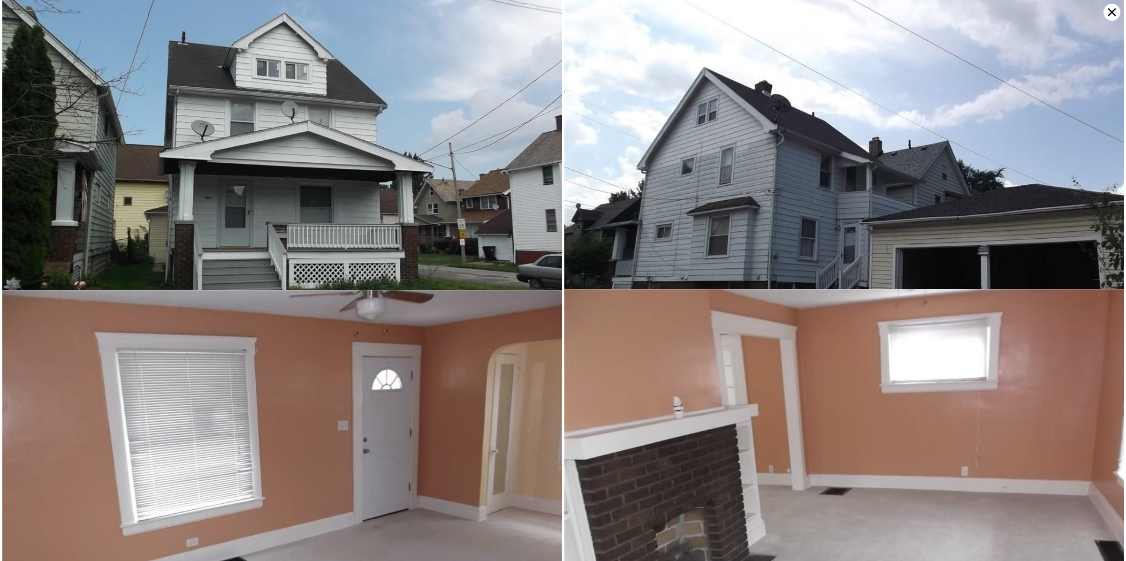
scroll to position [324, 0]
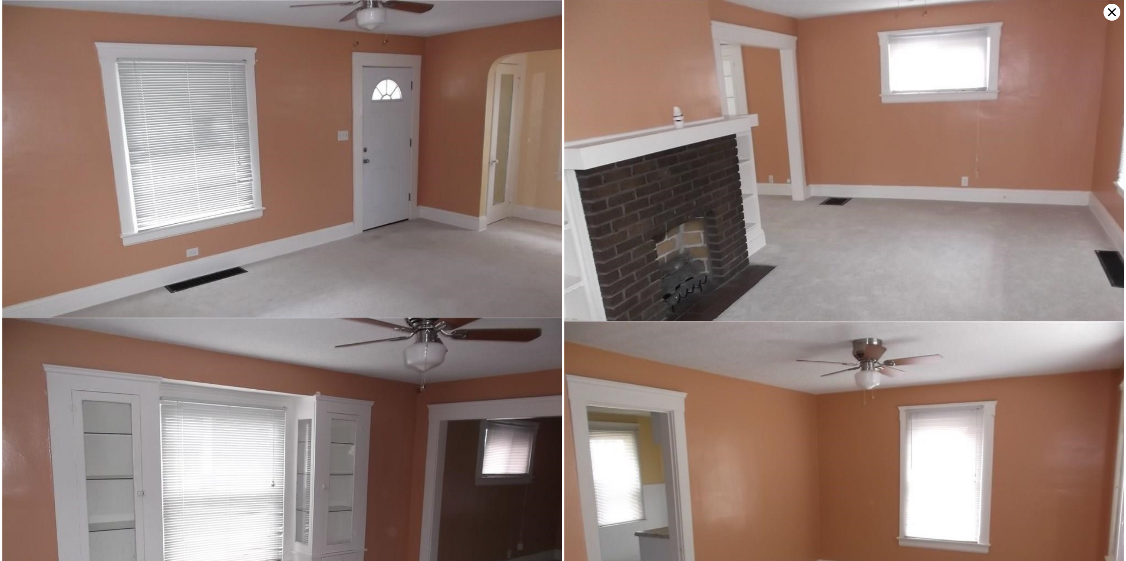
click at [1110, 8] on icon at bounding box center [1111, 12] width 17 height 17
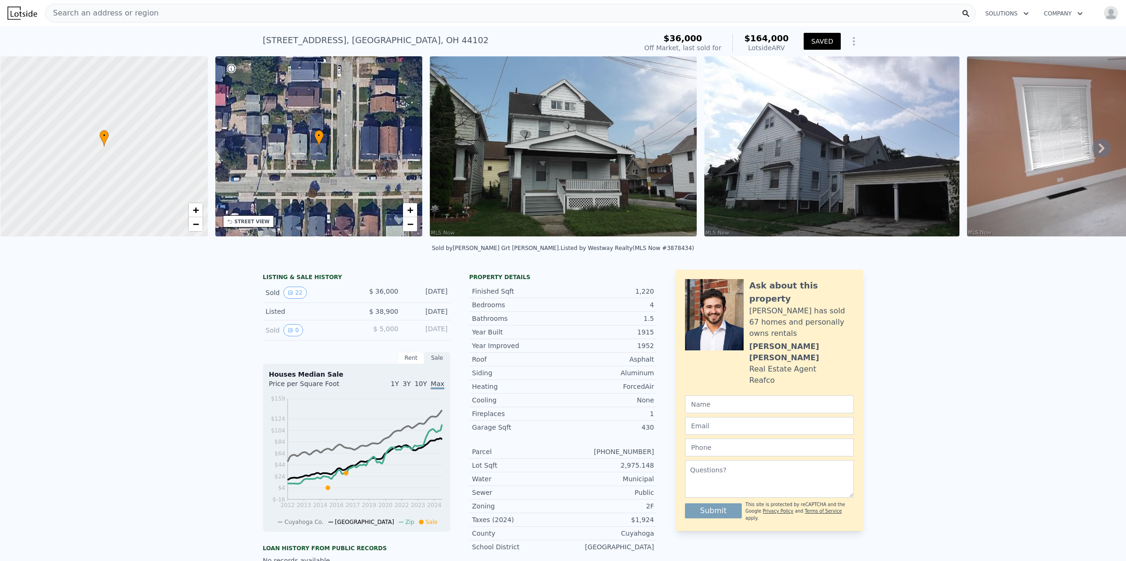
click at [181, 10] on div "Search an address or region" at bounding box center [510, 13] width 931 height 19
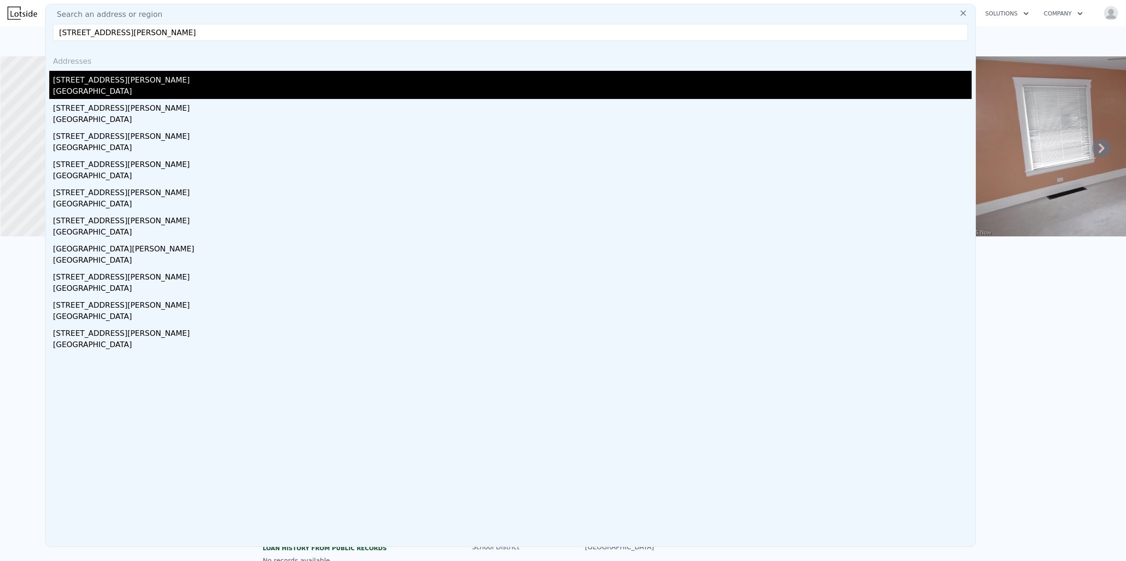
type input "[STREET_ADDRESS][PERSON_NAME]"
click at [88, 91] on div "[GEOGRAPHIC_DATA]" at bounding box center [512, 92] width 919 height 13
type input "2"
type input "1"
type input "675"
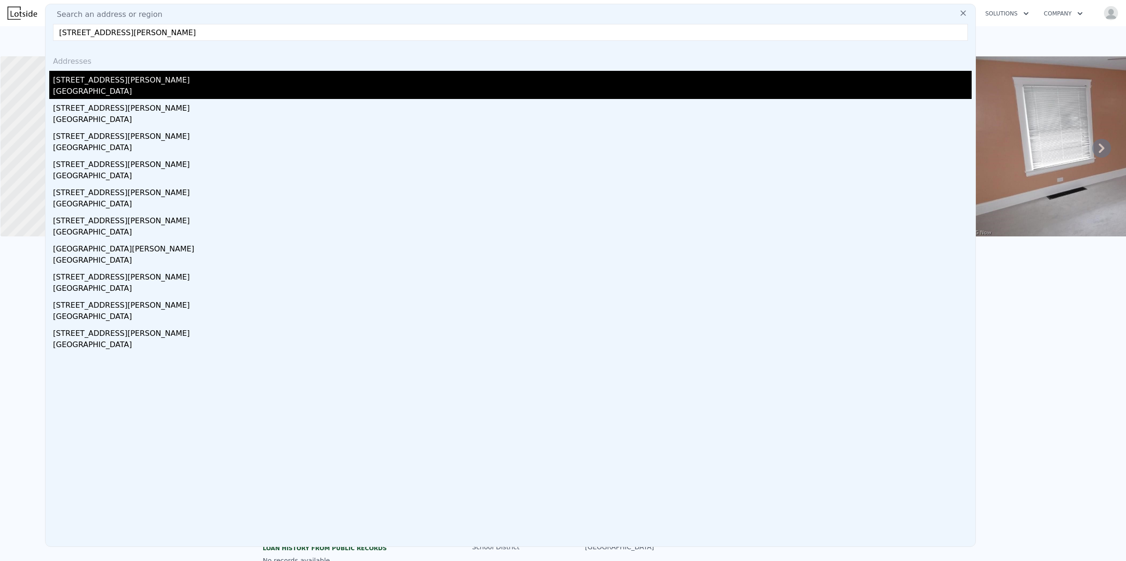
type input "908"
type input "3815.8559999999998"
type input "5998.2119999999995"
type input "$ 134,000"
type input "4"
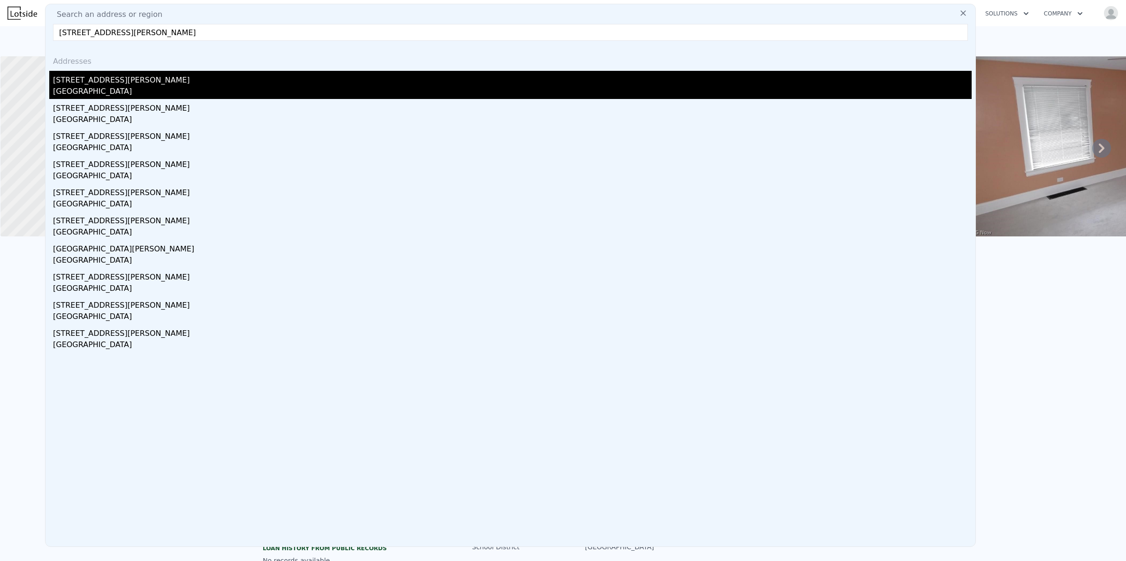
type input "$ 56,194"
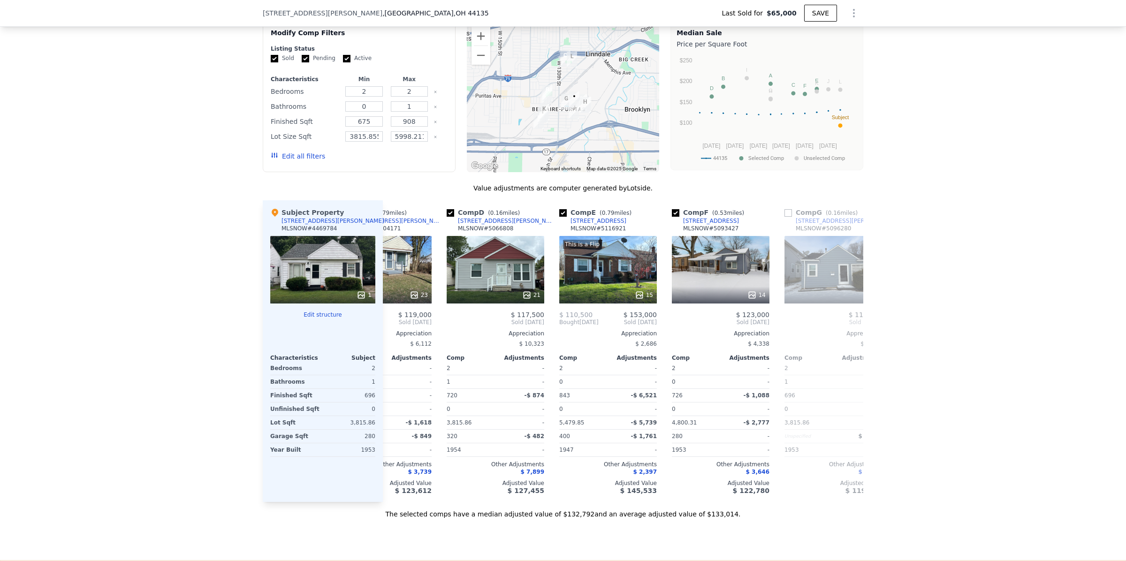
scroll to position [0, 325]
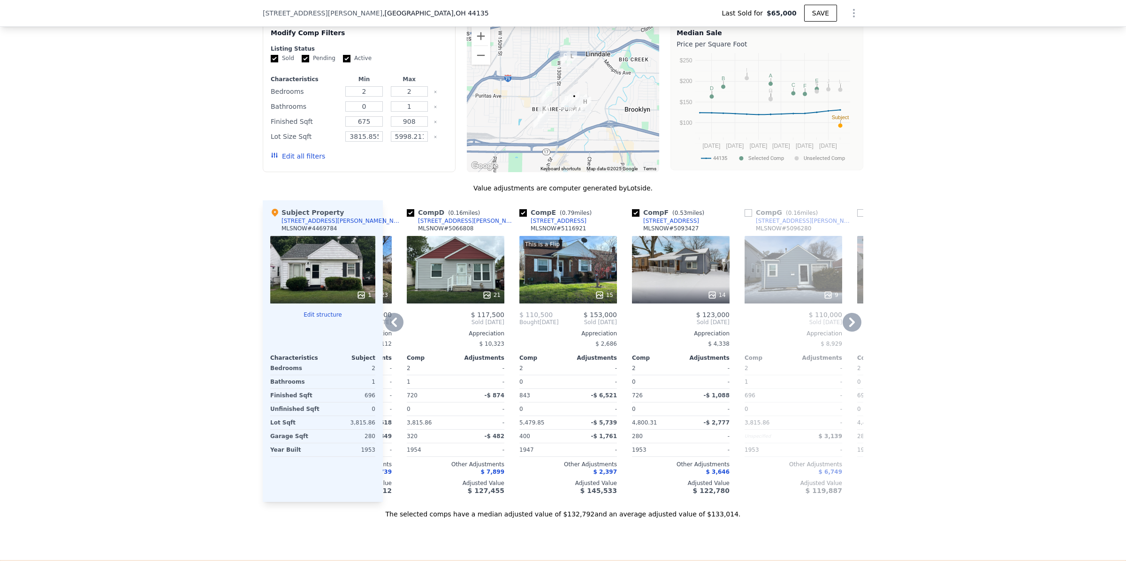
click at [744, 217] on input "checkbox" at bounding box center [748, 213] width 8 height 8
checkbox input "true"
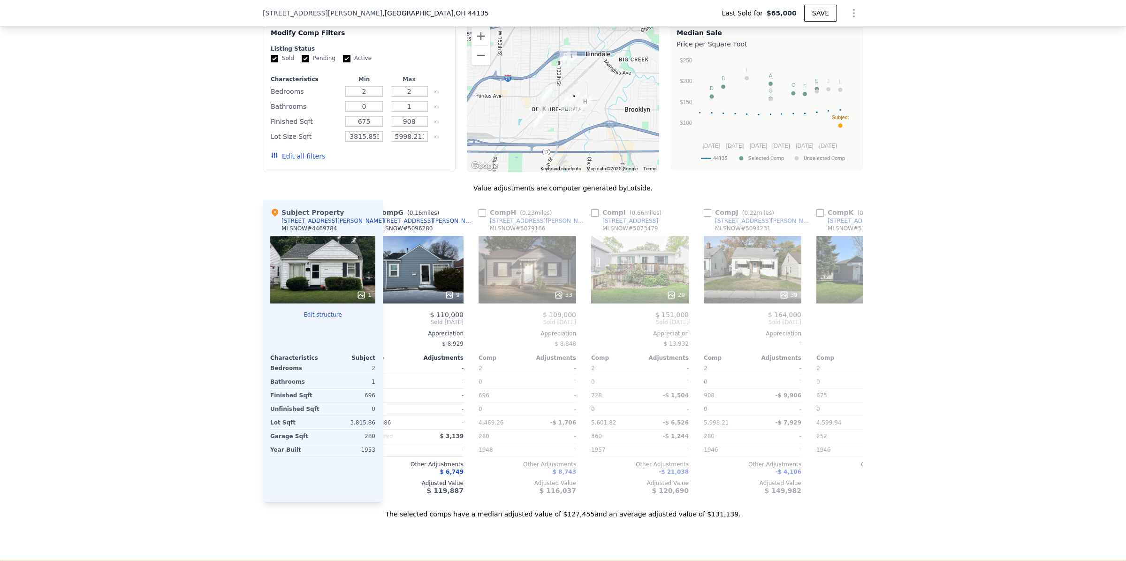
scroll to position [0, 705]
click at [477, 217] on input "checkbox" at bounding box center [481, 213] width 8 height 8
checkbox input "true"
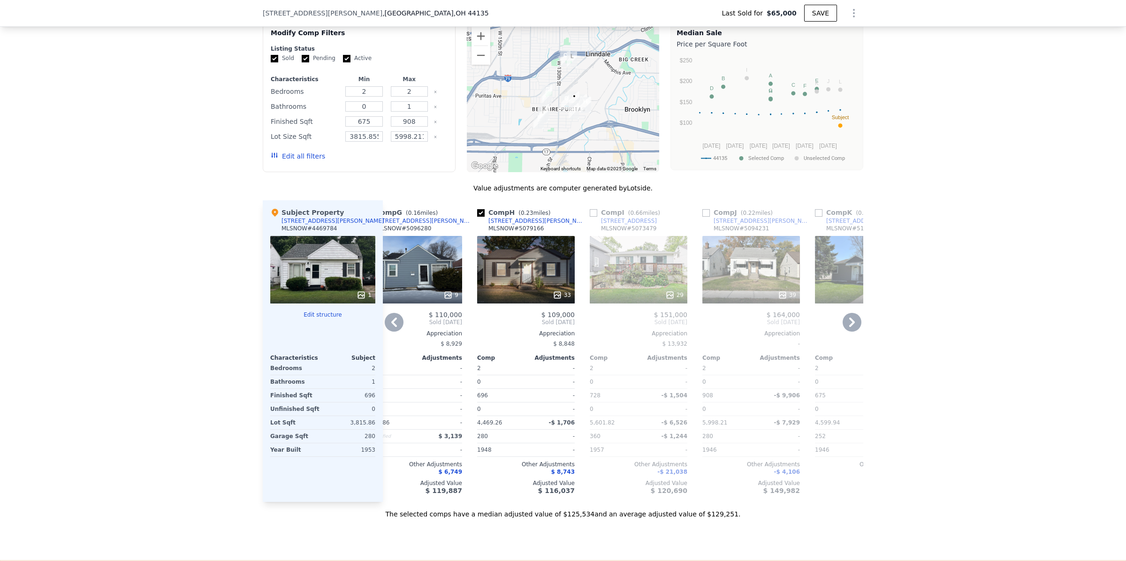
click at [704, 217] on input "checkbox" at bounding box center [706, 213] width 8 height 8
checkbox input "true"
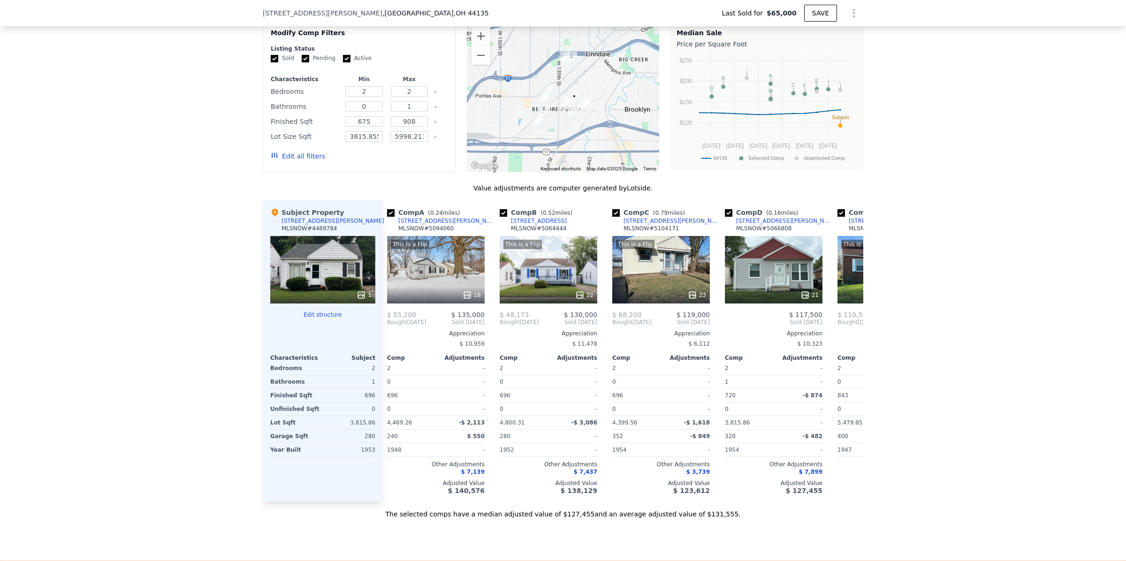
scroll to position [0, 8]
click at [821, 12] on button "SAVE" at bounding box center [820, 13] width 33 height 17
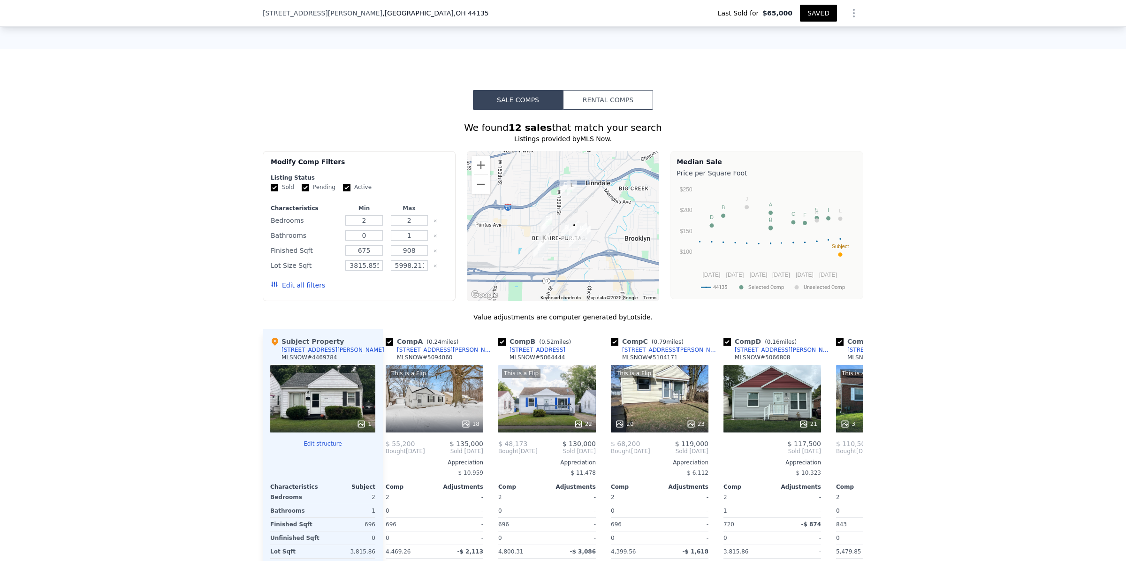
scroll to position [661, 0]
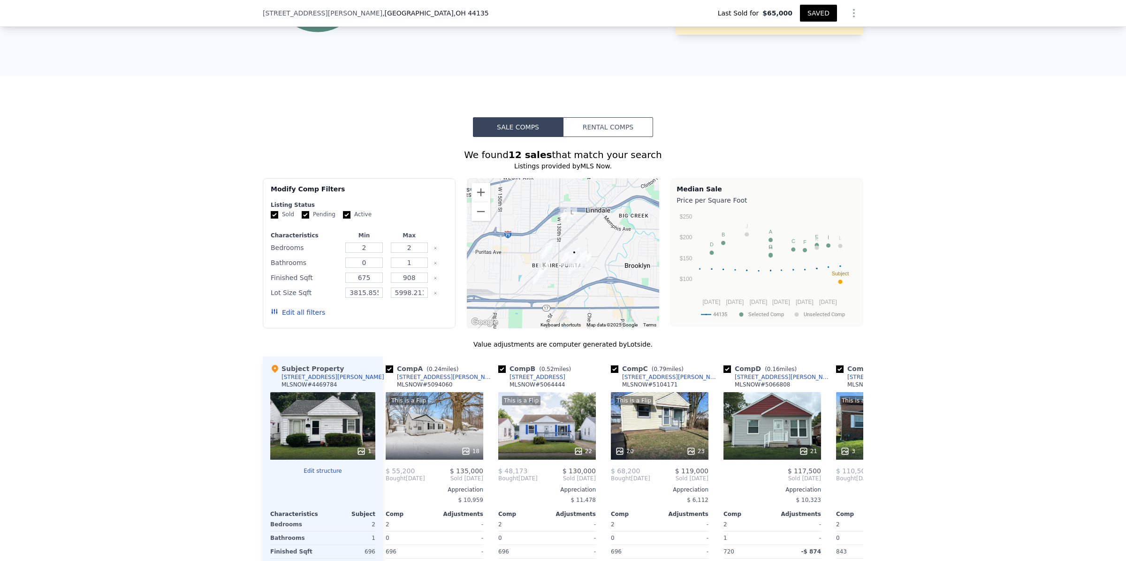
click at [610, 137] on button "Rental Comps" at bounding box center [608, 127] width 90 height 20
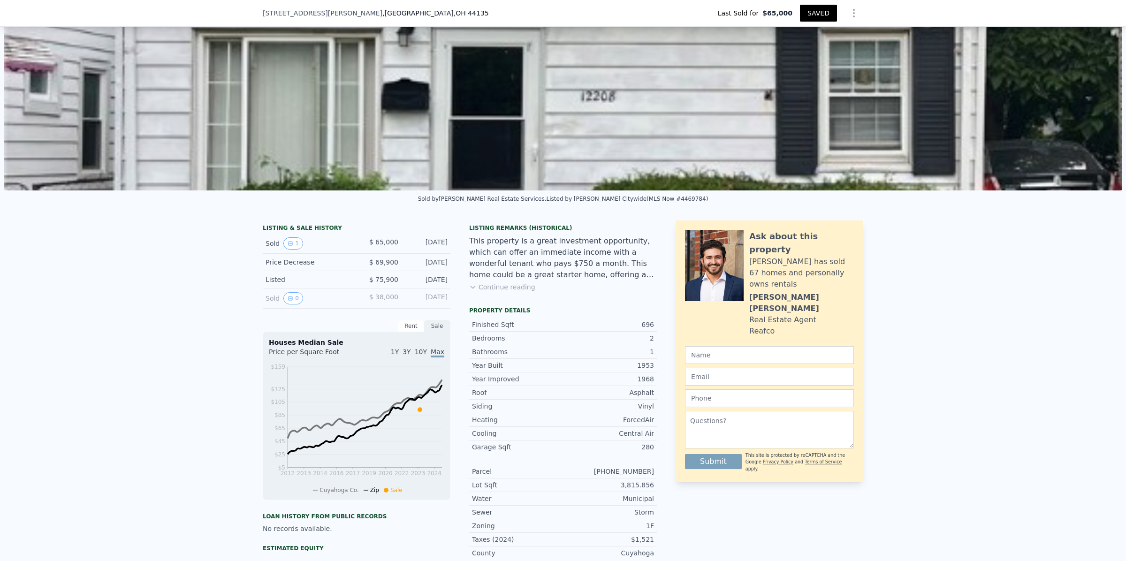
scroll to position [0, 0]
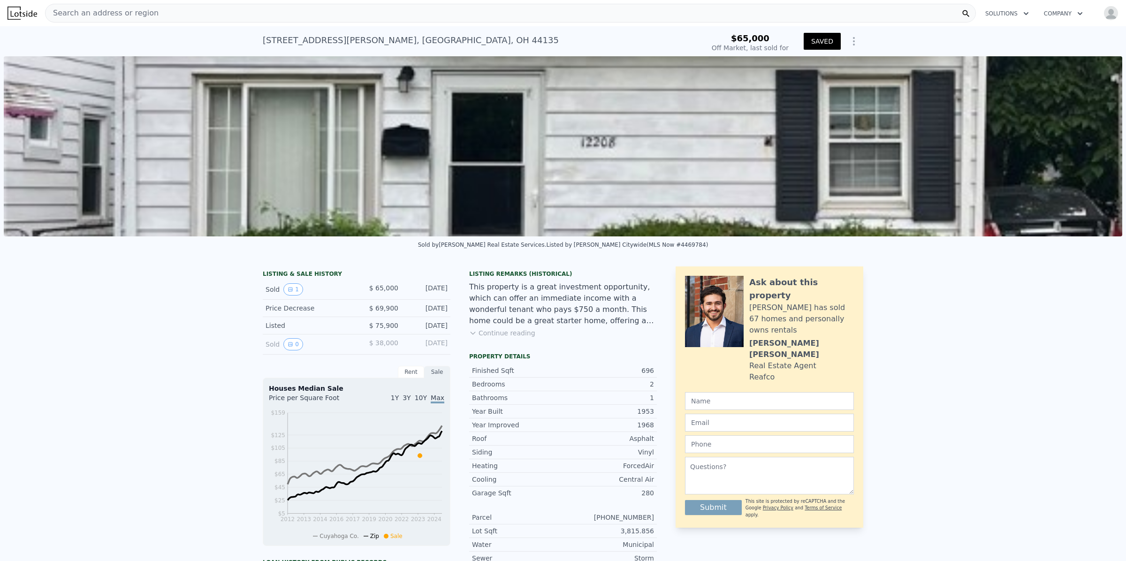
click at [194, 13] on div "Search an address or region" at bounding box center [510, 13] width 931 height 19
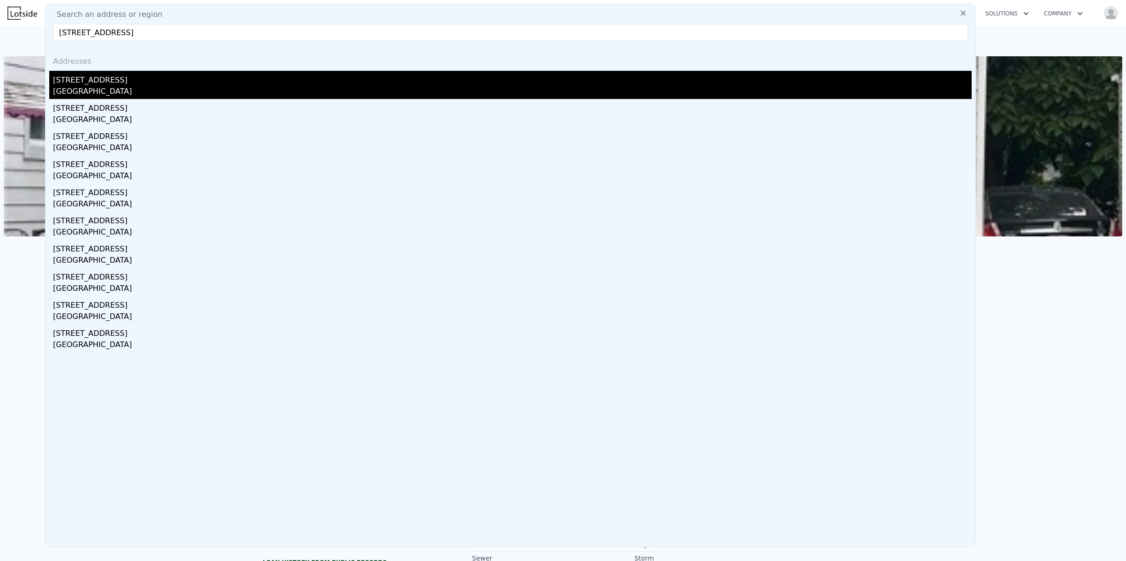
type input "[STREET_ADDRESS]"
click at [109, 88] on div "[GEOGRAPHIC_DATA]" at bounding box center [512, 92] width 919 height 13
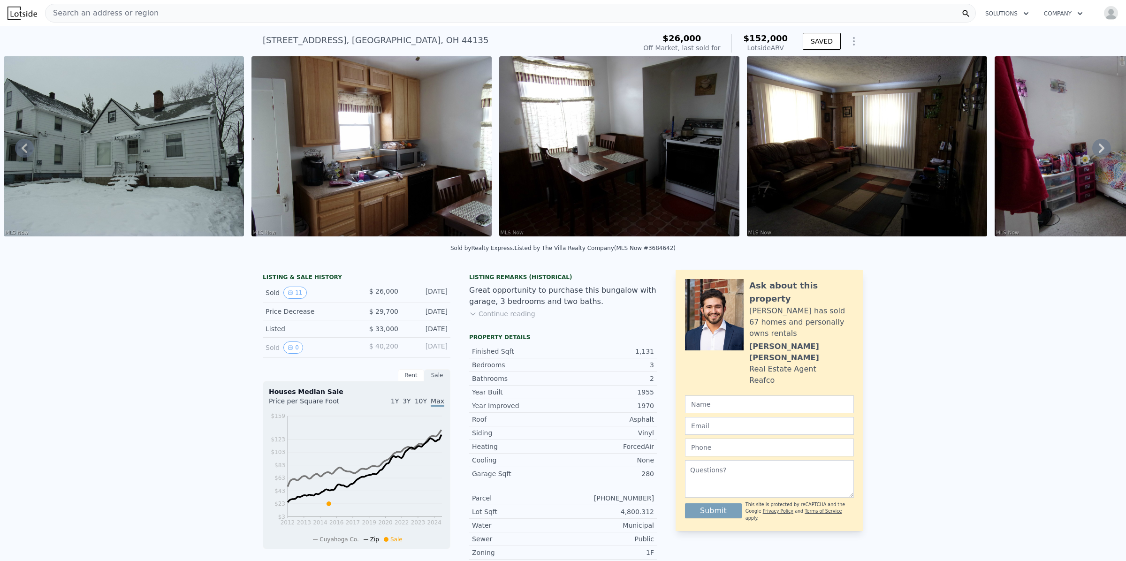
click at [418, 165] on img at bounding box center [371, 146] width 240 height 180
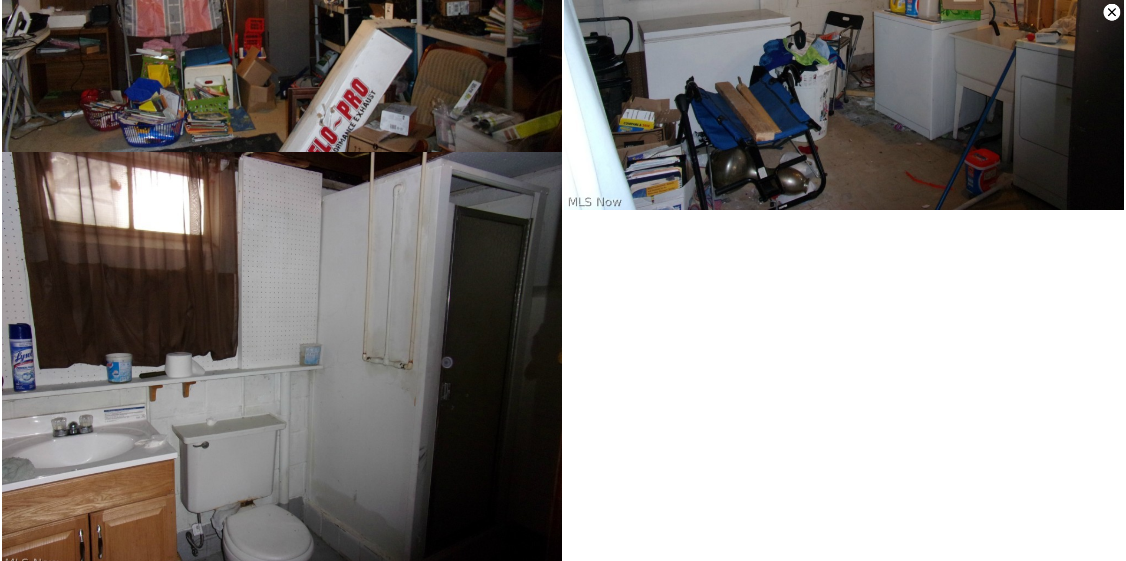
scroll to position [1666, 0]
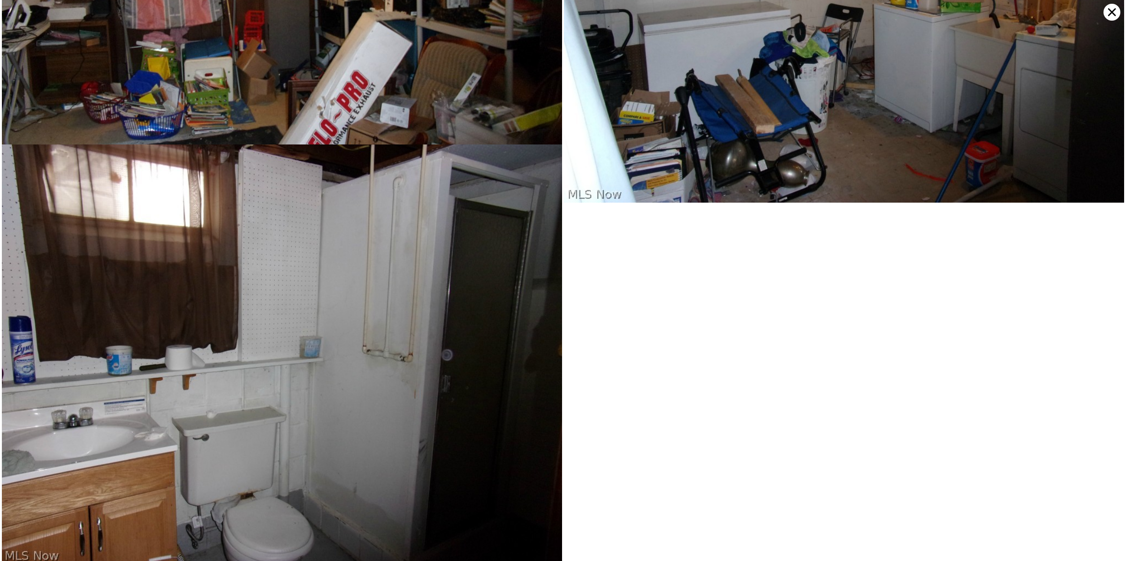
click at [1116, 11] on icon at bounding box center [1111, 12] width 17 height 17
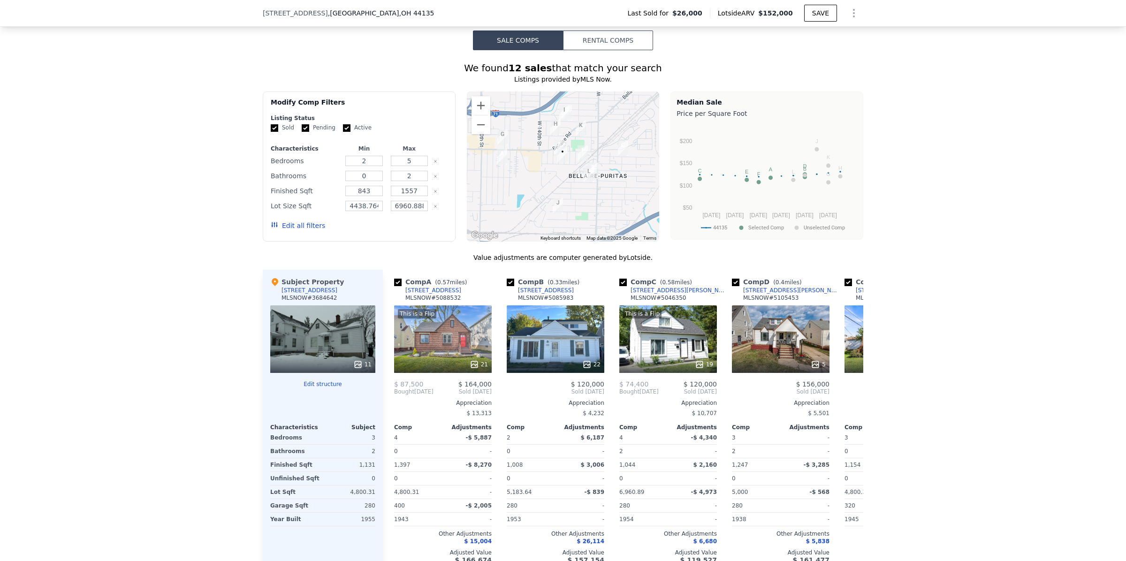
scroll to position [623, 0]
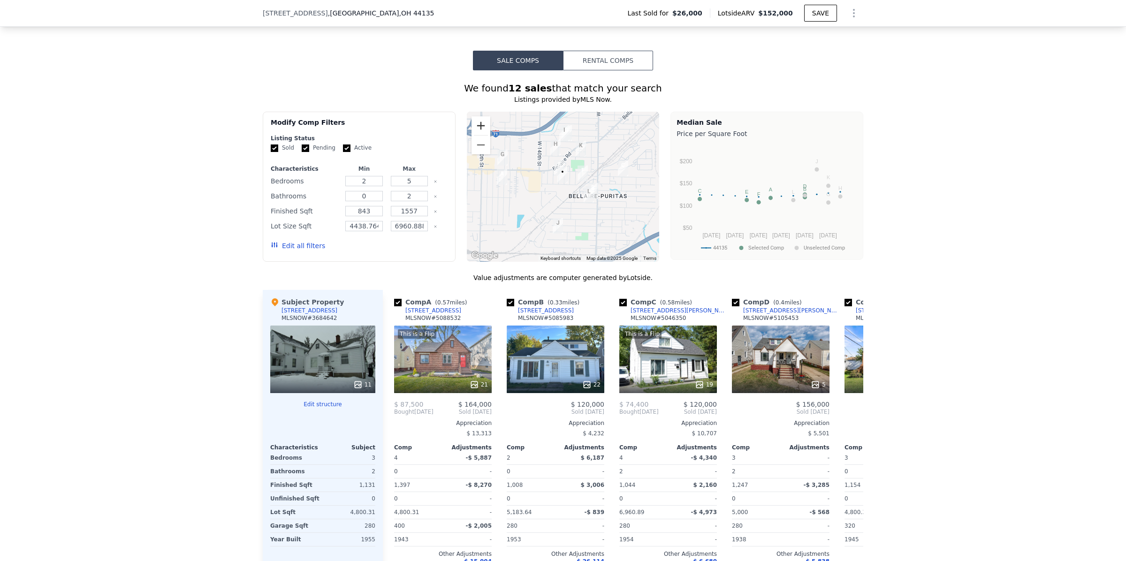
click at [478, 132] on button "Zoom in" at bounding box center [480, 125] width 19 height 19
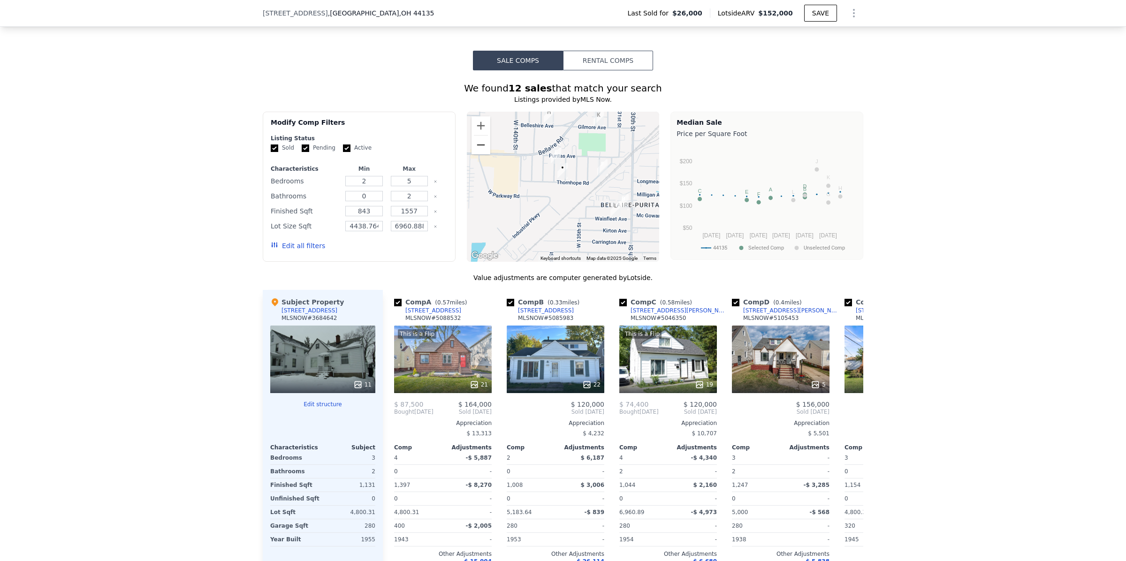
click at [477, 154] on button "Zoom out" at bounding box center [480, 145] width 19 height 19
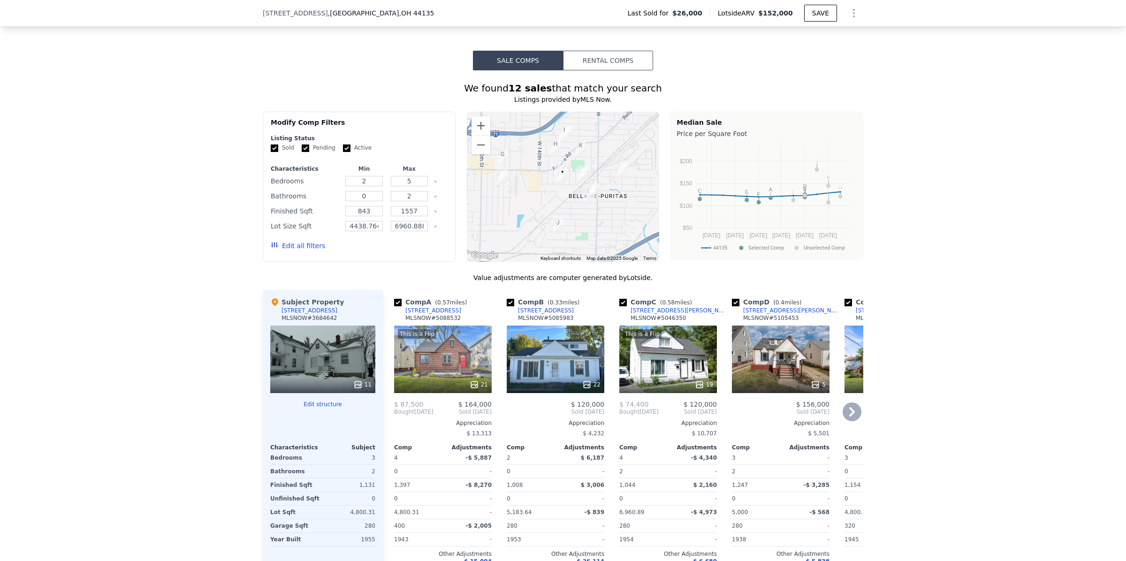
click at [507, 306] on input "checkbox" at bounding box center [511, 303] width 8 height 8
checkbox input "false"
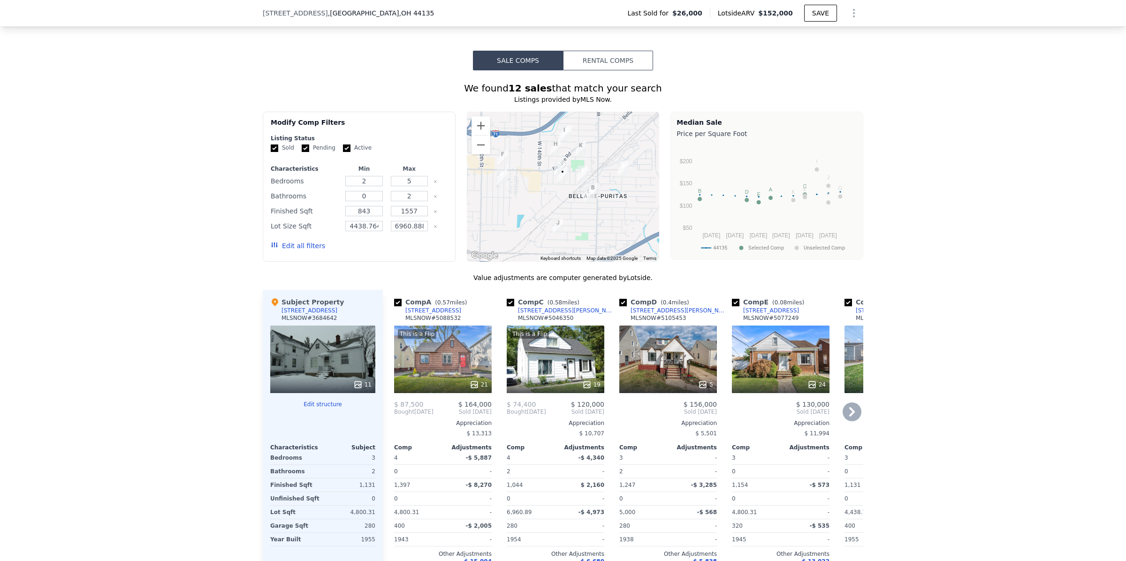
click at [850, 416] on icon at bounding box center [852, 412] width 19 height 19
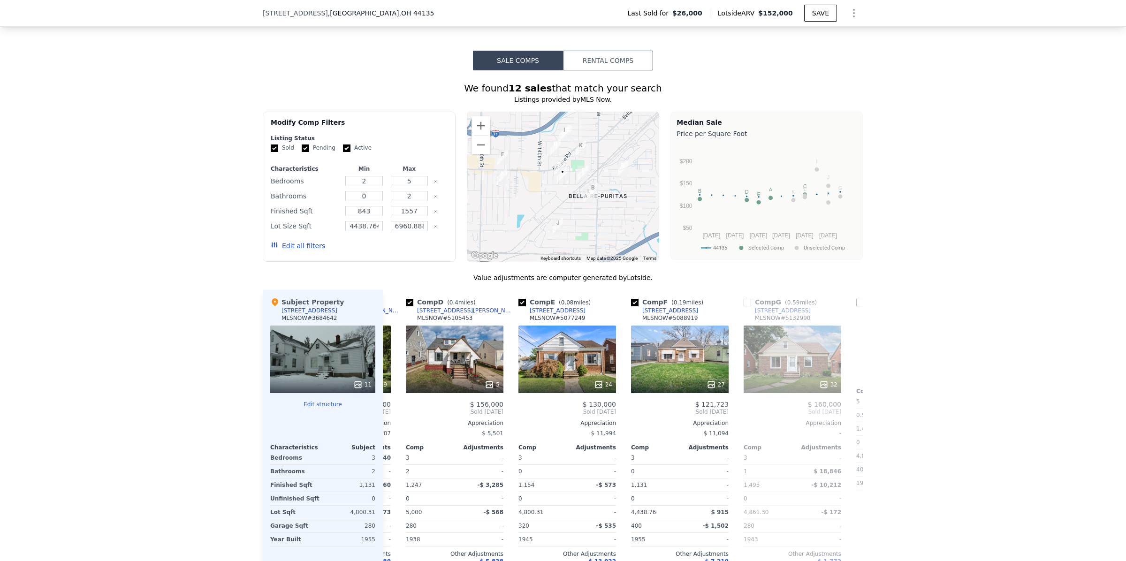
scroll to position [0, 225]
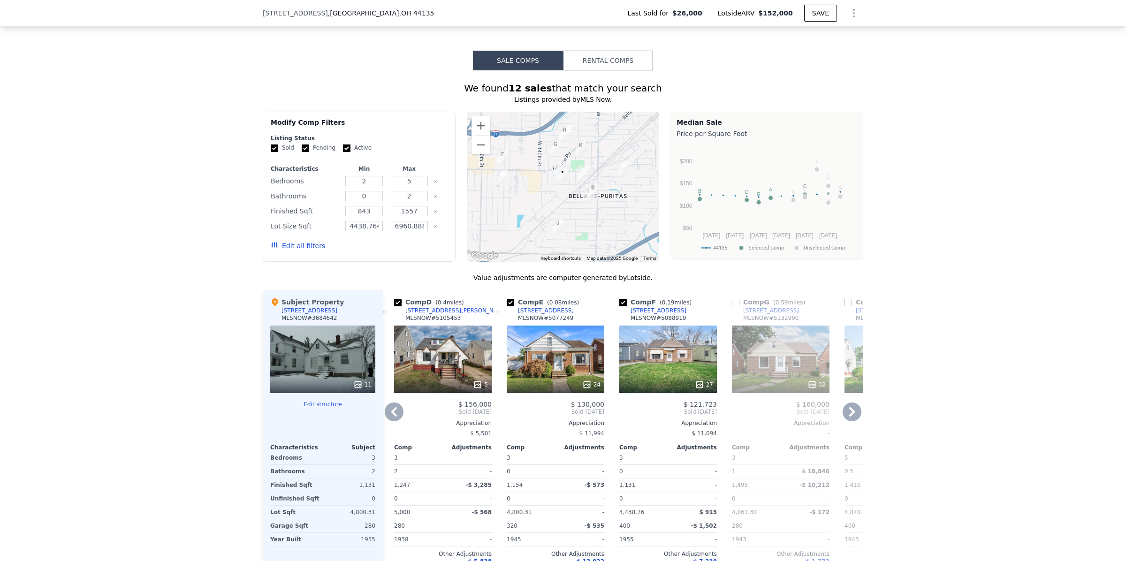
click at [843, 416] on icon at bounding box center [852, 412] width 19 height 19
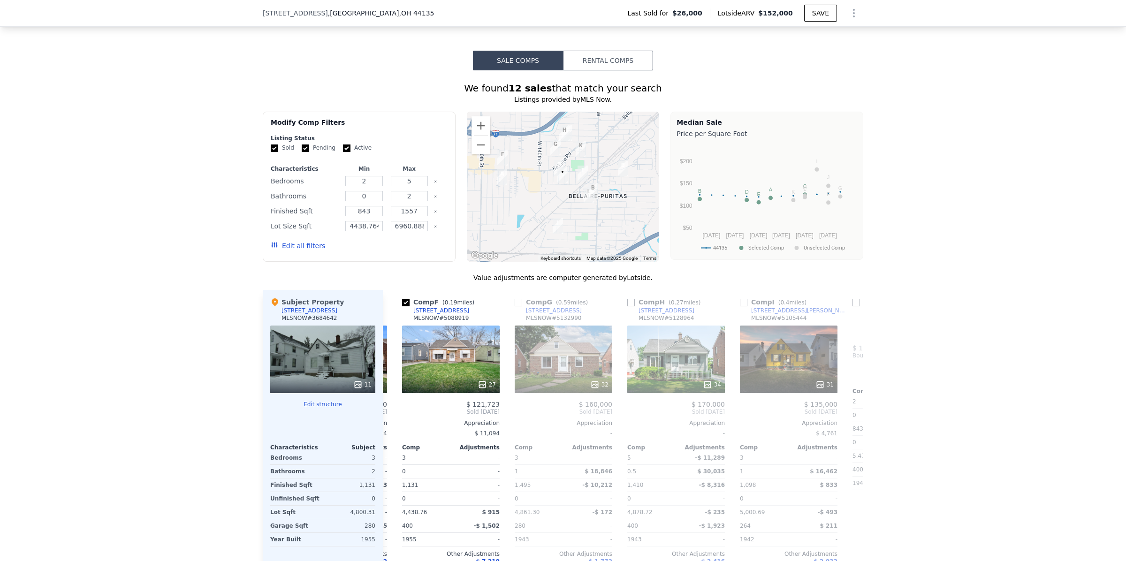
scroll to position [0, 450]
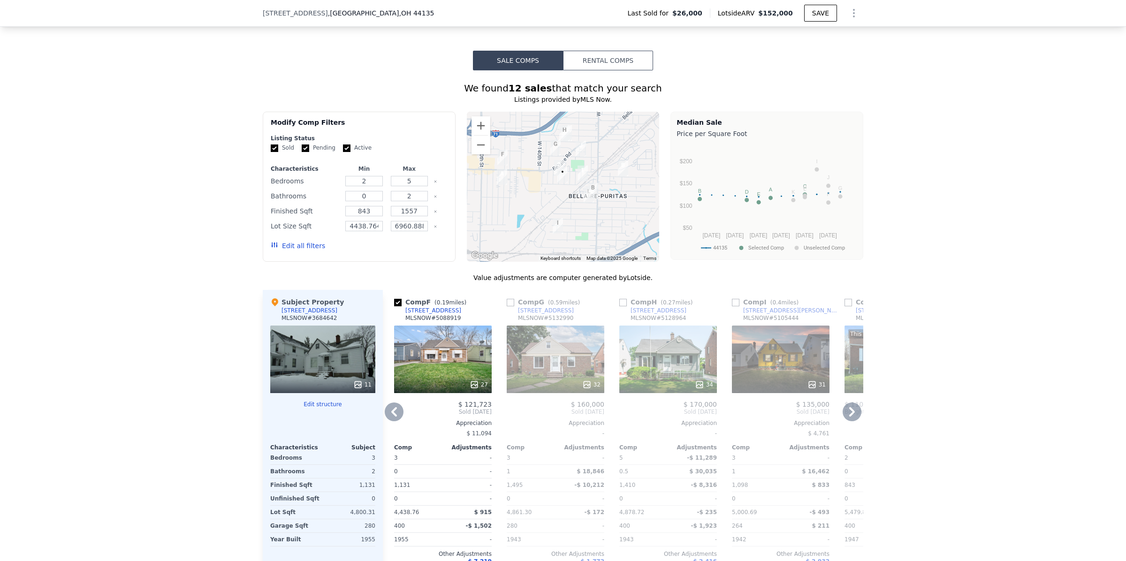
click at [844, 306] on input "checkbox" at bounding box center [848, 303] width 8 height 8
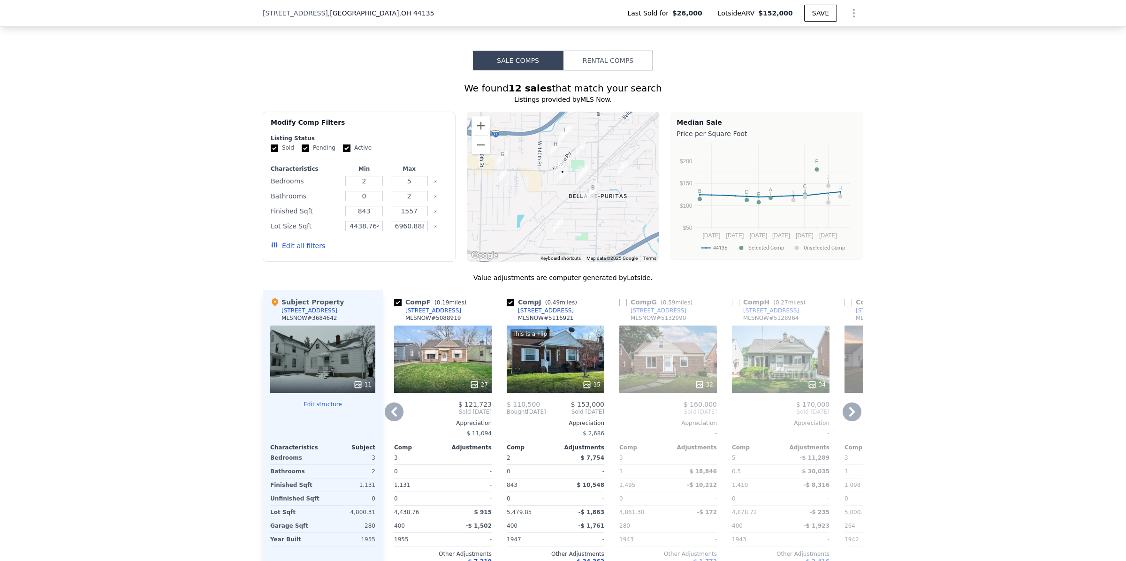
click at [507, 306] on input "checkbox" at bounding box center [511, 303] width 8 height 8
checkbox input "false"
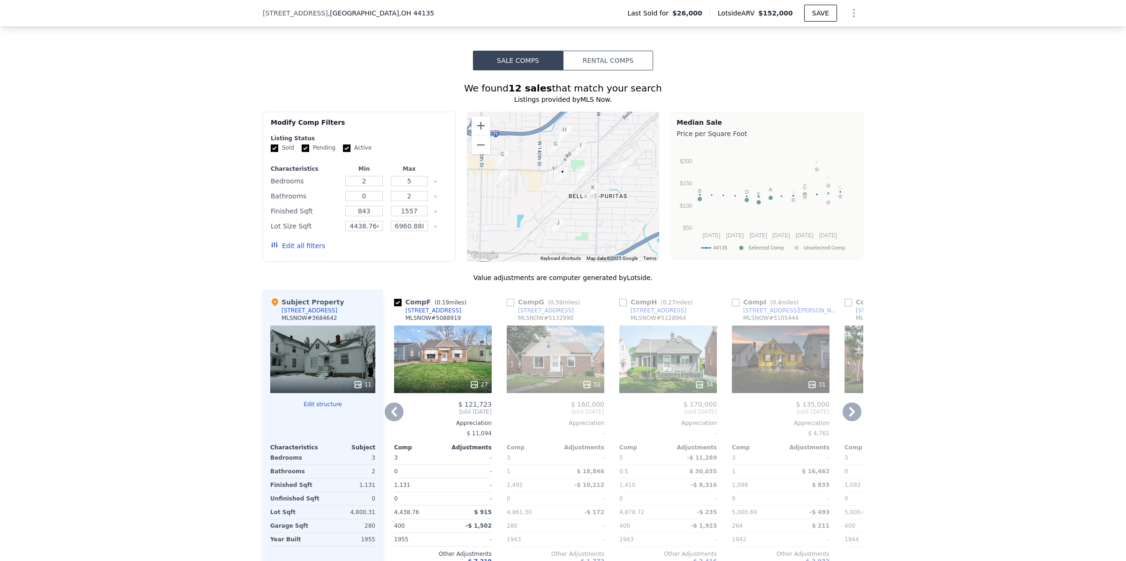
click at [845, 421] on icon at bounding box center [852, 412] width 19 height 19
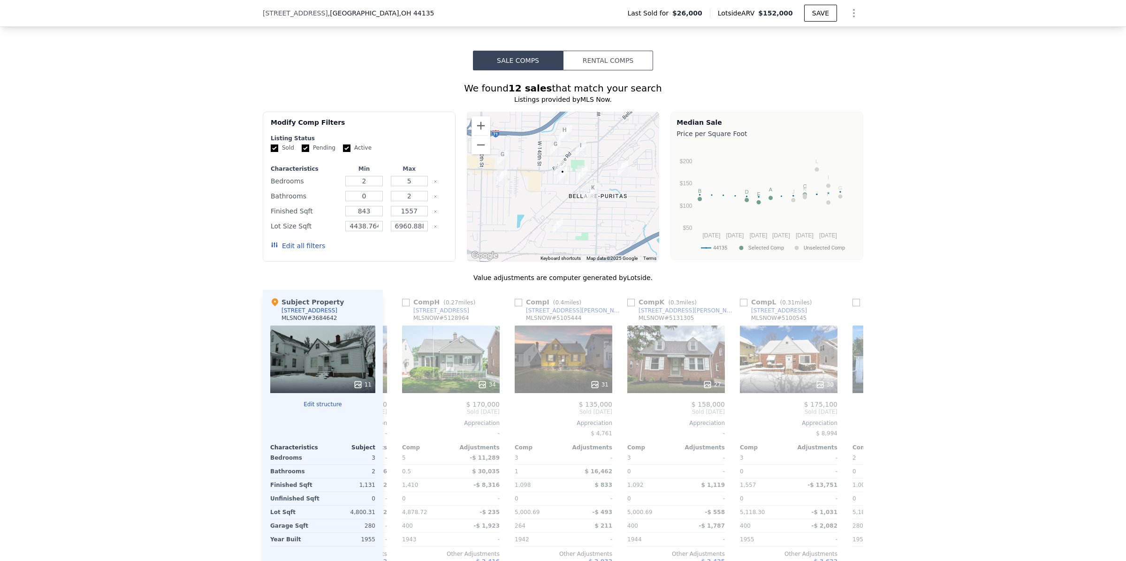
scroll to position [0, 676]
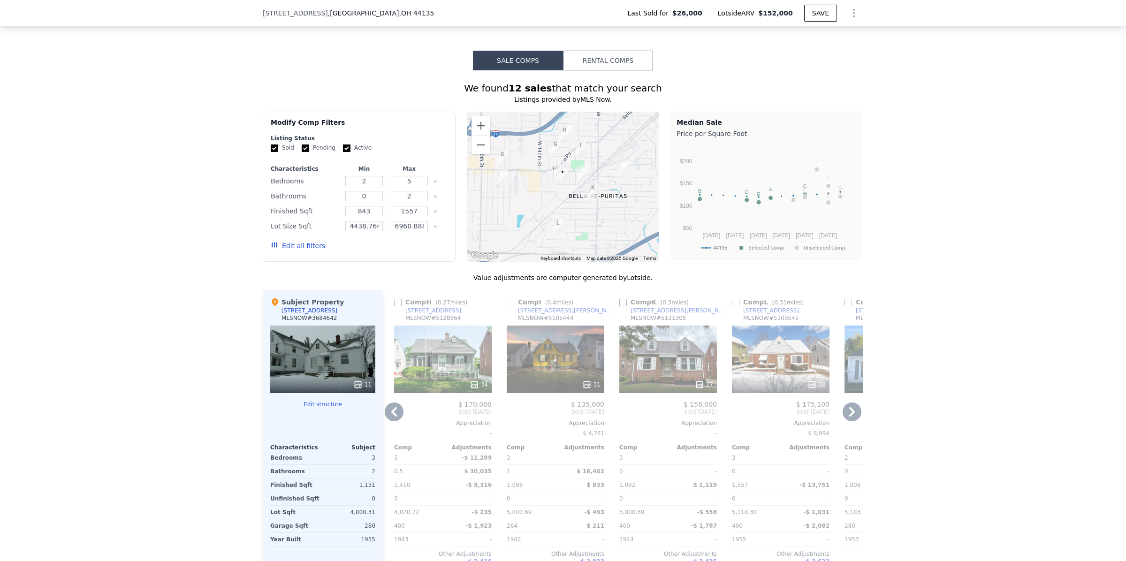
click at [849, 417] on icon at bounding box center [852, 411] width 6 height 9
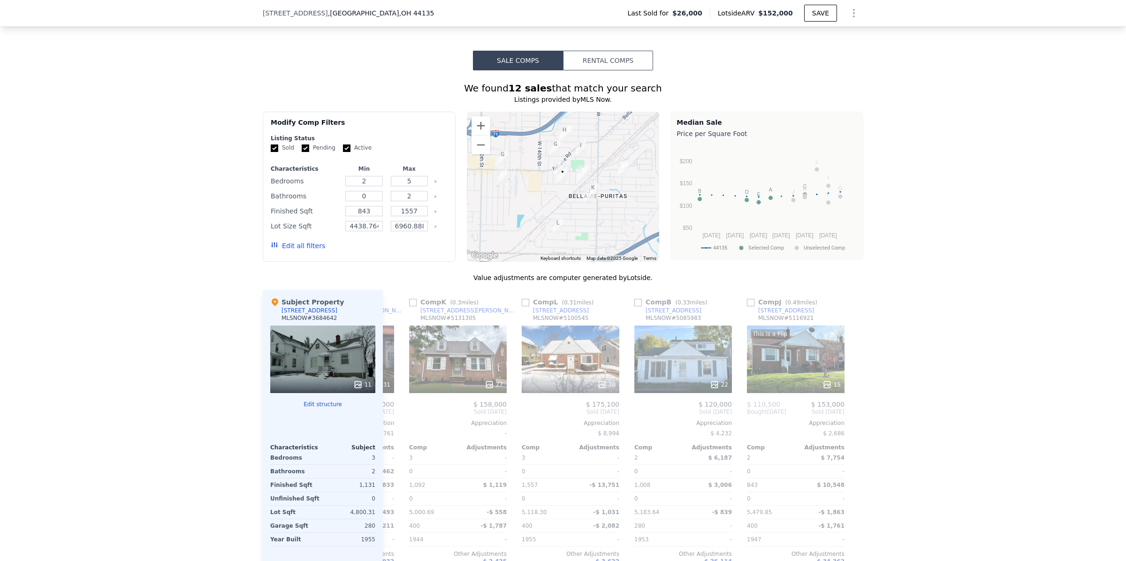
scroll to position [0, 893]
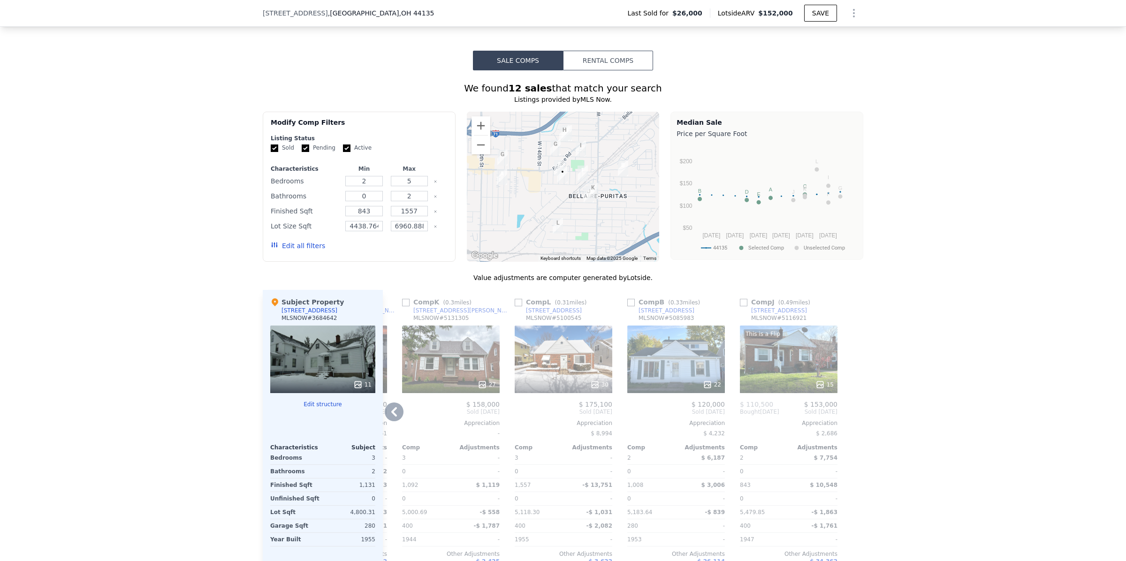
click at [385, 418] on icon at bounding box center [394, 412] width 19 height 19
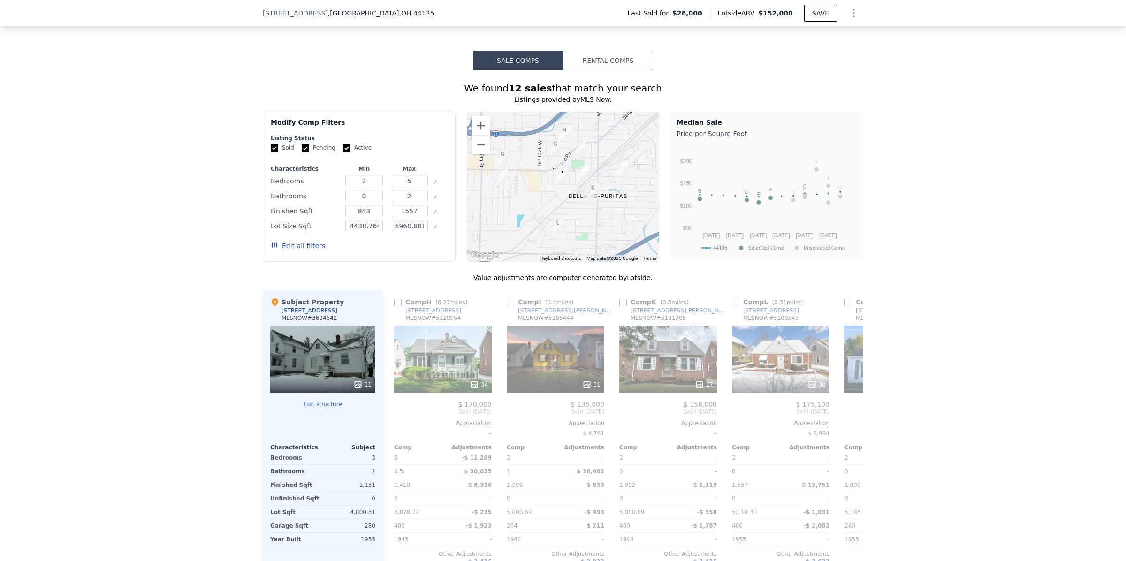
scroll to position [0, 668]
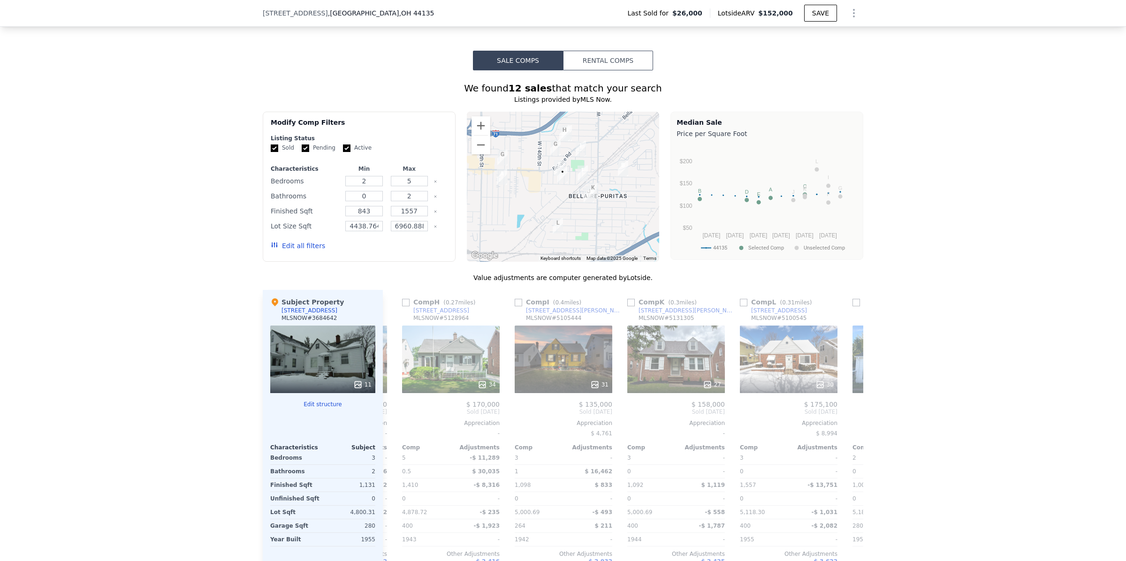
click at [385, 418] on div "Comp G ( 0.59 miles) [STREET_ADDRESS] # 5132990 32 $ 160,000 Sold [DATE] Apprec…" at bounding box center [338, 441] width 105 height 302
click at [386, 420] on icon at bounding box center [394, 412] width 19 height 19
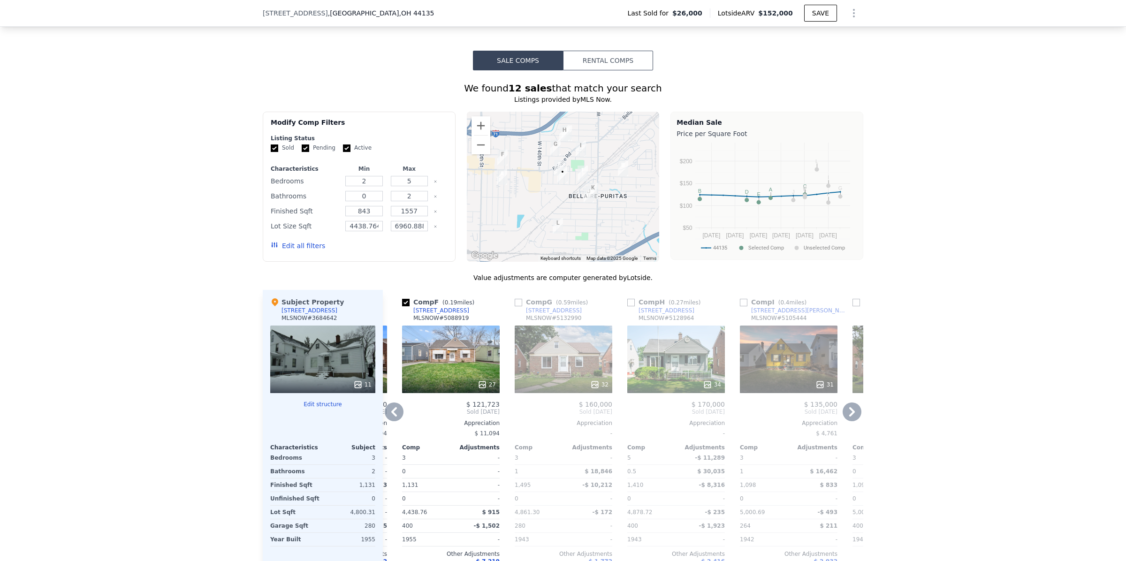
click at [390, 421] on icon at bounding box center [394, 412] width 19 height 19
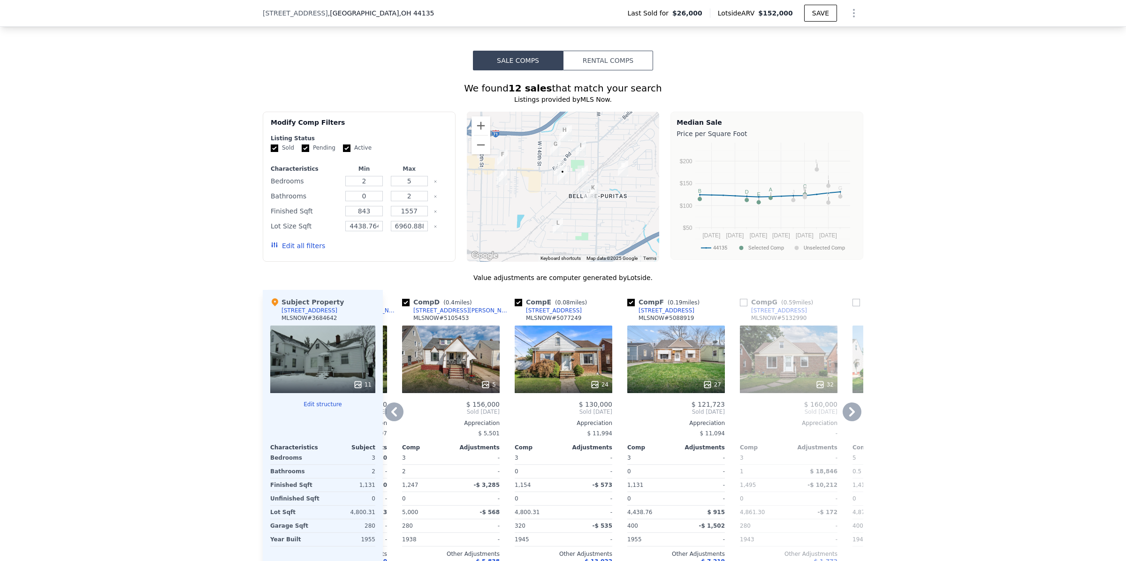
click at [390, 421] on icon at bounding box center [394, 412] width 19 height 19
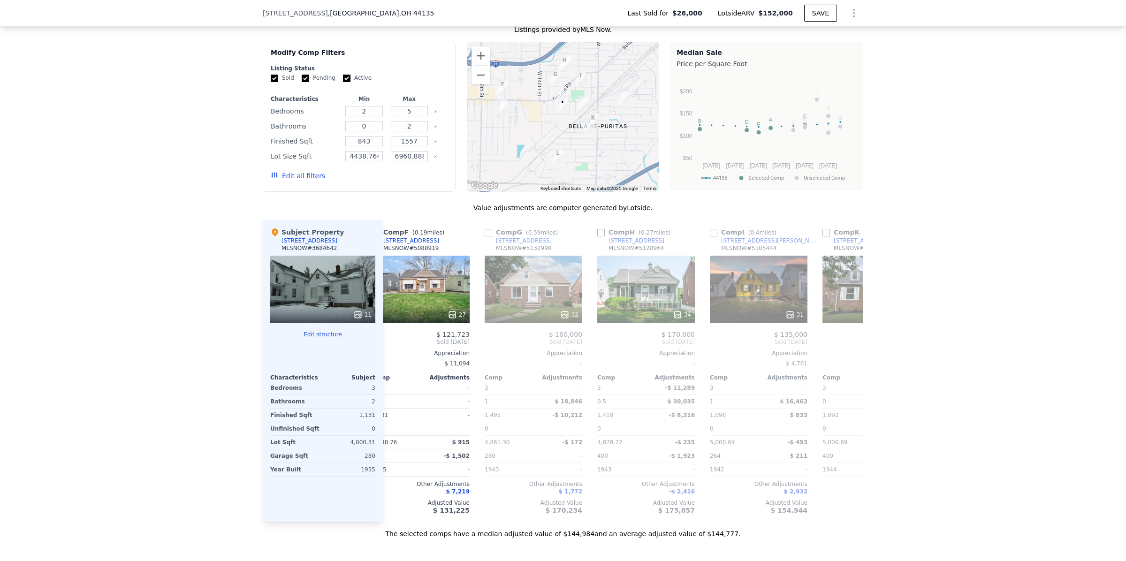
scroll to position [681, 0]
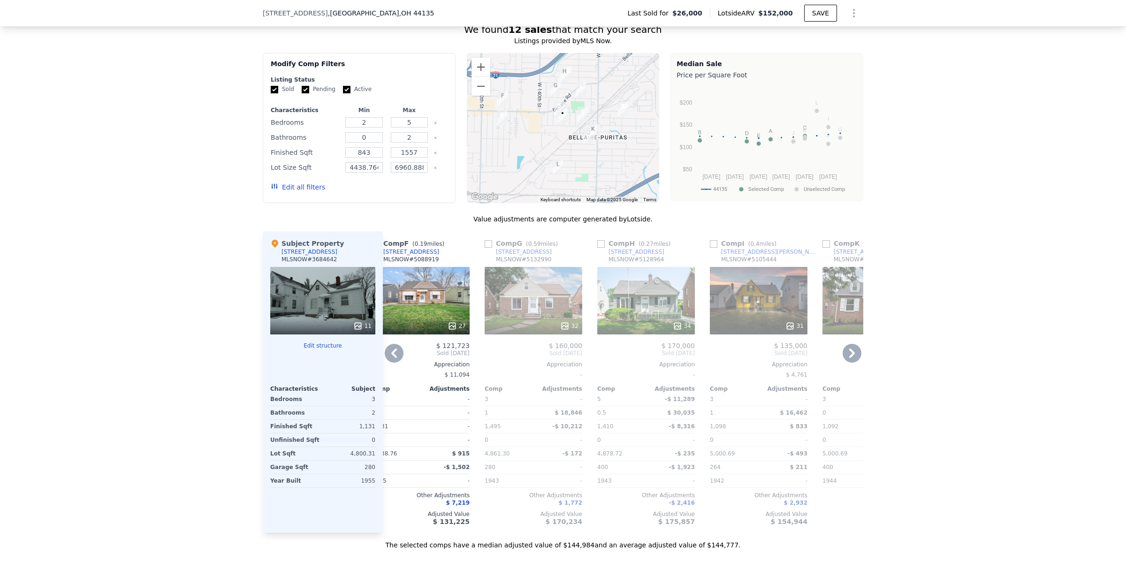
click at [710, 248] on input "checkbox" at bounding box center [714, 244] width 8 height 8
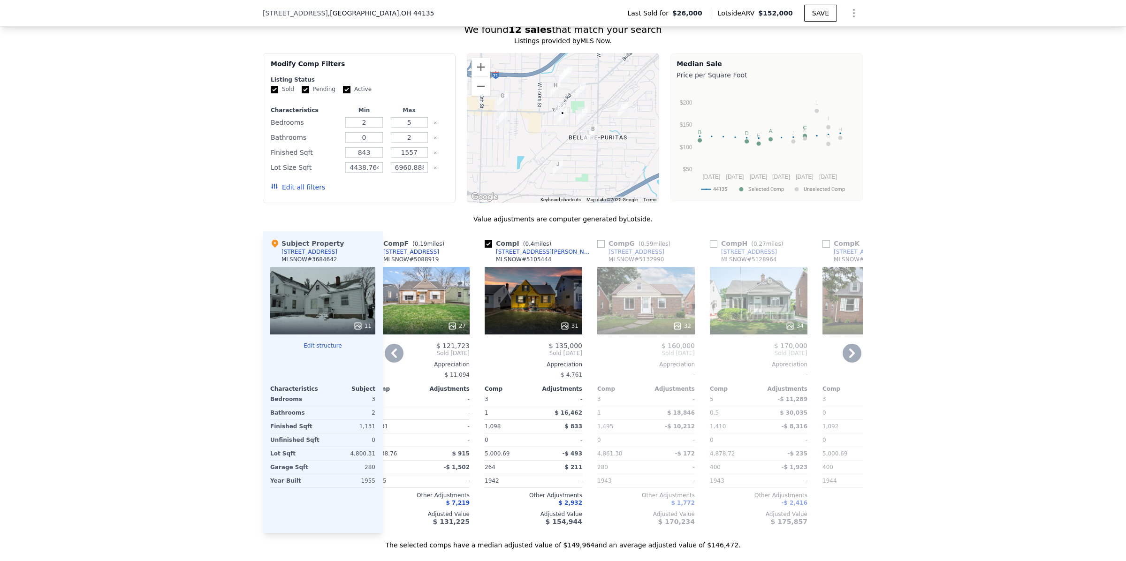
click at [485, 248] on input "checkbox" at bounding box center [489, 244] width 8 height 8
checkbox input "false"
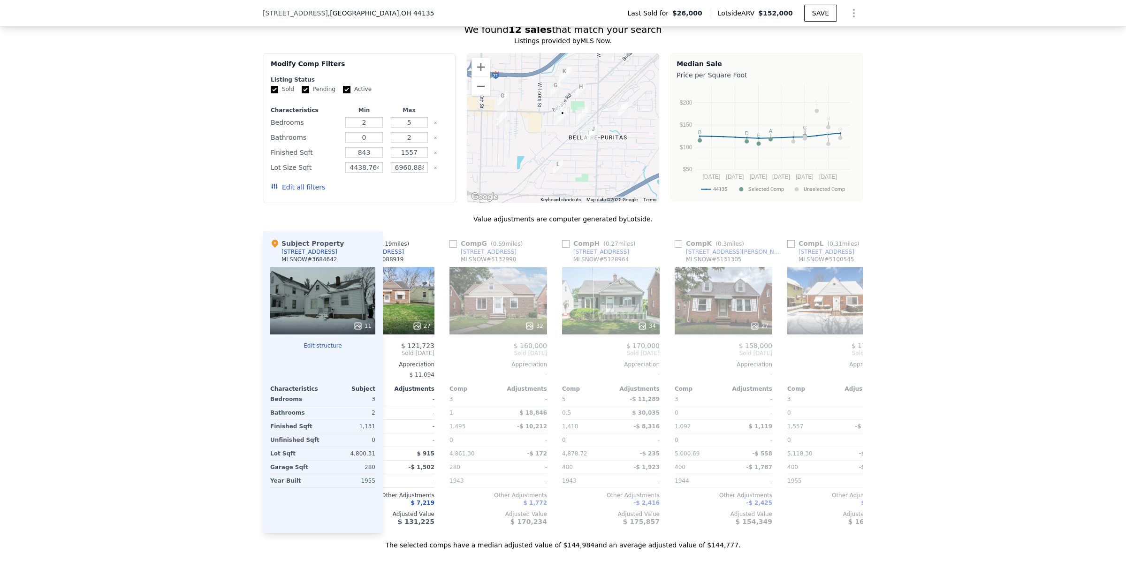
scroll to position [0, 488]
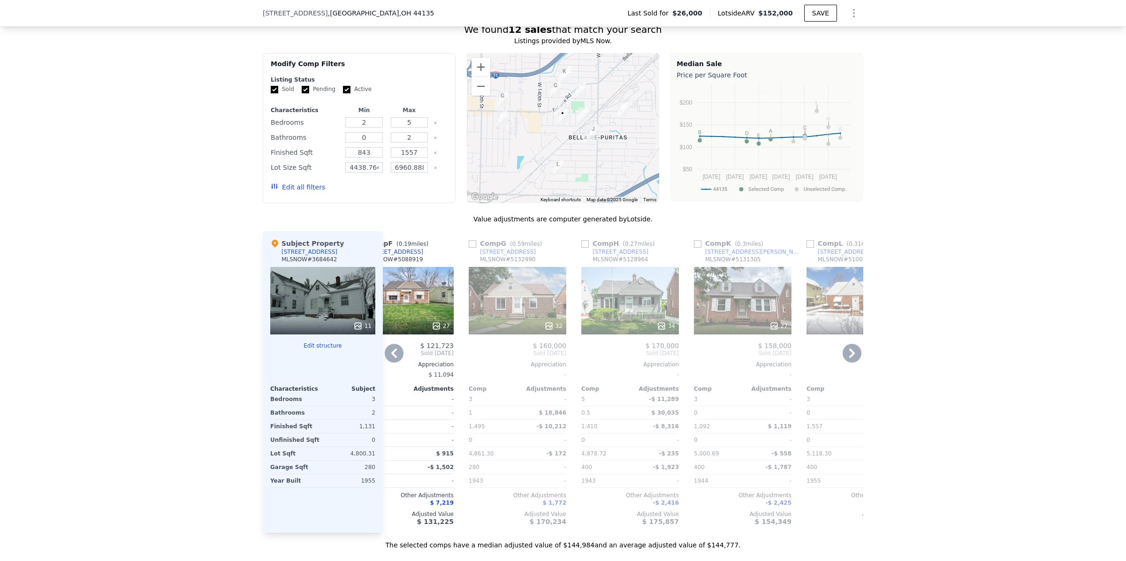
click at [582, 248] on input "checkbox" at bounding box center [585, 244] width 8 height 8
checkbox input "true"
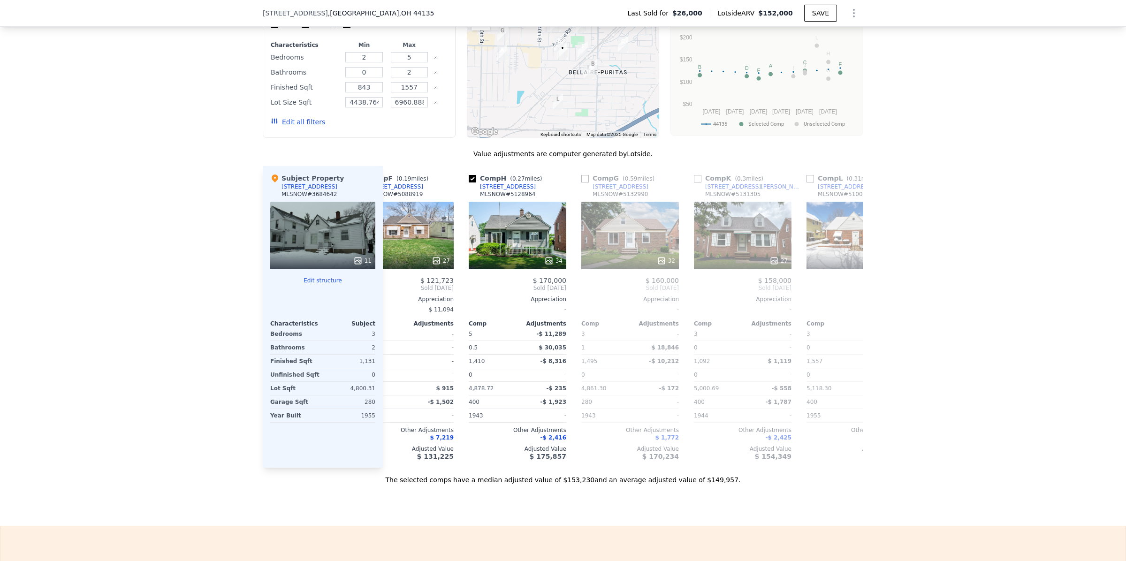
scroll to position [779, 0]
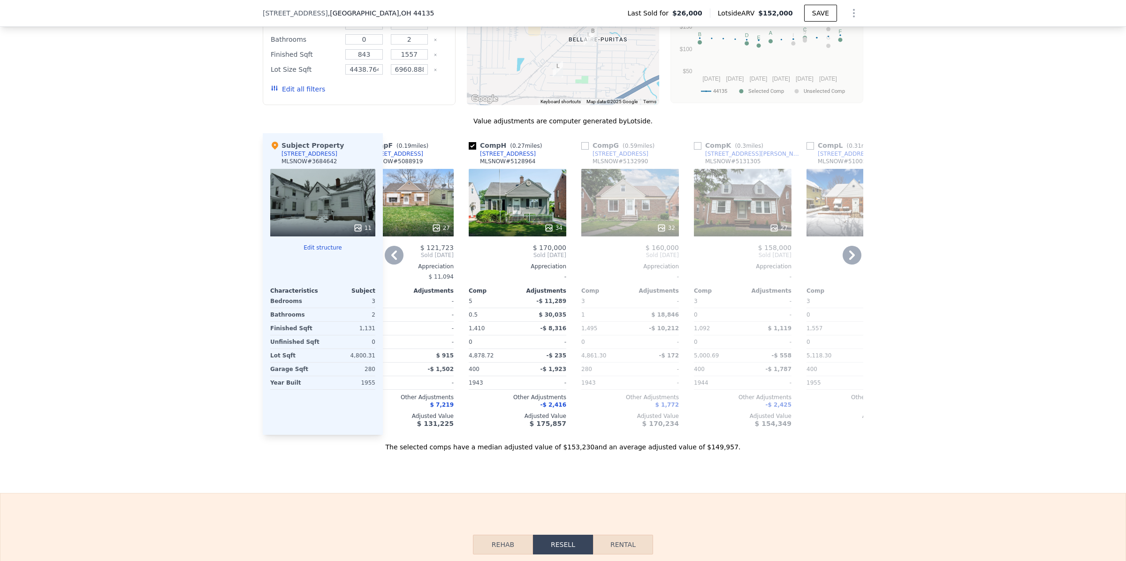
click at [581, 150] on input "checkbox" at bounding box center [585, 146] width 8 height 8
checkbox input "true"
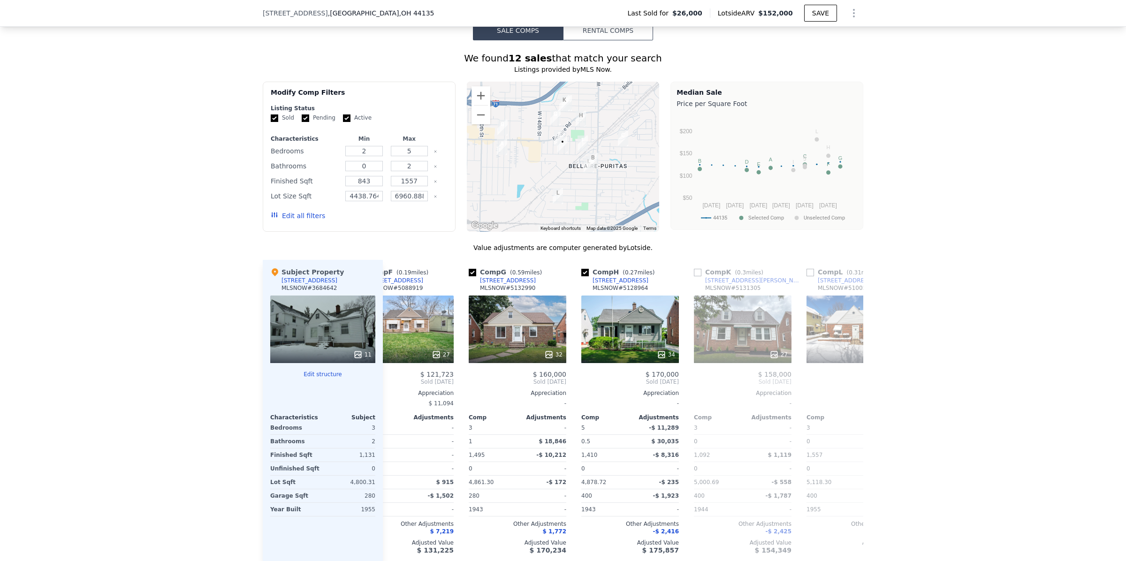
scroll to position [643, 0]
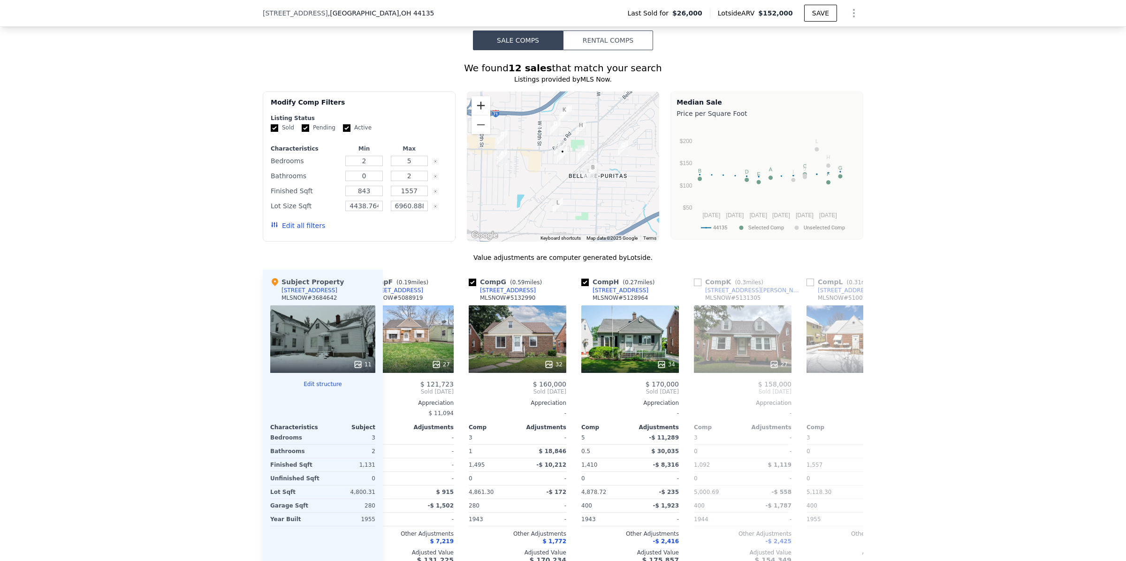
click at [473, 112] on button "Zoom in" at bounding box center [480, 105] width 19 height 19
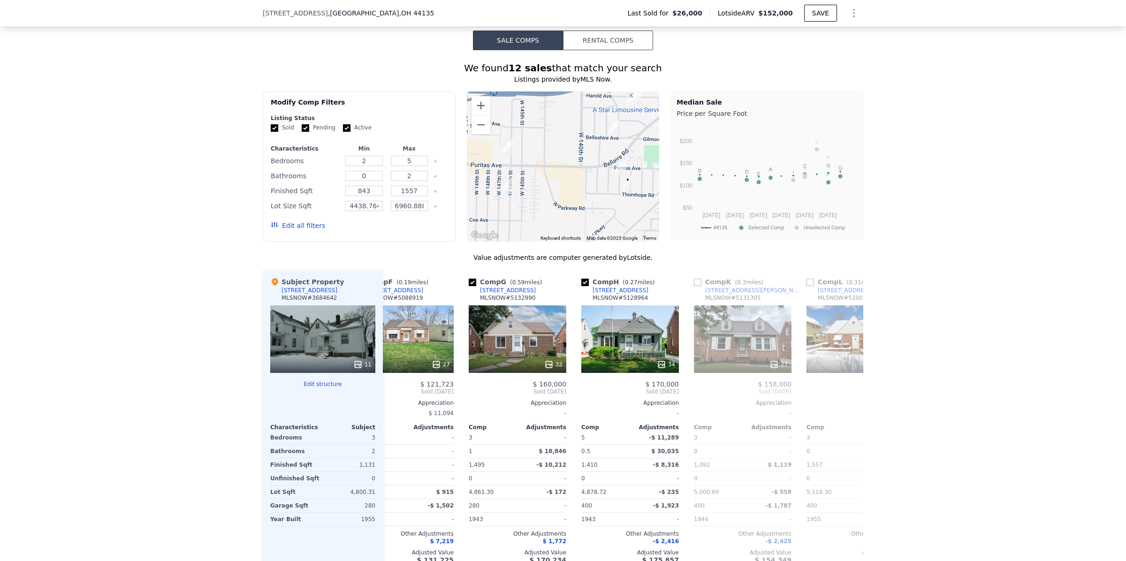
drag, startPoint x: 521, startPoint y: 193, endPoint x: 589, endPoint y: 228, distance: 76.8
click at [589, 228] on div at bounding box center [563, 166] width 193 height 150
click at [476, 132] on button "Zoom out" at bounding box center [480, 124] width 19 height 19
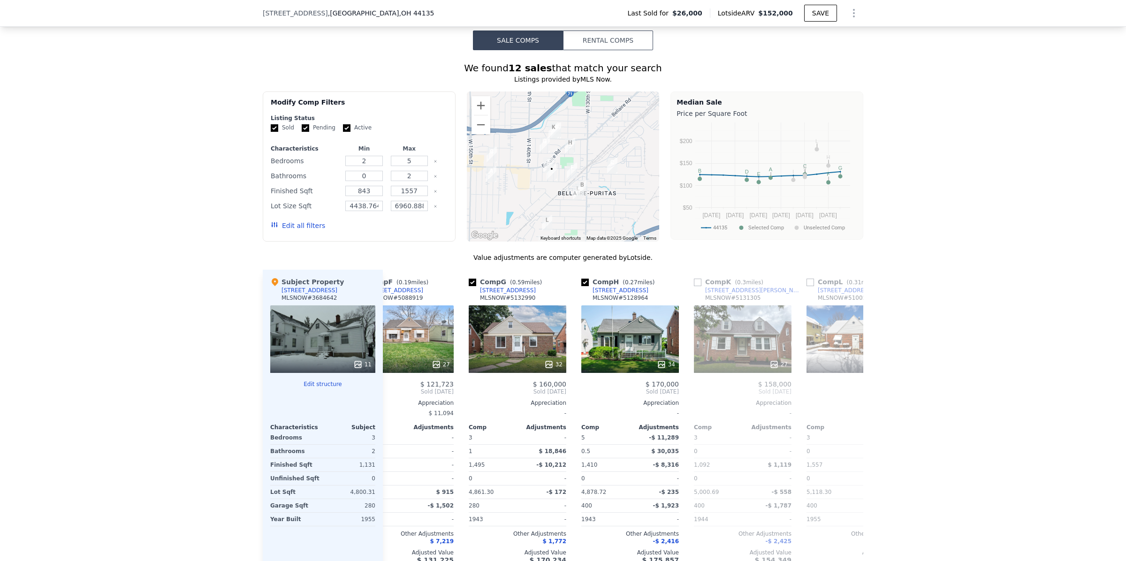
drag, startPoint x: 568, startPoint y: 199, endPoint x: 524, endPoint y: 201, distance: 44.6
click at [524, 201] on div at bounding box center [563, 166] width 193 height 150
click at [606, 171] on img "12410 Lena Ave" at bounding box center [612, 165] width 18 height 23
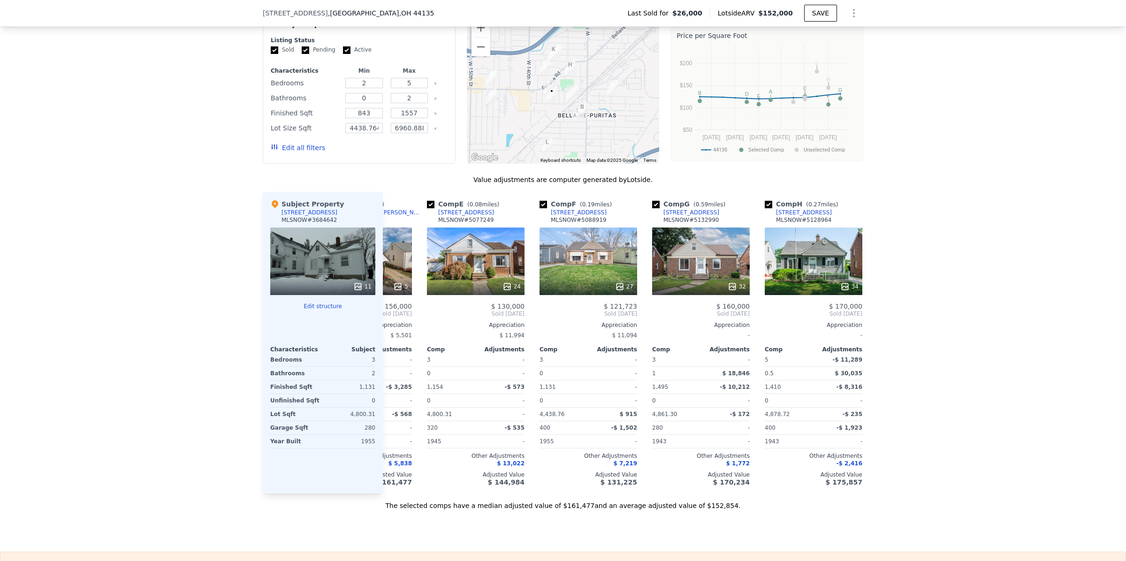
scroll to position [0, 0]
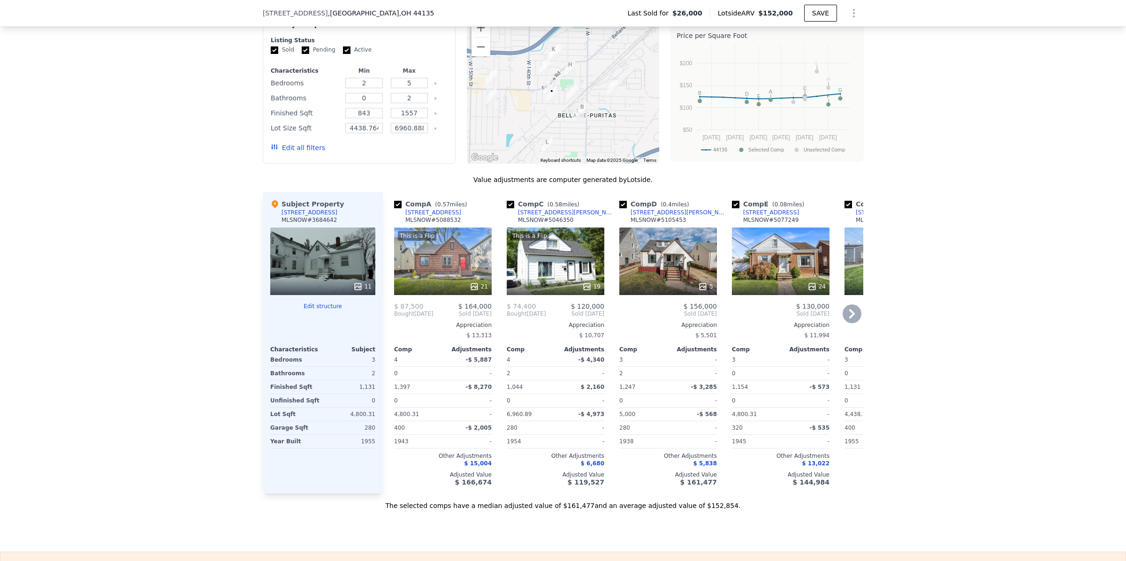
click at [849, 319] on icon at bounding box center [852, 313] width 6 height 9
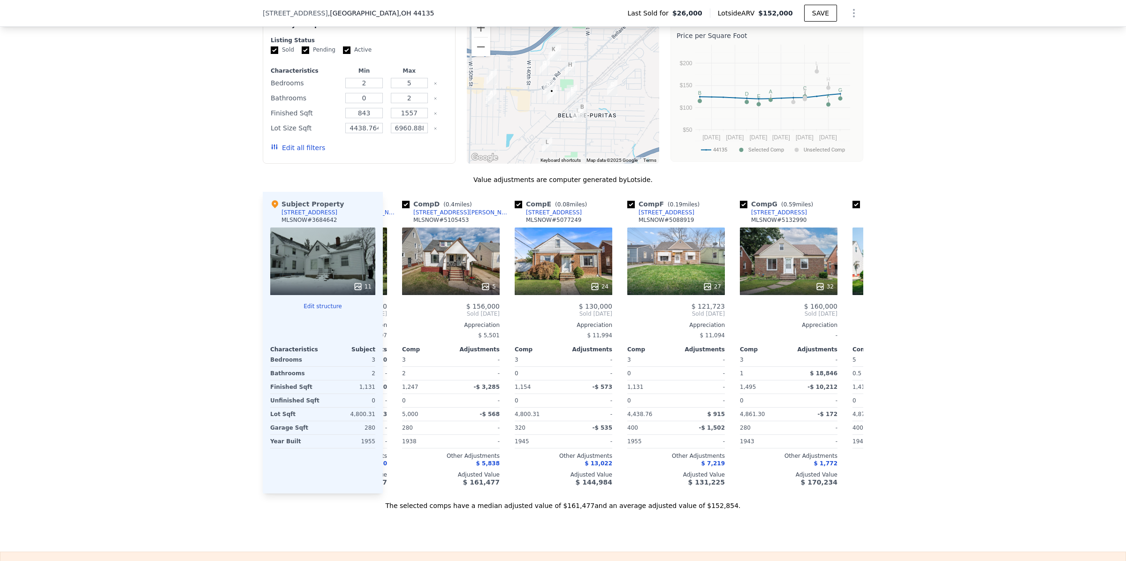
scroll to position [0, 225]
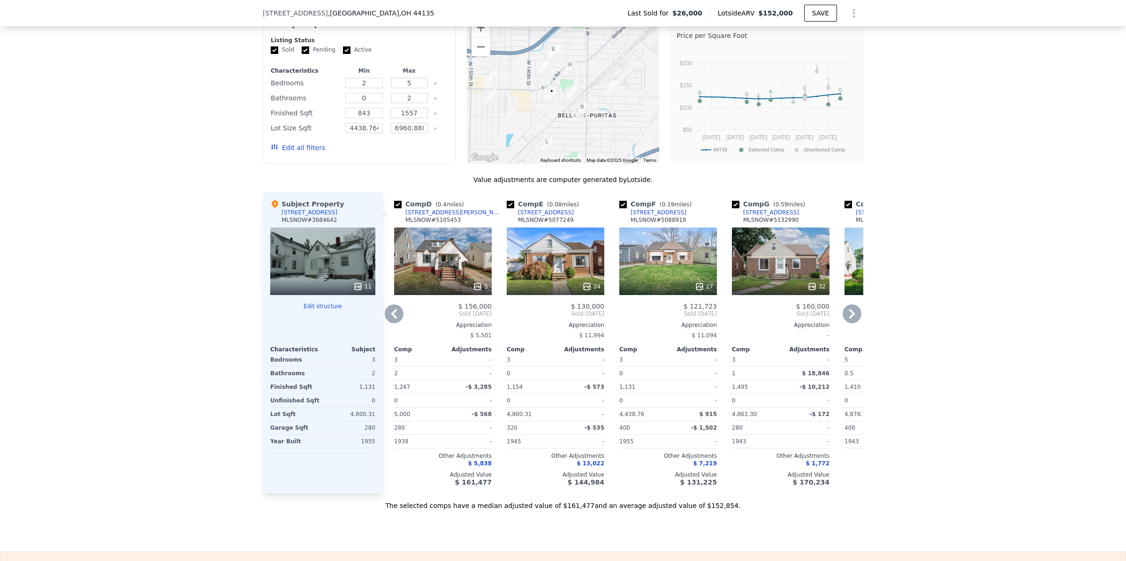
click at [849, 319] on icon at bounding box center [852, 313] width 6 height 9
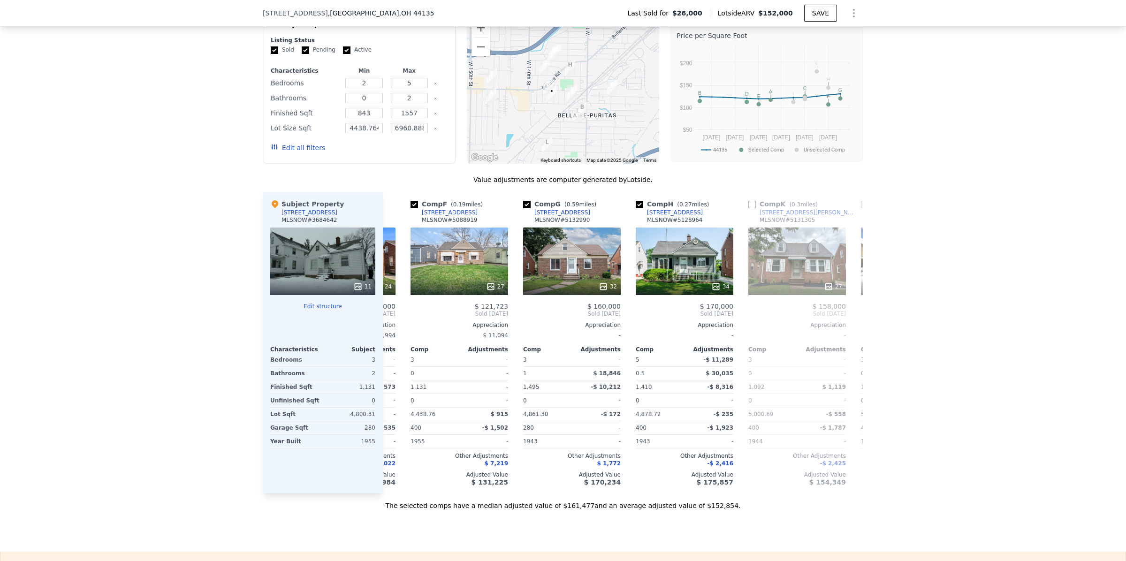
scroll to position [0, 450]
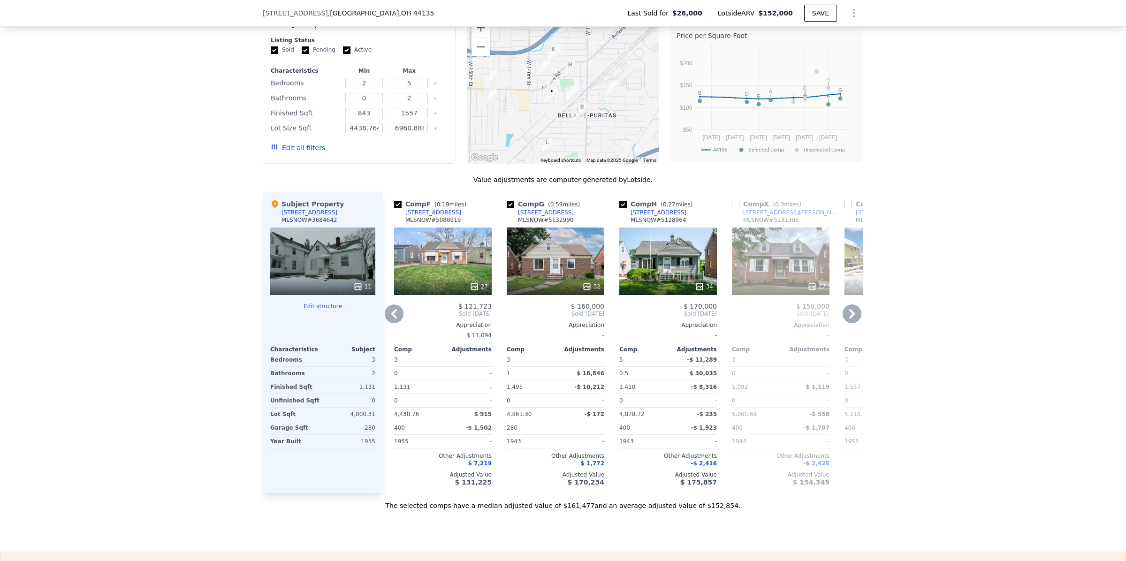
click at [853, 323] on icon at bounding box center [852, 313] width 19 height 19
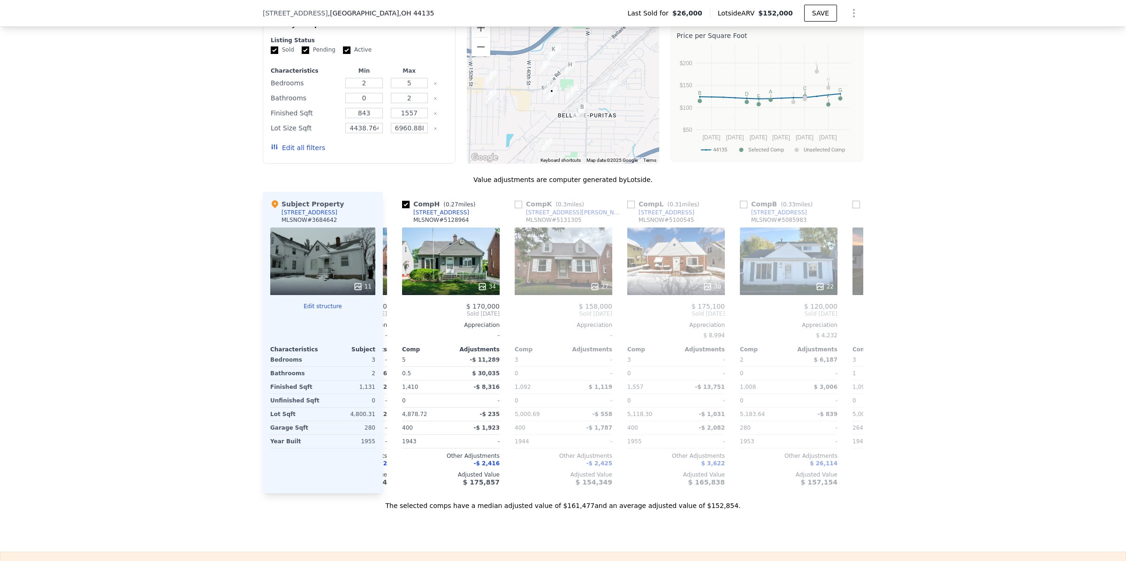
scroll to position [0, 676]
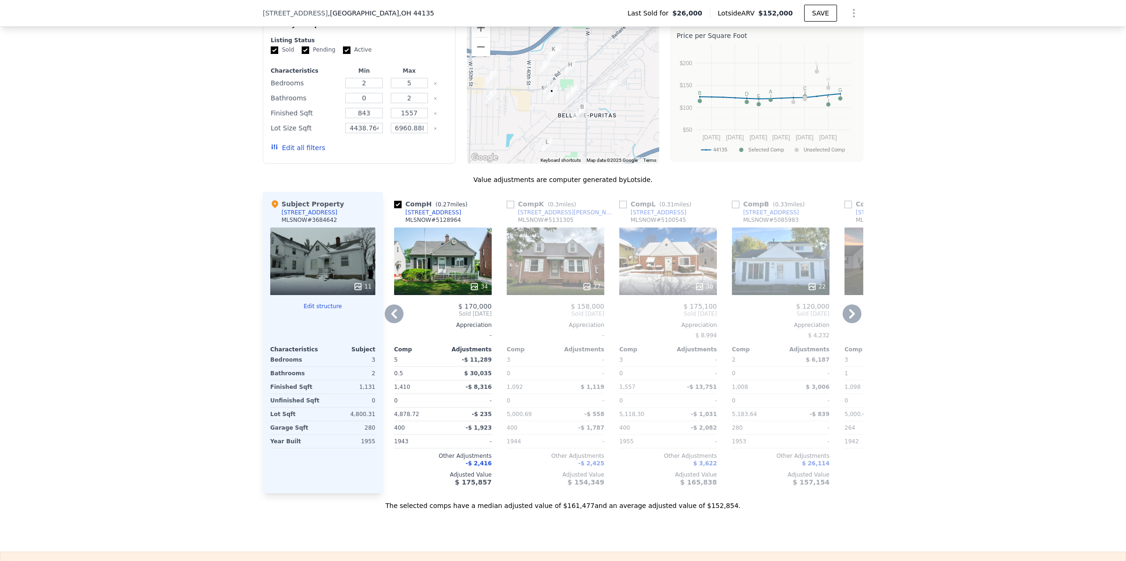
click at [760, 216] on div "[STREET_ADDRESS]" at bounding box center [771, 213] width 56 height 8
click at [734, 208] on input "checkbox" at bounding box center [736, 205] width 8 height 8
checkbox input "true"
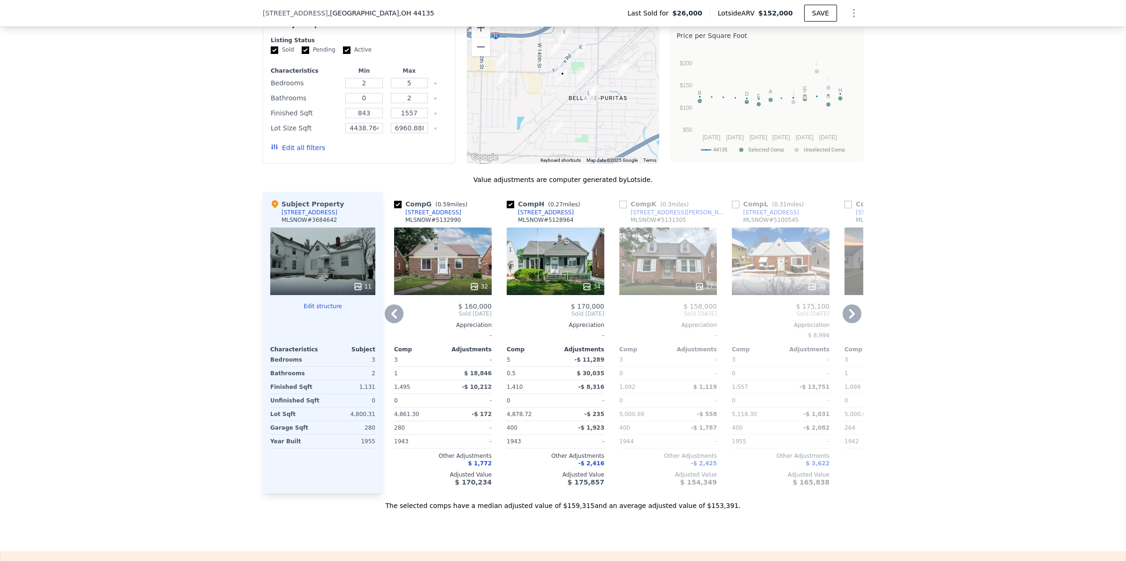
click at [734, 208] on input "checkbox" at bounding box center [736, 205] width 8 height 8
checkbox input "true"
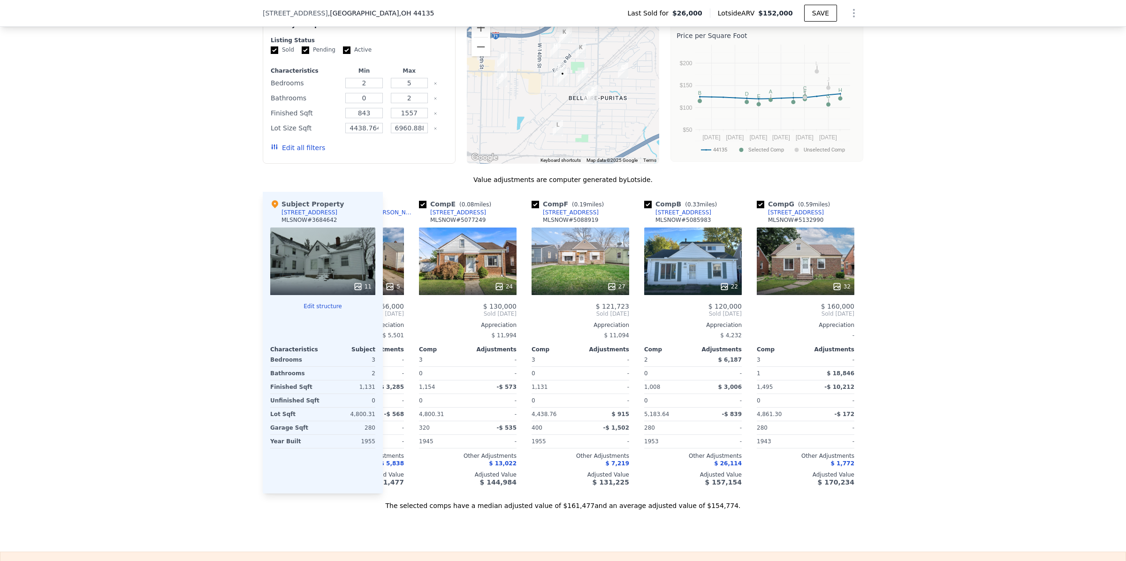
scroll to position [0, 0]
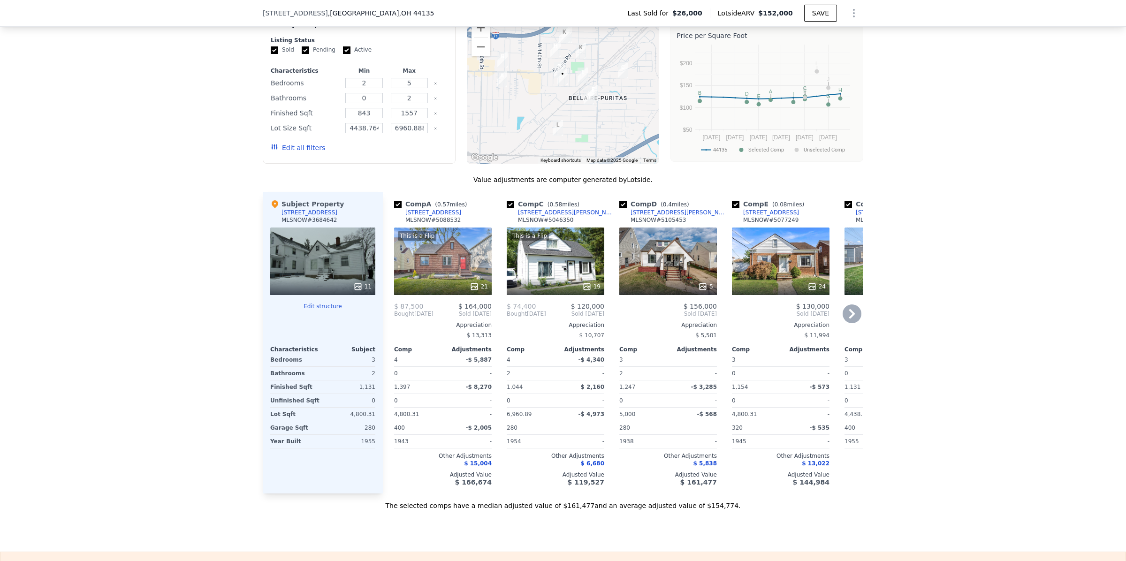
click at [847, 208] on input "checkbox" at bounding box center [848, 205] width 8 height 8
checkbox input "false"
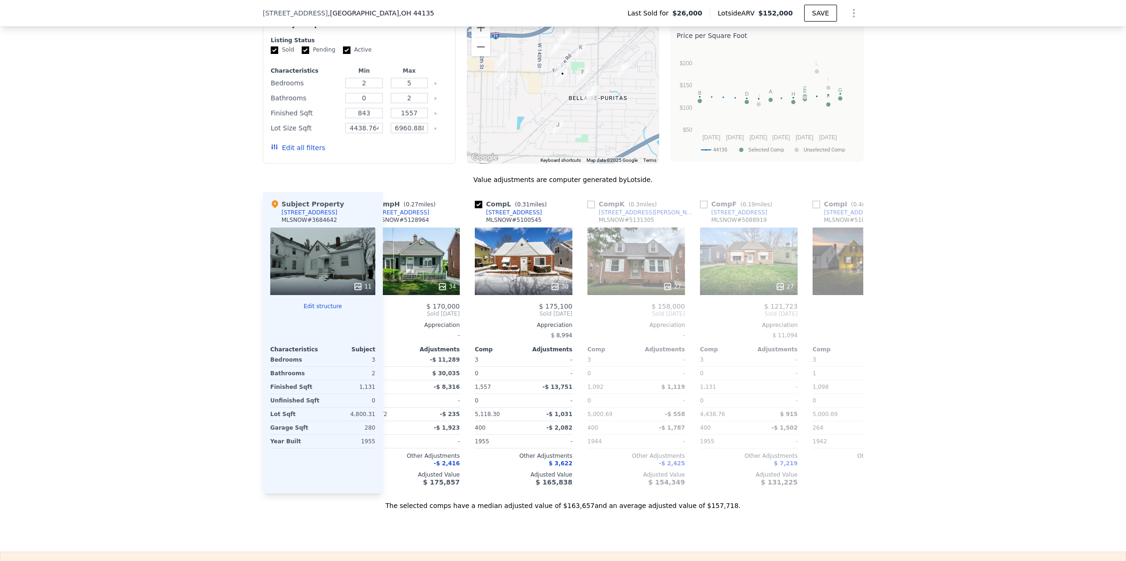
scroll to position [0, 747]
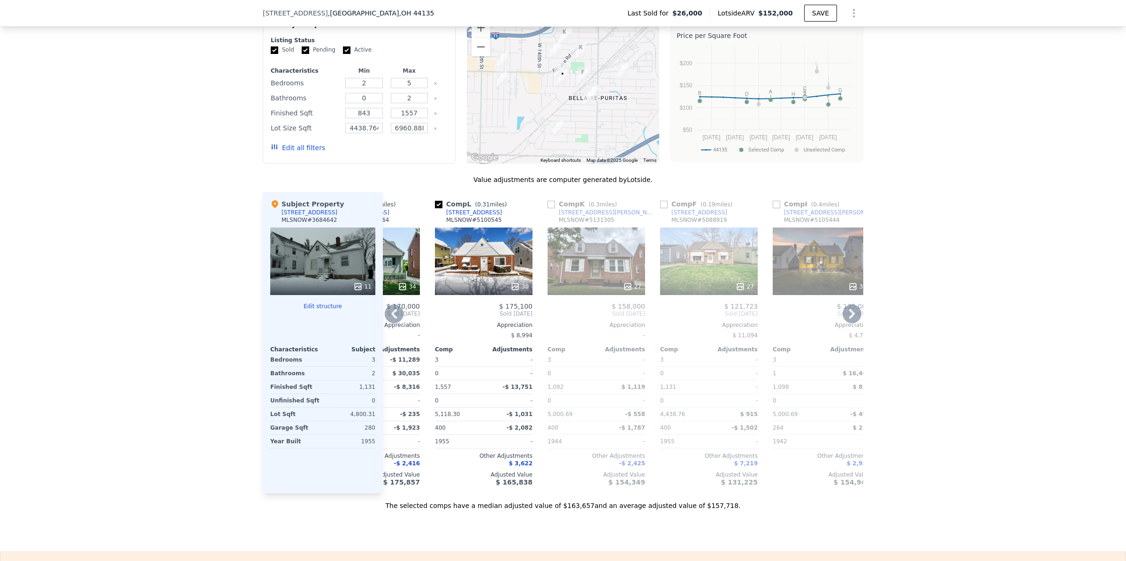
click at [435, 208] on input "checkbox" at bounding box center [439, 205] width 8 height 8
checkbox input "false"
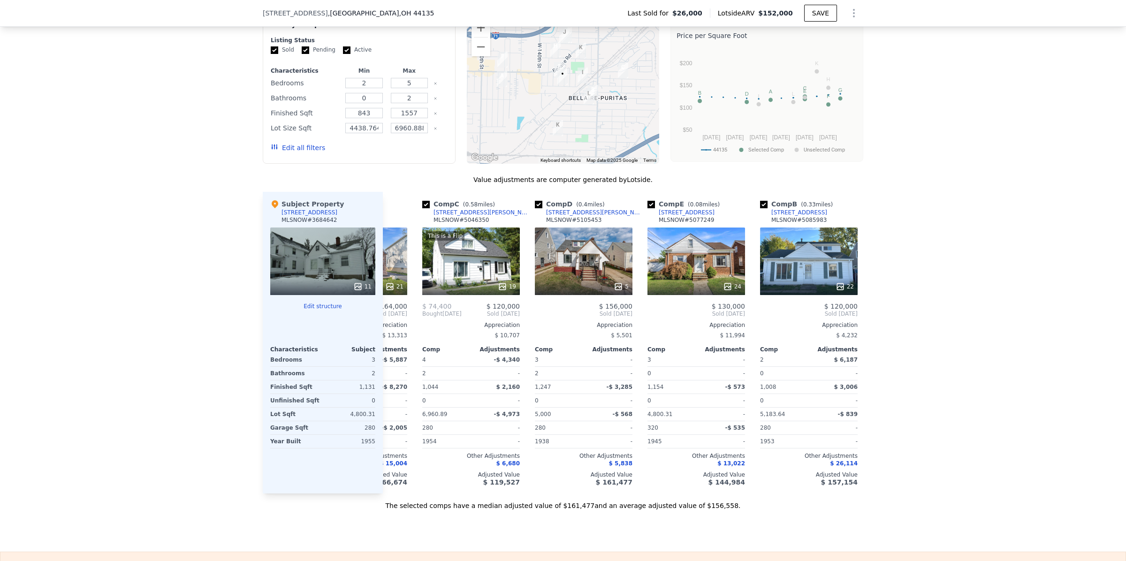
scroll to position [0, 81]
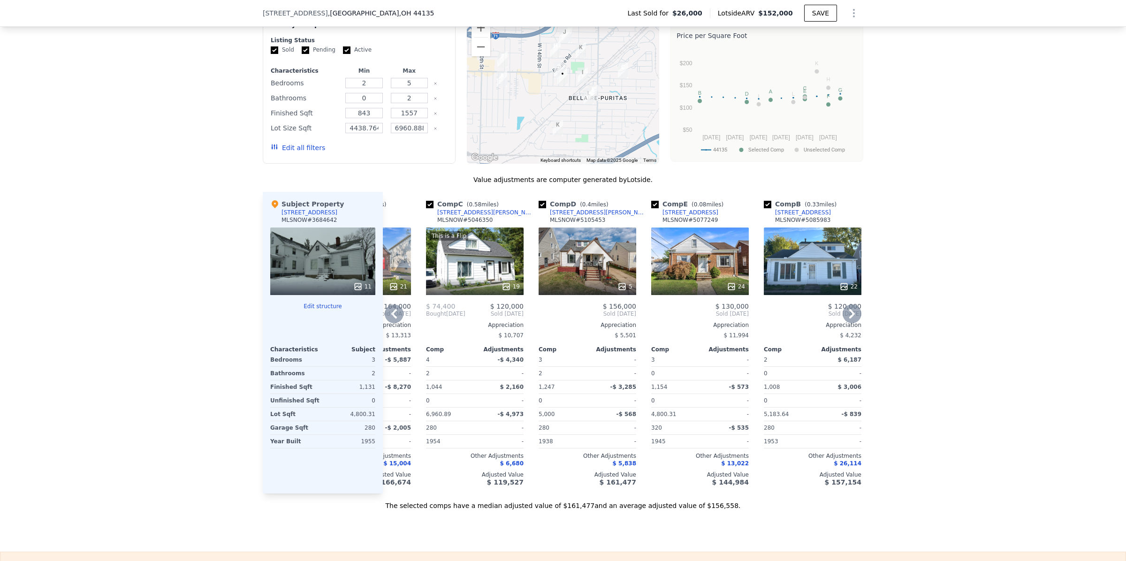
click at [652, 208] on input "checkbox" at bounding box center [655, 205] width 8 height 8
checkbox input "false"
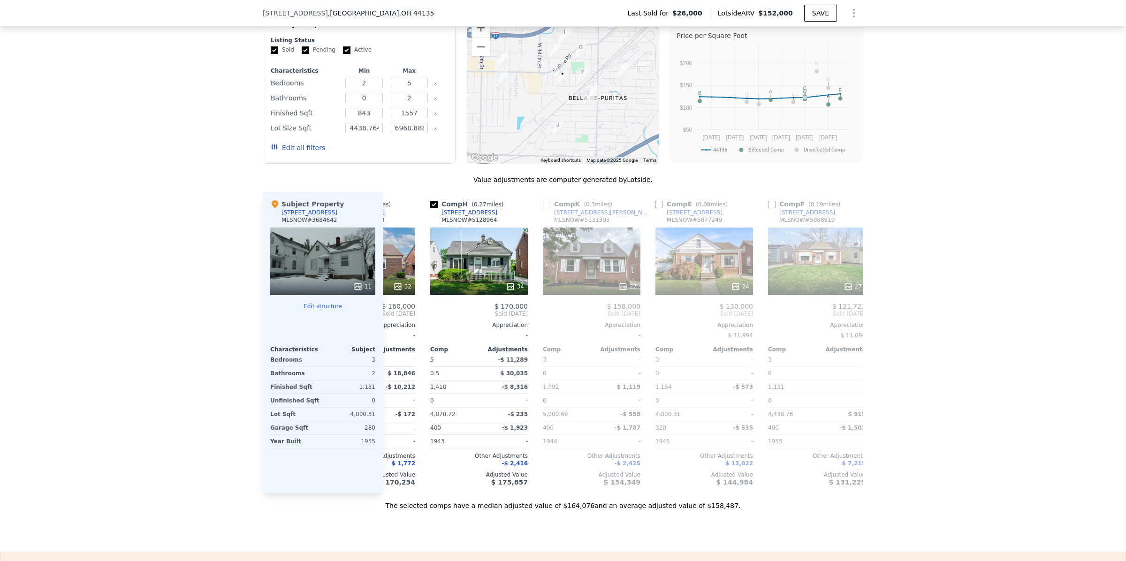
scroll to position [0, 603]
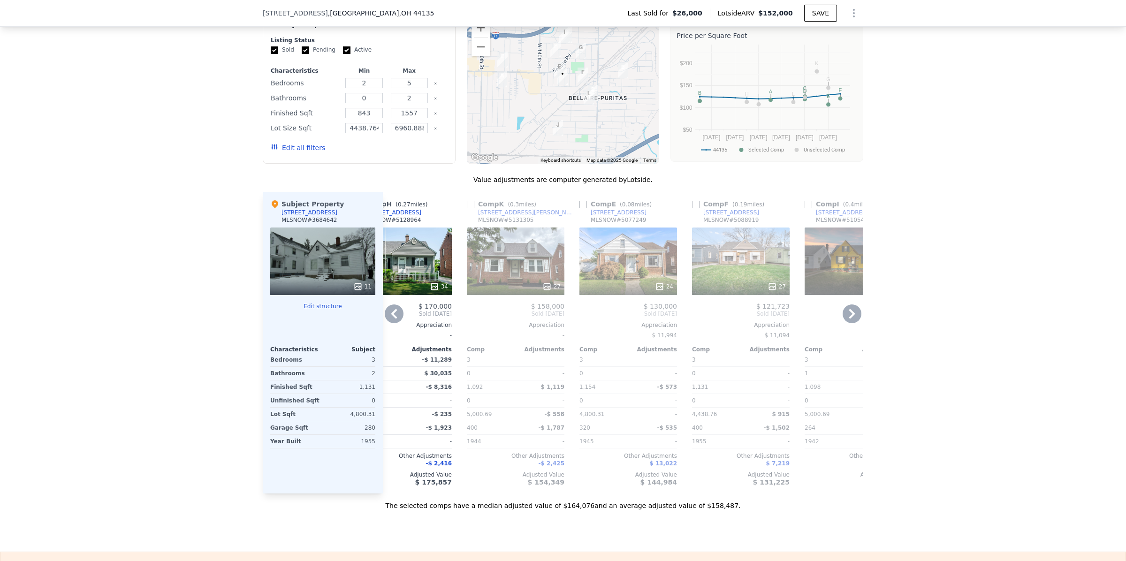
click at [693, 208] on input "checkbox" at bounding box center [696, 205] width 8 height 8
checkbox input "true"
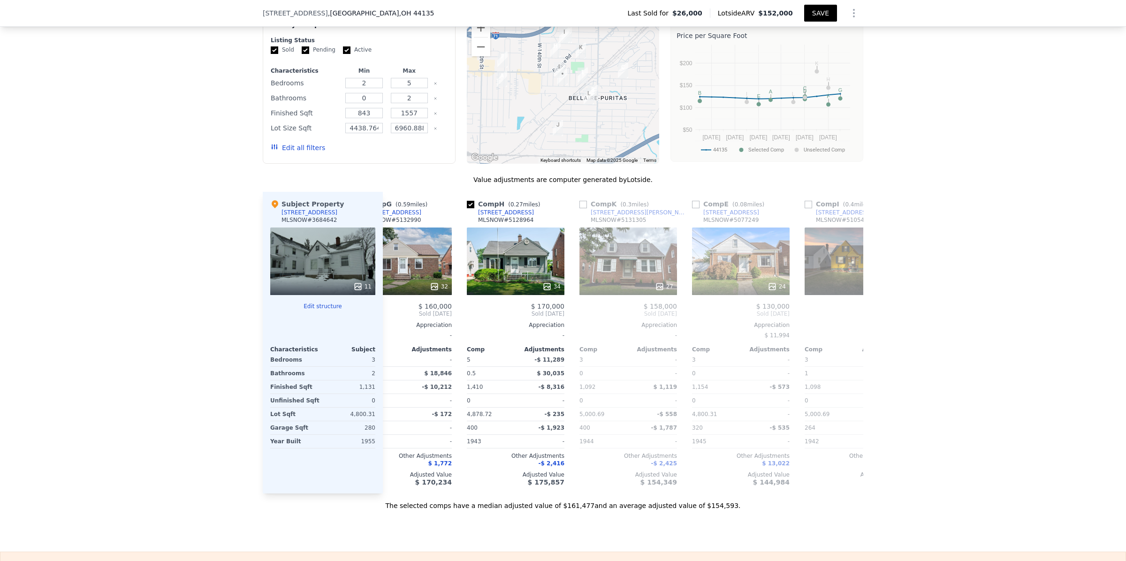
click at [825, 12] on button "SAVE" at bounding box center [820, 13] width 33 height 17
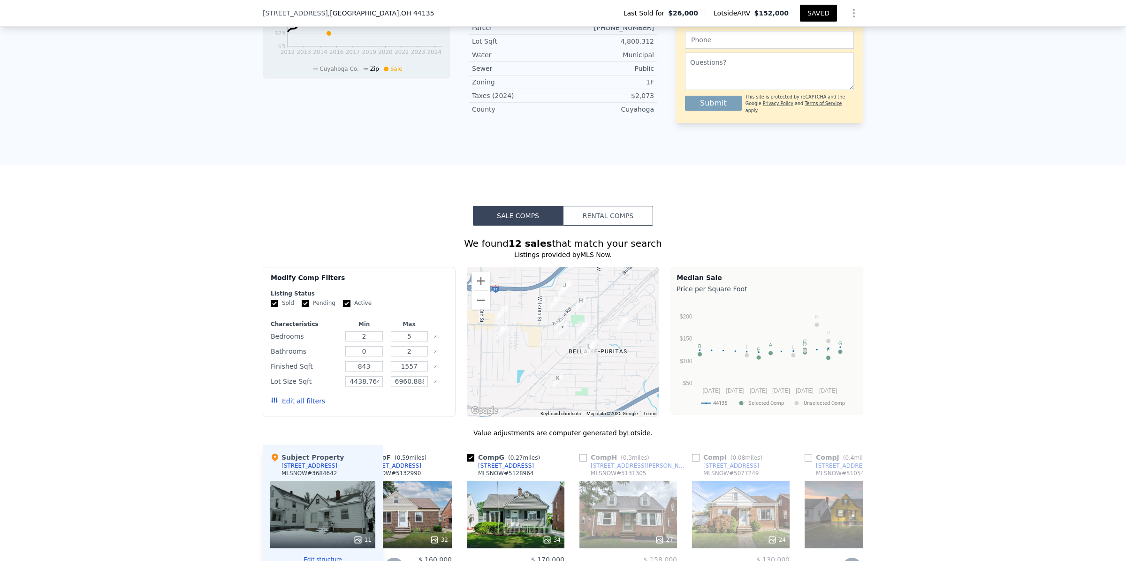
scroll to position [467, 0]
click at [604, 226] on button "Rental Comps" at bounding box center [608, 216] width 90 height 20
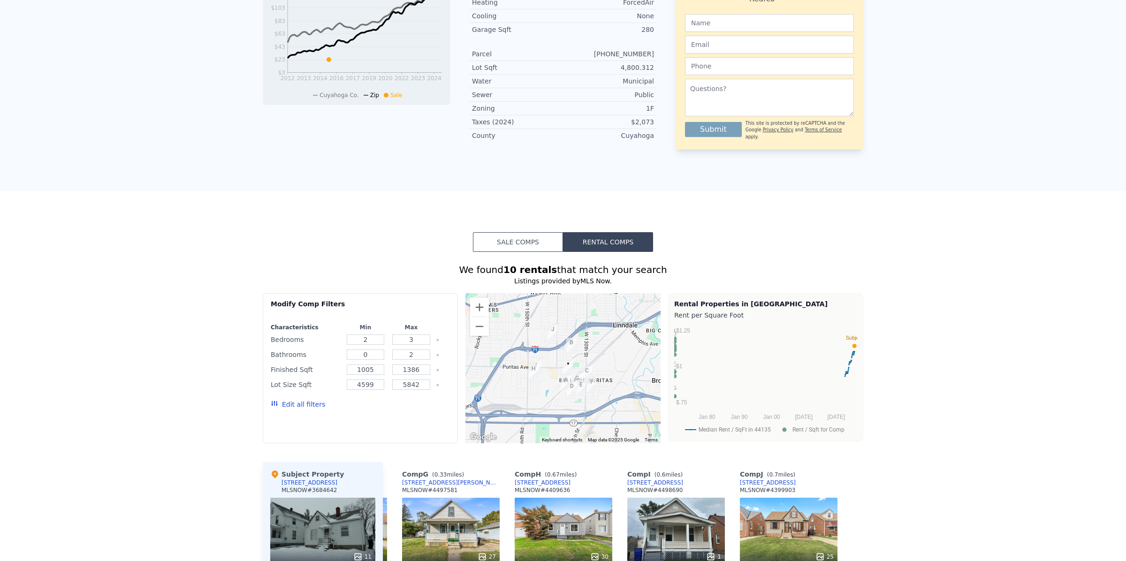
scroll to position [0, 0]
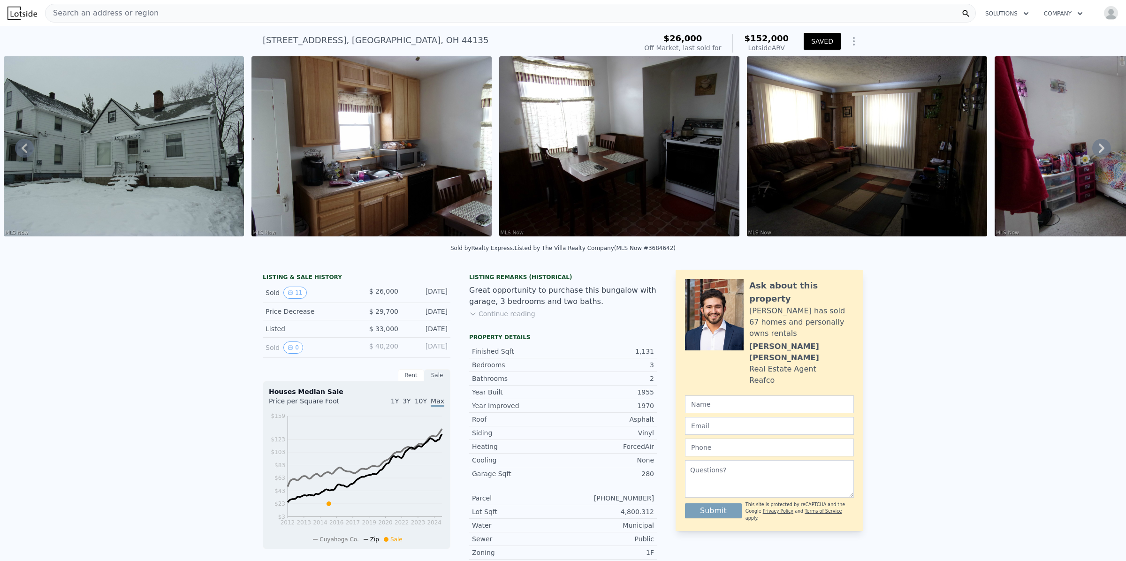
click at [172, 10] on div "Search an address or region" at bounding box center [510, 13] width 931 height 19
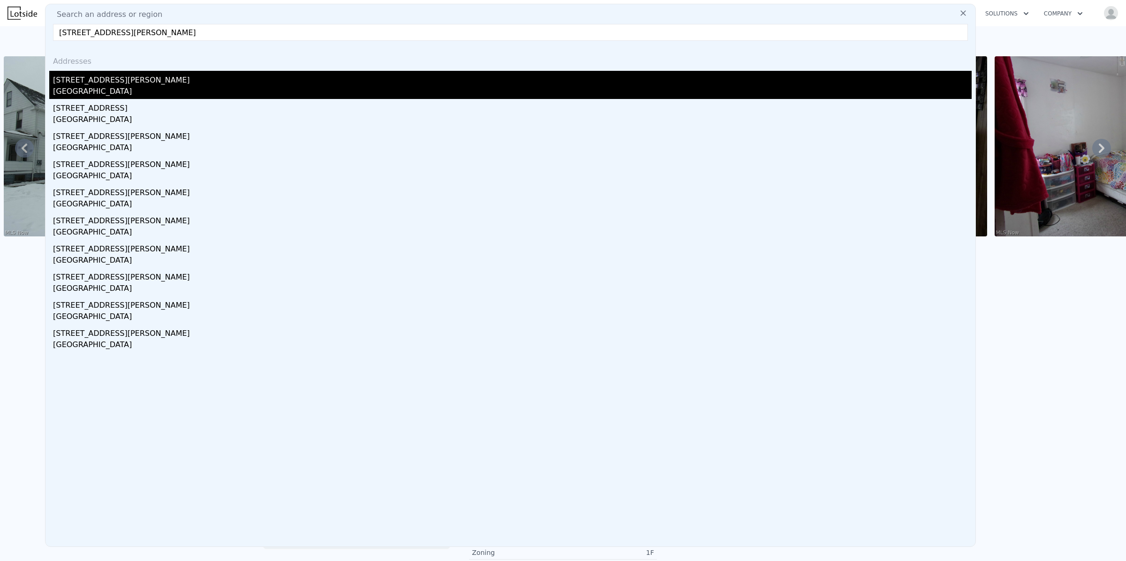
type input "[STREET_ADDRESS][PERSON_NAME]"
click at [101, 88] on div "[GEOGRAPHIC_DATA]" at bounding box center [512, 92] width 919 height 13
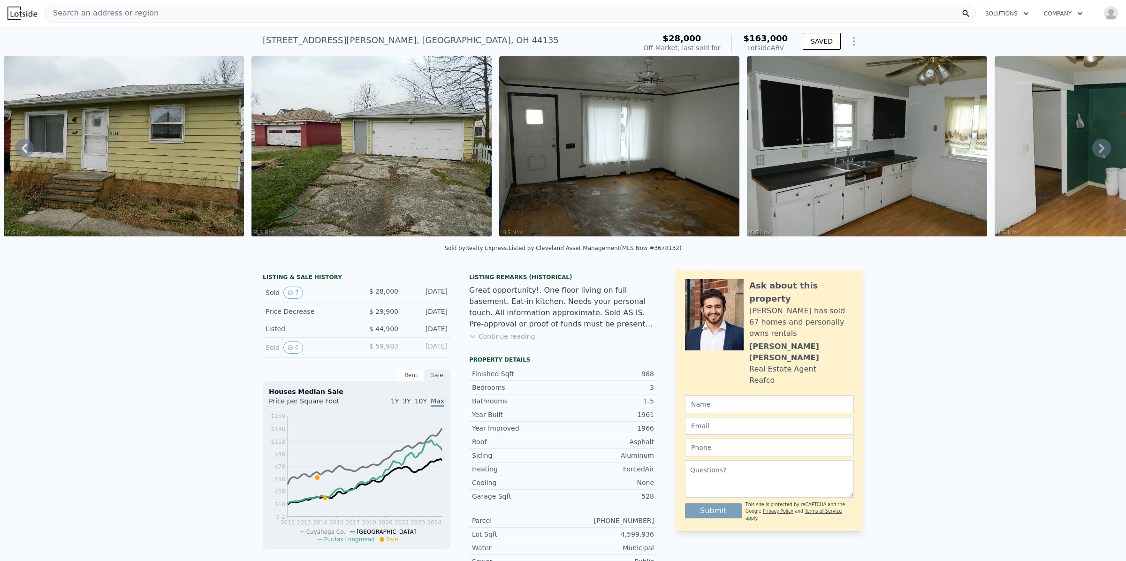
click at [394, 156] on img at bounding box center [371, 146] width 240 height 180
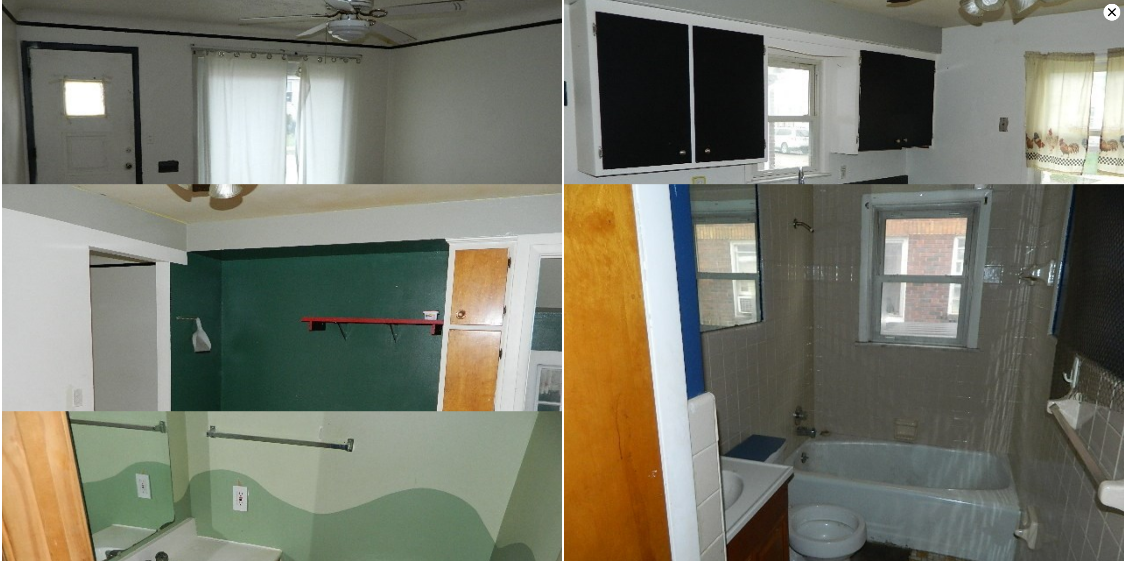
scroll to position [227, 0]
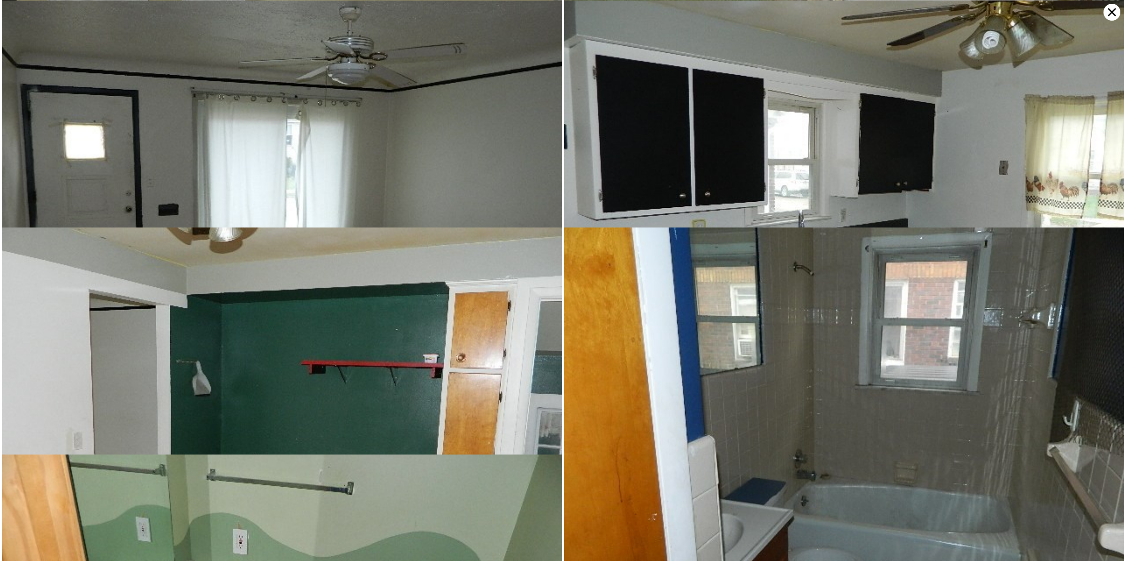
click at [1111, 10] on icon at bounding box center [1111, 12] width 17 height 17
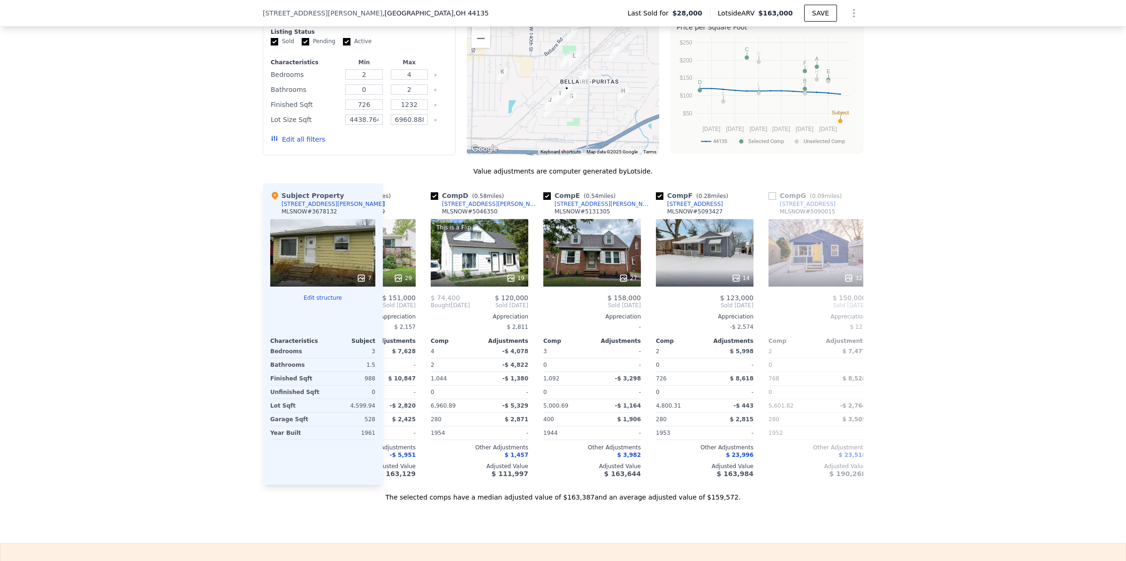
scroll to position [0, 306]
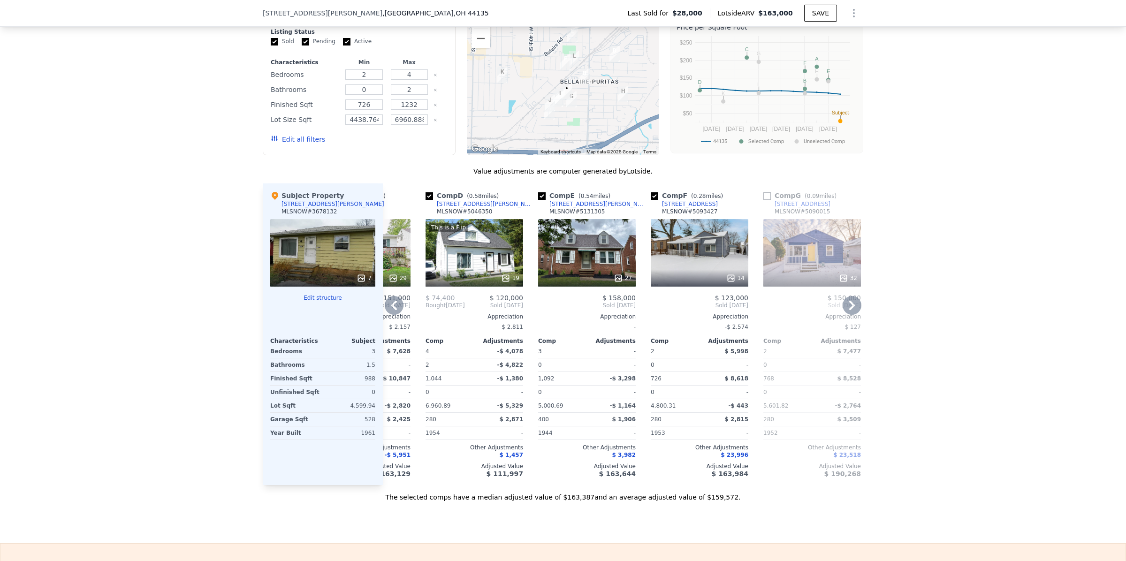
click at [651, 200] on input "checkbox" at bounding box center [655, 196] width 8 height 8
checkbox input "false"
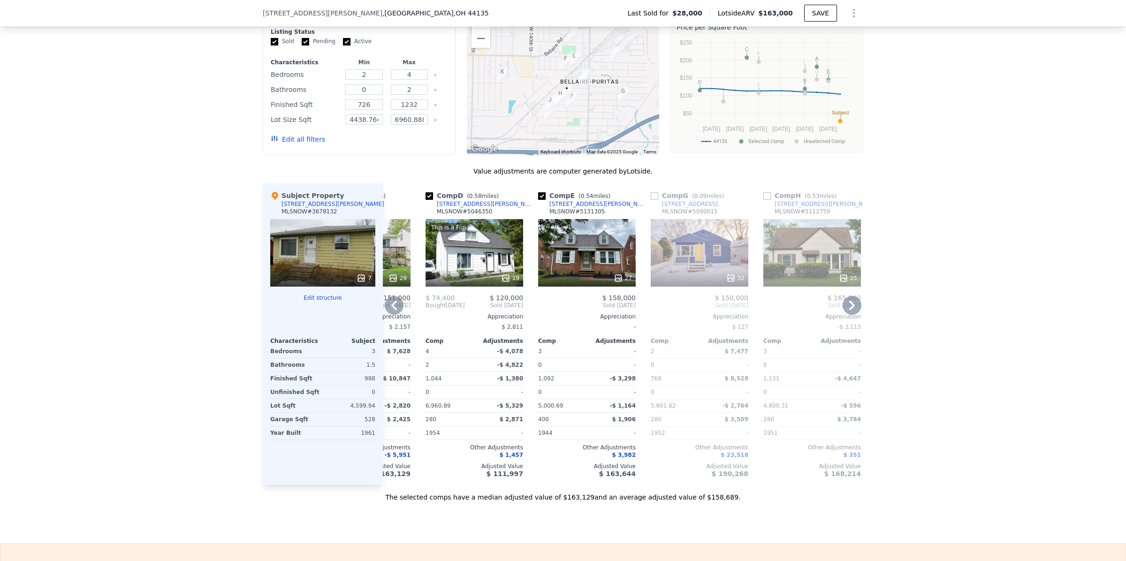
click at [538, 200] on input "checkbox" at bounding box center [542, 196] width 8 height 8
checkbox input "false"
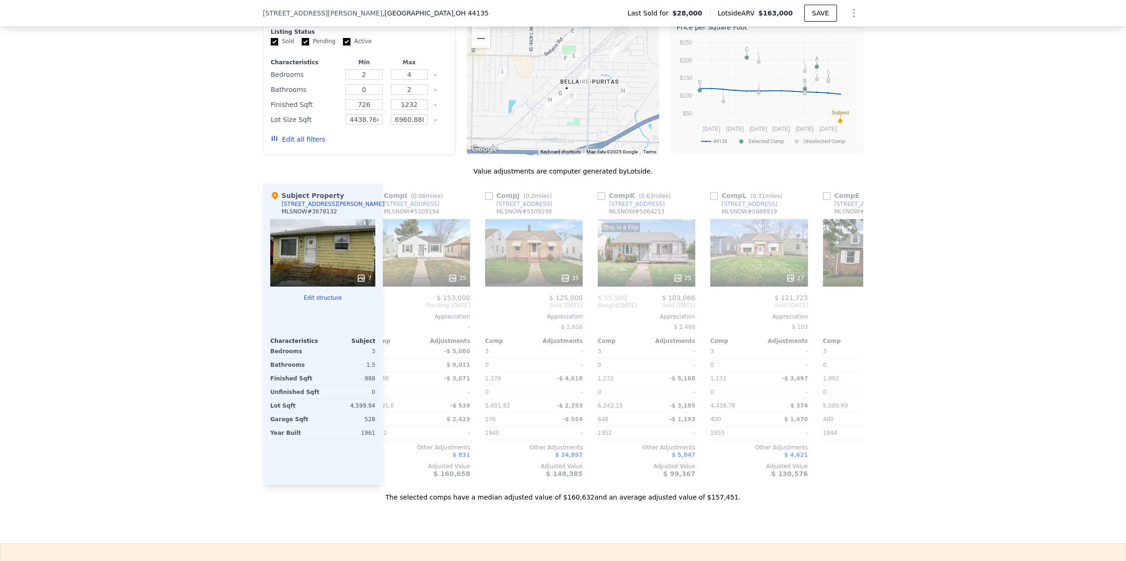
scroll to position [0, 702]
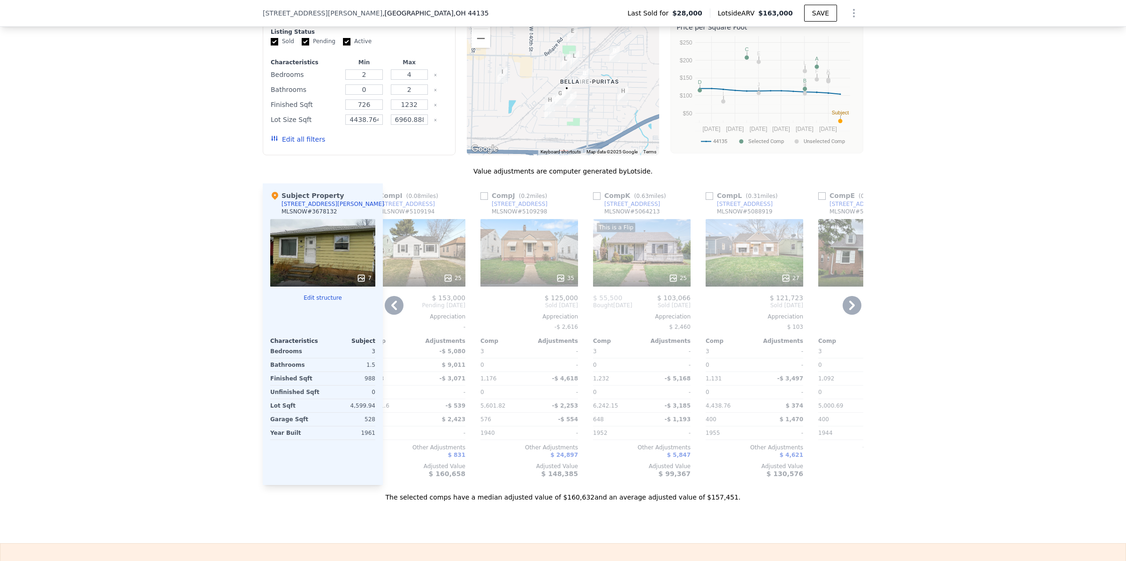
click at [819, 200] on input "checkbox" at bounding box center [822, 196] width 8 height 8
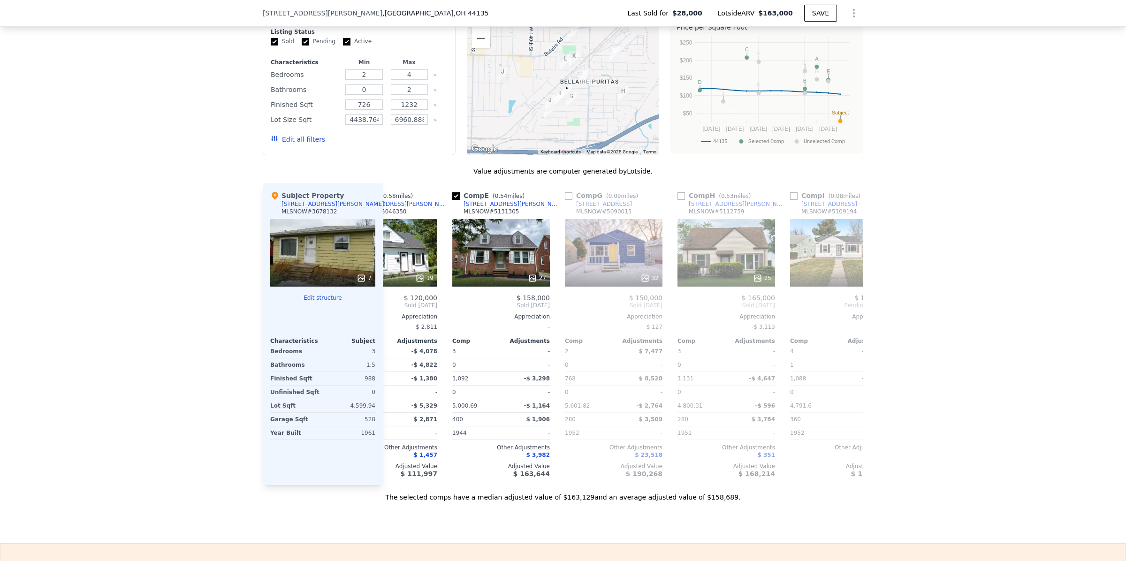
scroll to position [0, 390]
click at [454, 200] on input "checkbox" at bounding box center [458, 196] width 8 height 8
checkbox input "false"
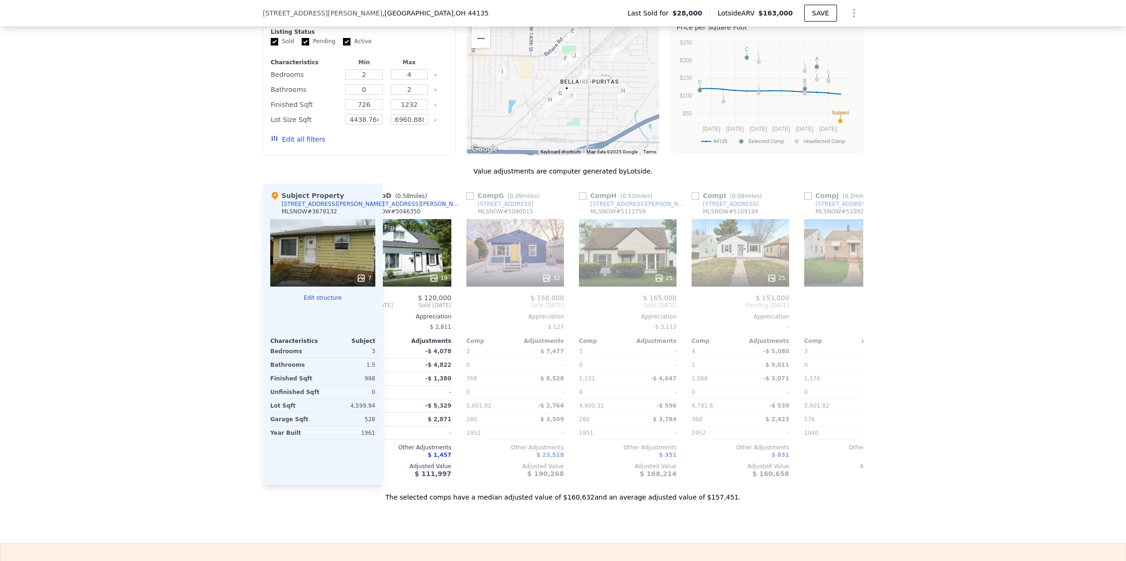
scroll to position [0, 381]
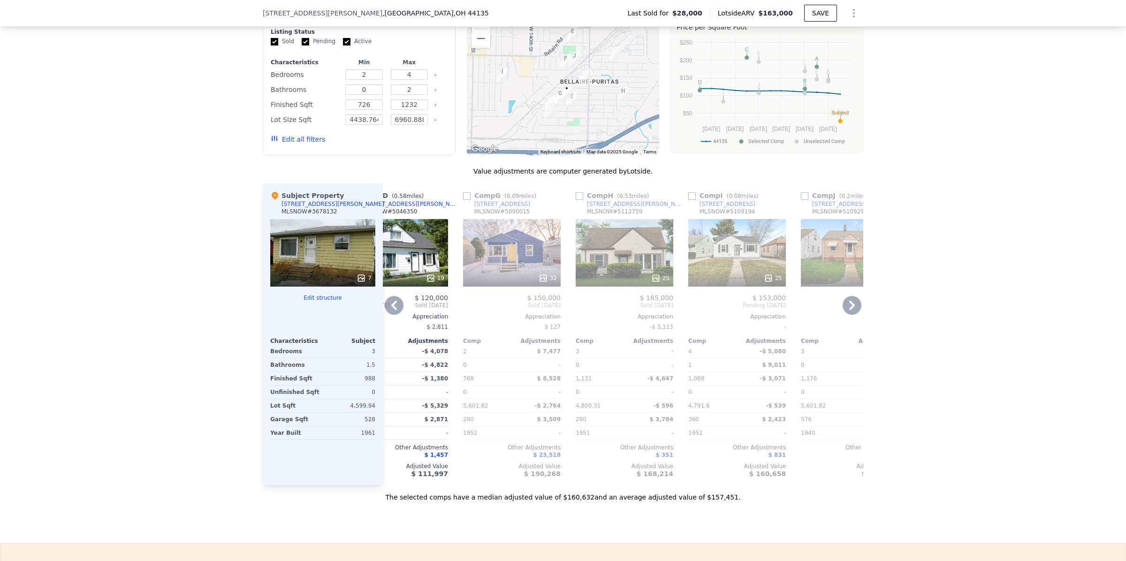
click at [576, 200] on input "checkbox" at bounding box center [580, 196] width 8 height 8
checkbox input "true"
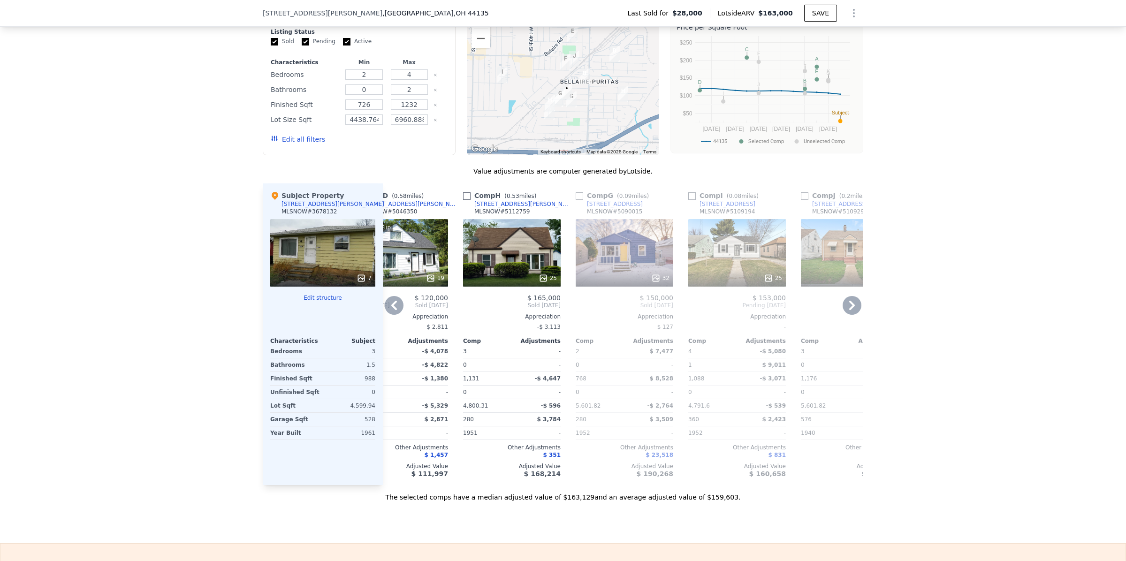
checkbox input "true"
checkbox input "false"
checkbox input "true"
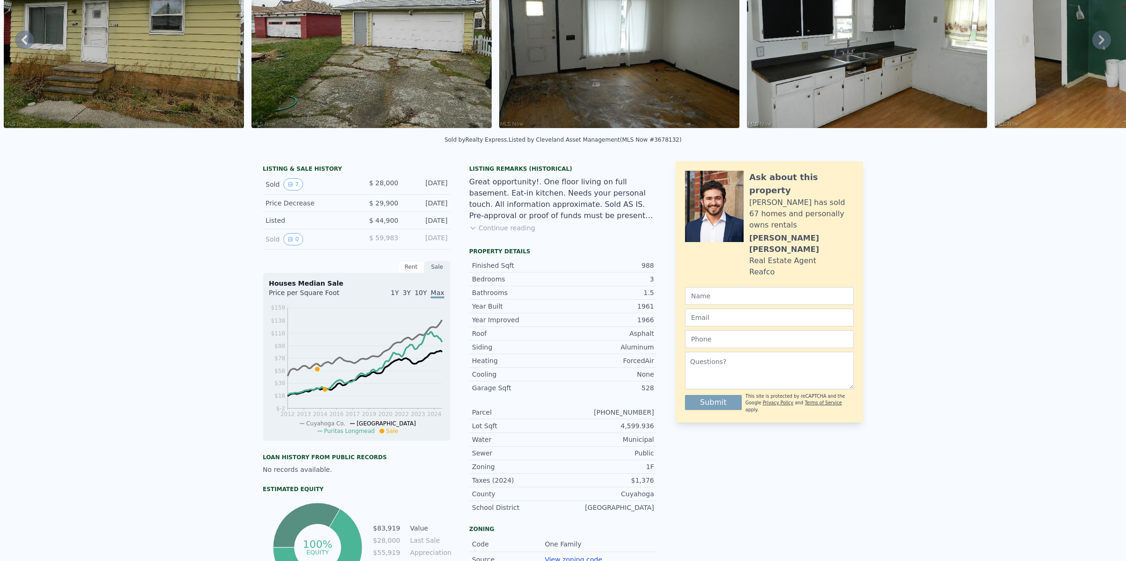
scroll to position [0, 0]
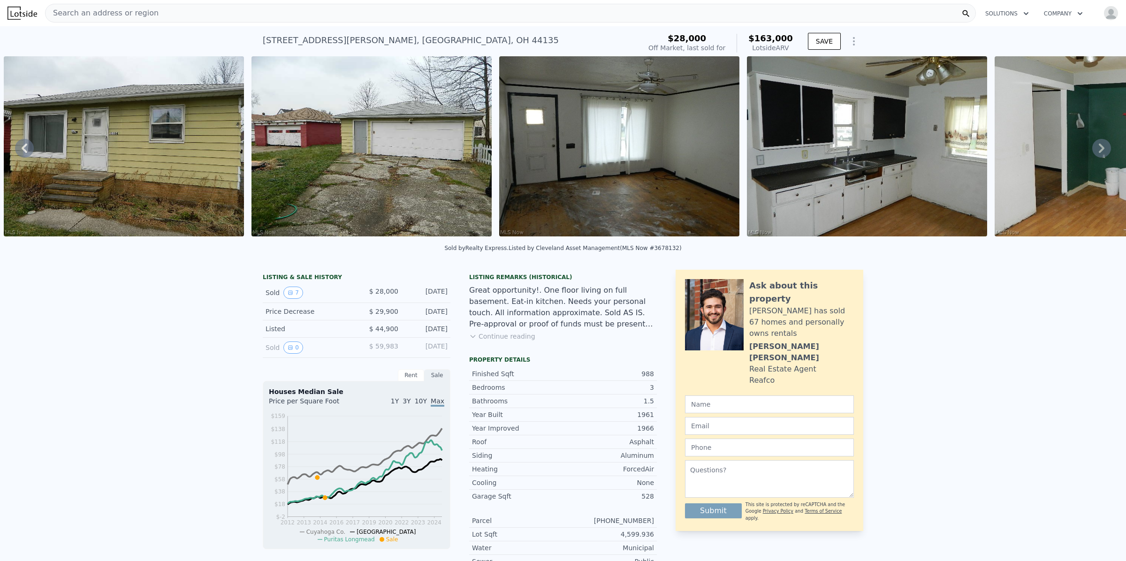
click at [465, 158] on img at bounding box center [371, 146] width 240 height 180
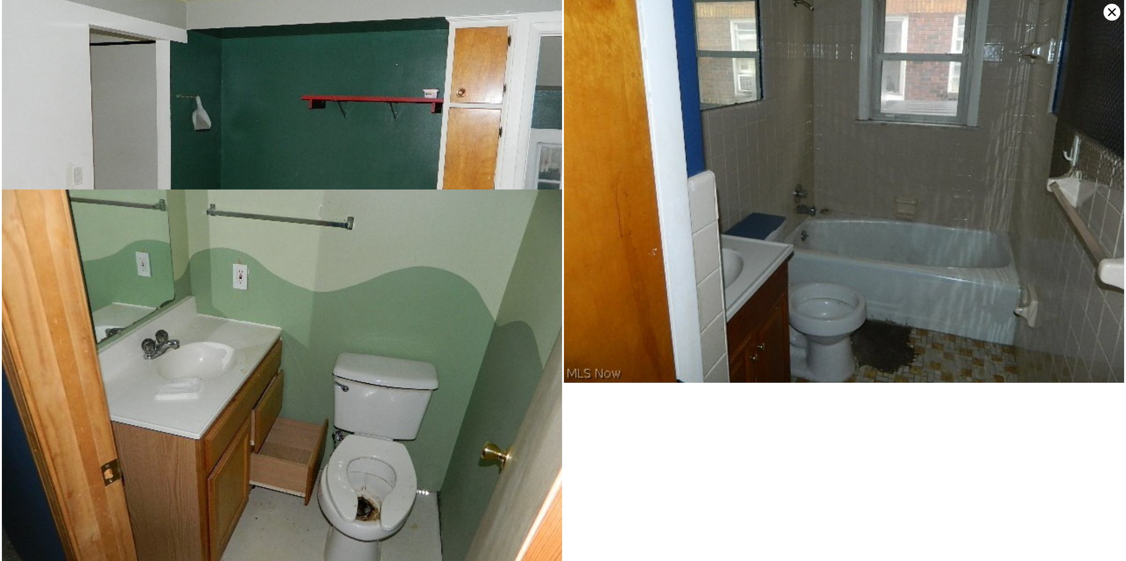
scroll to position [536, 0]
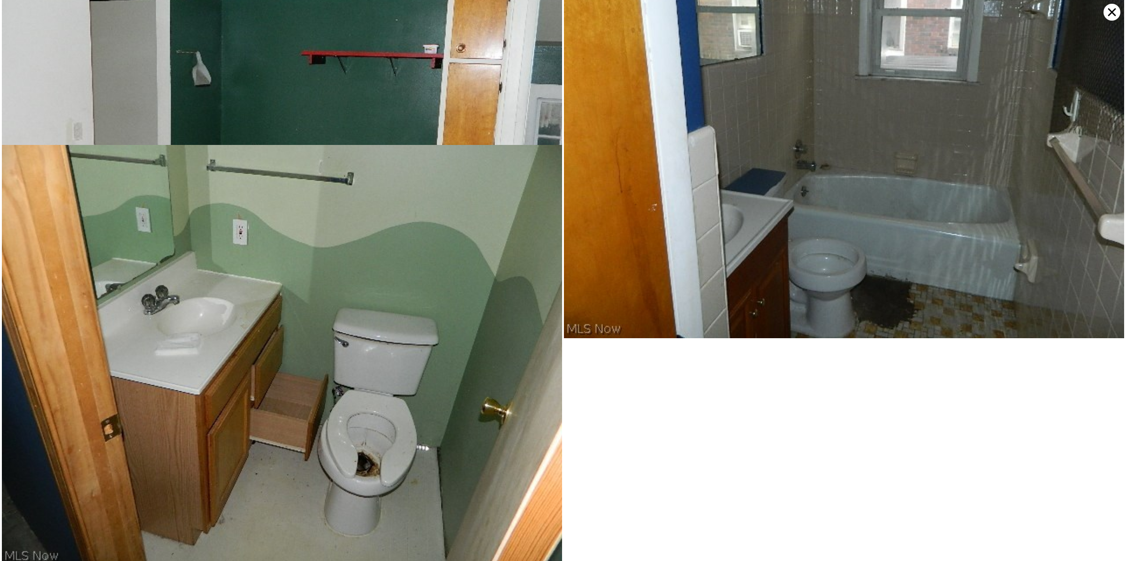
click at [1109, 11] on icon at bounding box center [1111, 12] width 17 height 17
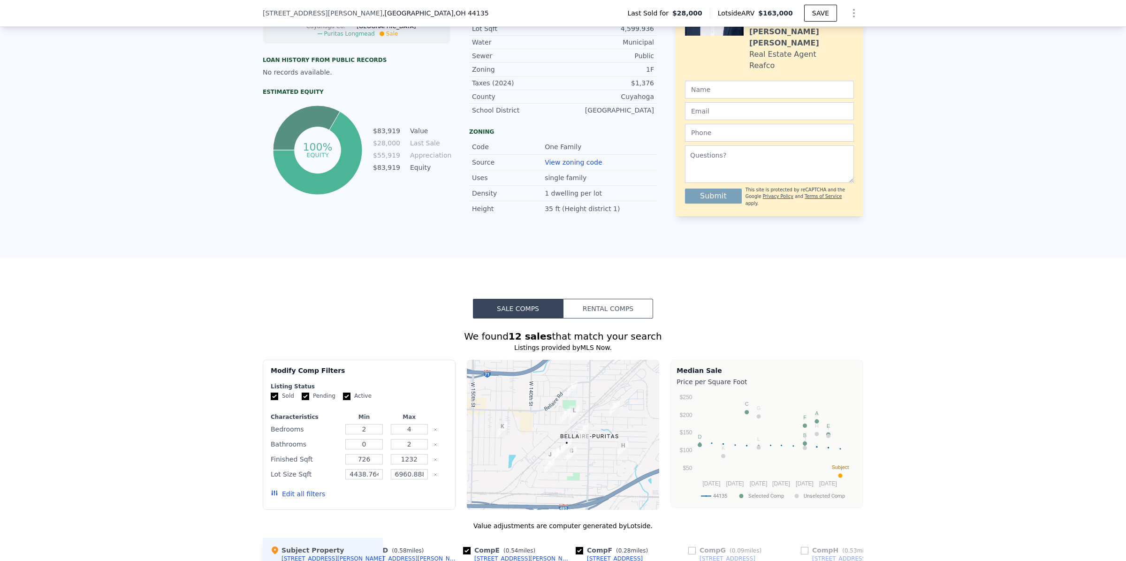
scroll to position [544, 0]
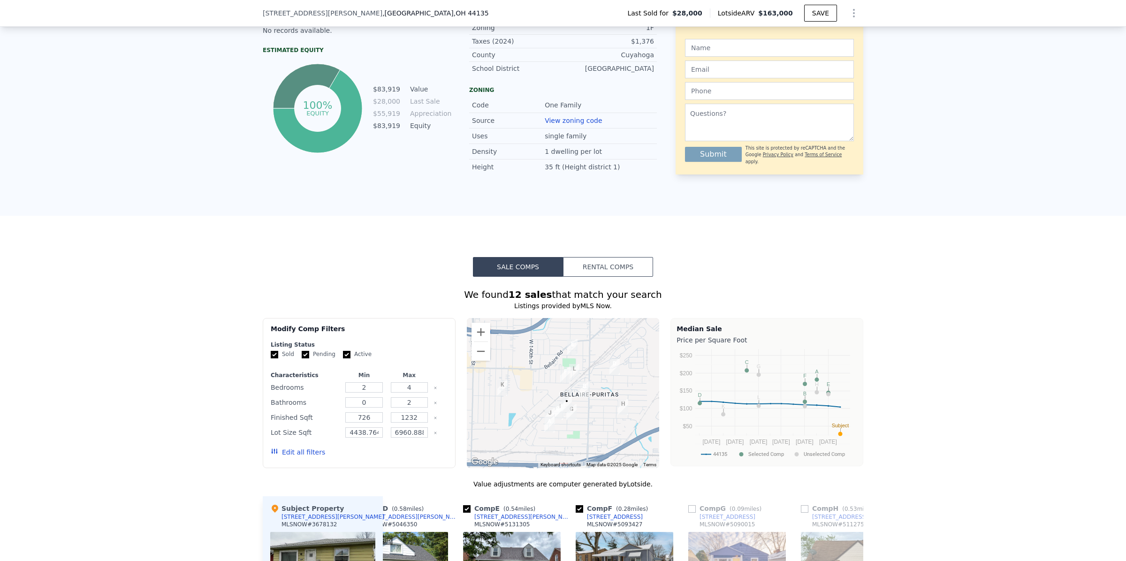
click at [617, 277] on button "Rental Comps" at bounding box center [608, 267] width 90 height 20
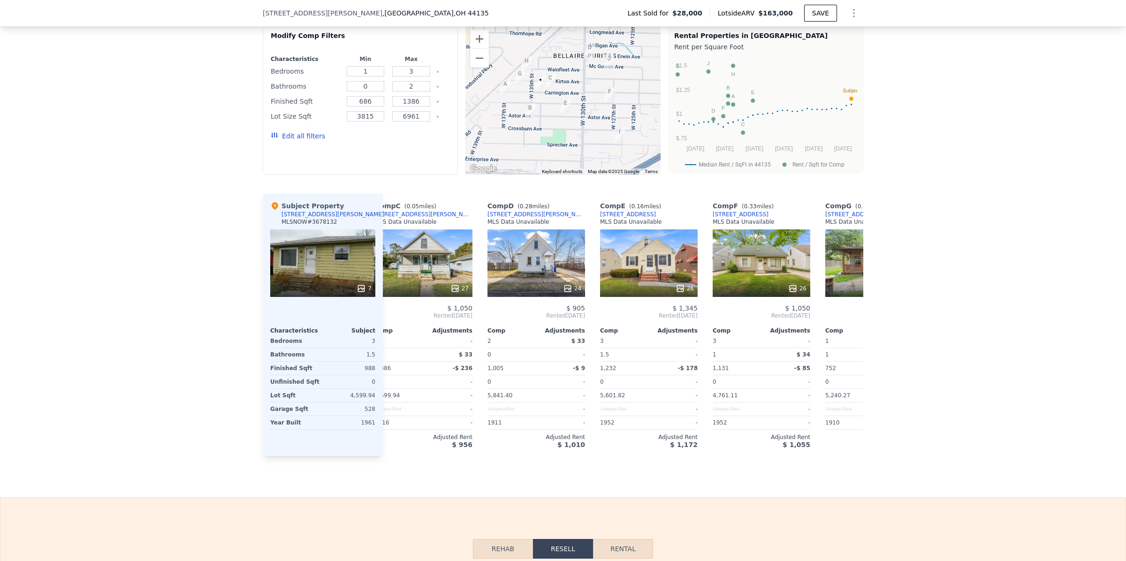
scroll to position [0, 250]
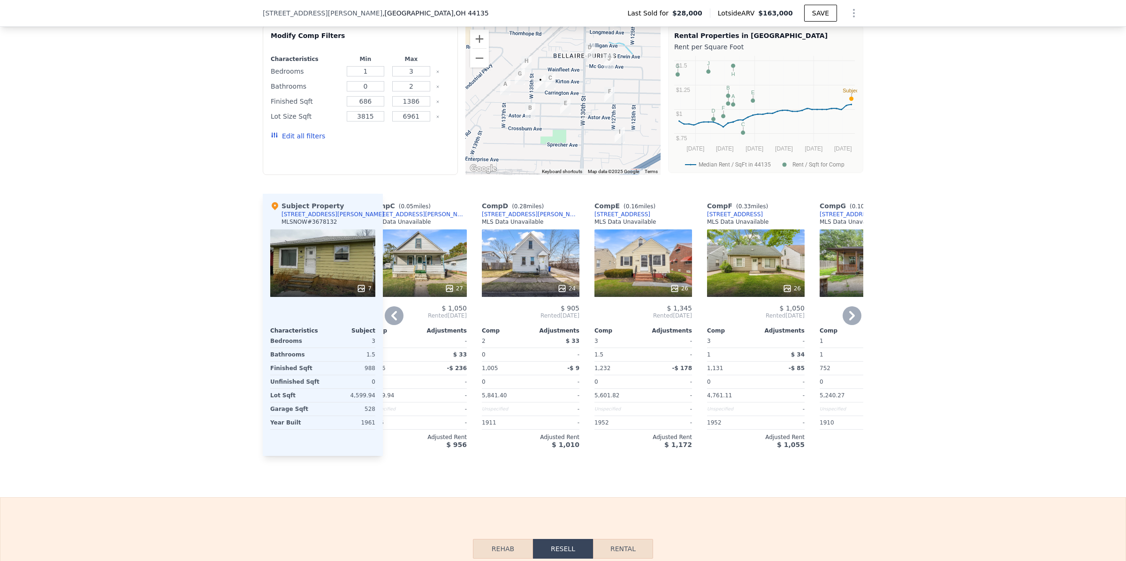
click at [849, 320] on icon at bounding box center [852, 315] width 6 height 9
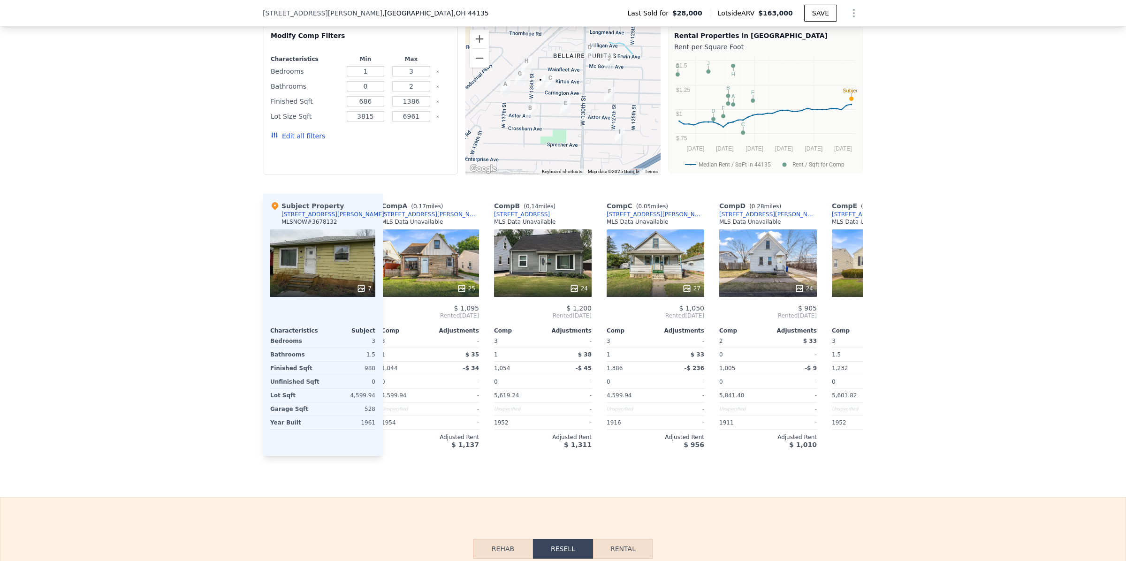
scroll to position [0, 0]
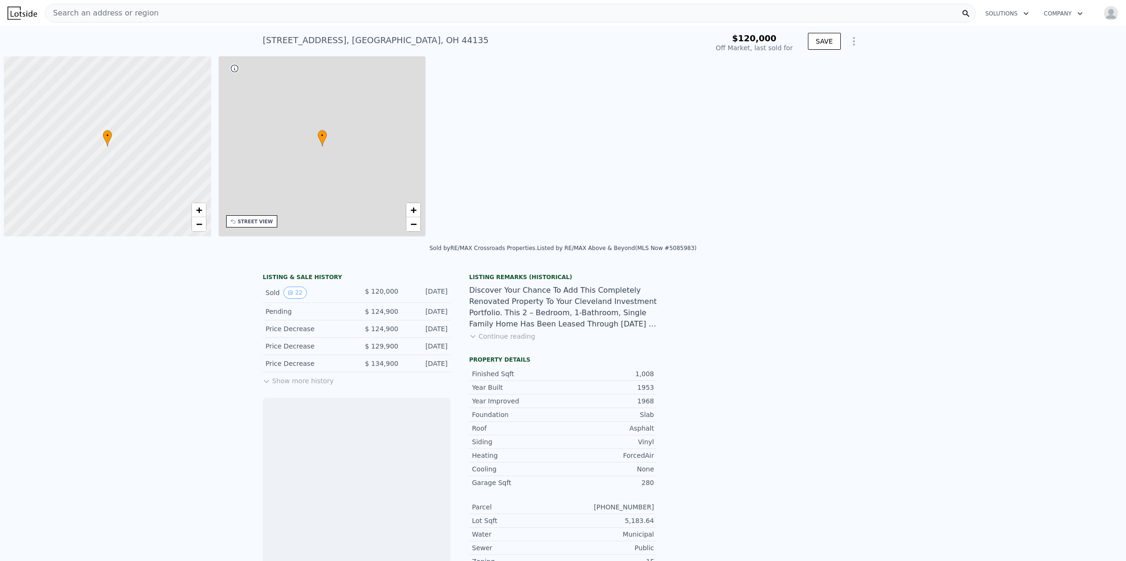
scroll to position [0, 3]
